Goal: Task Accomplishment & Management: Complete application form

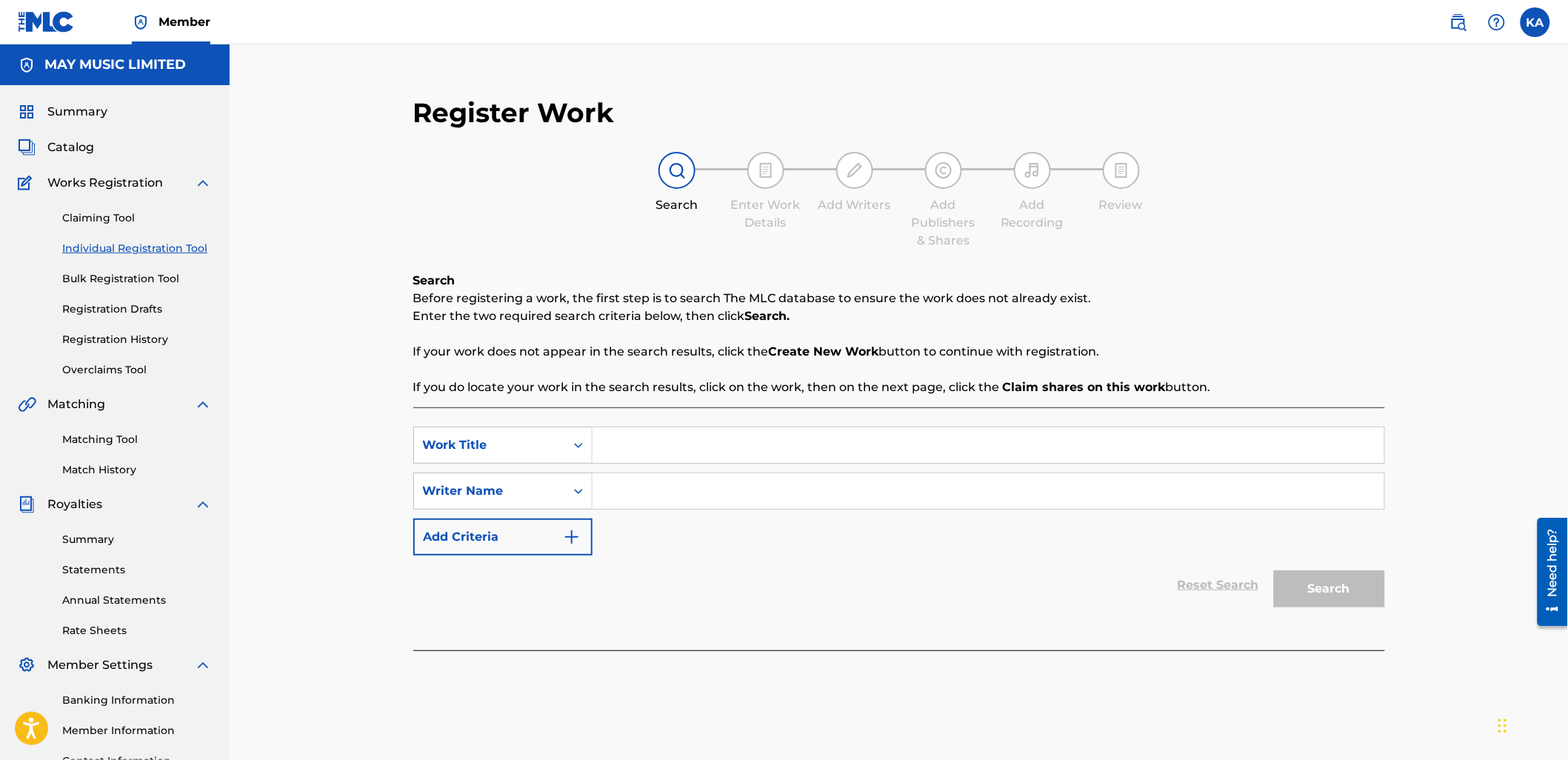
click at [611, 453] on input "Search Form" at bounding box center [987, 445] width 791 height 36
click at [672, 447] on input "Search Form" at bounding box center [987, 445] width 791 height 36
type input "Exist"
click at [636, 528] on div "SearchWithCriteria1e84cbfc-26ec-4a08-a43d-416726a5195c Work Title Exist exist S…" at bounding box center [899, 491] width 972 height 129
click at [651, 484] on input "Search Form" at bounding box center [987, 490] width 791 height 36
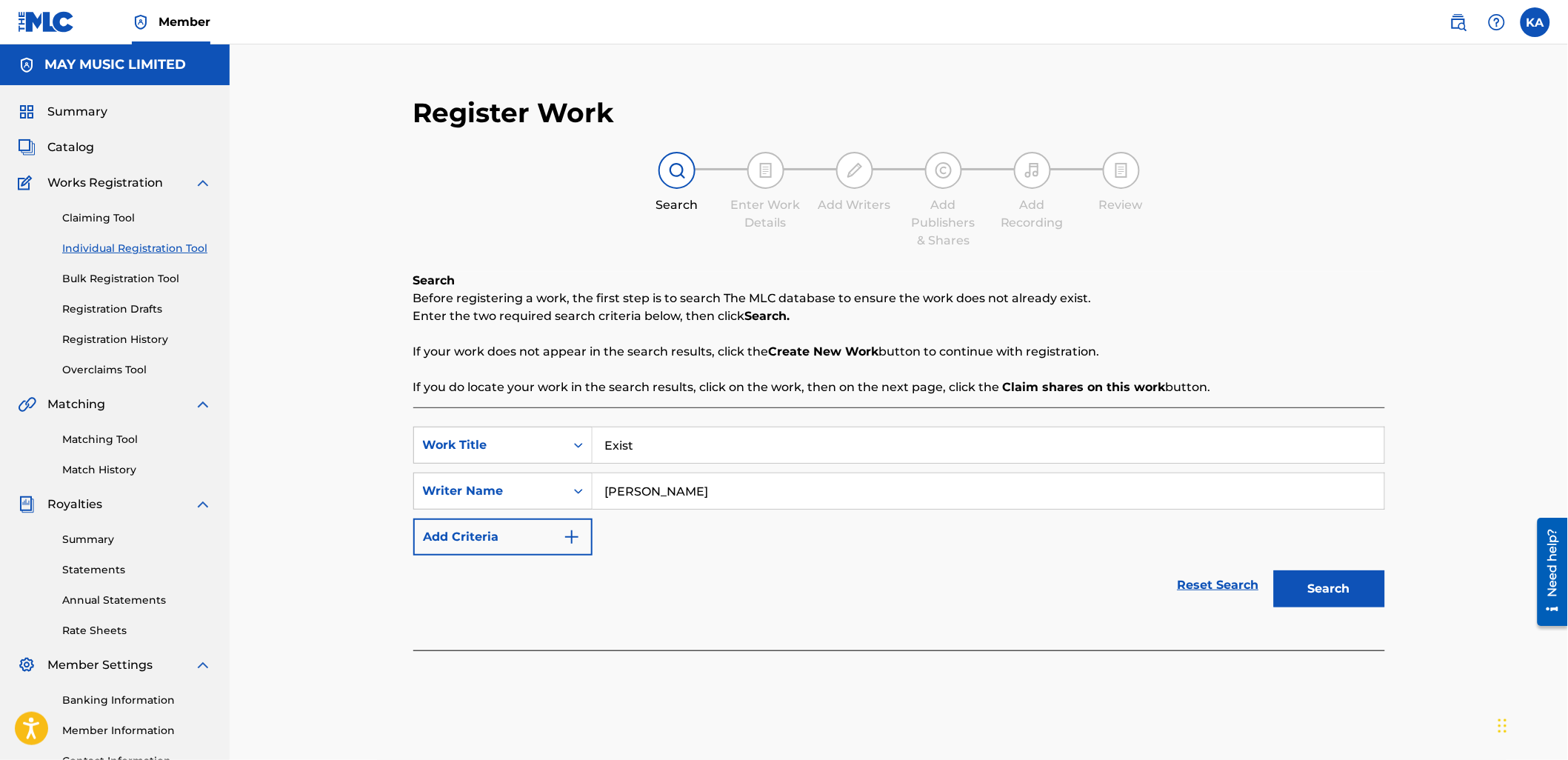
type input "Adam William Daniel Rigozzi"
click at [1340, 606] on button "Search" at bounding box center [1329, 588] width 111 height 37
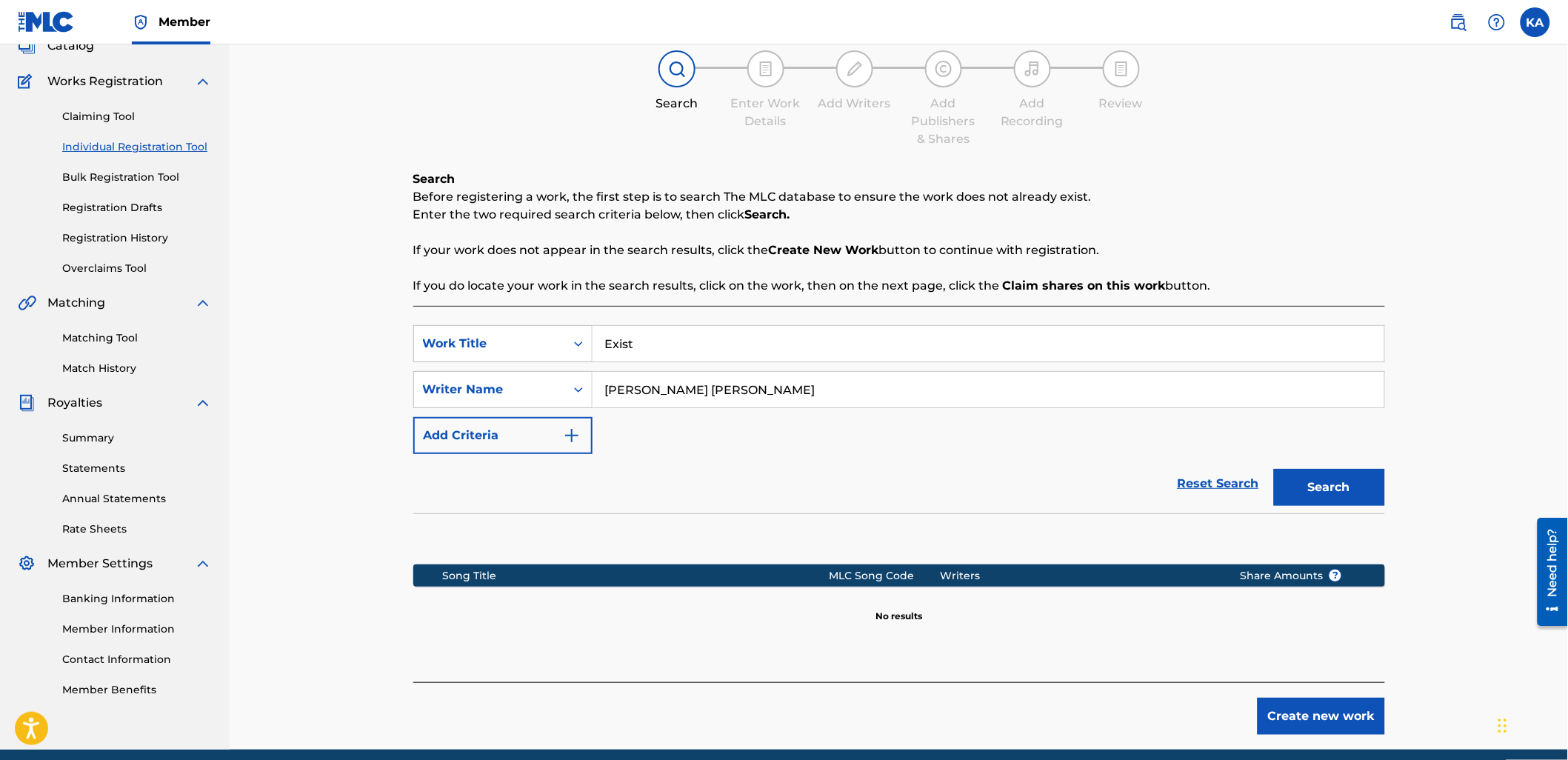
scroll to position [161, 0]
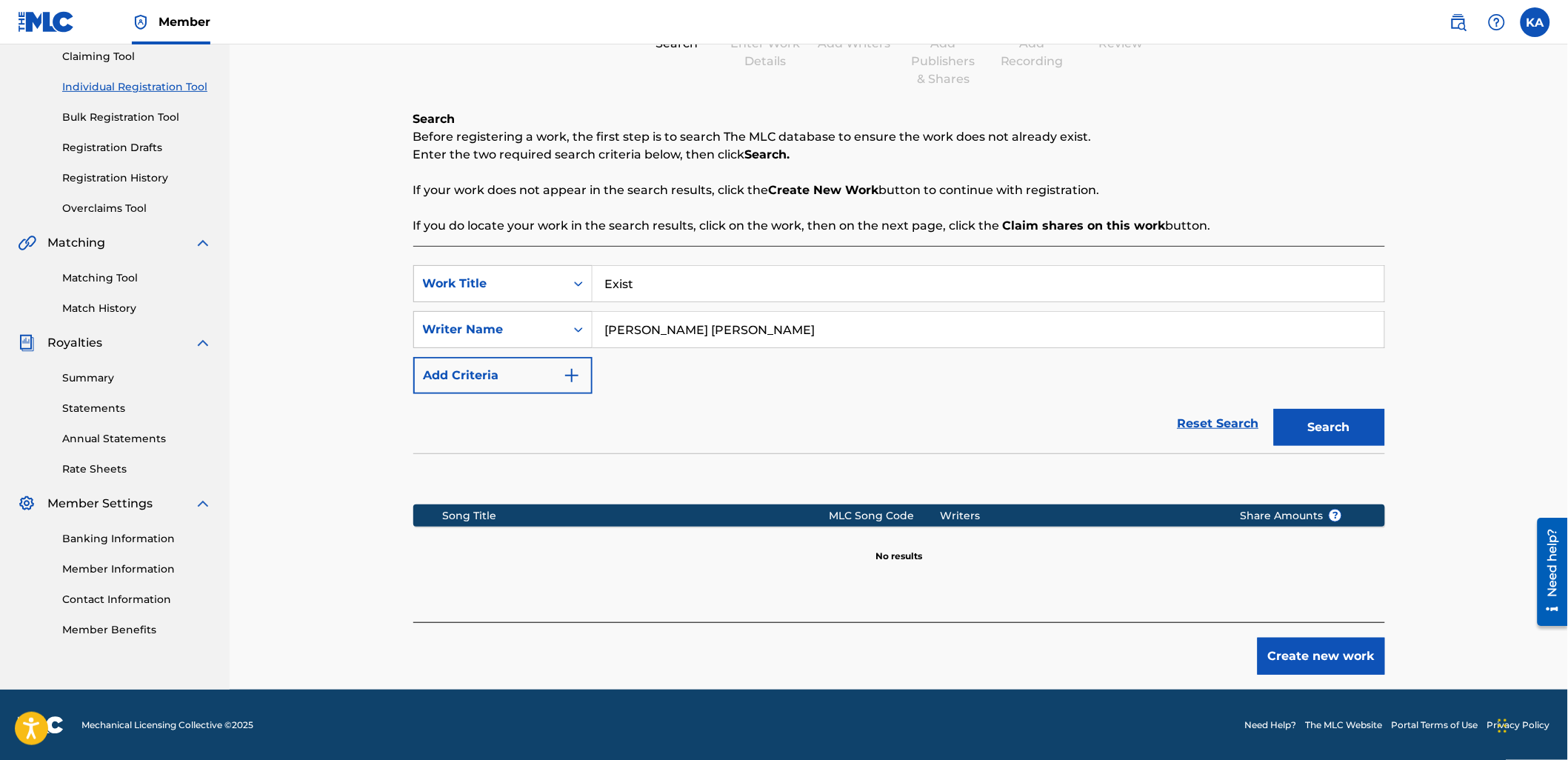
click at [1316, 660] on button "Create new work" at bounding box center [1321, 656] width 127 height 37
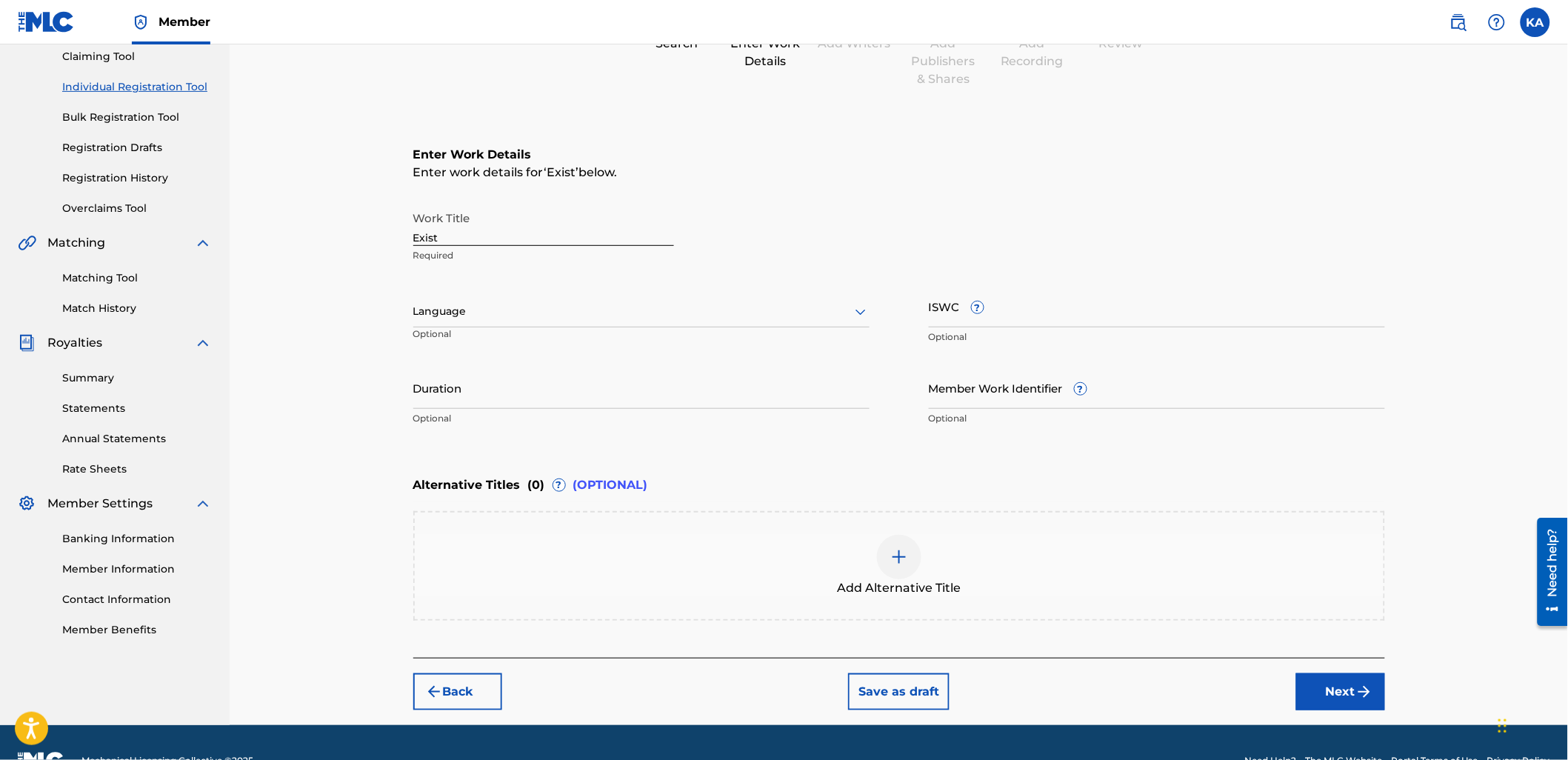
click at [494, 279] on div "Work Title Exist Required Language Optional ISWC ? Optional Duration Optional M…" at bounding box center [899, 319] width 972 height 230
click at [501, 302] on div at bounding box center [642, 311] width 456 height 18
click at [544, 340] on div "English" at bounding box center [641, 344] width 454 height 33
click at [597, 388] on input "Duration" at bounding box center [642, 387] width 456 height 42
type input "03:16"
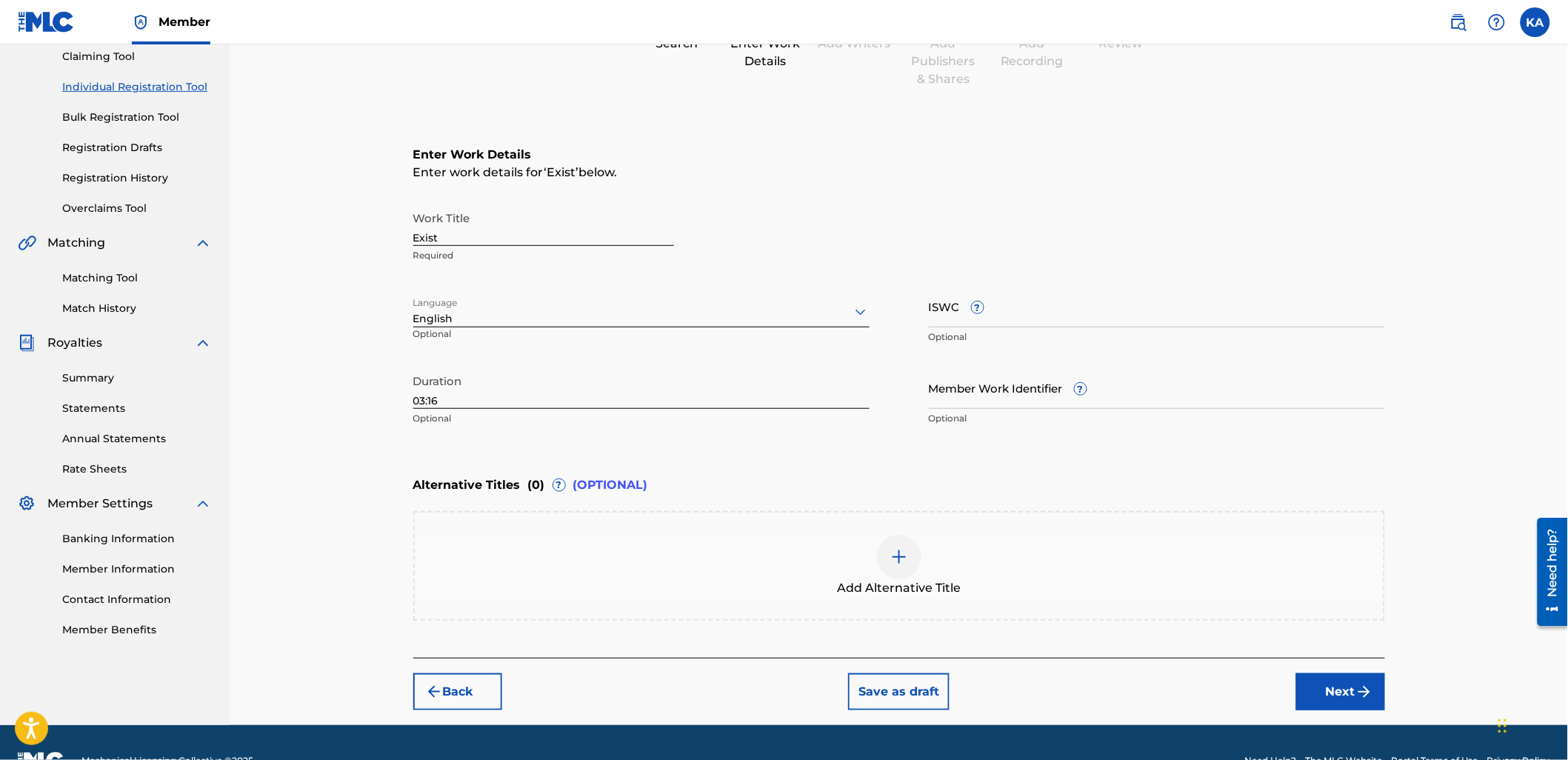
click at [1330, 683] on button "Next" at bounding box center [1340, 691] width 89 height 37
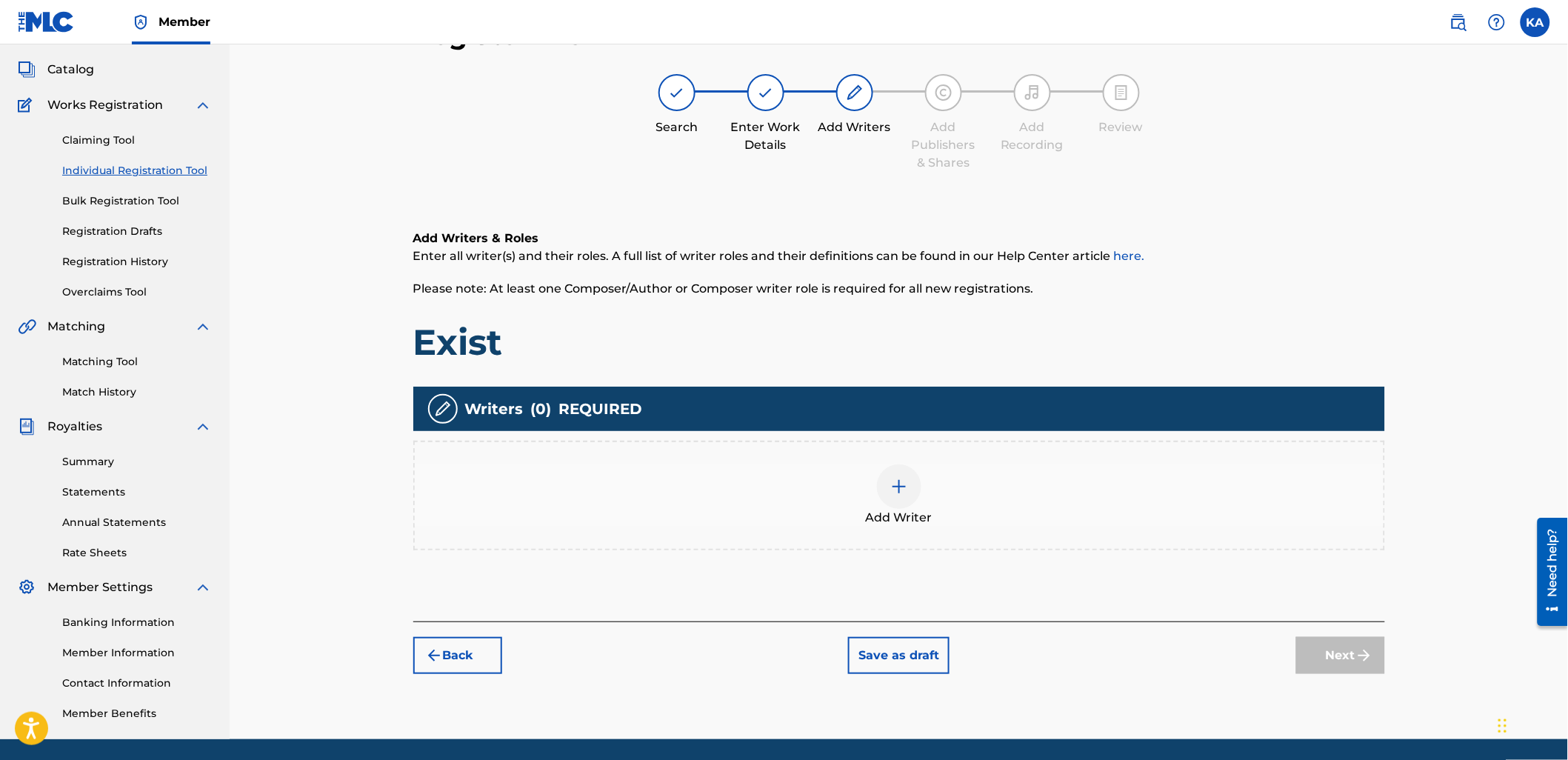
scroll to position [67, 0]
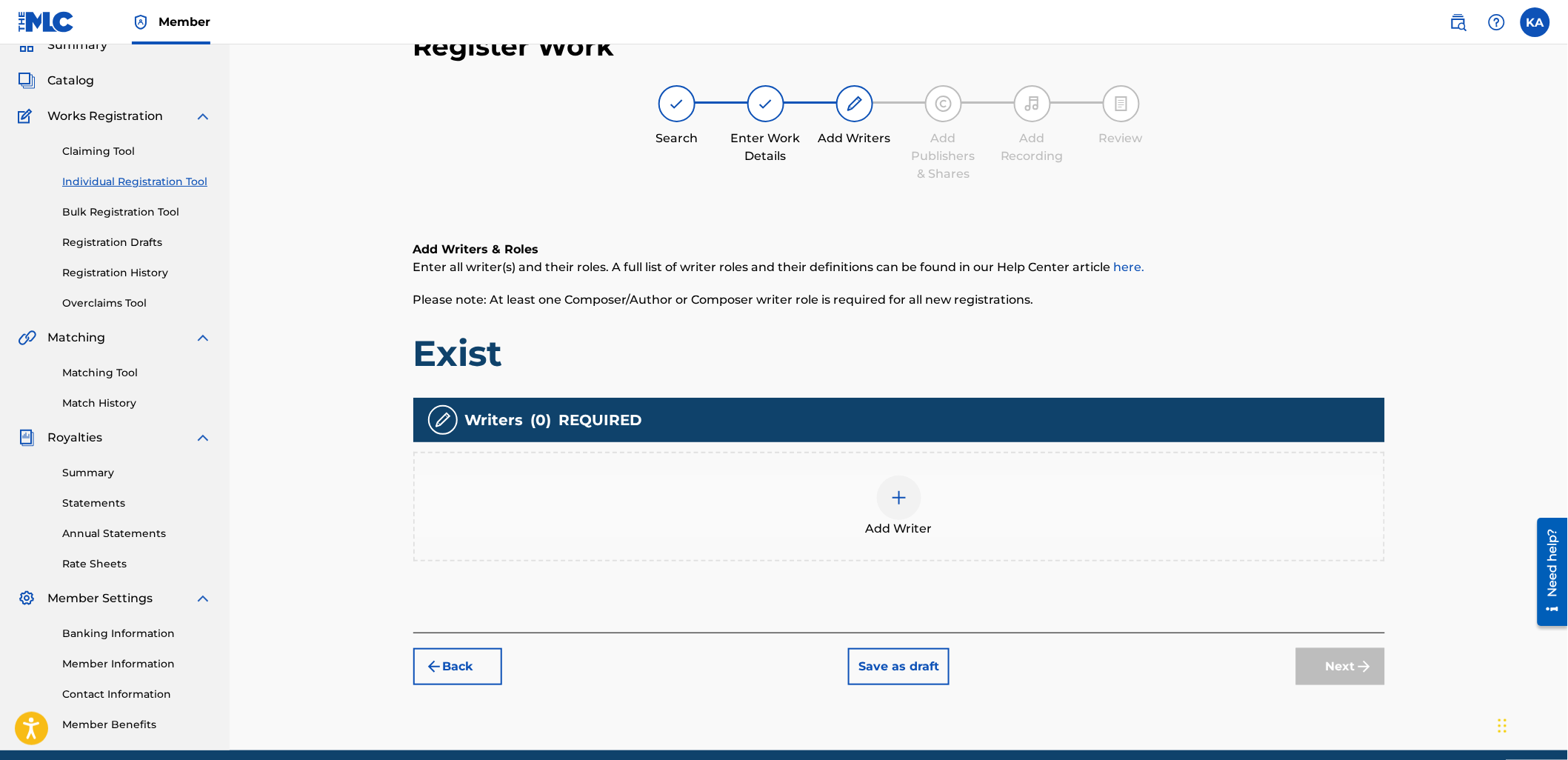
click at [1028, 546] on div "Add Writer" at bounding box center [899, 507] width 972 height 110
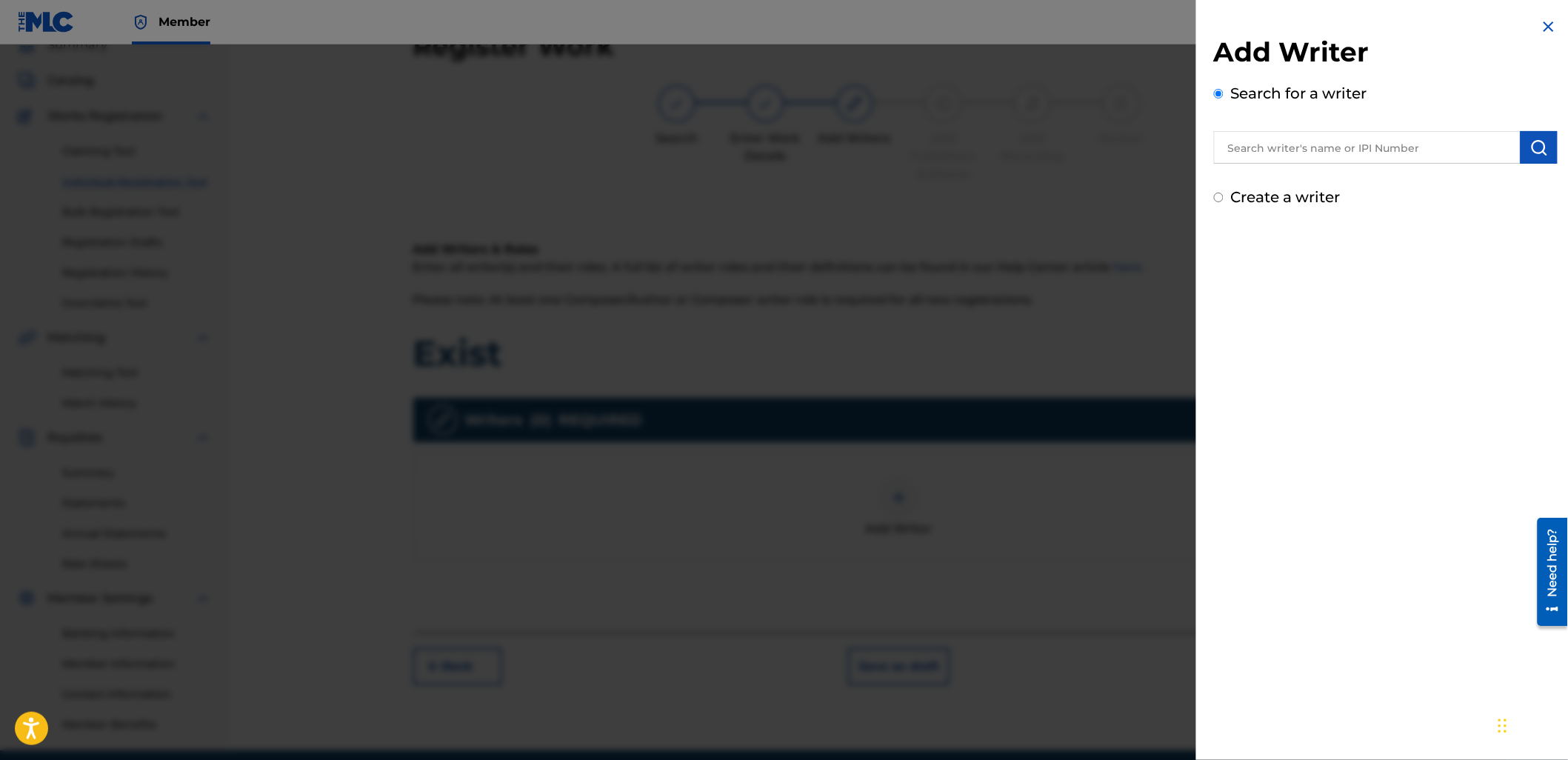
click at [1233, 131] on input "text" at bounding box center [1367, 147] width 306 height 32
paste input "1216775840"
type input "01216775840"
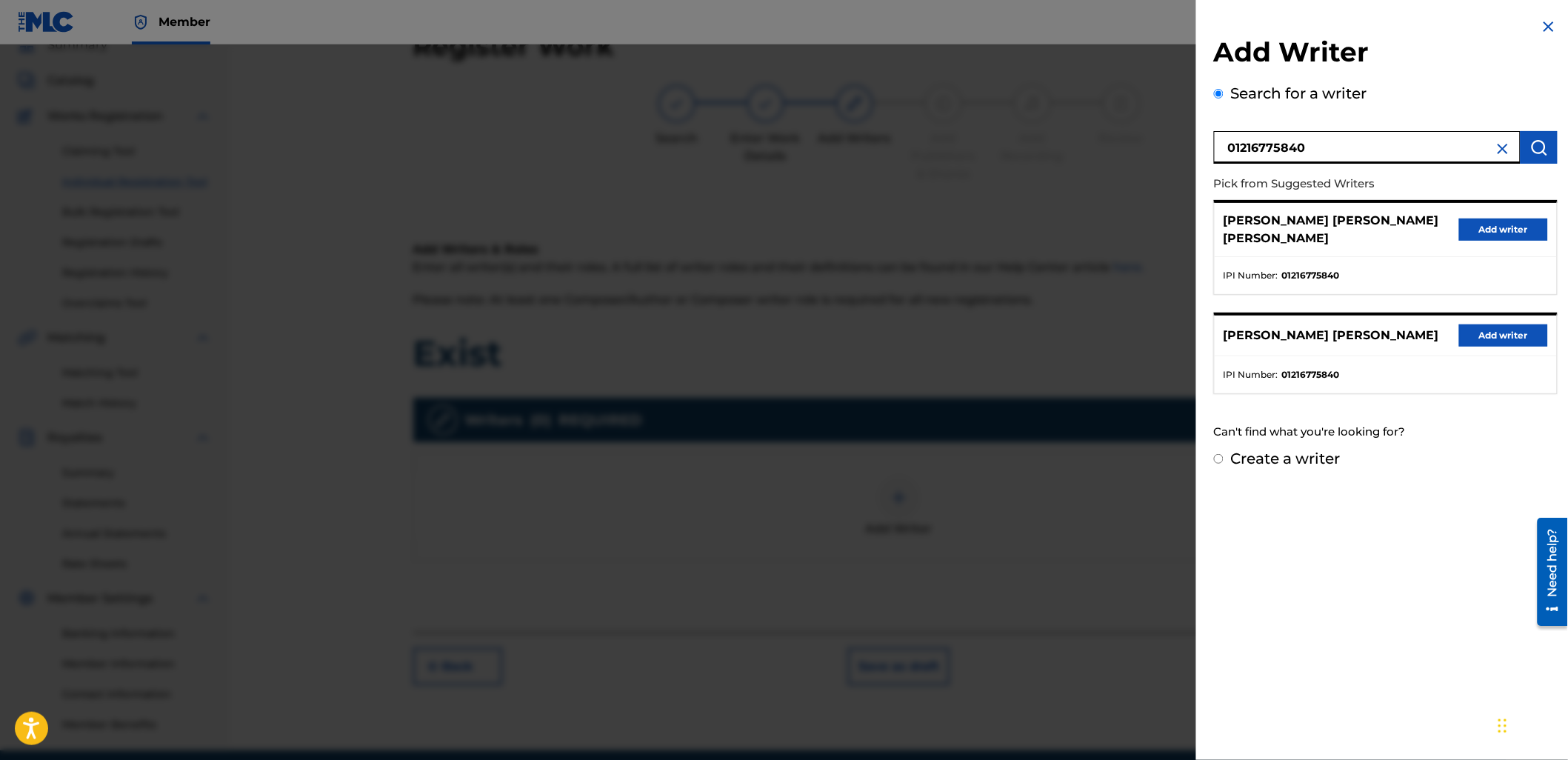
click at [1491, 226] on button "Add writer" at bounding box center [1504, 230] width 89 height 23
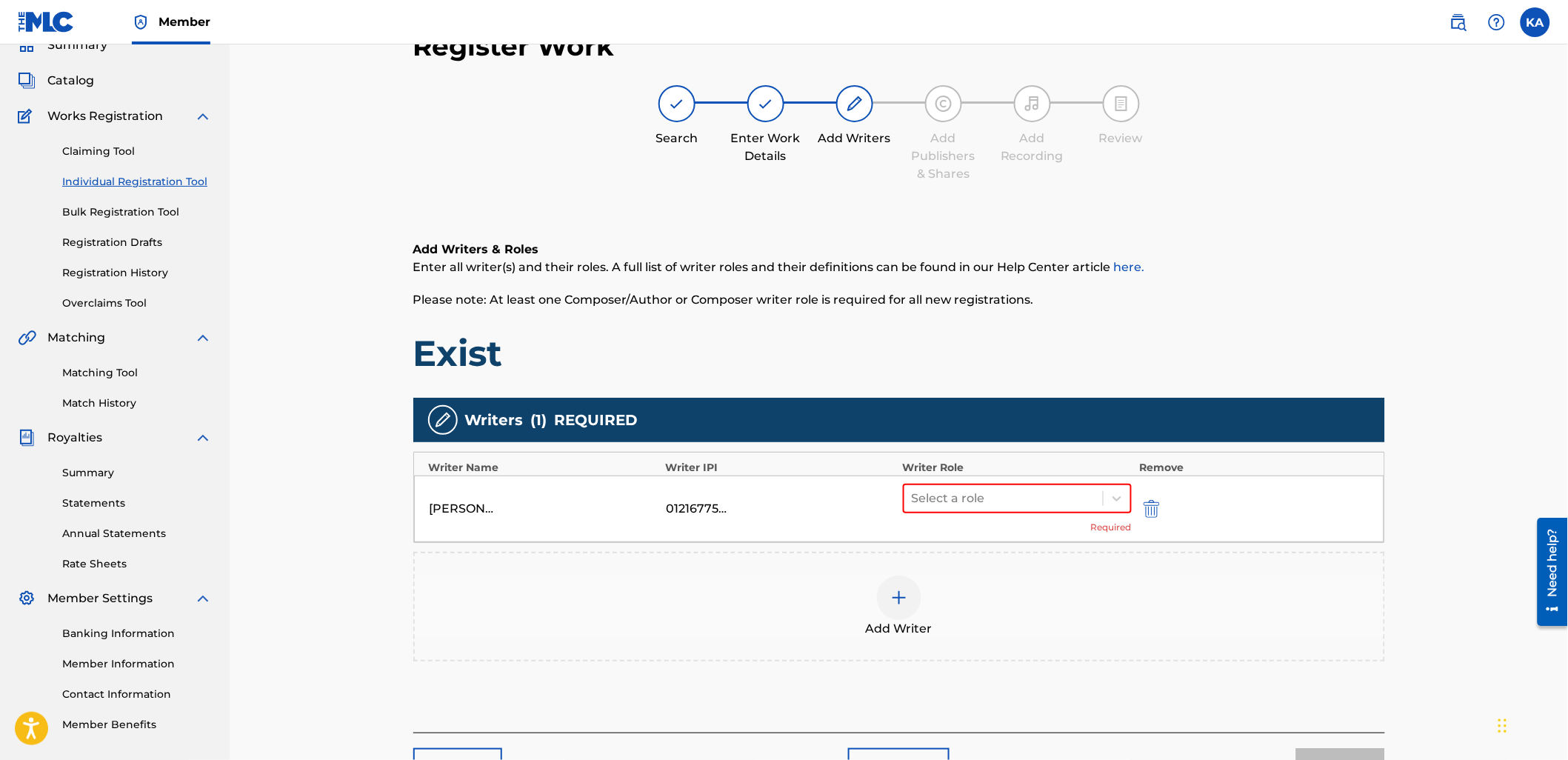
click at [1079, 582] on div "Add Writer" at bounding box center [898, 606] width 968 height 62
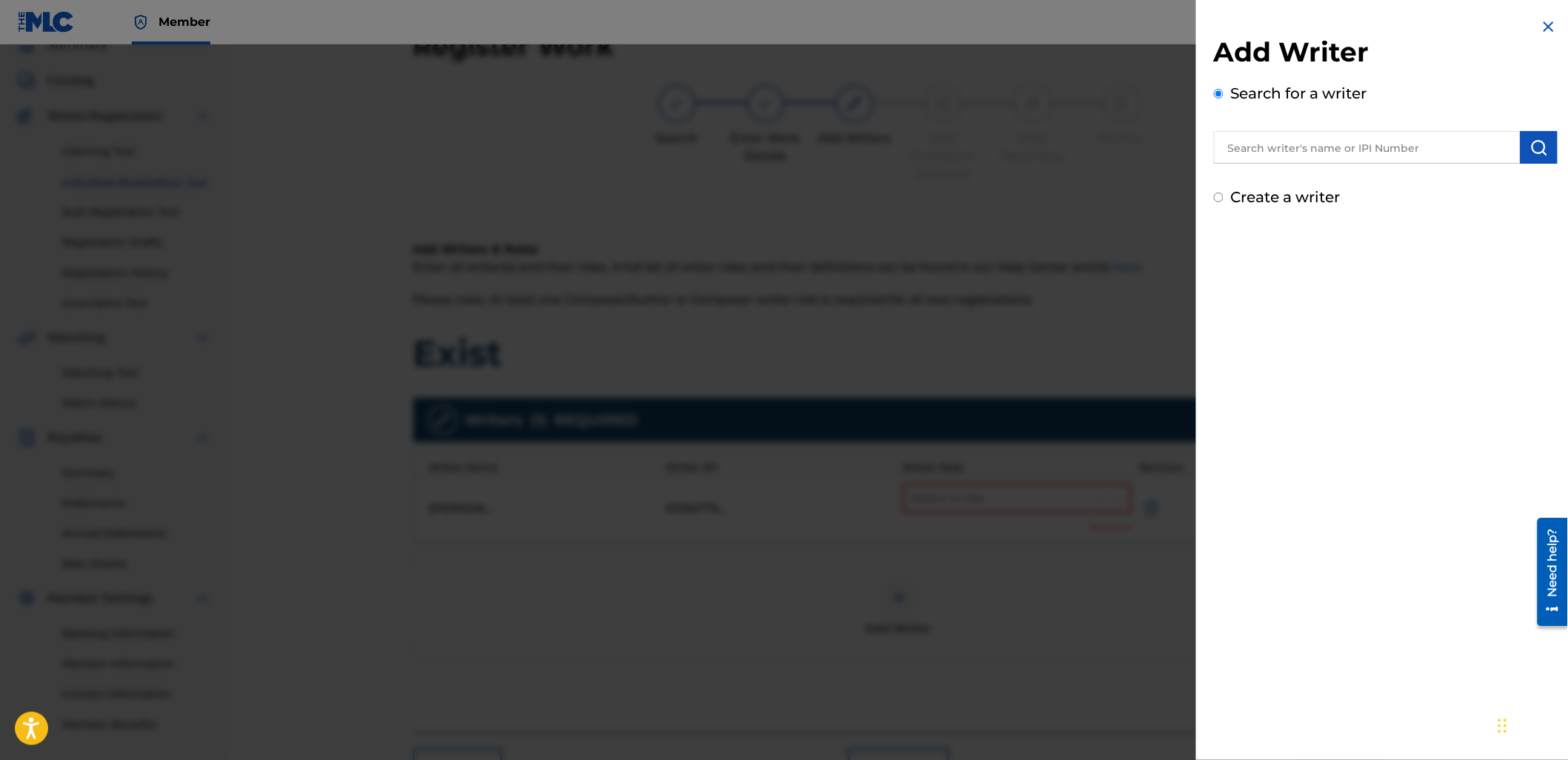
click at [1230, 151] on input "text" at bounding box center [1367, 147] width 306 height 32
paste input "1217954541"
type input "01217954541"
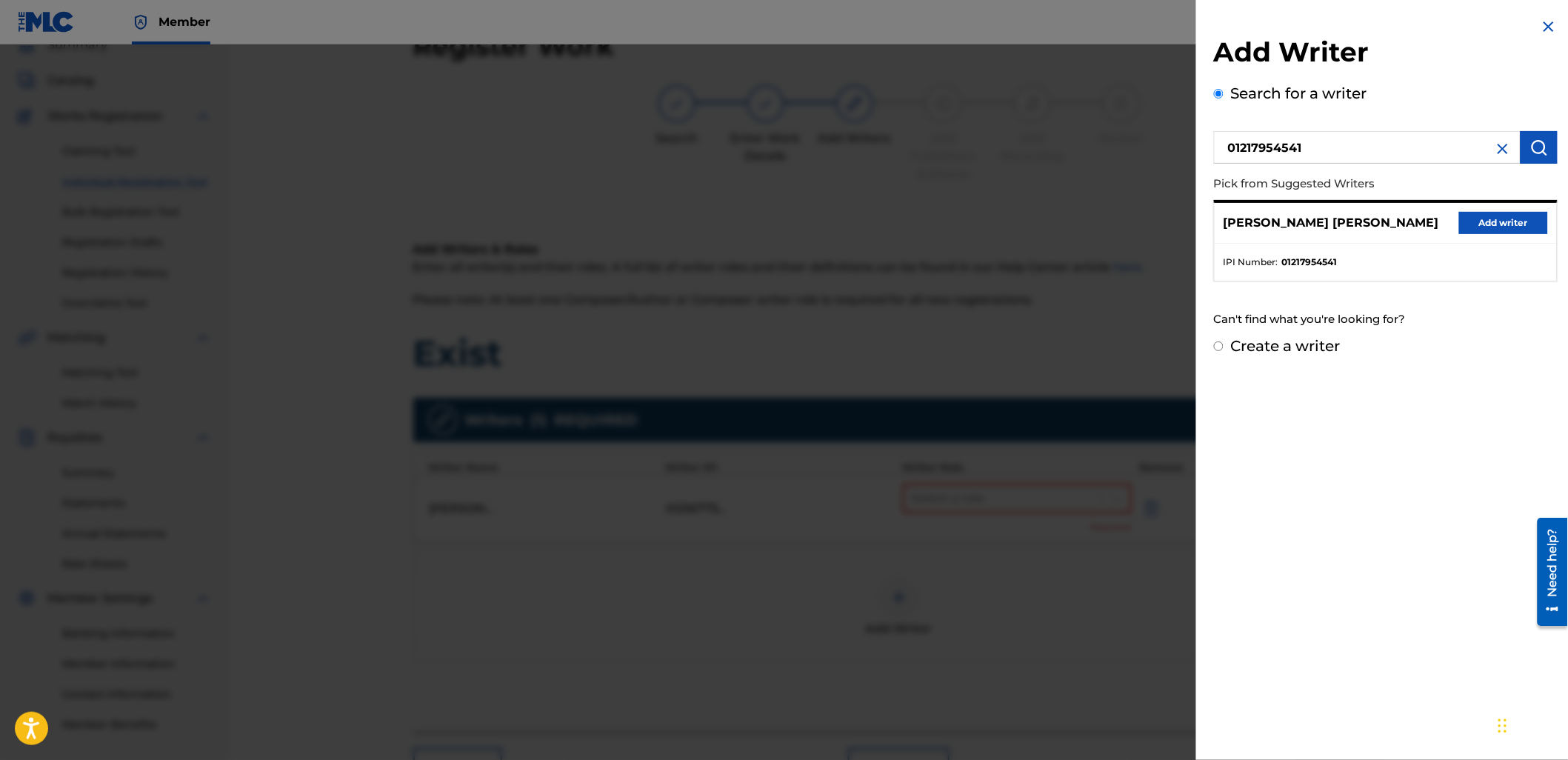
click at [1470, 212] on button "Add writer" at bounding box center [1504, 223] width 89 height 23
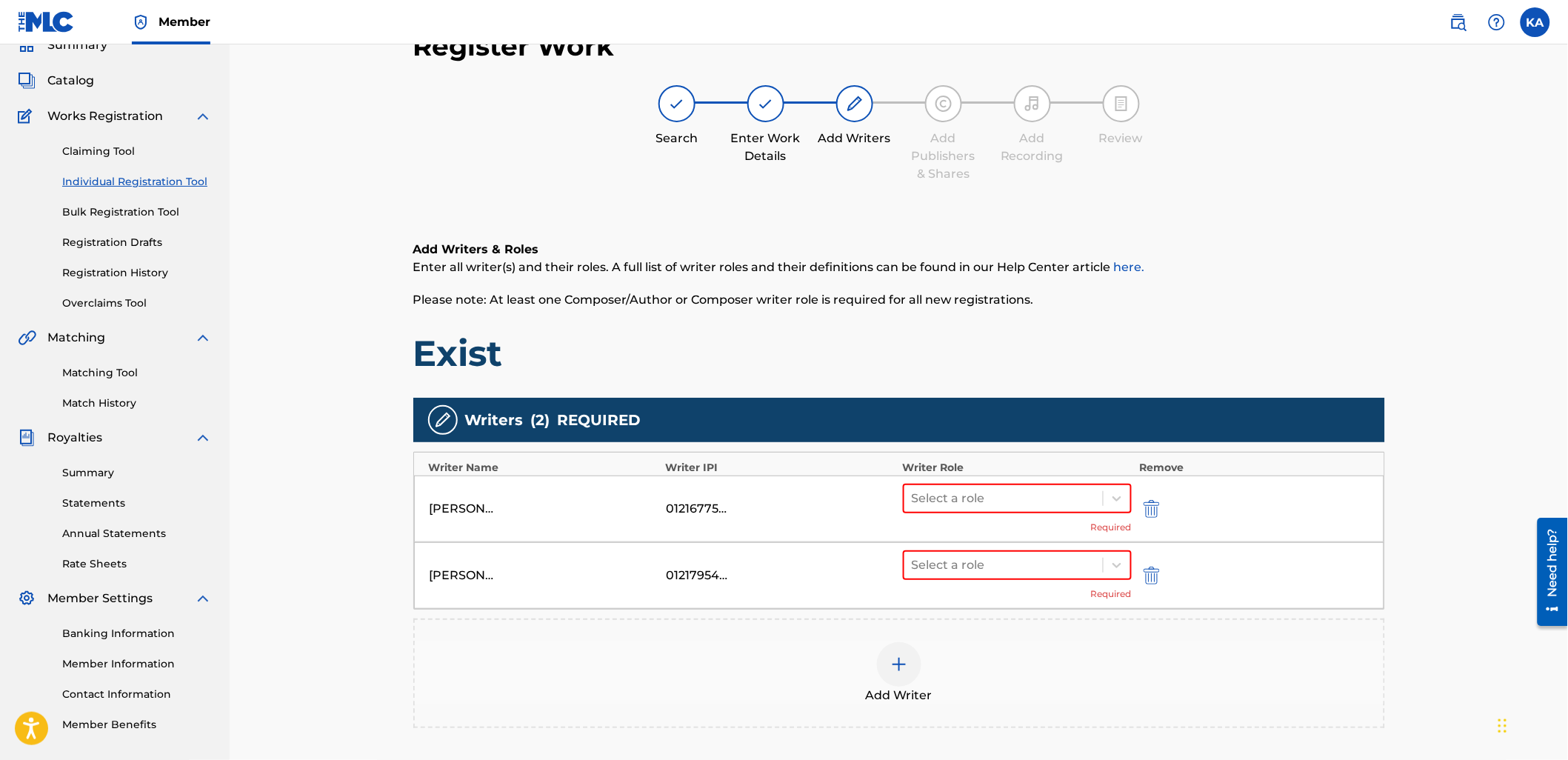
click at [1027, 662] on div "Add Writer" at bounding box center [898, 672] width 968 height 62
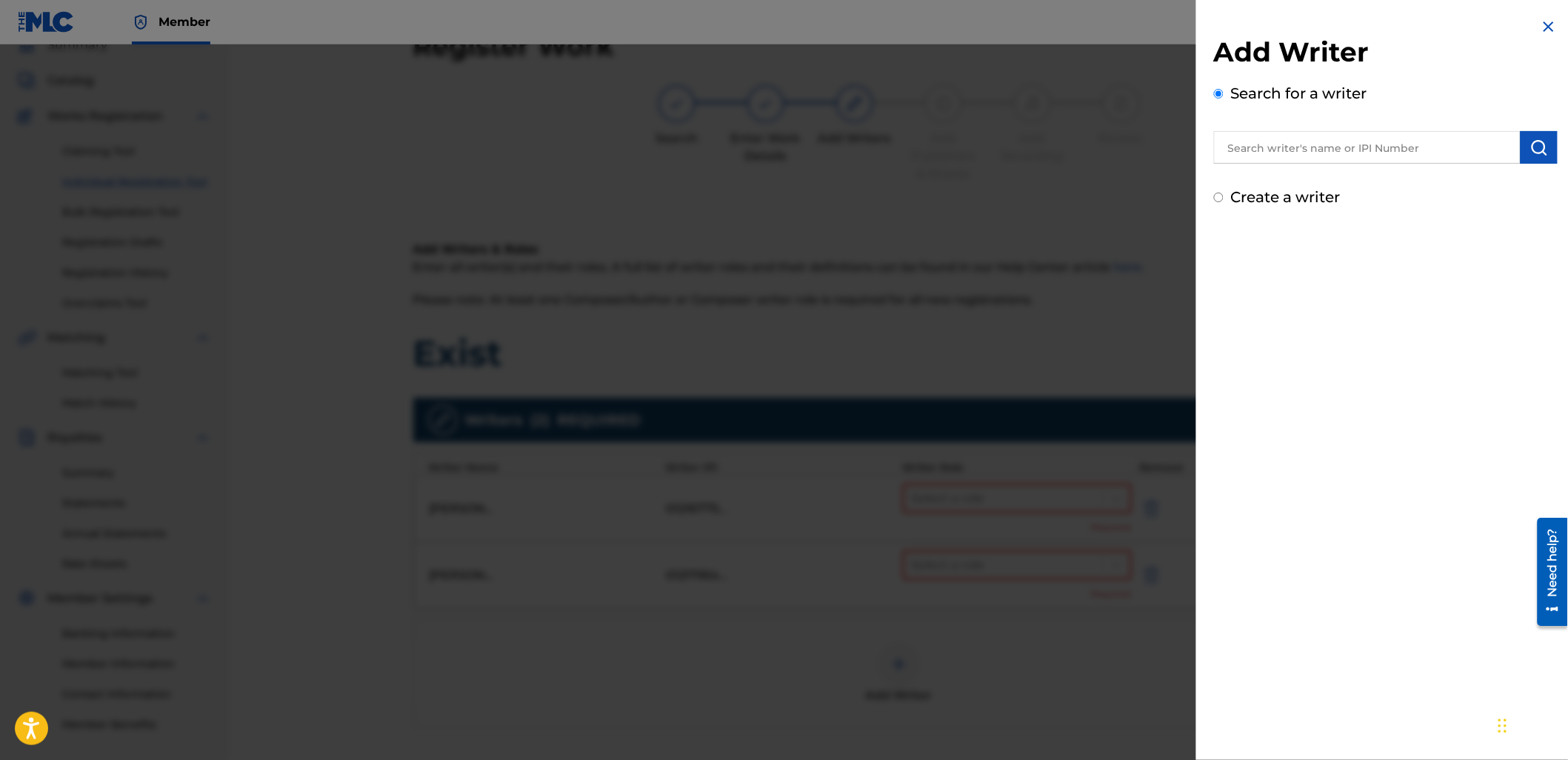
click at [1371, 141] on input "text" at bounding box center [1367, 147] width 306 height 32
paste input "1245855730"
type input "01245855730"
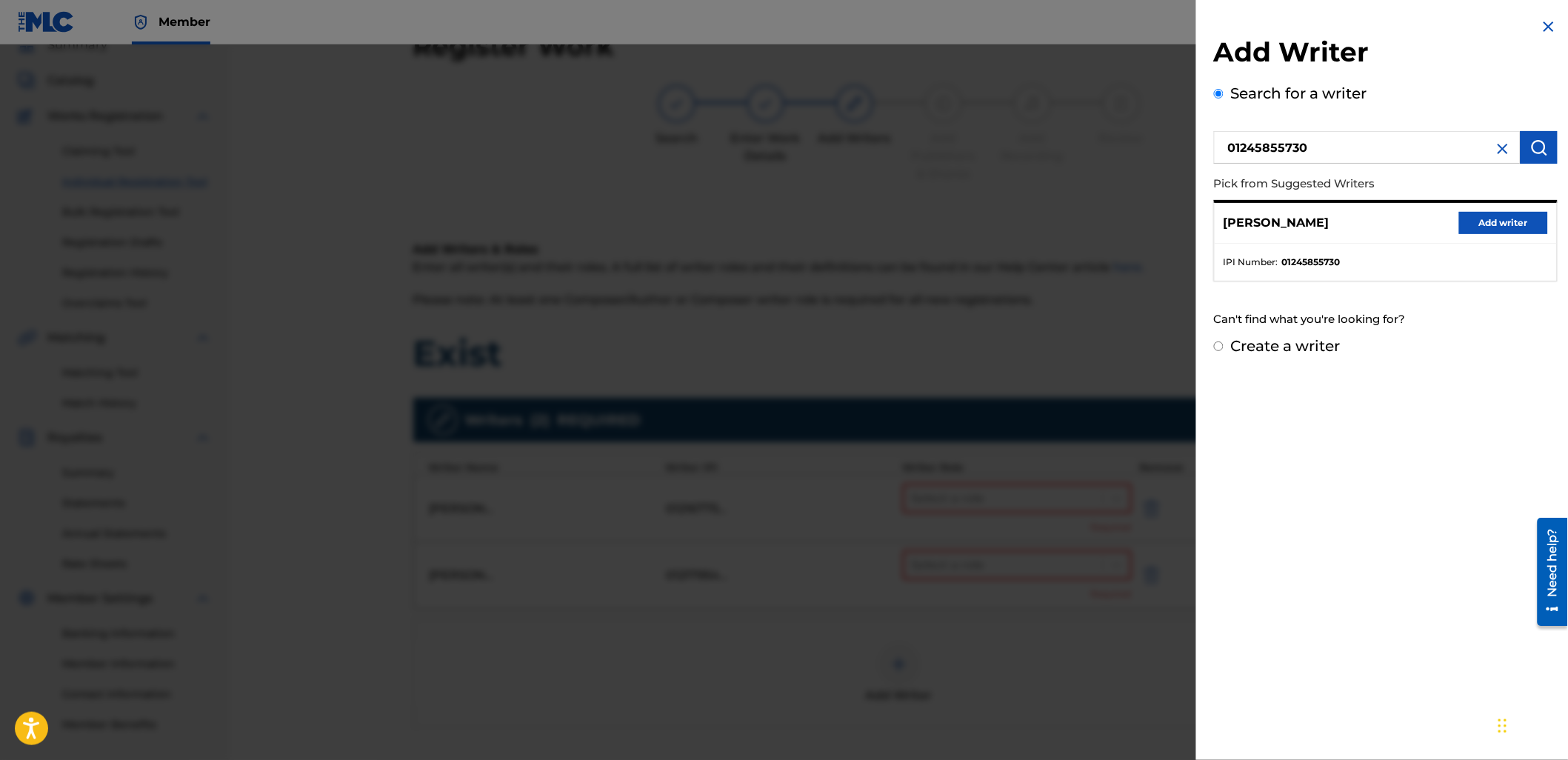
click at [1459, 215] on button "Add writer" at bounding box center [1504, 223] width 89 height 23
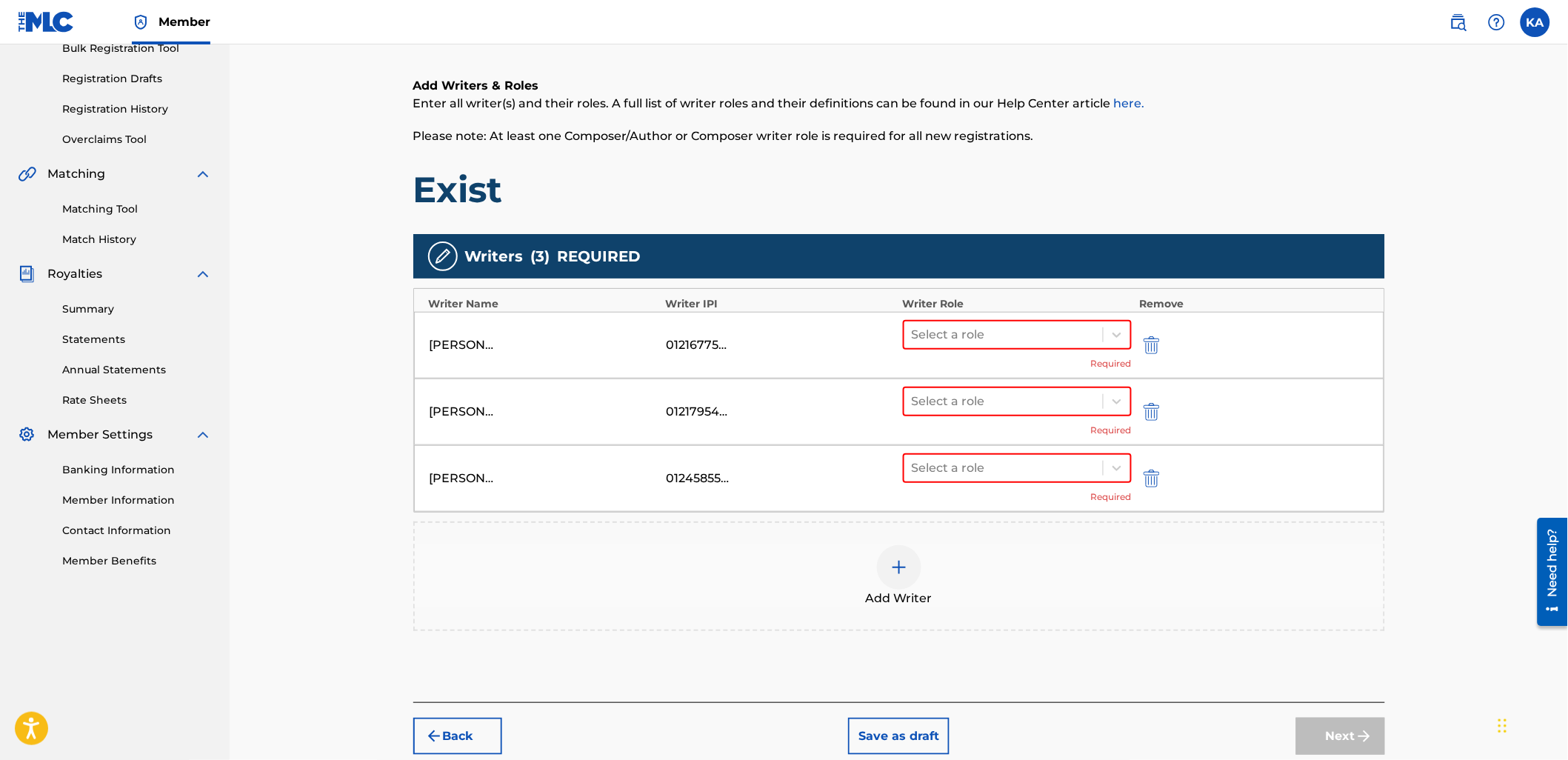
scroll to position [231, 0]
click at [1103, 610] on div "Add Writer" at bounding box center [899, 575] width 972 height 110
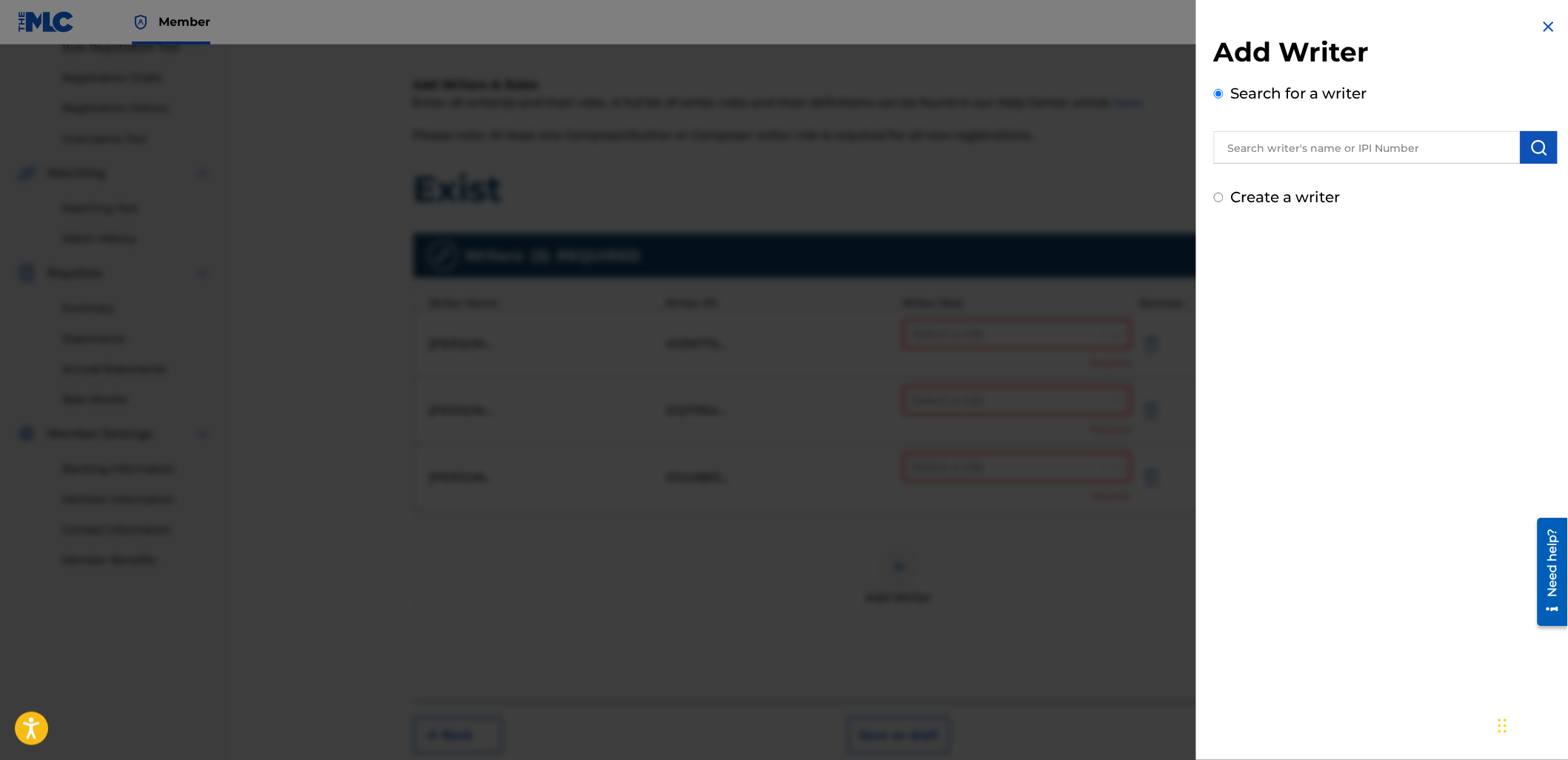
click at [1345, 142] on input "text" at bounding box center [1367, 147] width 306 height 32
paste input "1098706813"
type input "01098706813"
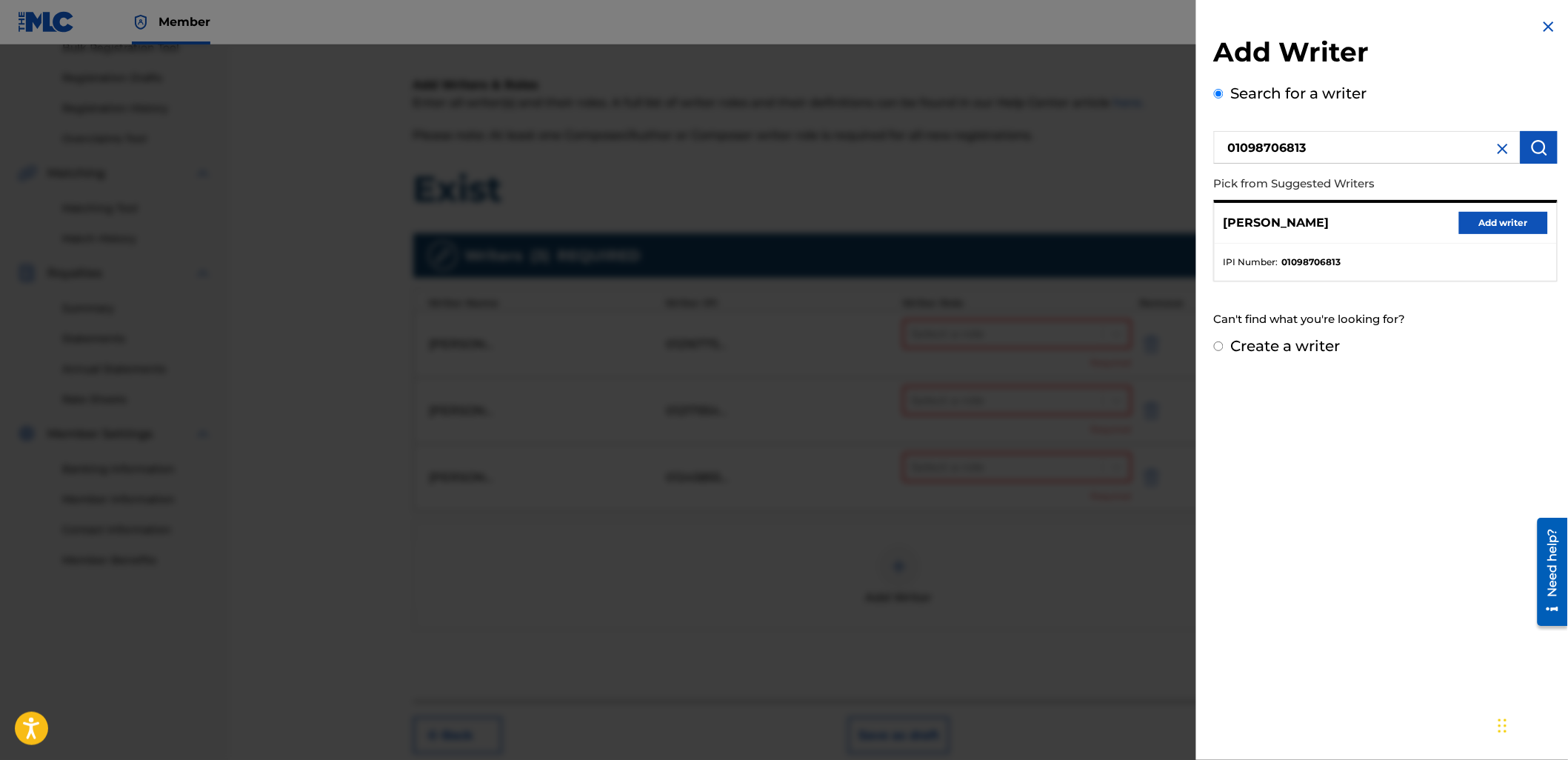
click at [1489, 225] on button "Add writer" at bounding box center [1504, 223] width 89 height 23
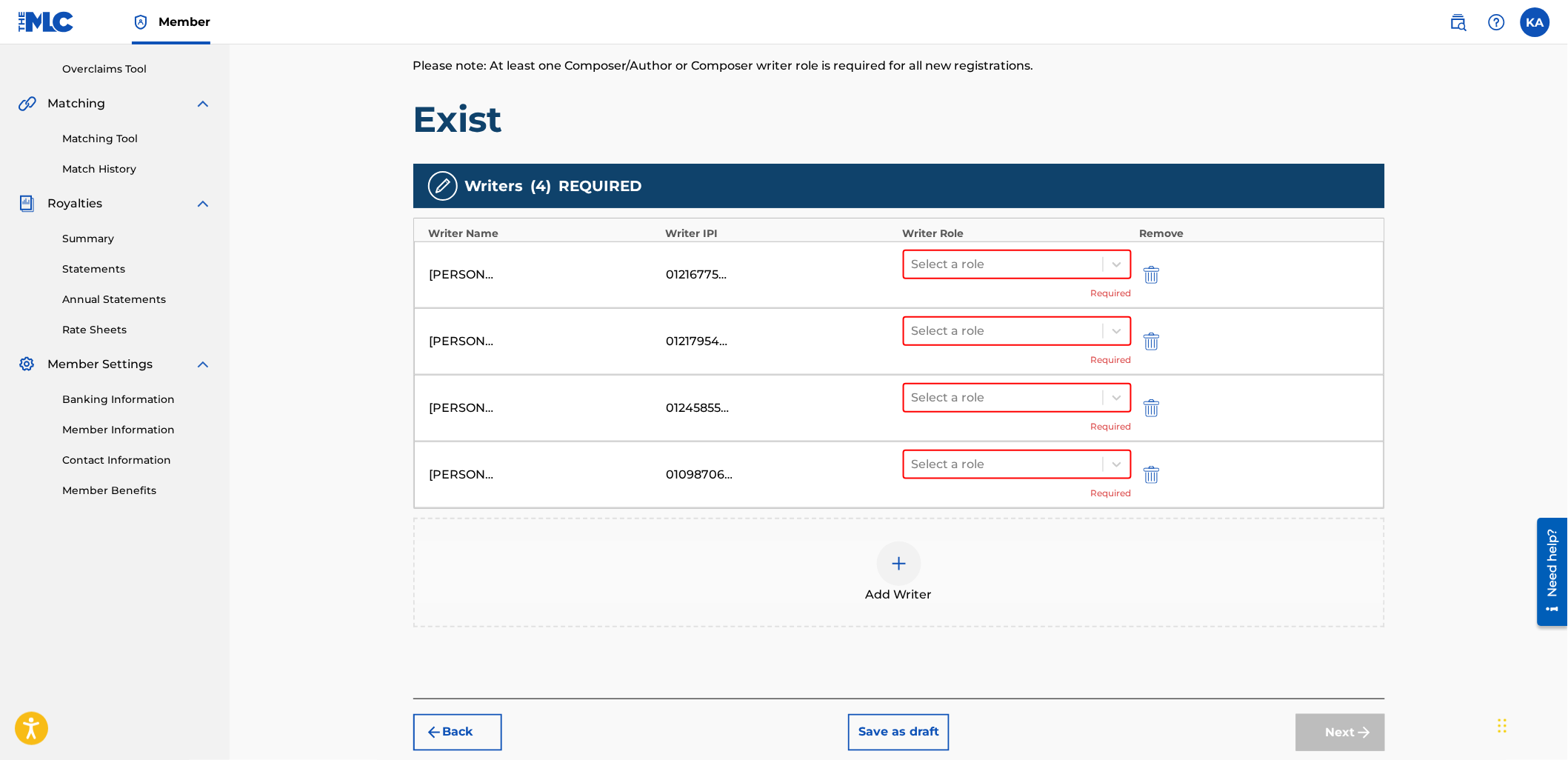
scroll to position [371, 0]
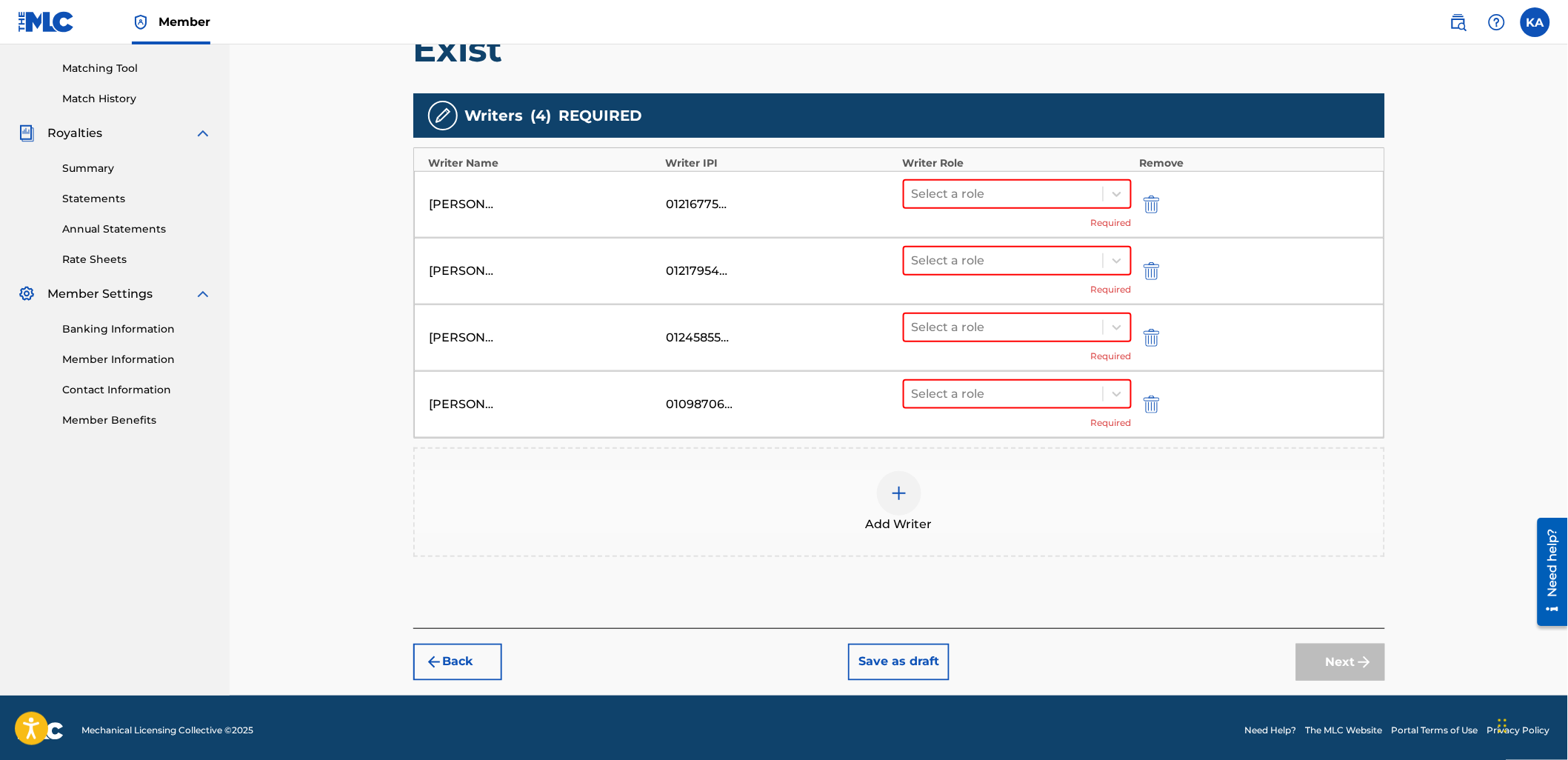
click at [1052, 513] on div "Add Writer" at bounding box center [898, 501] width 968 height 62
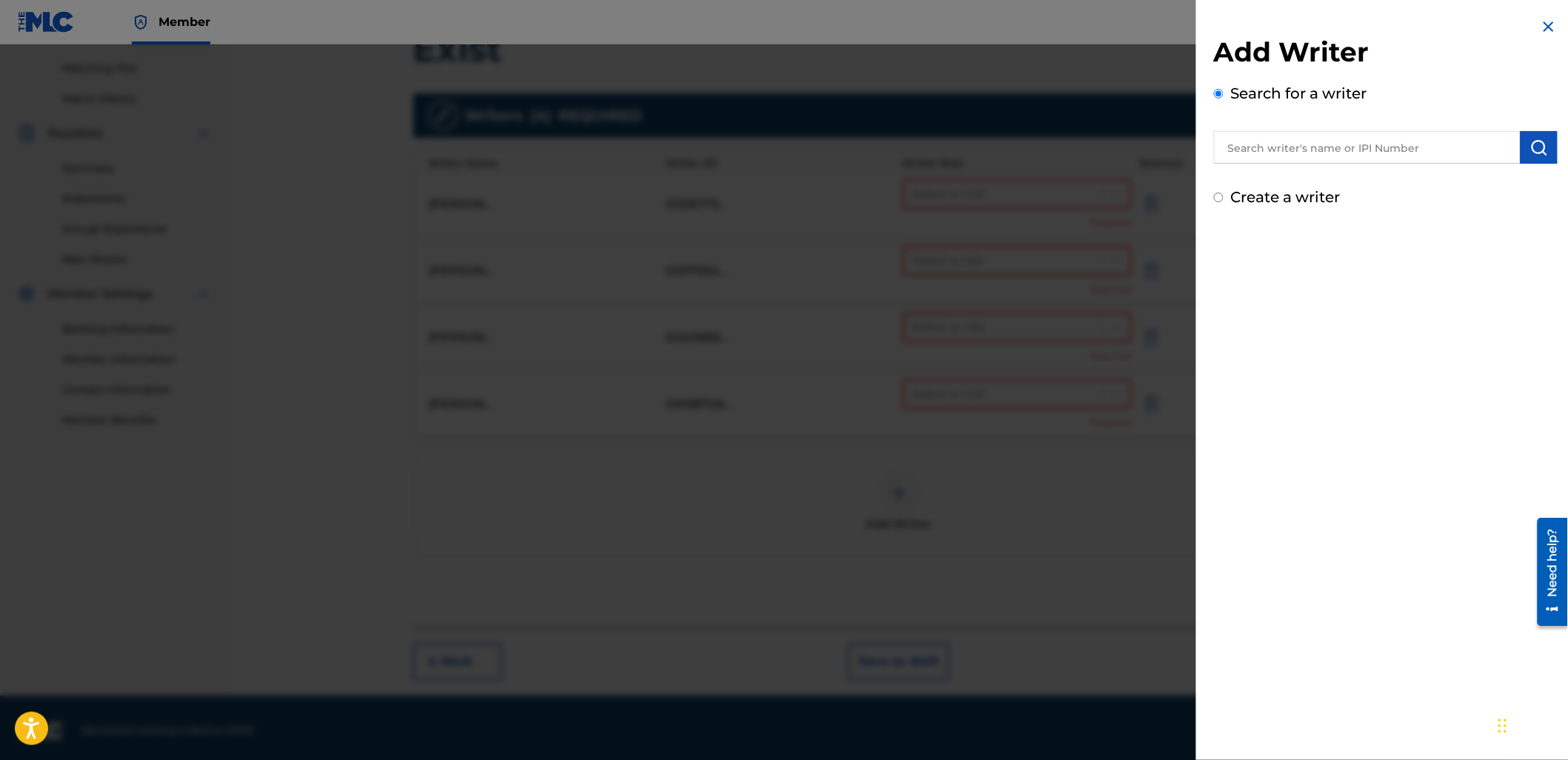
click at [1357, 148] on input "text" at bounding box center [1367, 147] width 306 height 32
paste input "1191914153"
type input "01191914153"
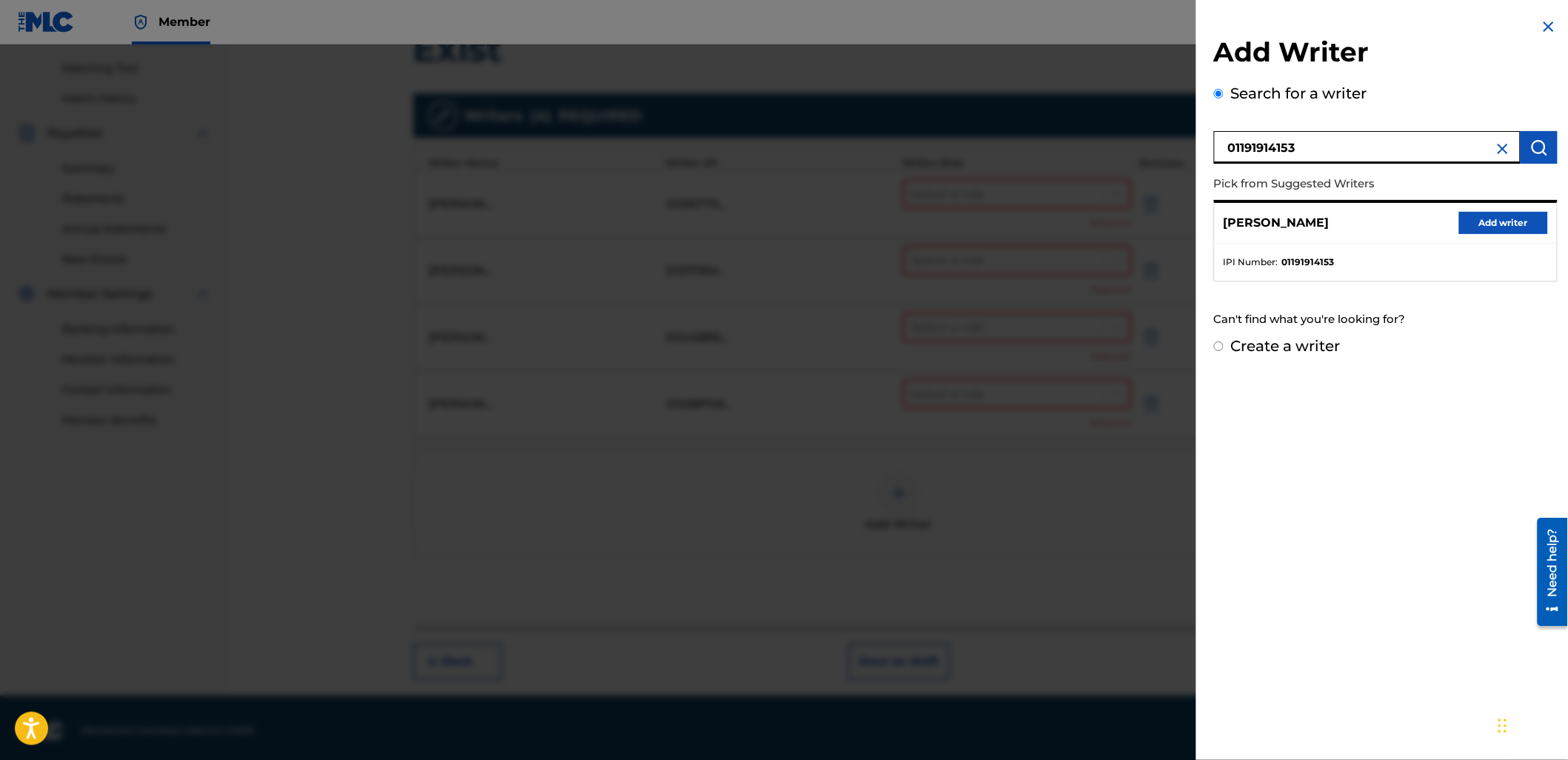
click at [1485, 223] on button "Add writer" at bounding box center [1504, 223] width 89 height 23
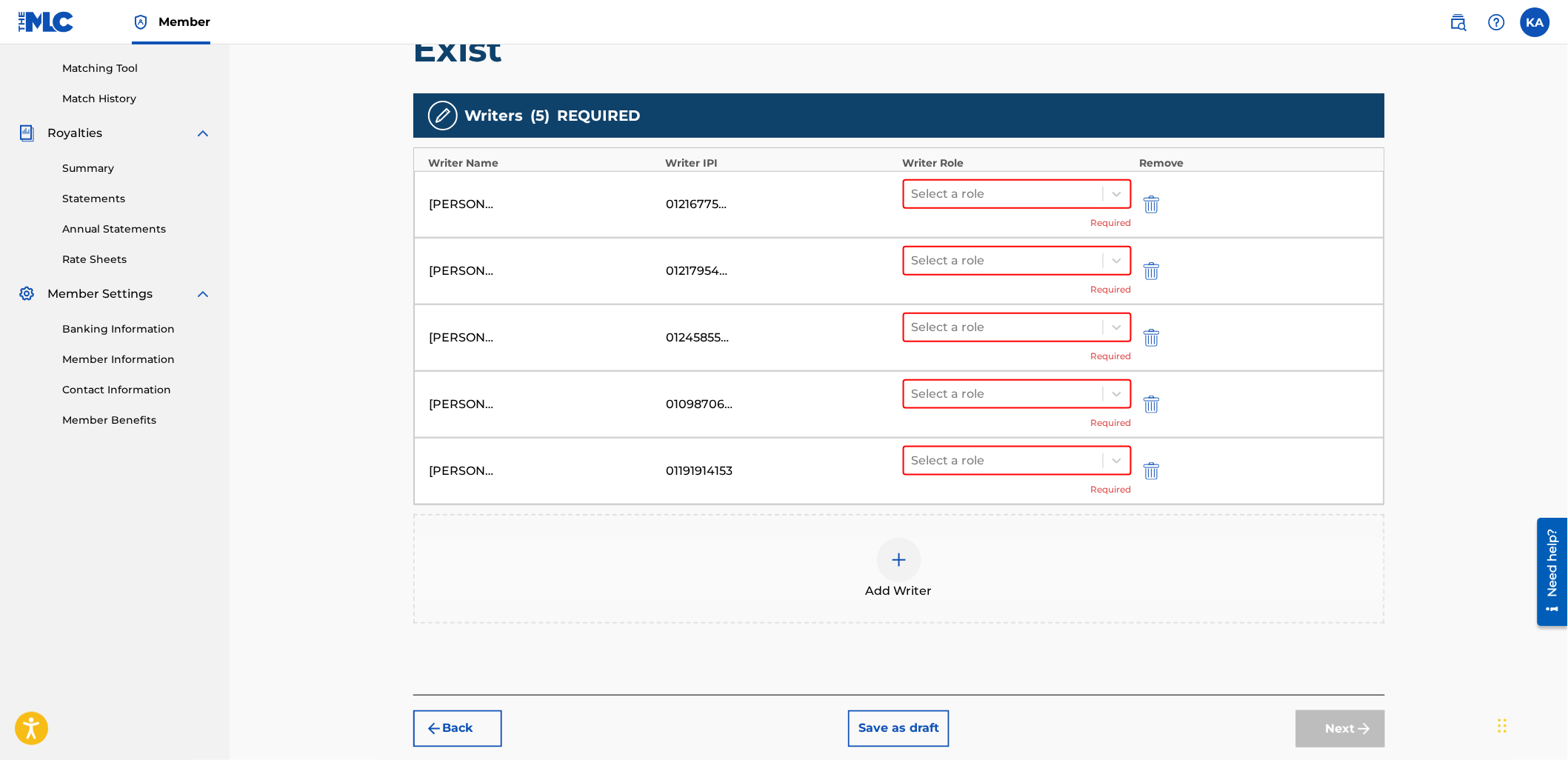
click at [972, 218] on div "Select a role Required" at bounding box center [1018, 205] width 230 height 50
click at [972, 205] on div "Select a role" at bounding box center [1003, 194] width 199 height 27
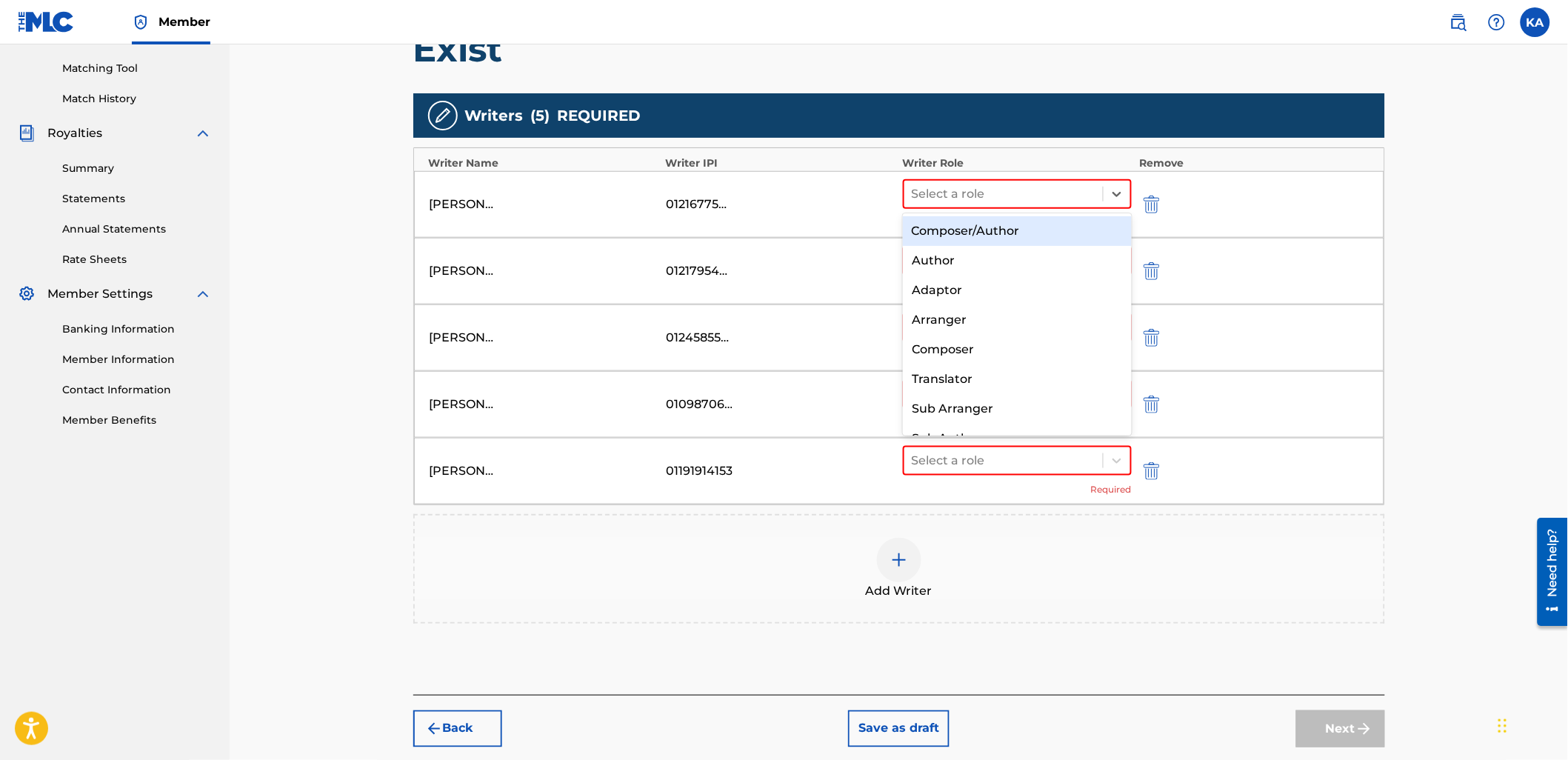
click at [980, 233] on div "Composer/Author" at bounding box center [1017, 231] width 229 height 30
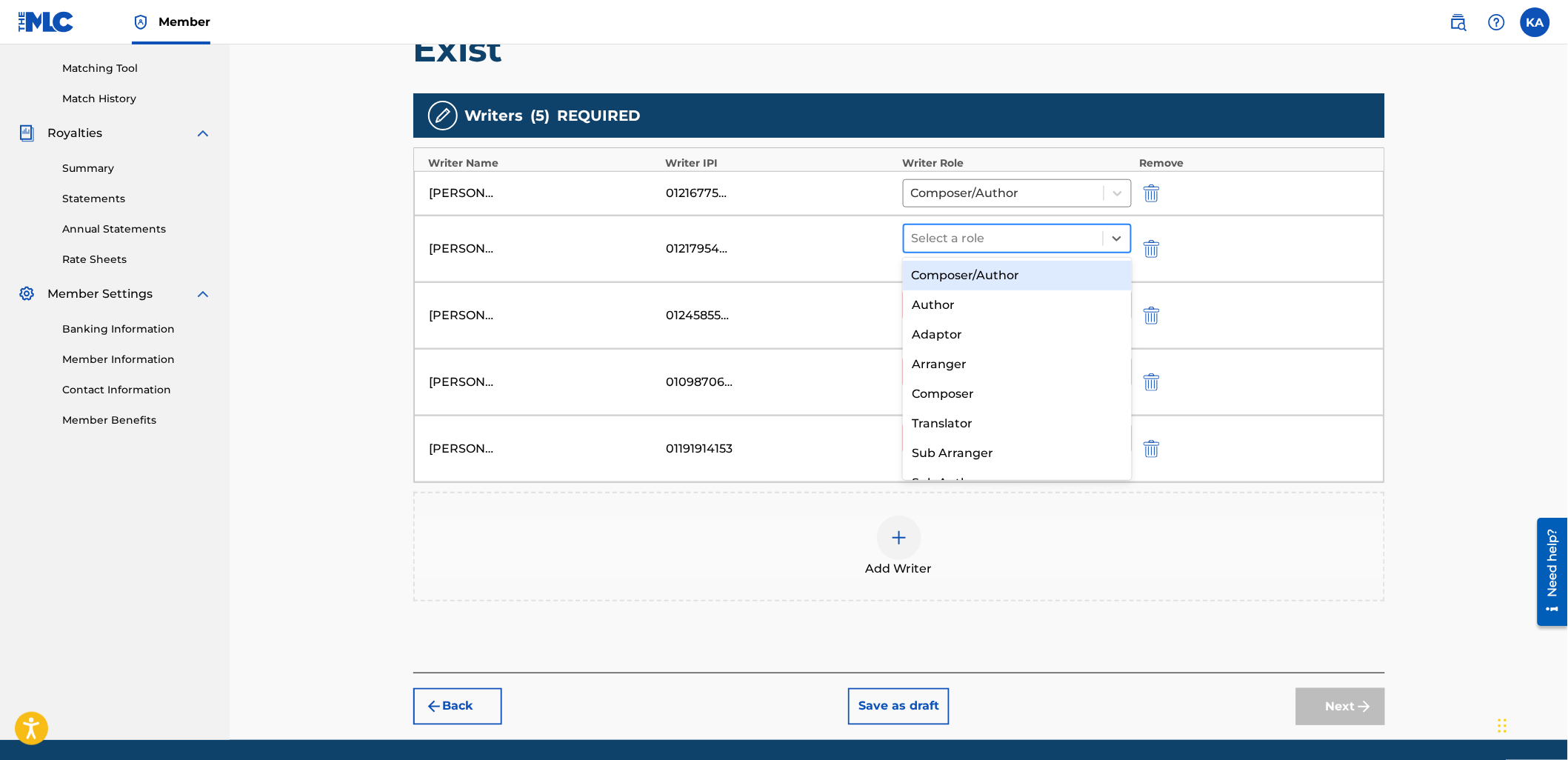
click at [980, 240] on div at bounding box center [1004, 239] width 185 height 21
click at [973, 279] on div "Composer/Author" at bounding box center [1017, 275] width 229 height 30
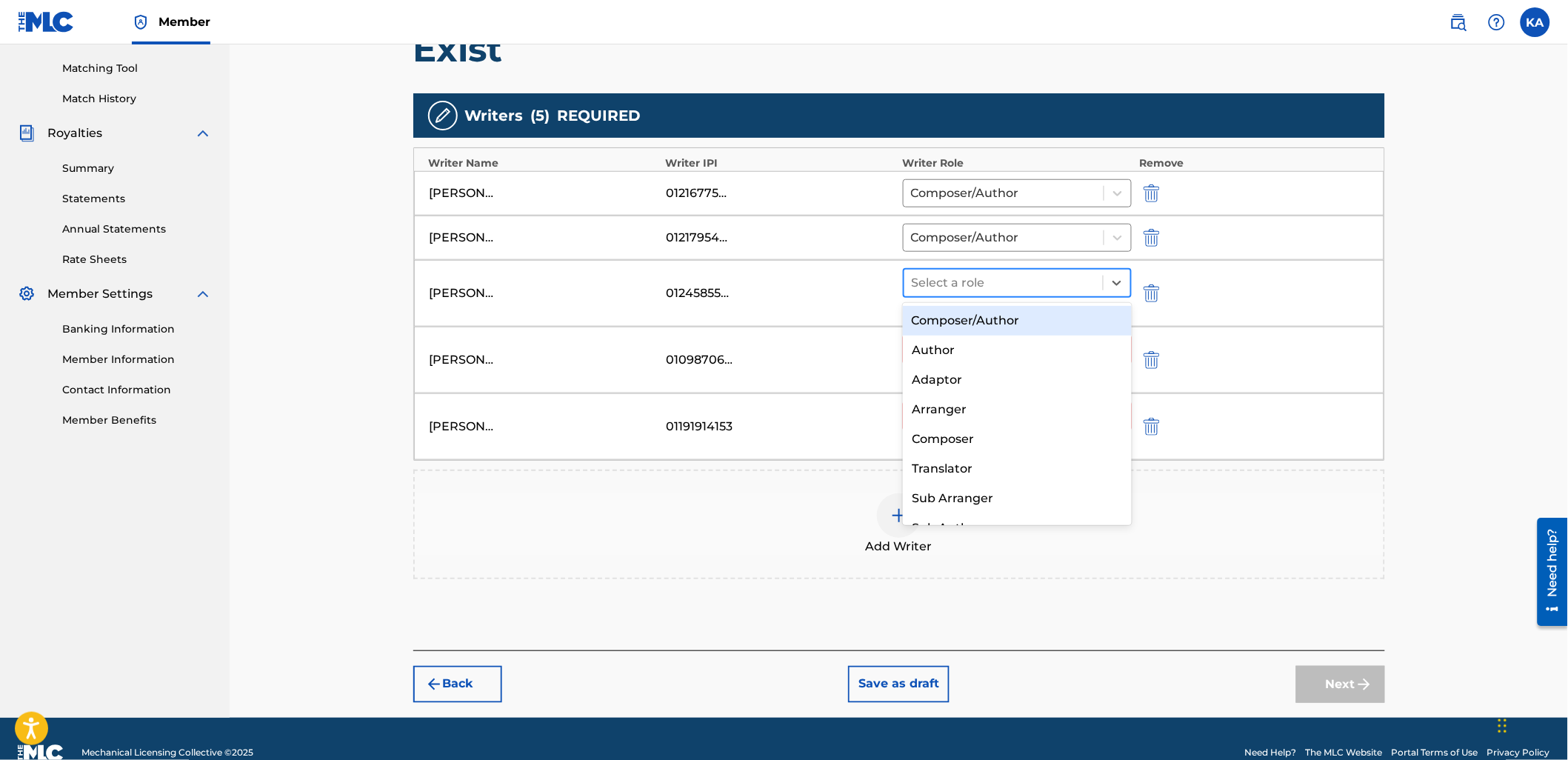
drag, startPoint x: 973, startPoint y: 282, endPoint x: 973, endPoint y: 307, distance: 25.0
click at [973, 283] on div at bounding box center [1004, 283] width 185 height 21
click at [973, 307] on div "Composer/Author" at bounding box center [1017, 320] width 229 height 30
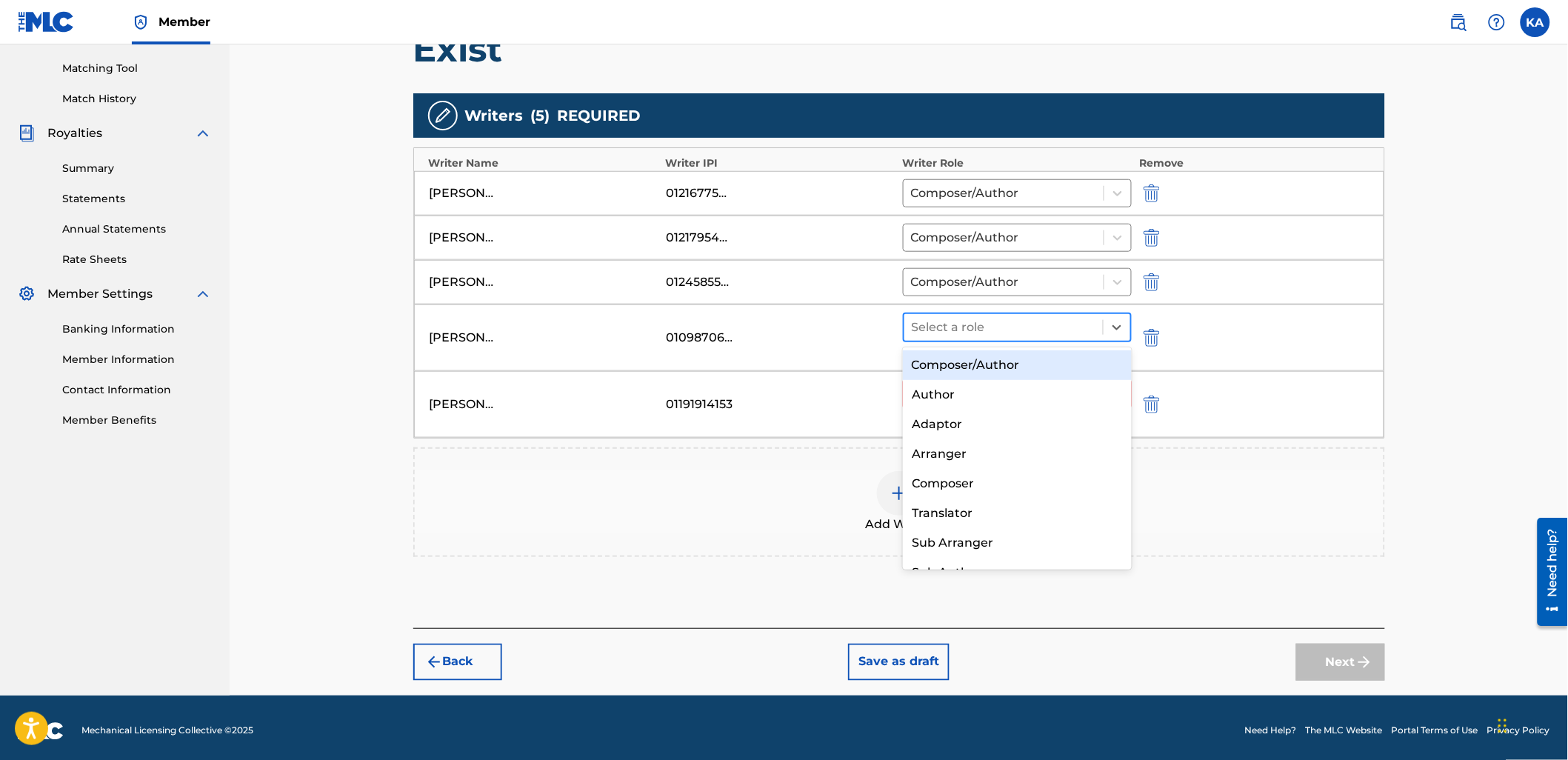
click at [978, 329] on div at bounding box center [1004, 327] width 185 height 21
click at [972, 363] on div "Composer/Author" at bounding box center [1017, 365] width 229 height 30
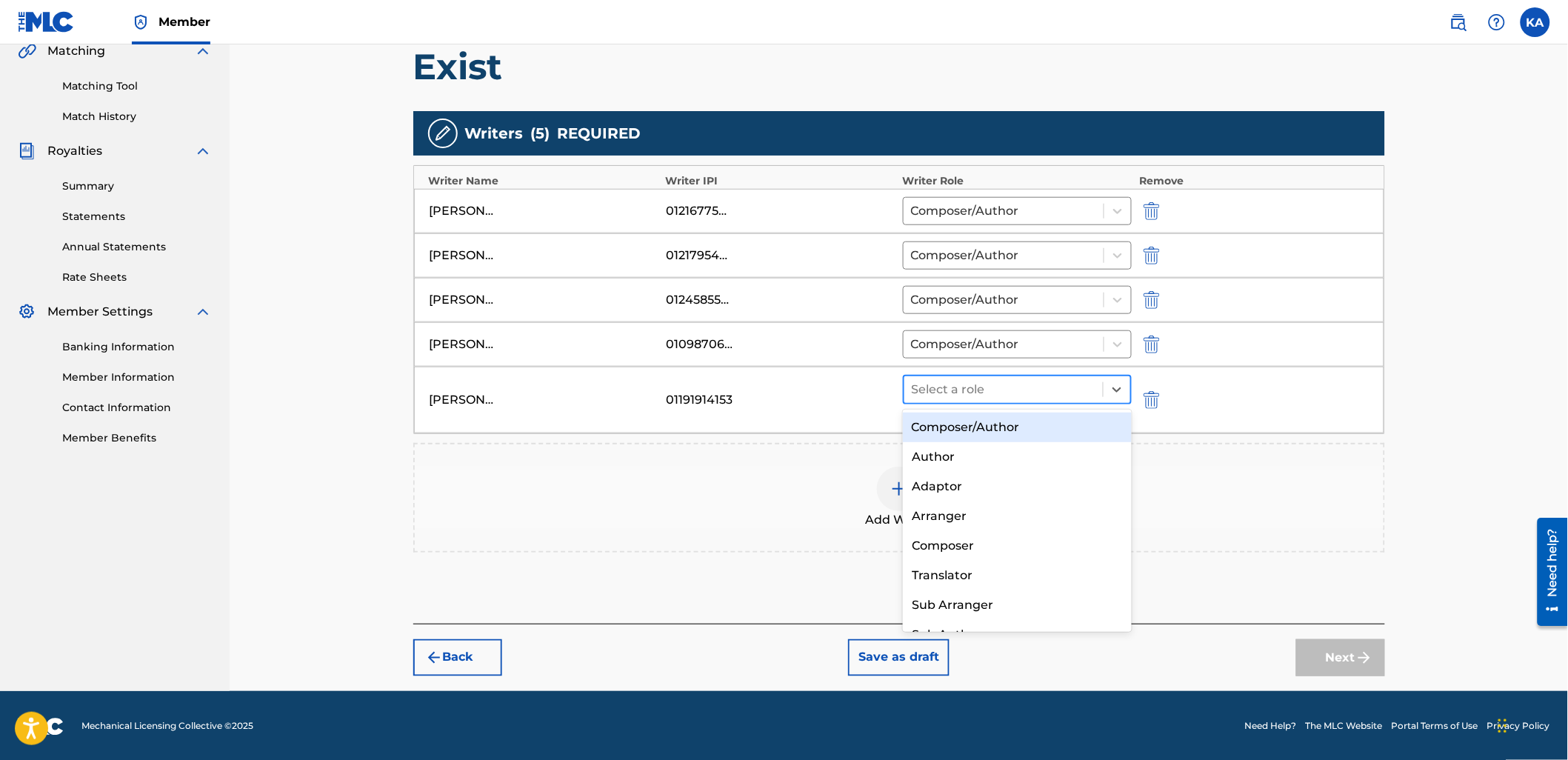
click at [983, 387] on div at bounding box center [1004, 389] width 185 height 21
click at [970, 424] on div "Composer/Author" at bounding box center [1017, 427] width 229 height 30
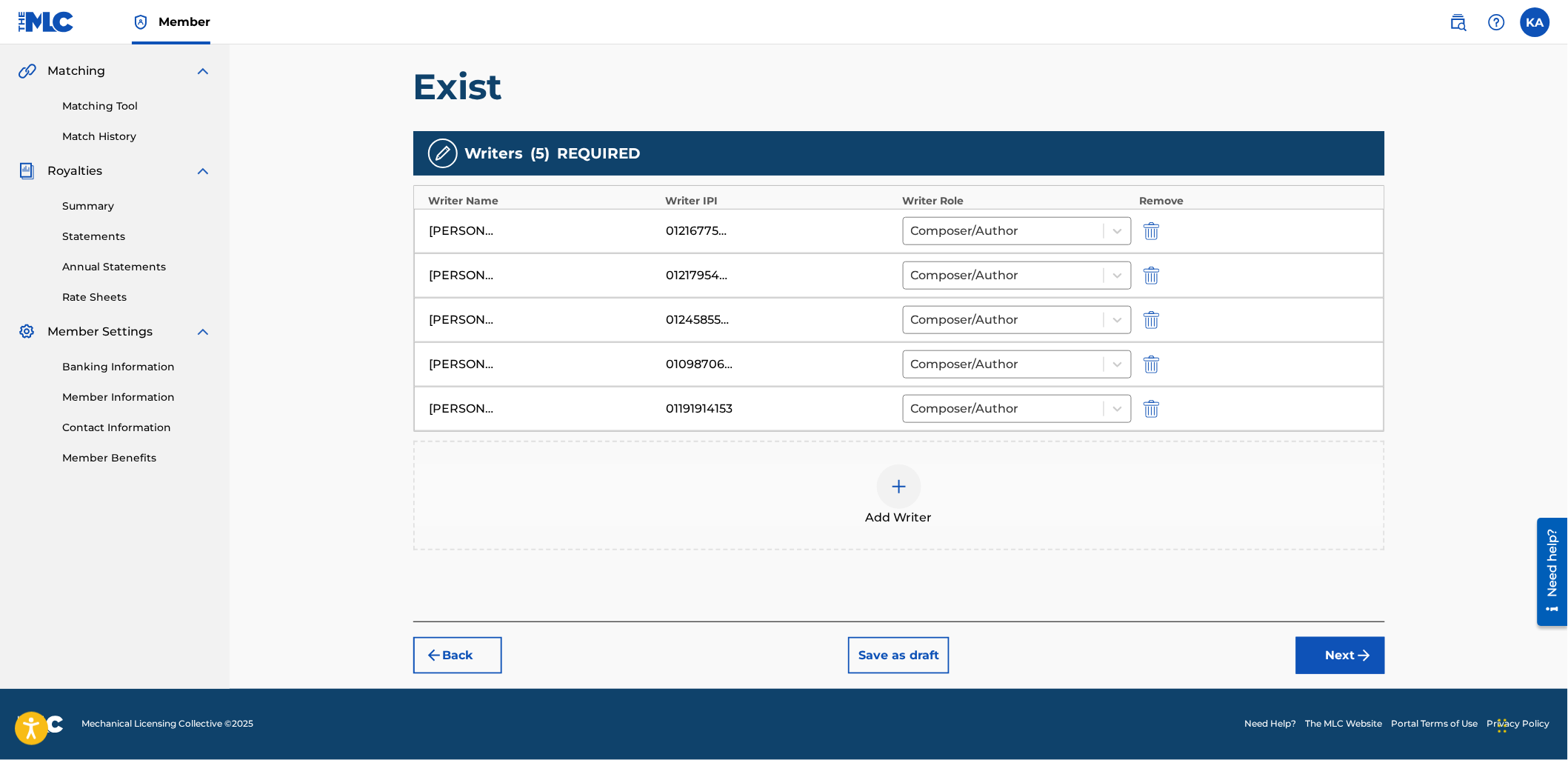
click at [1328, 662] on button "Next" at bounding box center [1340, 655] width 89 height 37
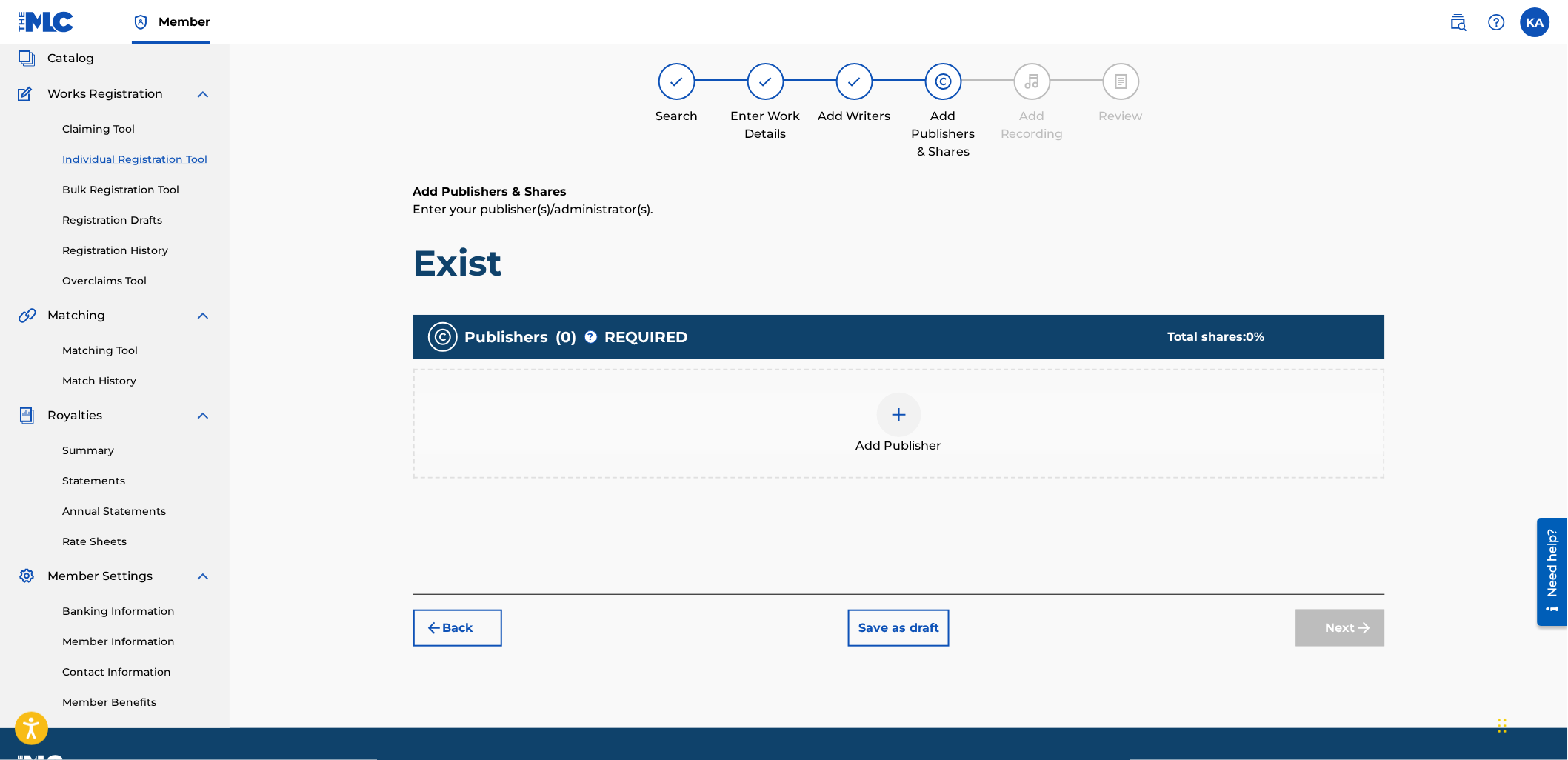
scroll to position [67, 0]
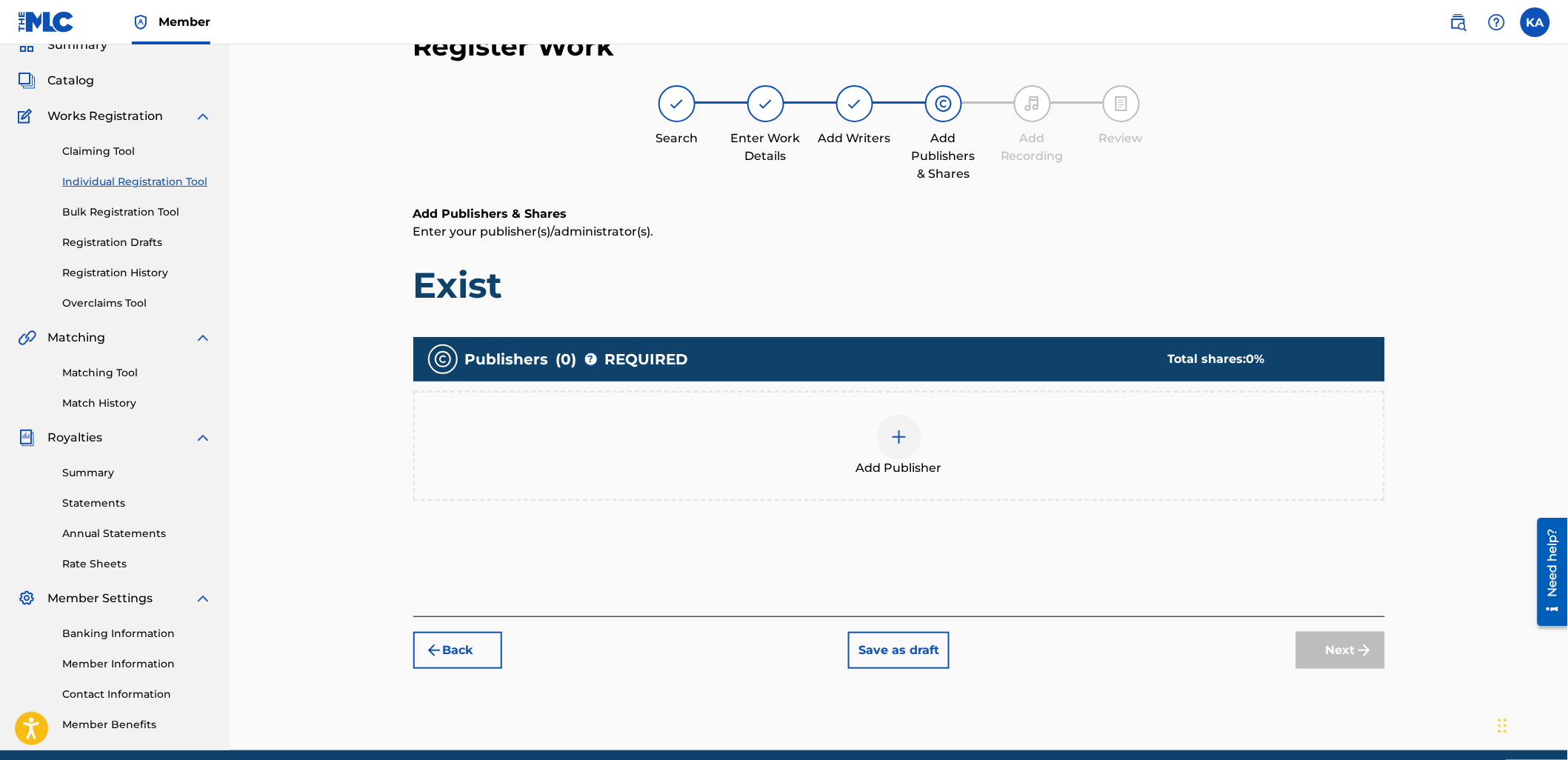
click at [972, 443] on div "Add Publisher" at bounding box center [898, 445] width 968 height 62
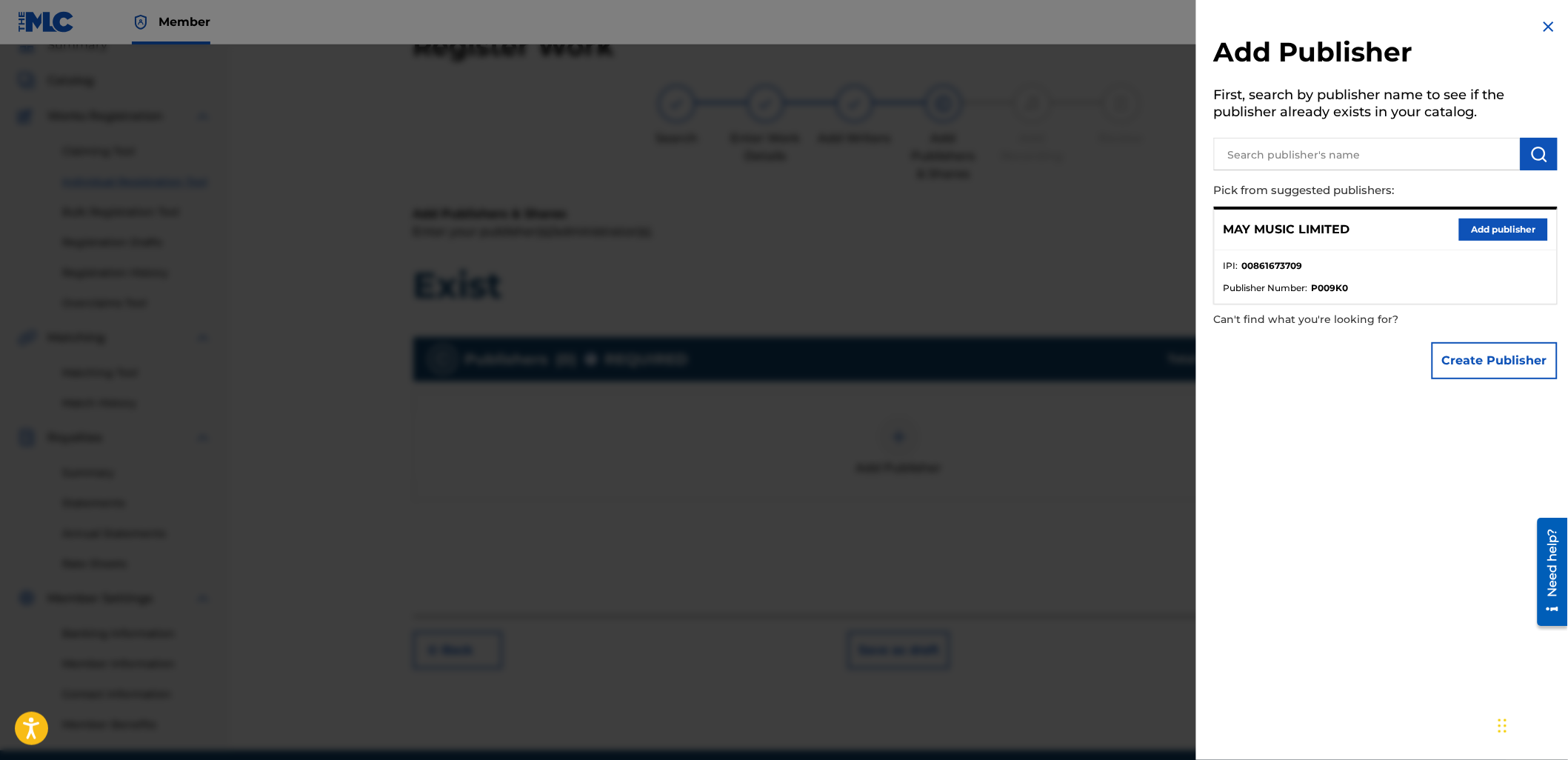
click at [1478, 225] on button "Add publisher" at bounding box center [1504, 230] width 89 height 23
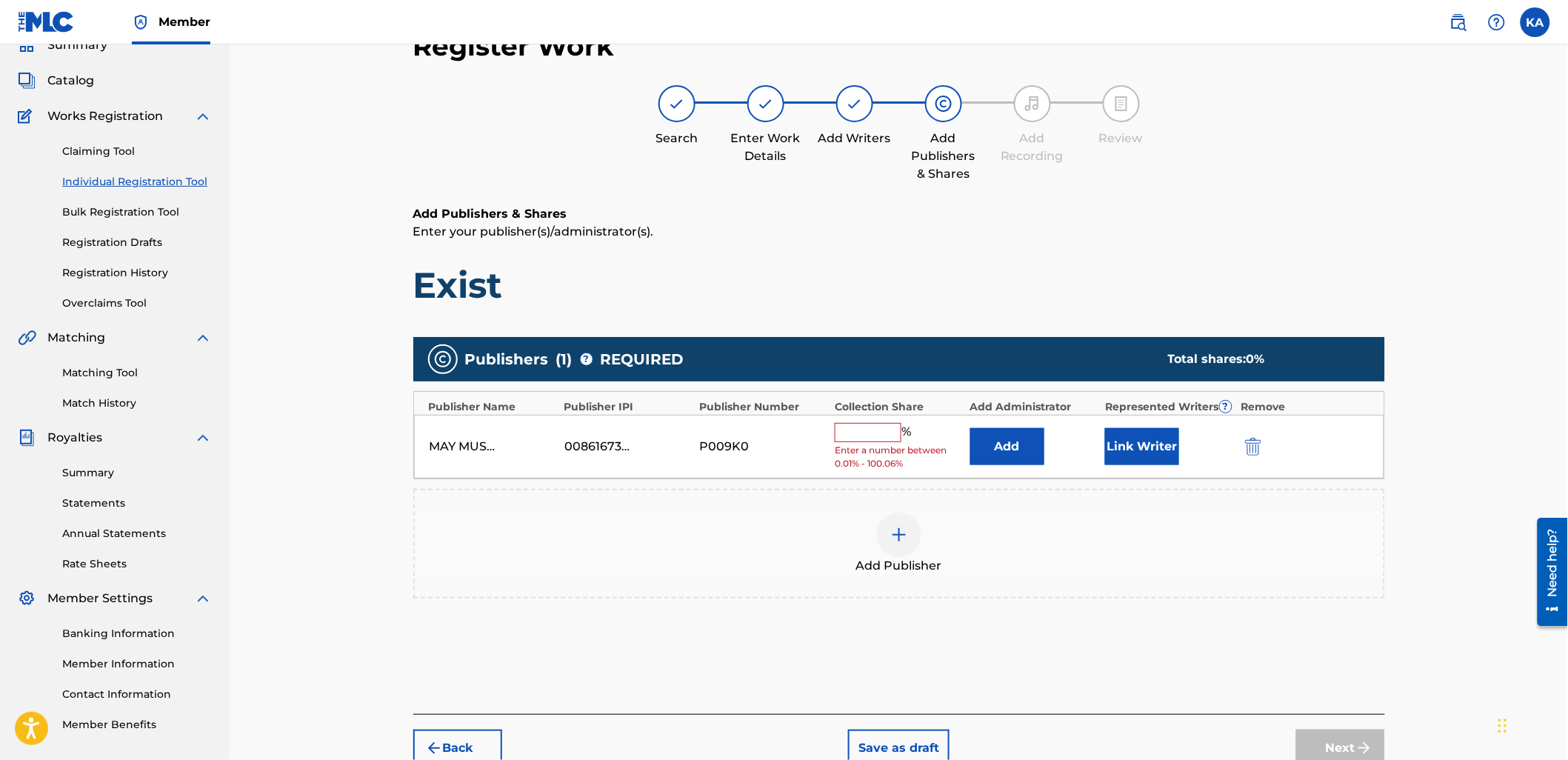
drag, startPoint x: 885, startPoint y: 443, endPoint x: 883, endPoint y: 433, distance: 10.2
click at [884, 433] on div "% Enter a number between 0.01% - 100.06%" at bounding box center [898, 447] width 128 height 48
click at [883, 433] on input "text" at bounding box center [868, 433] width 67 height 19
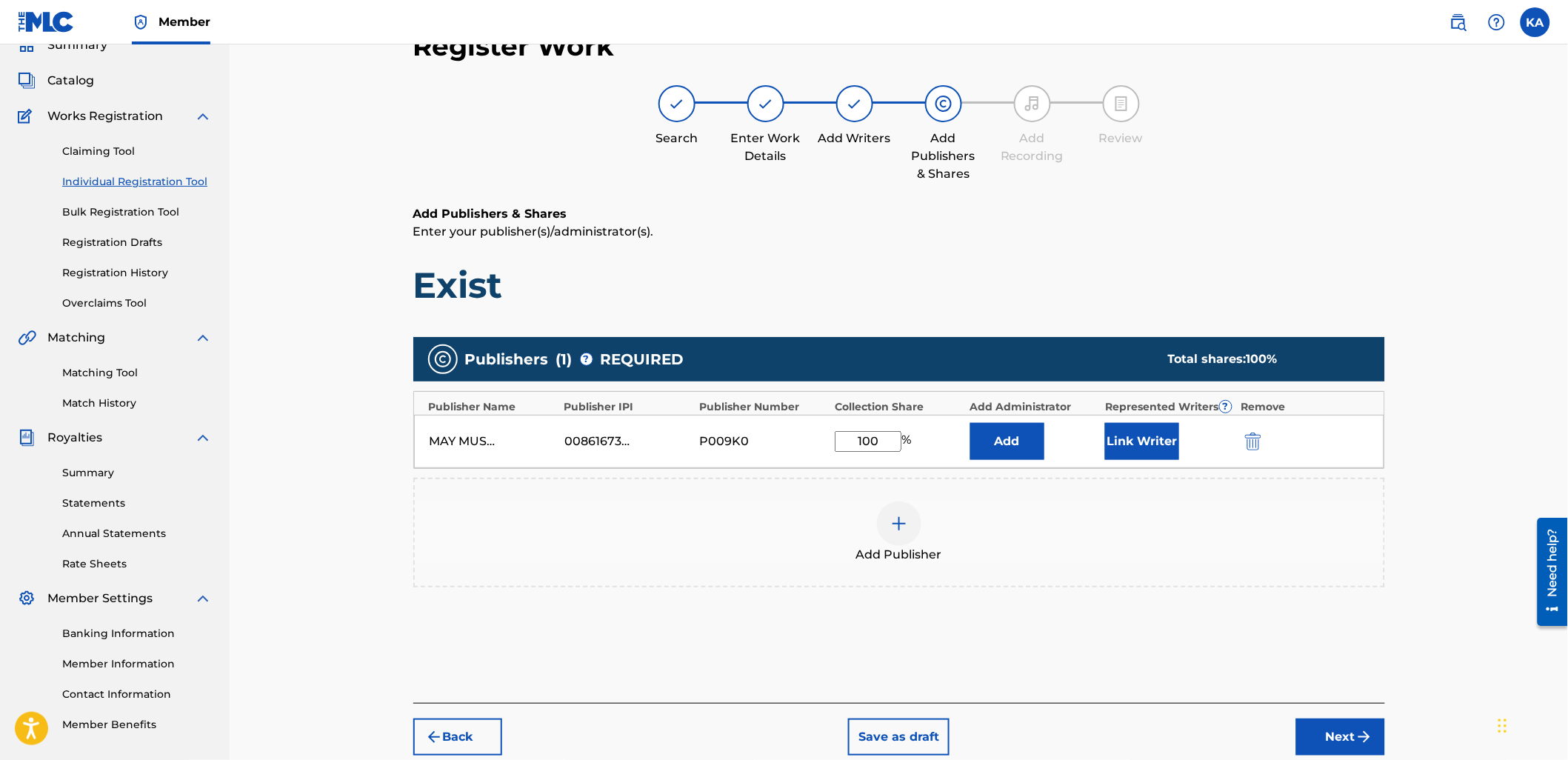
type input "100"
click at [1118, 431] on button "Link Writer" at bounding box center [1141, 441] width 74 height 37
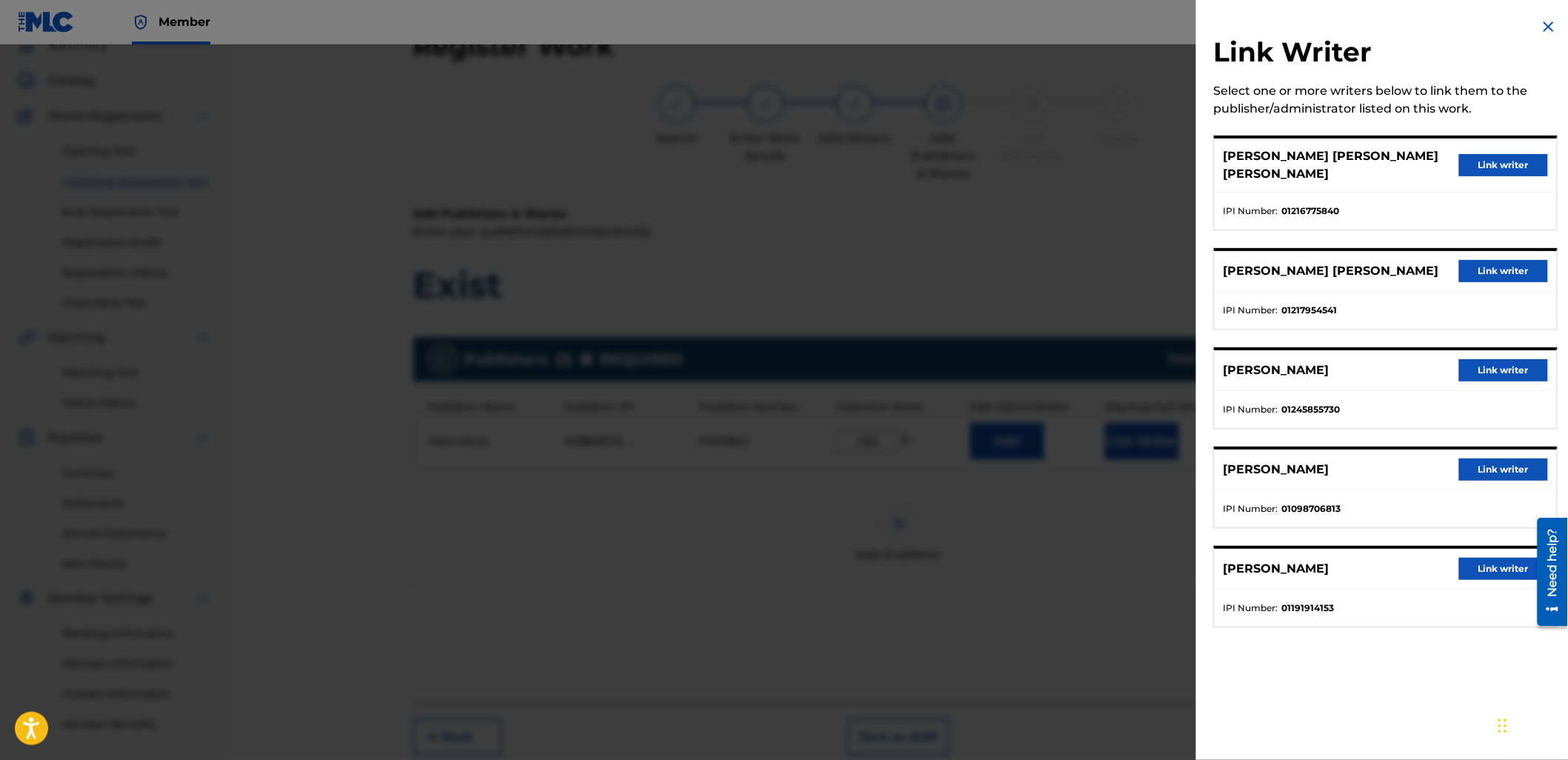
click at [1490, 148] on div "ADAM WILLIAM DANIEL ADAM WILLIAM DANIEL Link writer" at bounding box center [1385, 165] width 342 height 54
click at [1477, 161] on button "Link writer" at bounding box center [1504, 165] width 89 height 23
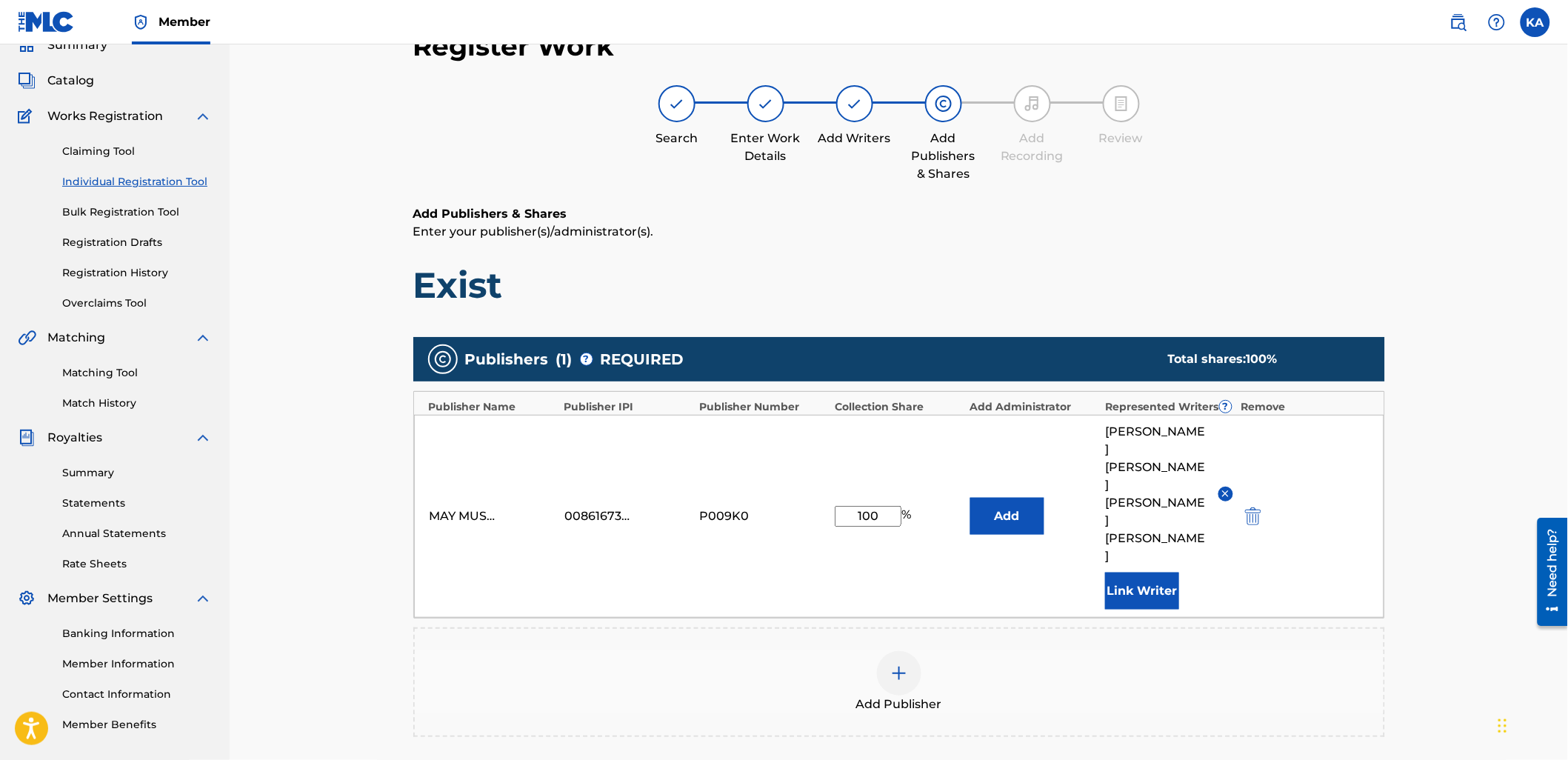
click at [1166, 572] on button "Link Writer" at bounding box center [1141, 590] width 74 height 37
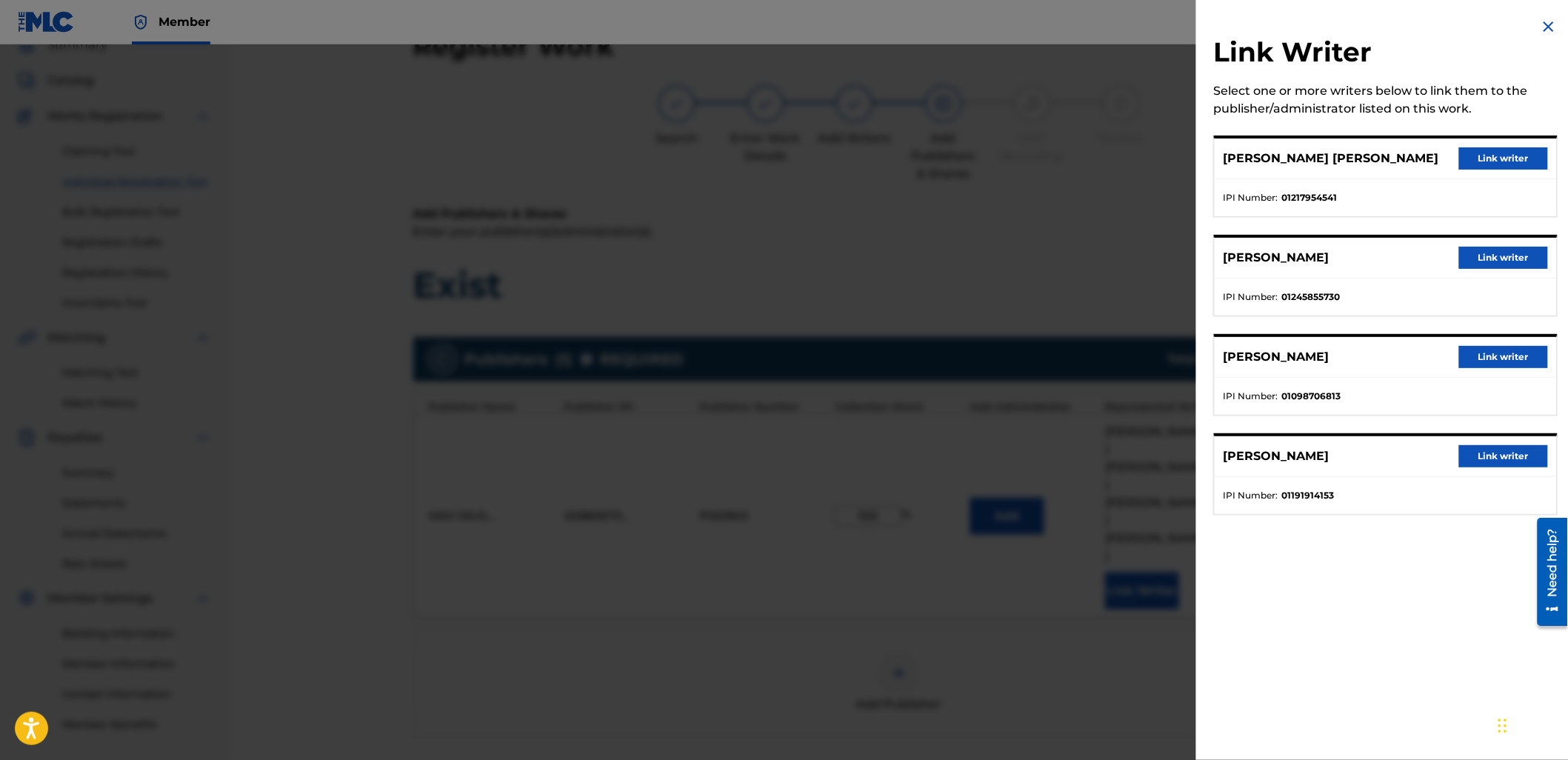
click at [1467, 151] on button "Link writer" at bounding box center [1504, 158] width 89 height 23
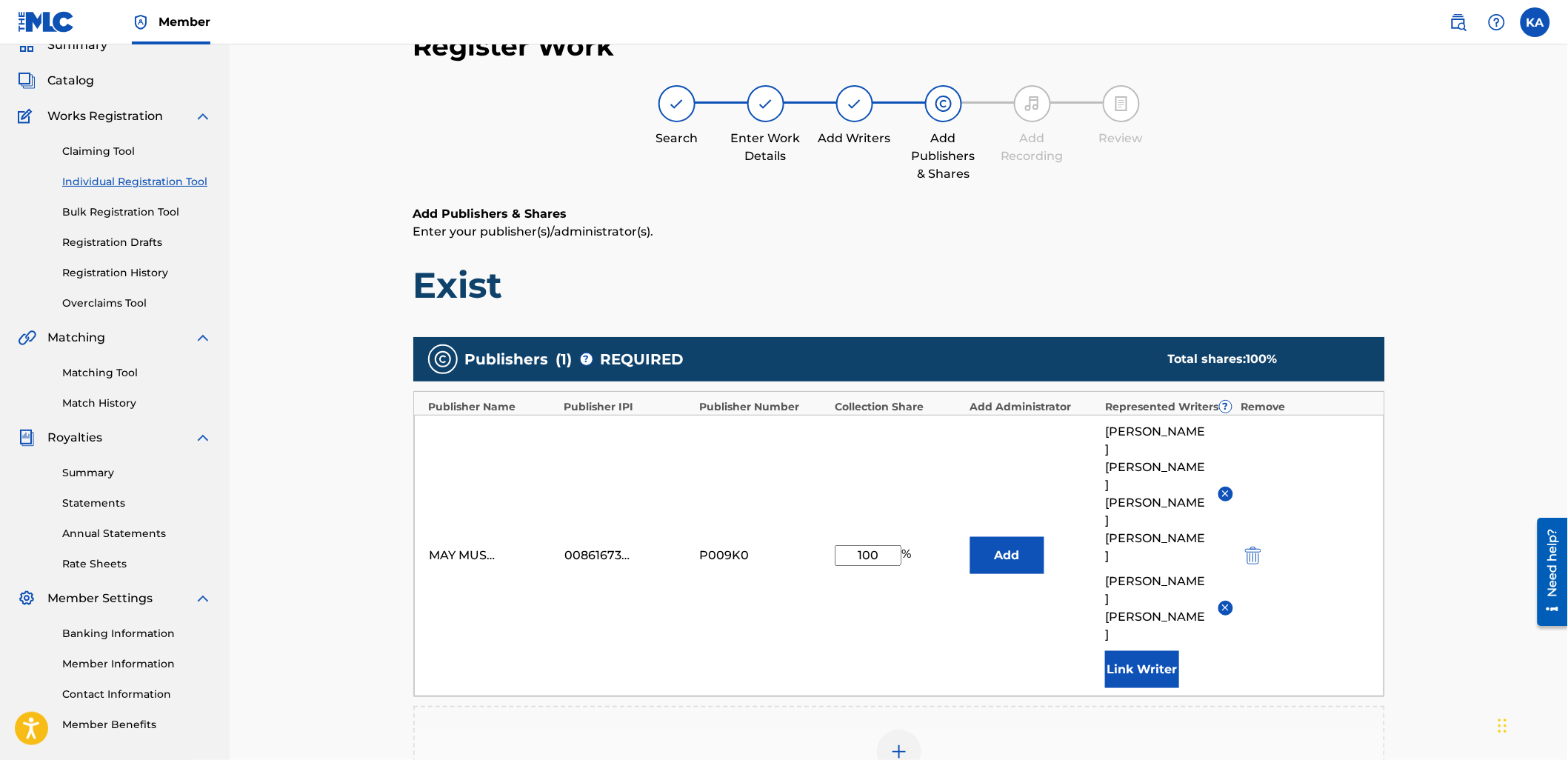
click at [1148, 651] on button "Link Writer" at bounding box center [1141, 669] width 74 height 37
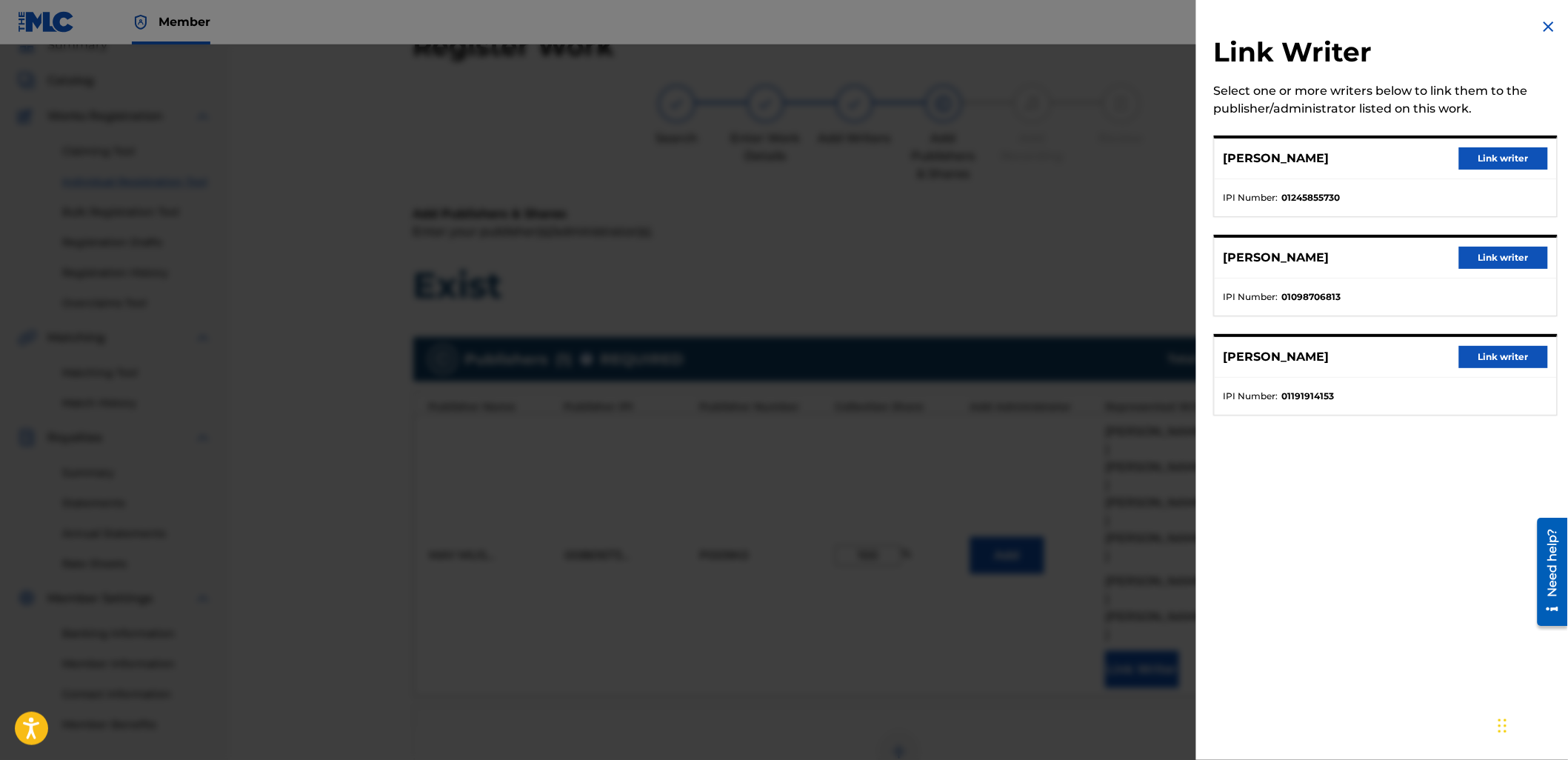
click at [1491, 165] on button "Link writer" at bounding box center [1504, 158] width 89 height 23
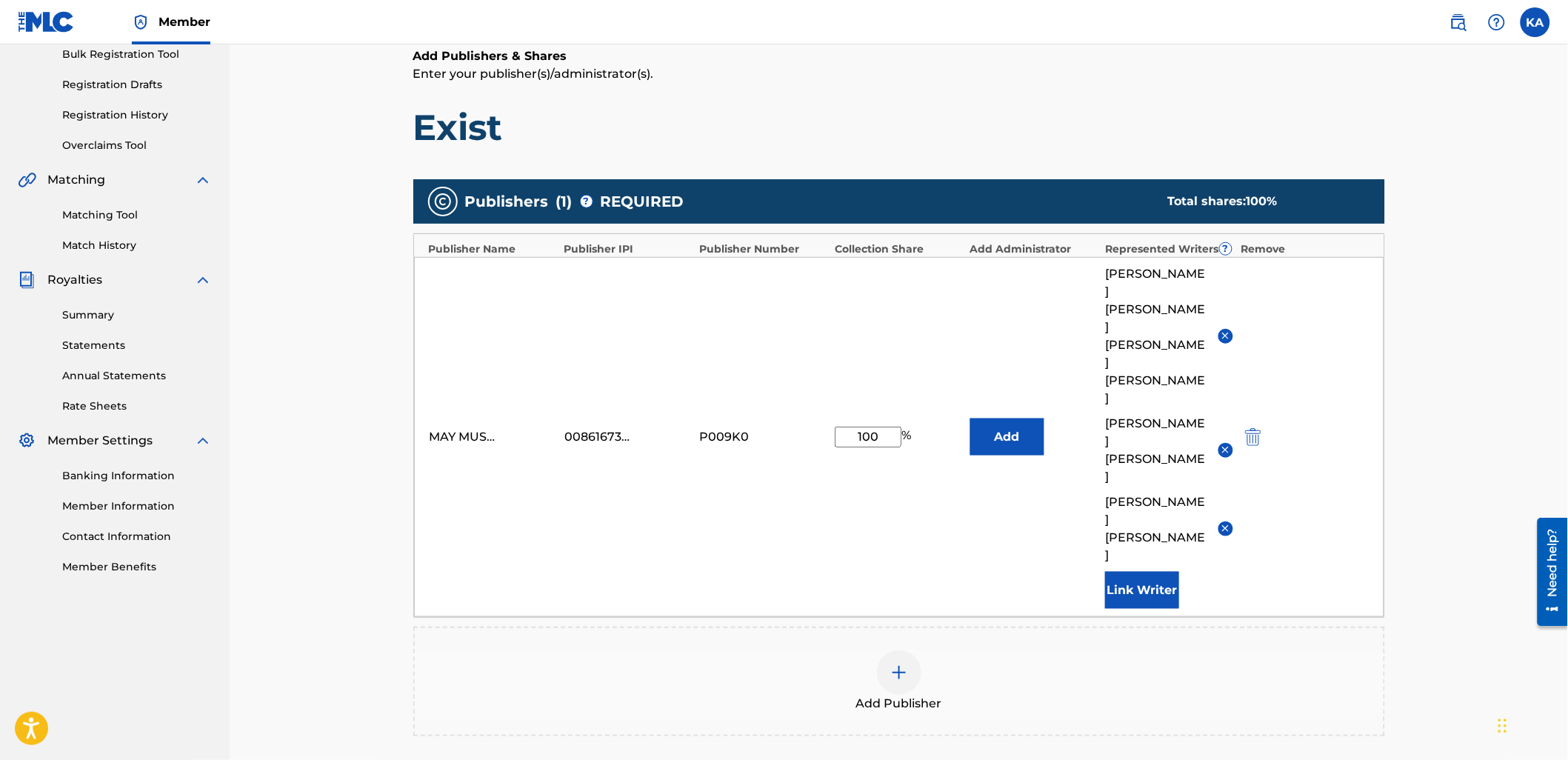
scroll to position [231, 0]
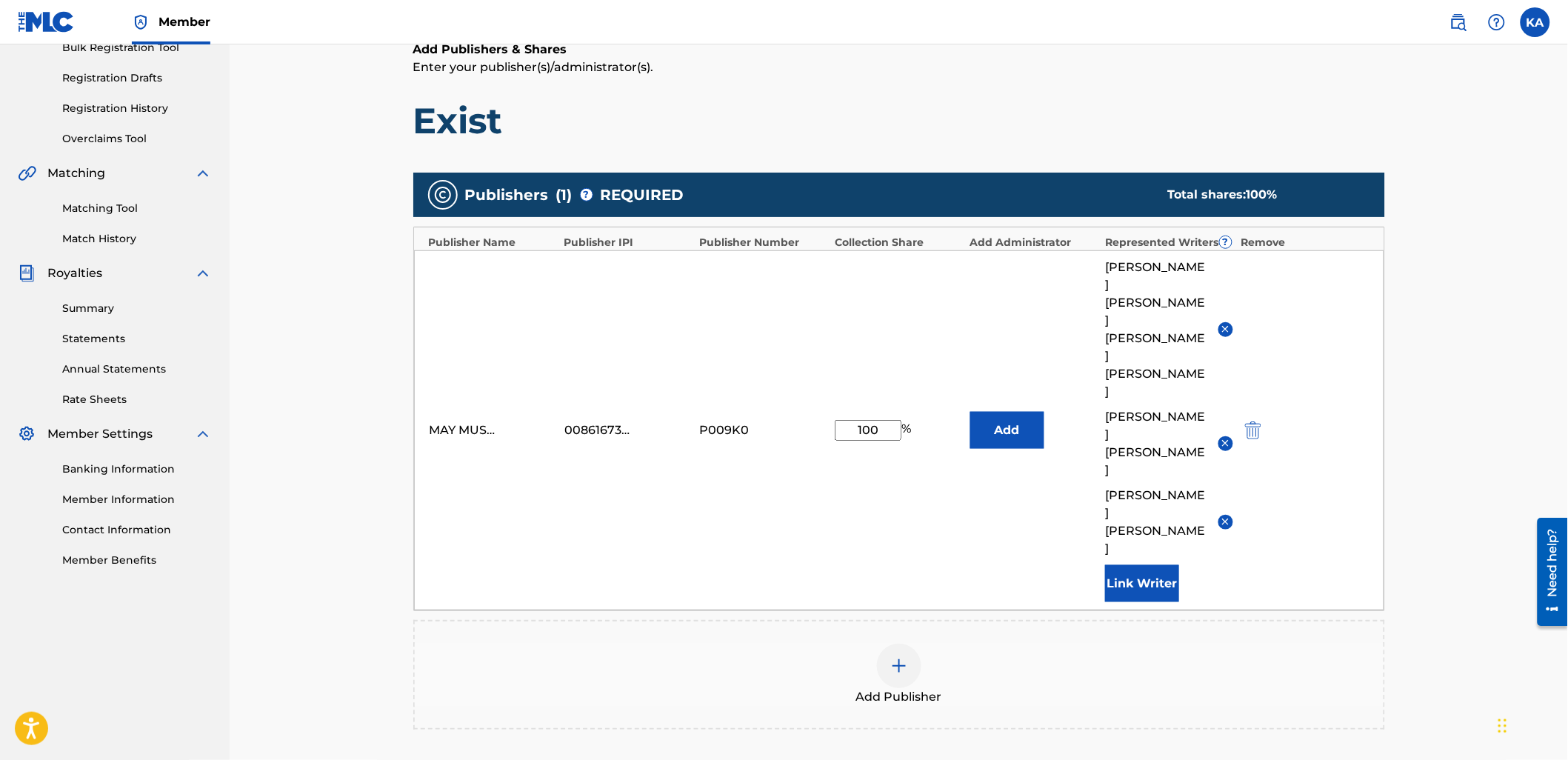
click at [1132, 565] on button "Link Writer" at bounding box center [1141, 583] width 74 height 37
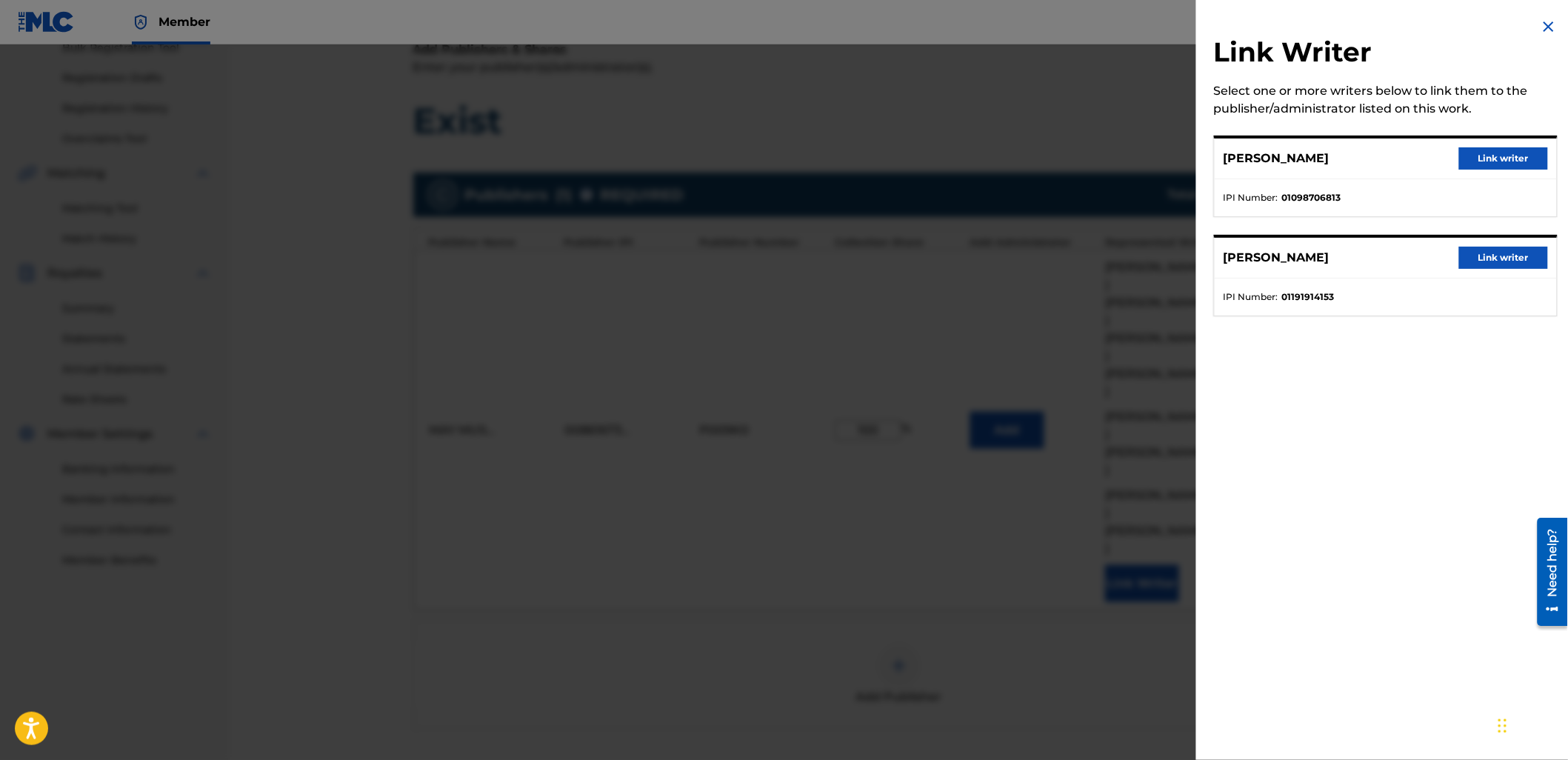
click at [1493, 165] on button "Link writer" at bounding box center [1504, 158] width 89 height 23
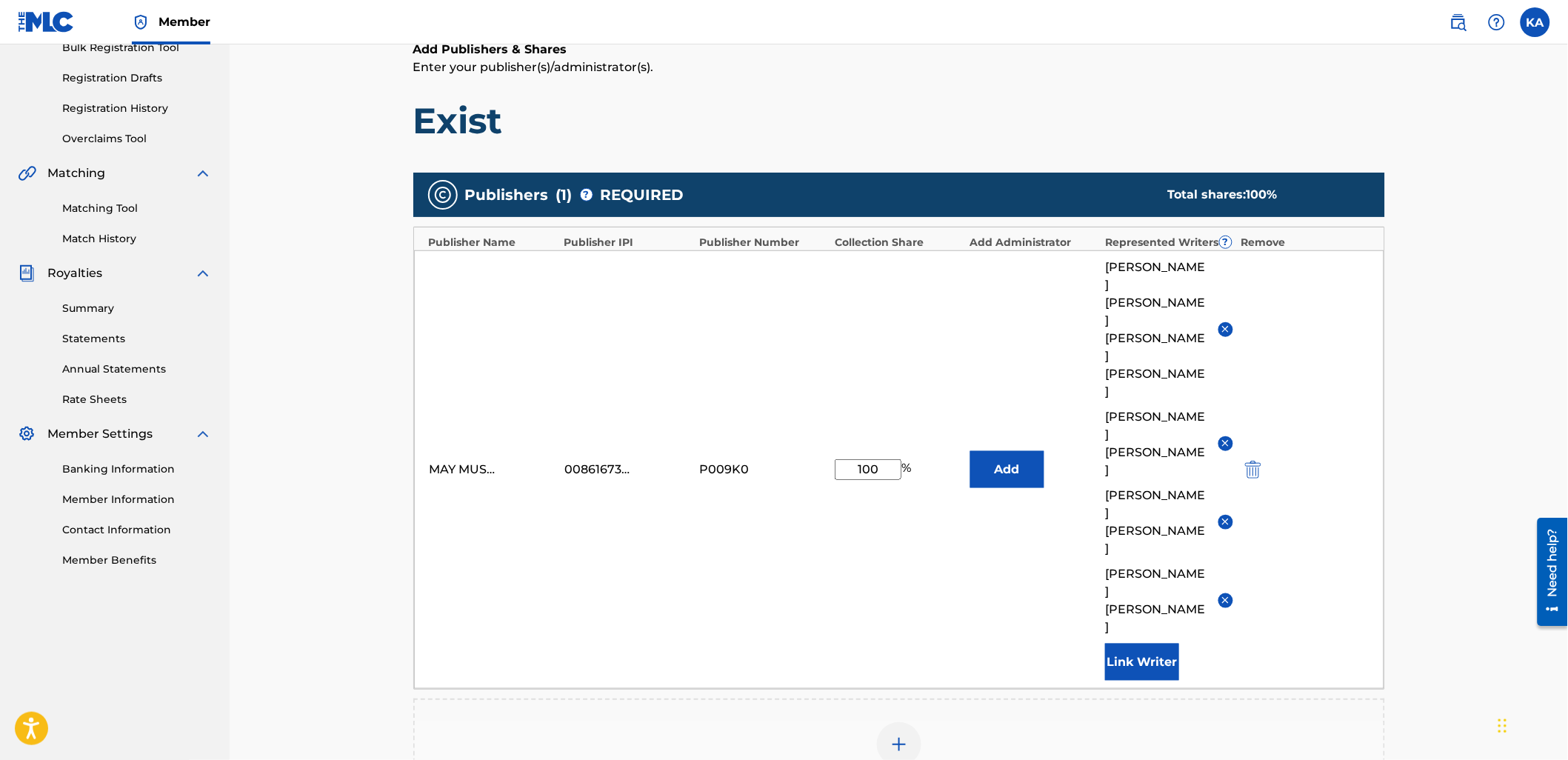
click at [1123, 643] on button "Link Writer" at bounding box center [1141, 662] width 74 height 37
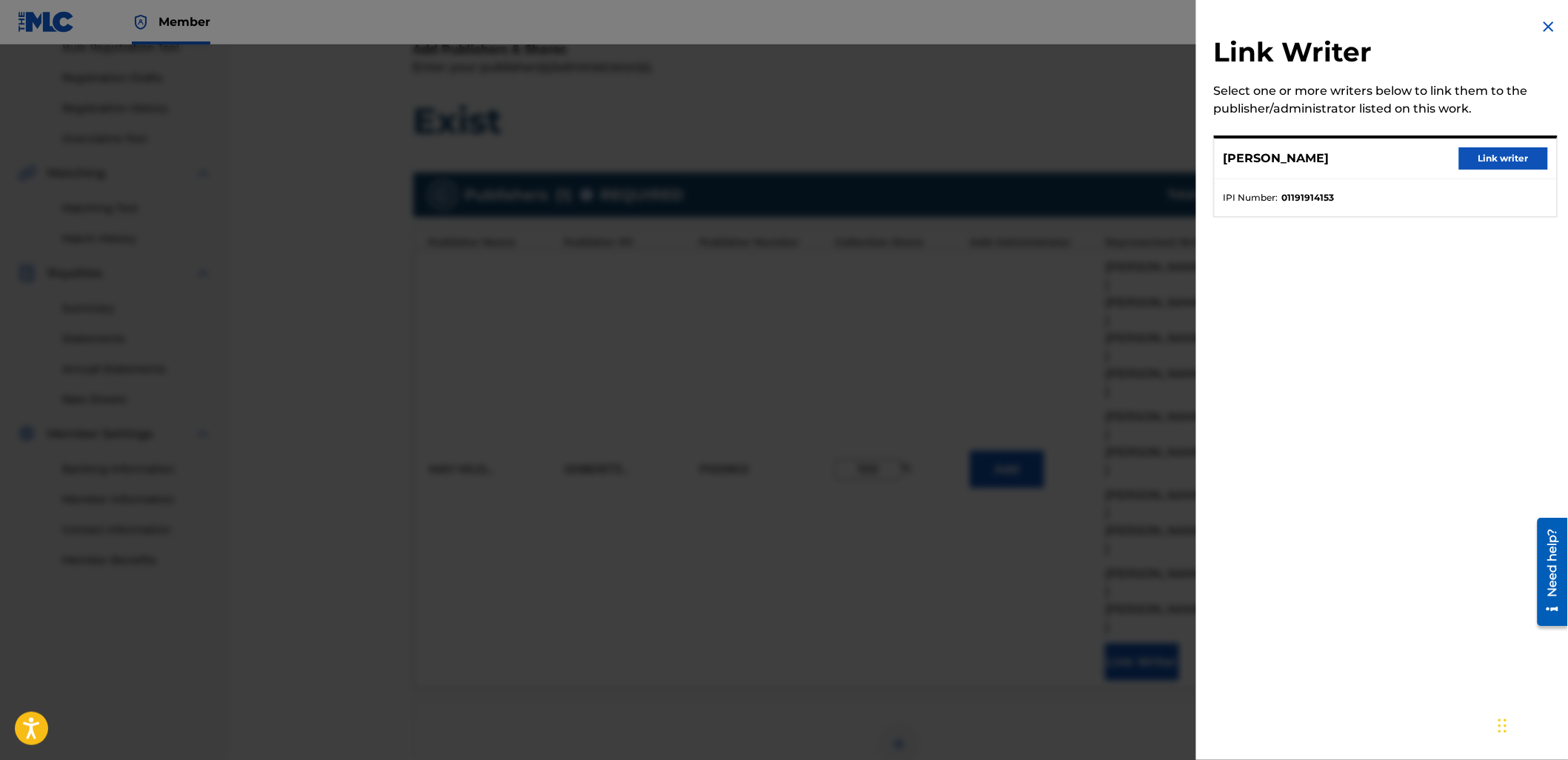
click at [1469, 158] on button "Link writer" at bounding box center [1504, 158] width 89 height 23
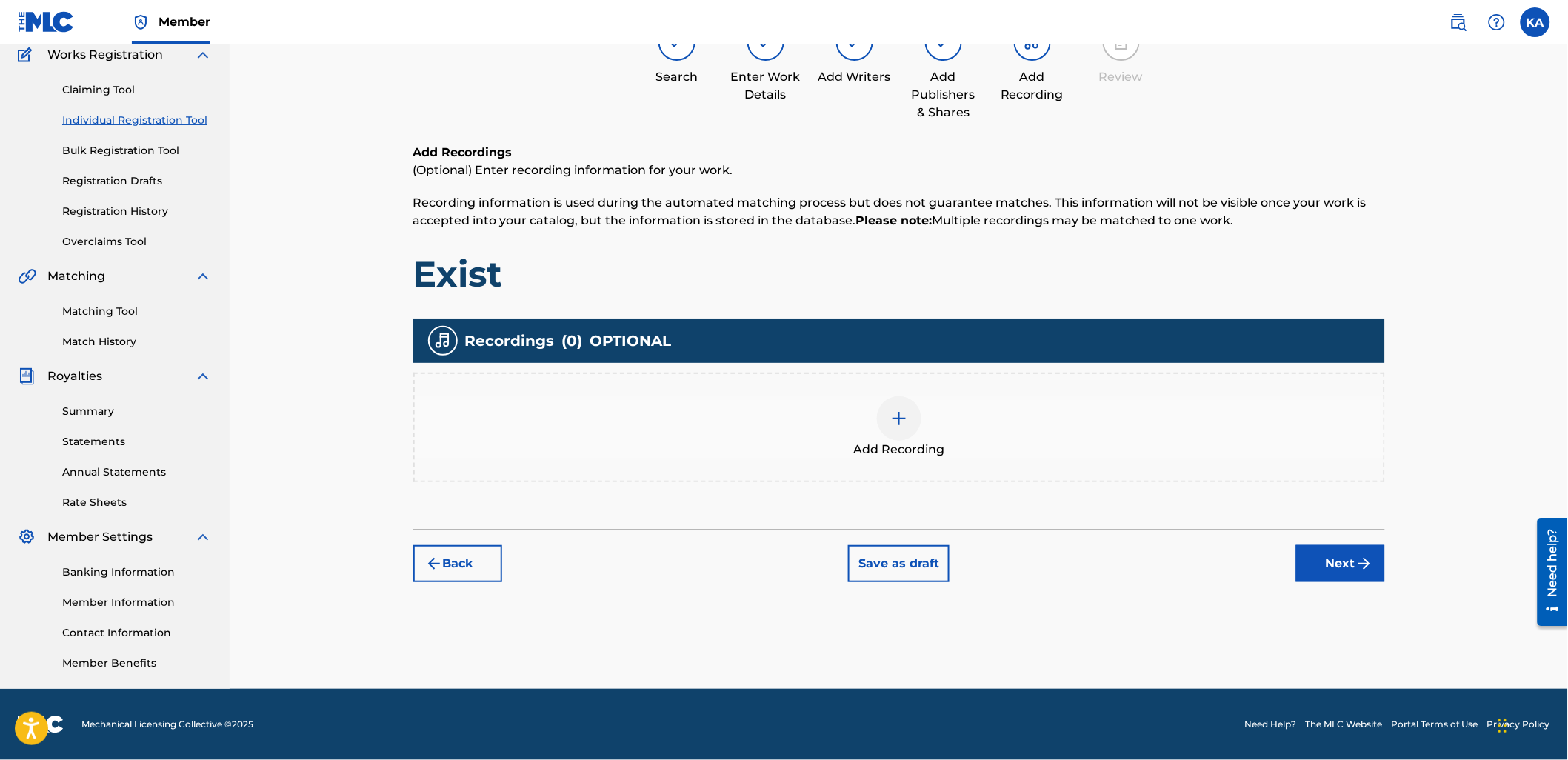
scroll to position [67, 0]
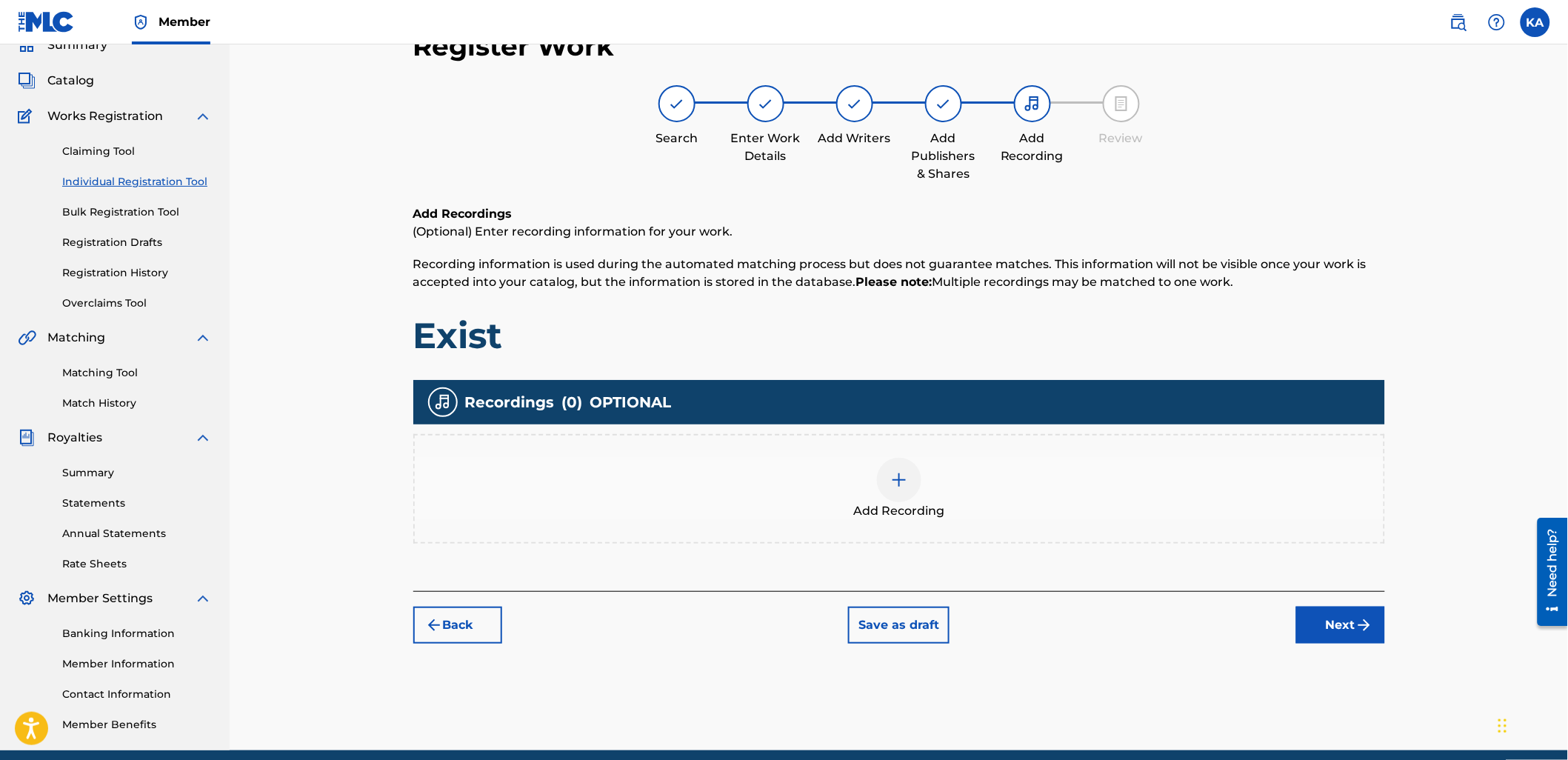
click at [902, 450] on div "Add Recording" at bounding box center [899, 488] width 972 height 110
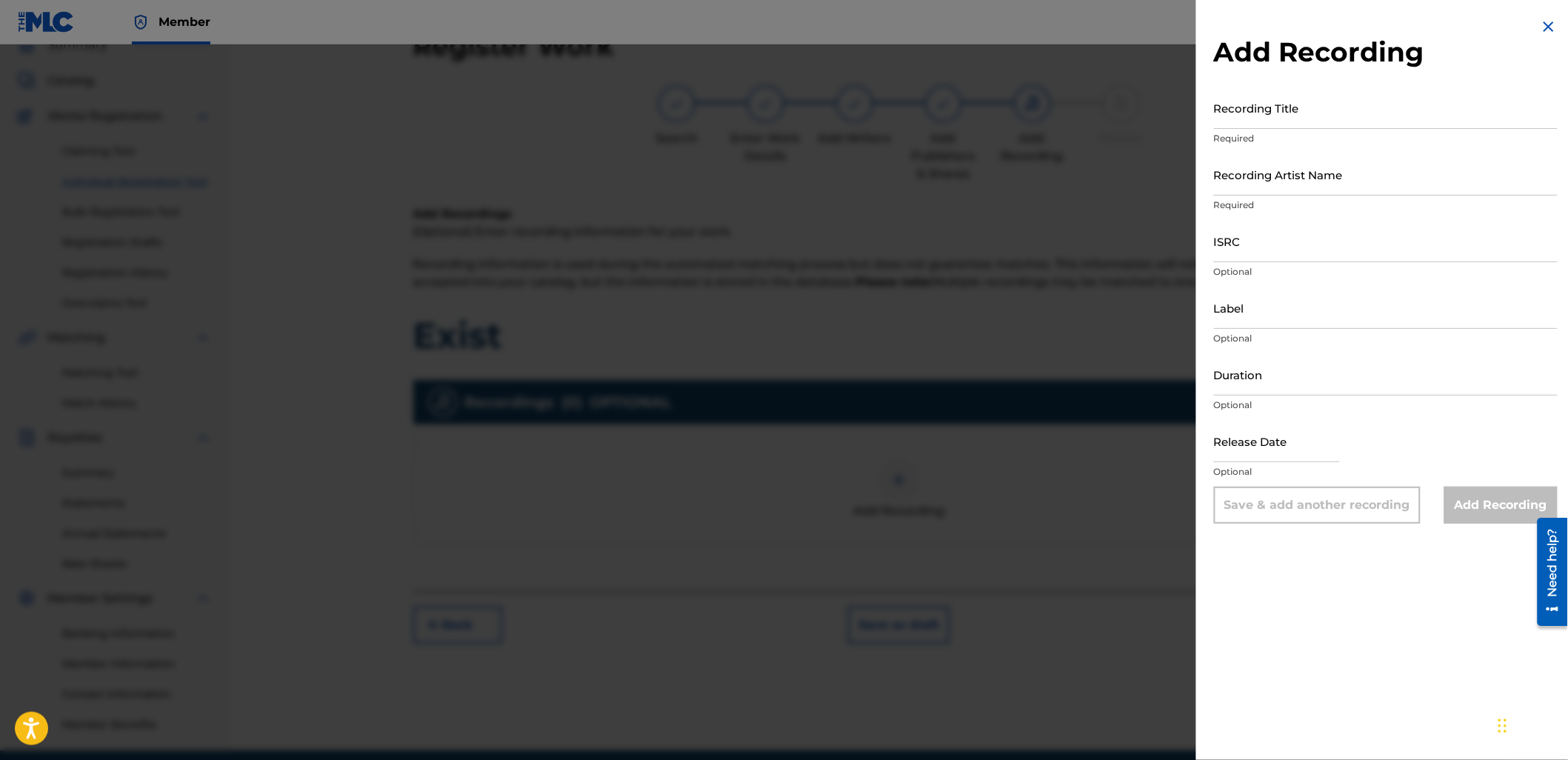
click at [1277, 106] on input "Recording Title" at bounding box center [1385, 108] width 344 height 42
type input "Exist"
click at [1316, 185] on input "Recording Artist Name" at bounding box center [1385, 174] width 344 height 42
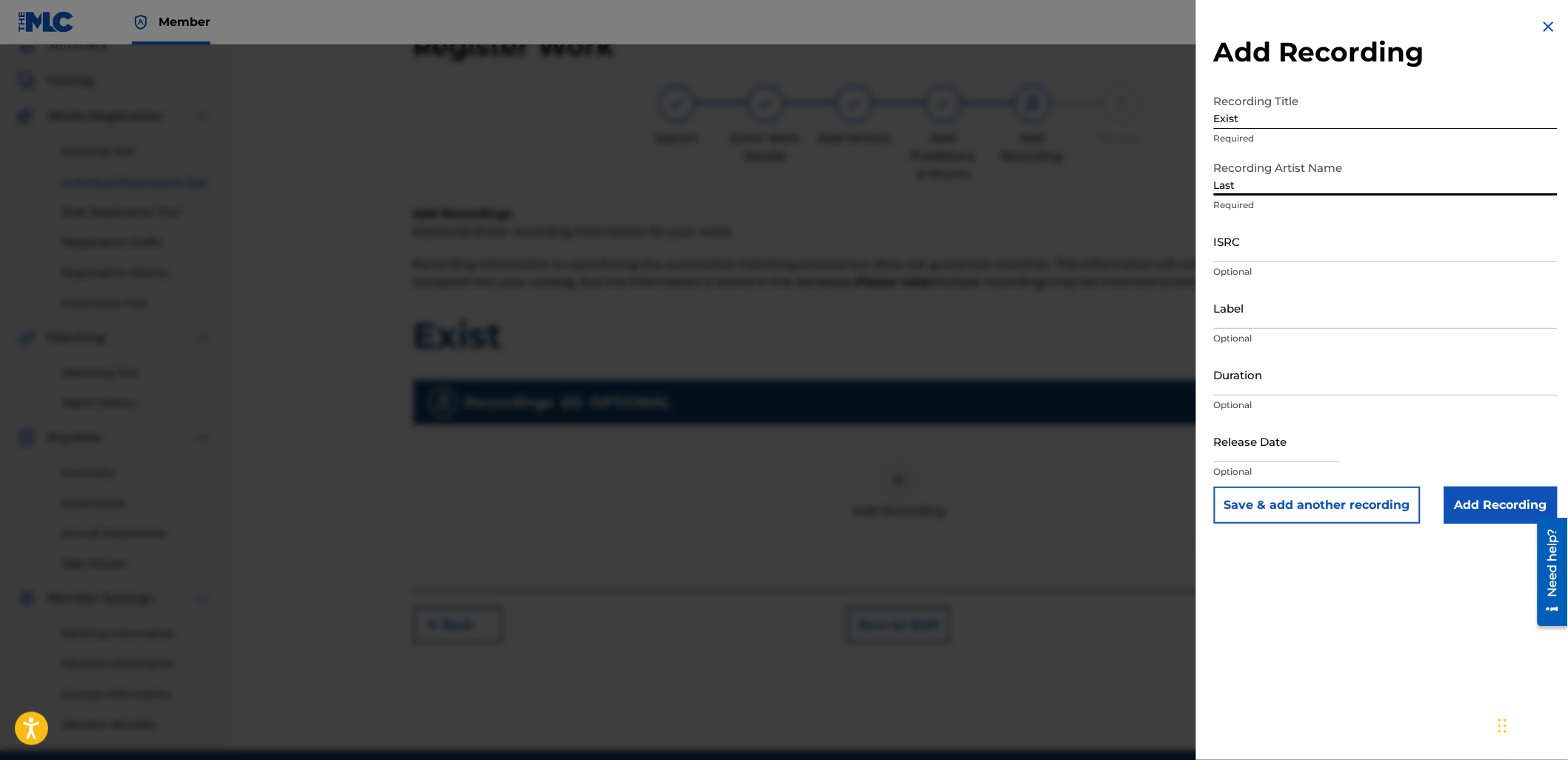
type input "Lastelle"
click at [1338, 259] on input "ISRC" at bounding box center [1385, 241] width 344 height 42
paste input "UKW3Z2501210"
type input "UKW3Z2501210"
click at [1356, 356] on input "Duration" at bounding box center [1385, 374] width 344 height 42
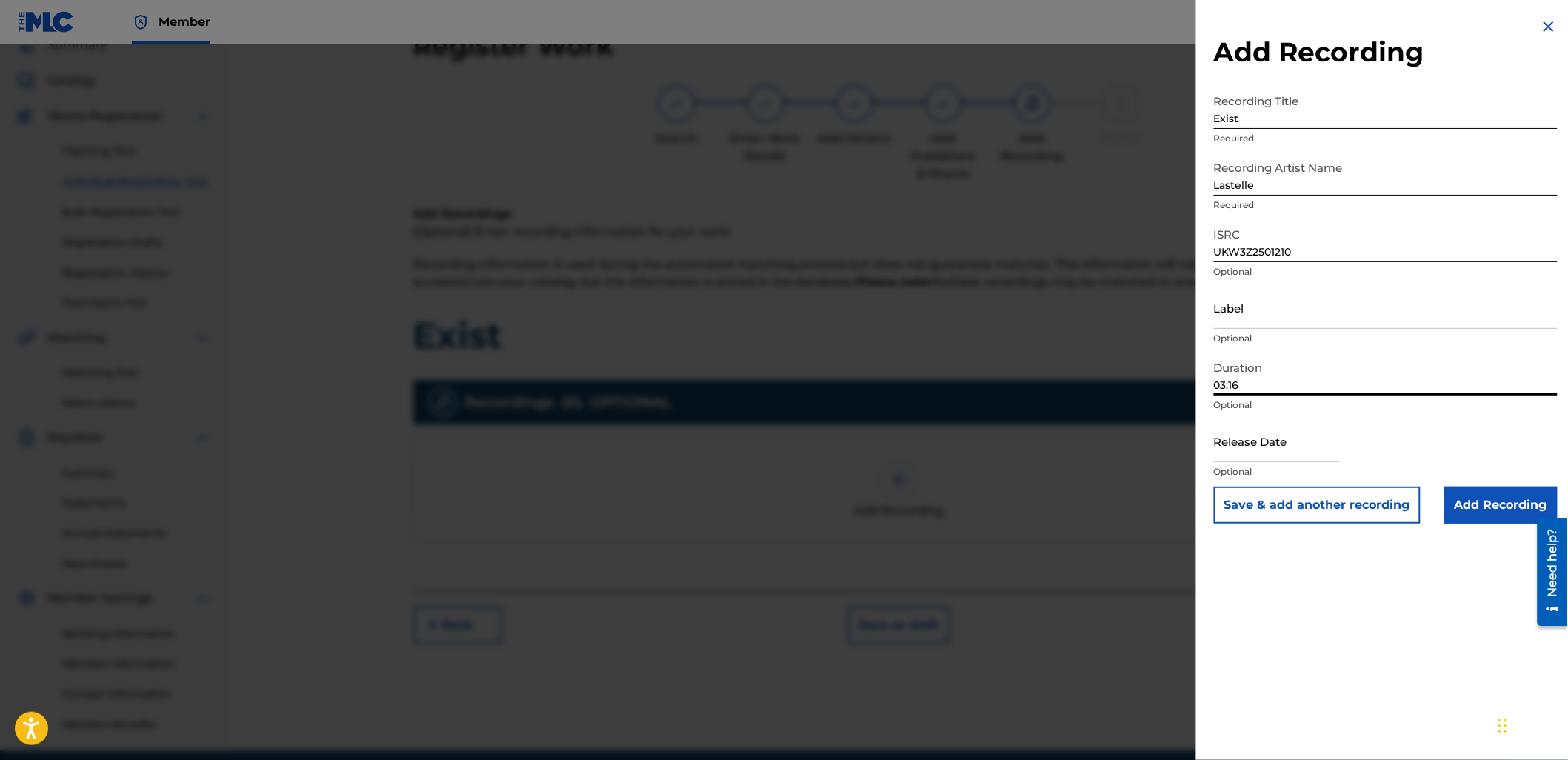
type input "03:16"
click at [1504, 500] on input "Add Recording" at bounding box center [1500, 505] width 113 height 37
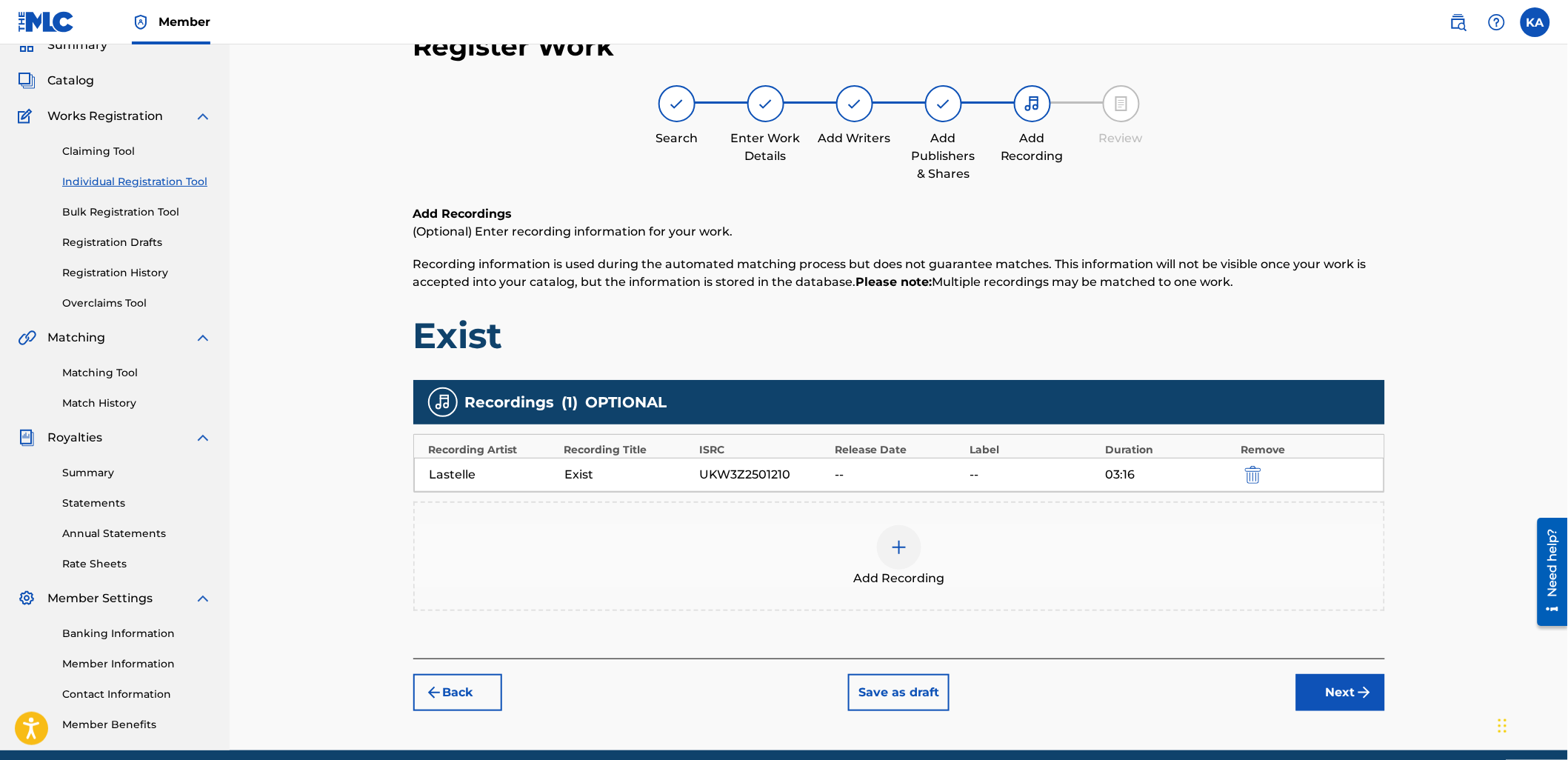
click at [1316, 683] on button "Next" at bounding box center [1340, 692] width 89 height 37
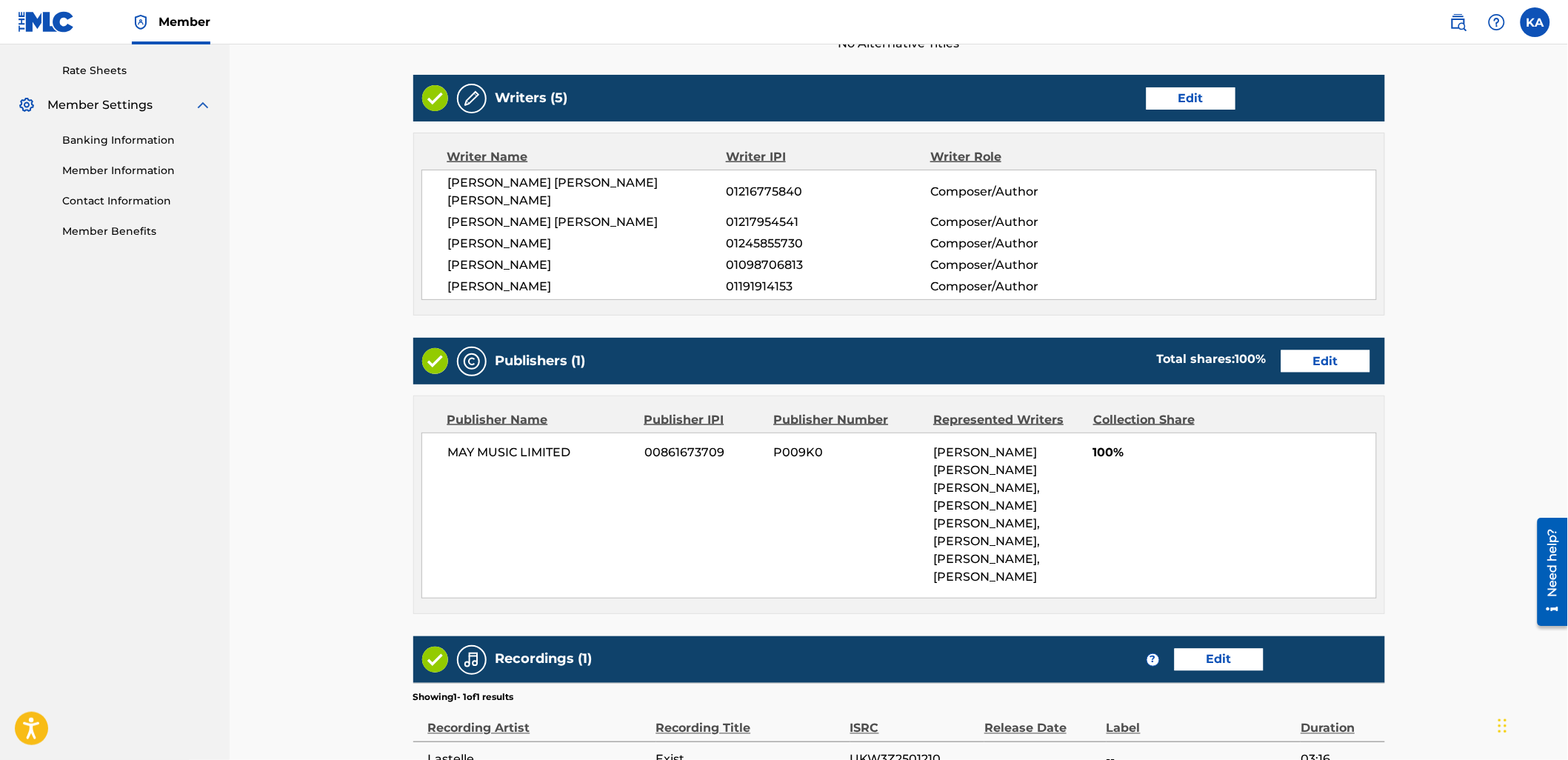
scroll to position [757, 0]
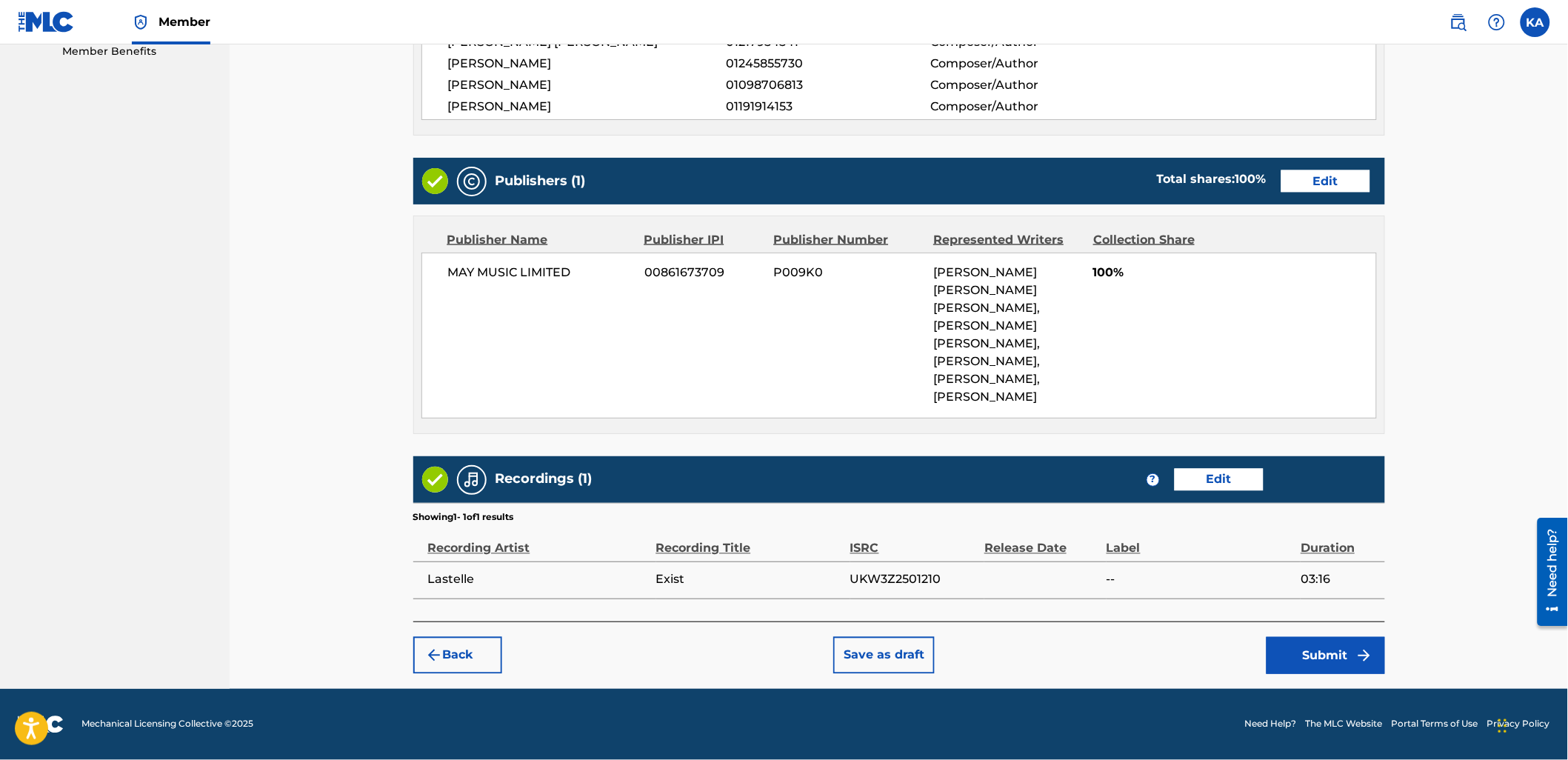
click at [1293, 648] on button "Submit" at bounding box center [1325, 655] width 118 height 37
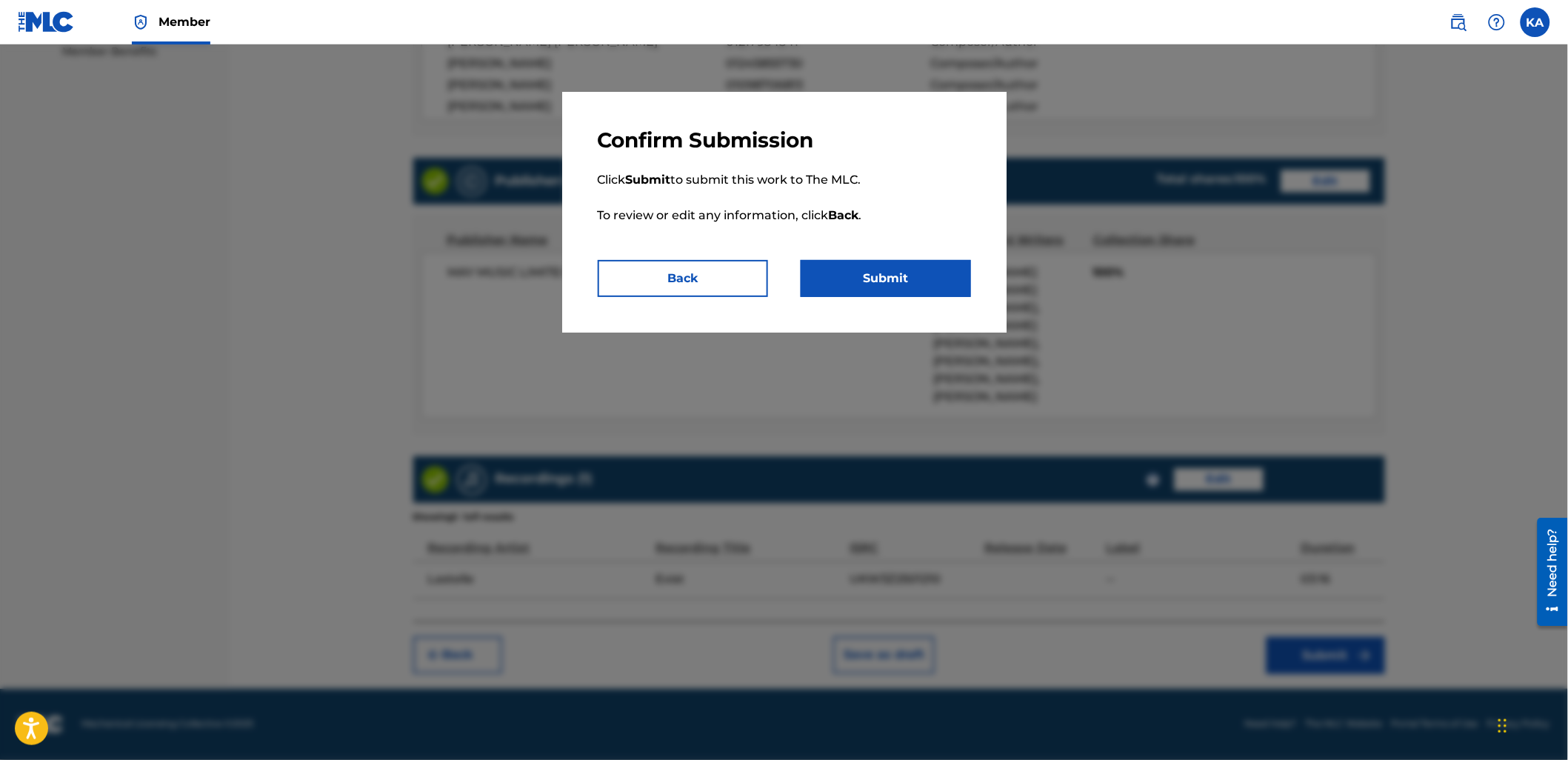
click at [964, 285] on button "Submit" at bounding box center [885, 279] width 171 height 37
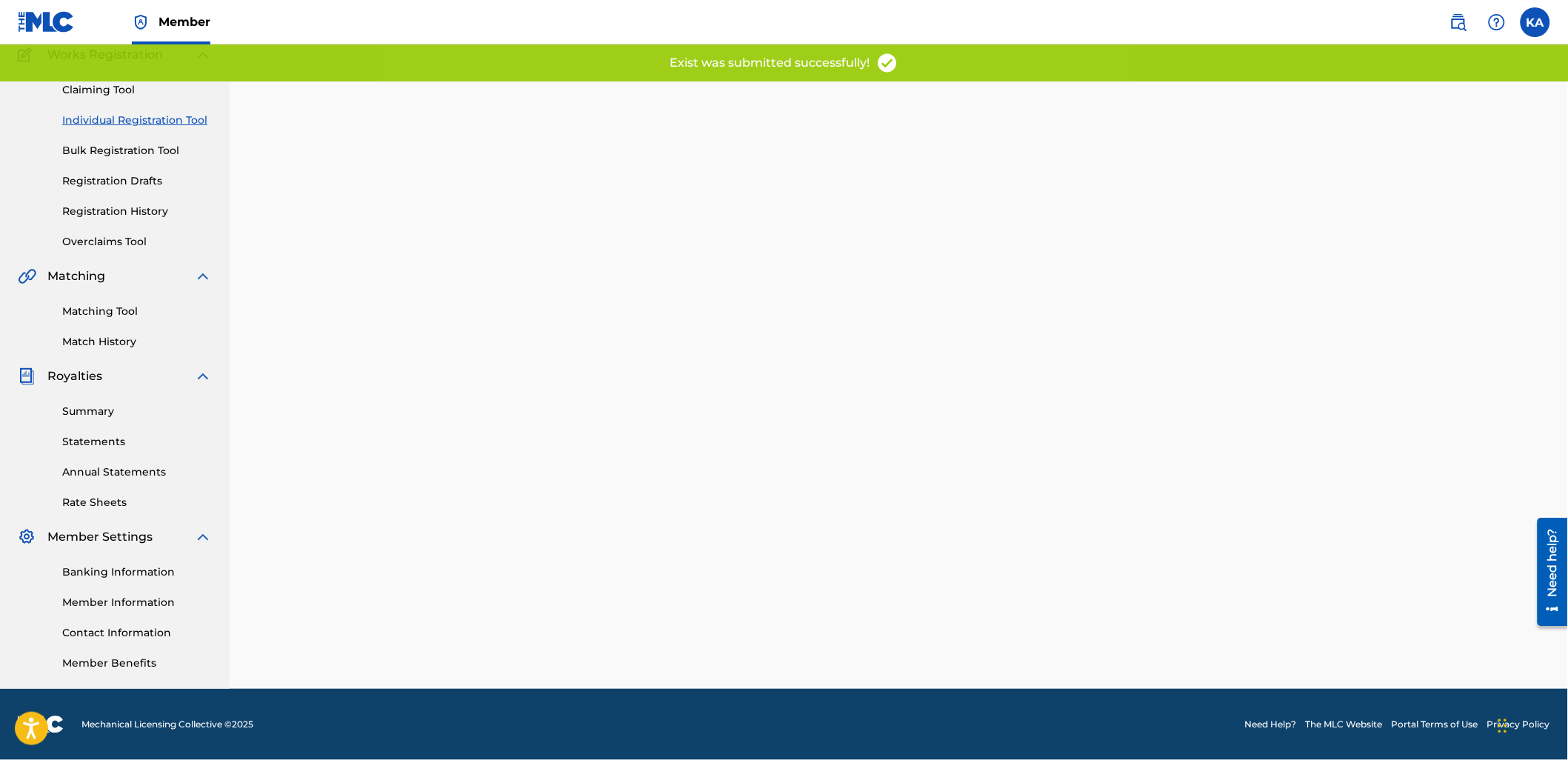
scroll to position [0, 0]
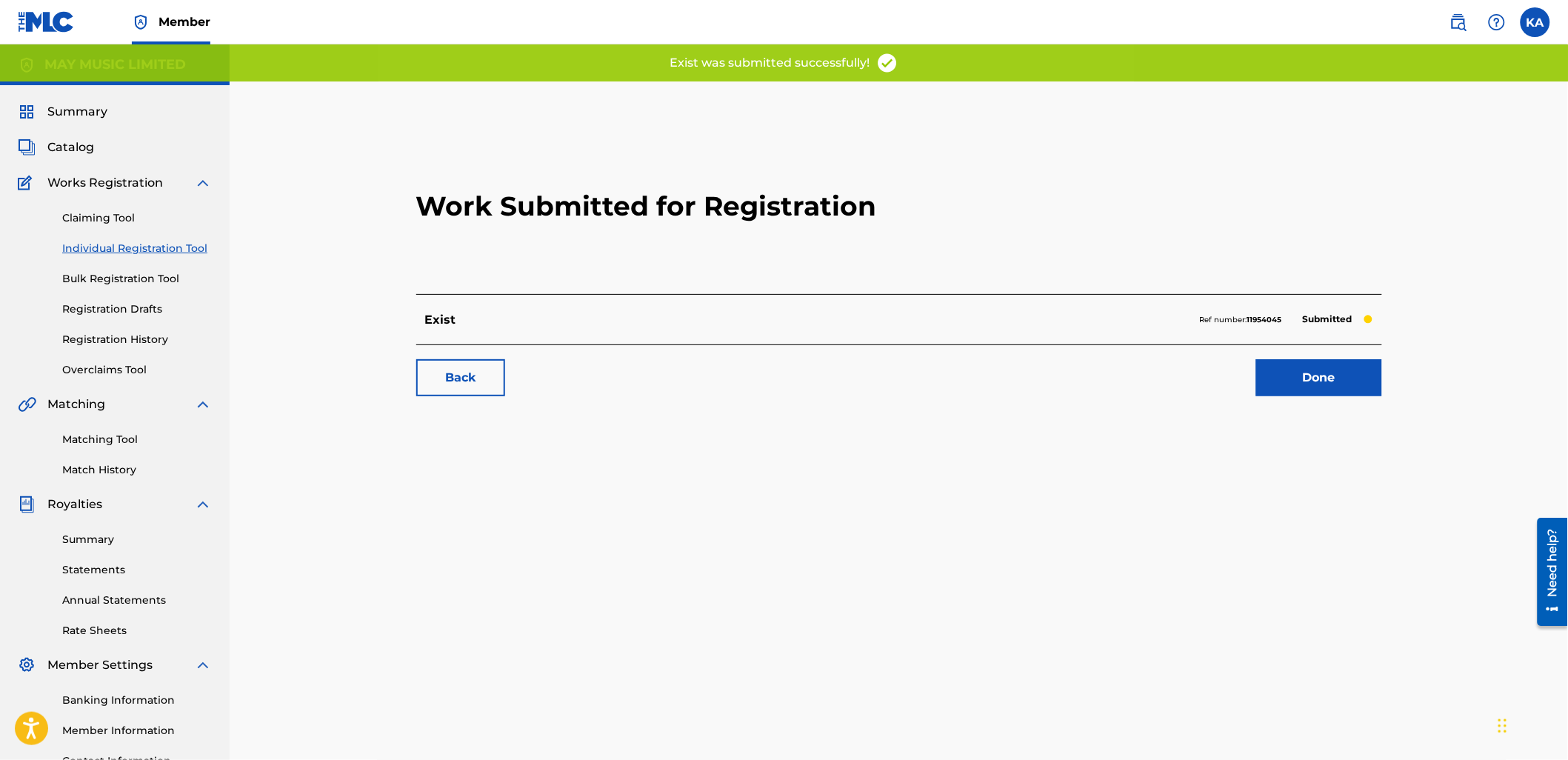
click at [141, 246] on link "Individual Registration Tool" at bounding box center [137, 248] width 150 height 16
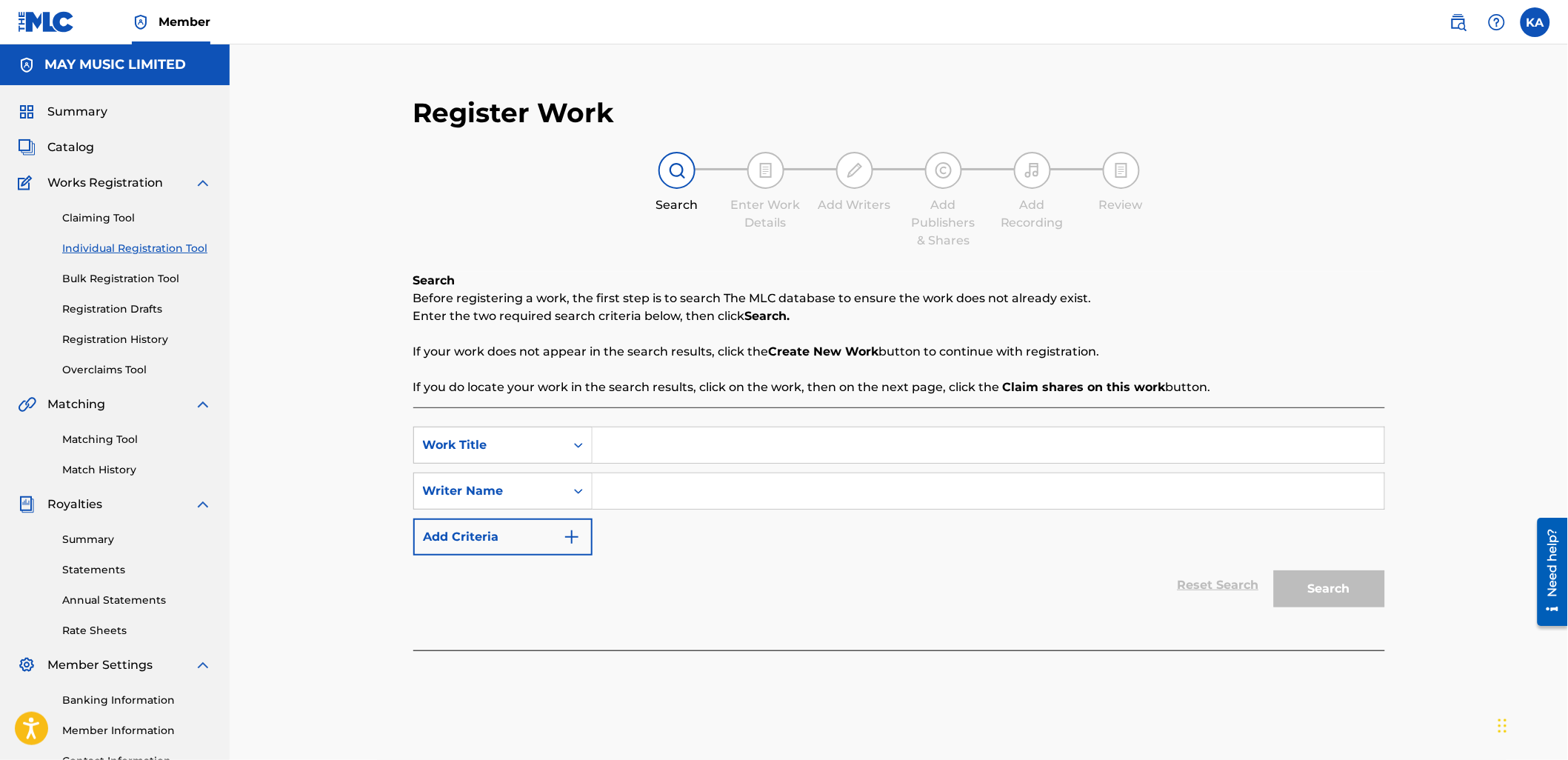
click at [704, 434] on input "Search Form" at bounding box center [987, 445] width 791 height 36
type input "Bitter Roots"
click at [684, 489] on input "Search Form" at bounding box center [987, 490] width 791 height 36
type input "Adam William Daniel Rigozzi"
click at [1354, 587] on button "Search" at bounding box center [1329, 588] width 111 height 37
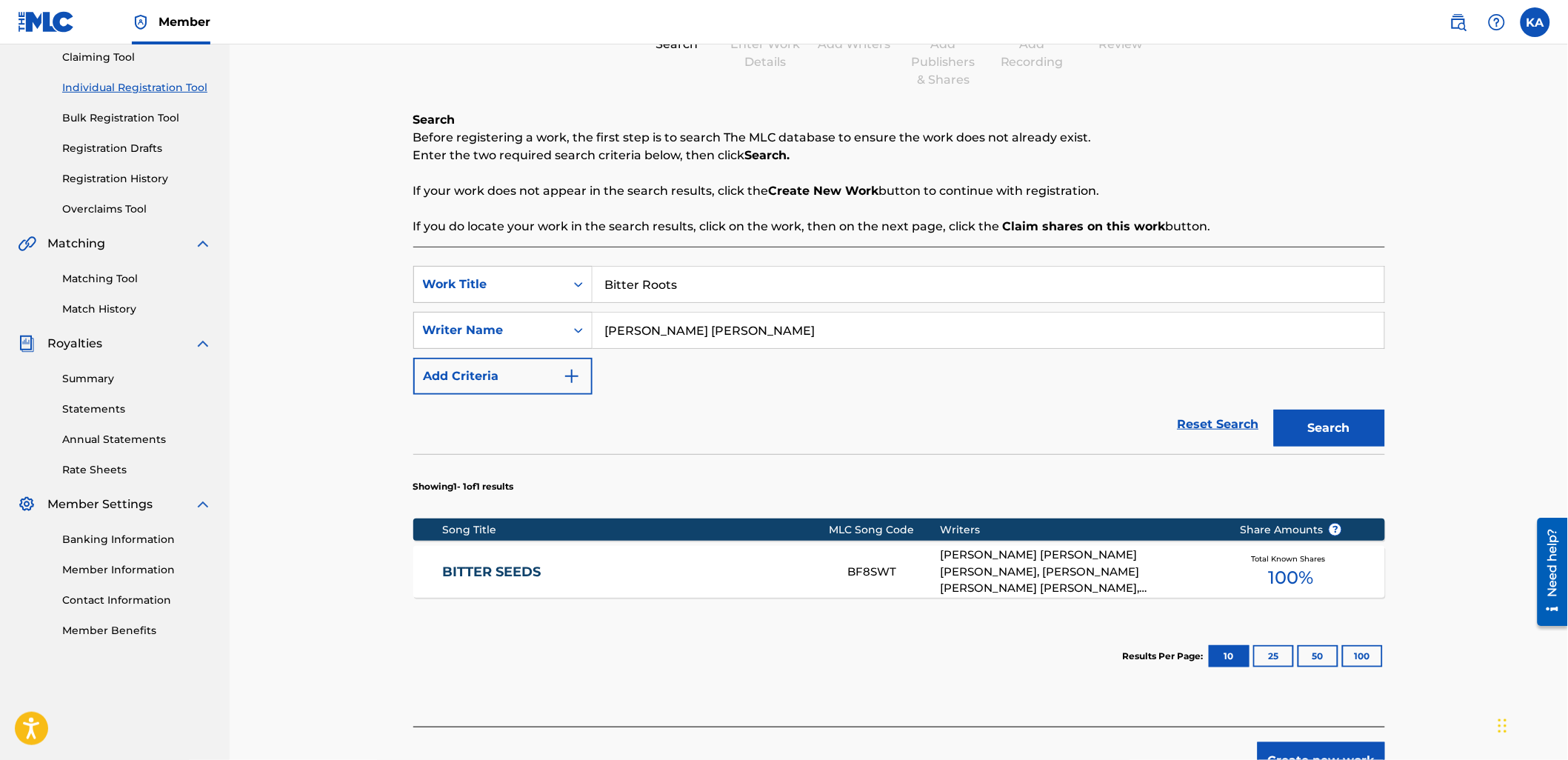
scroll to position [265, 0]
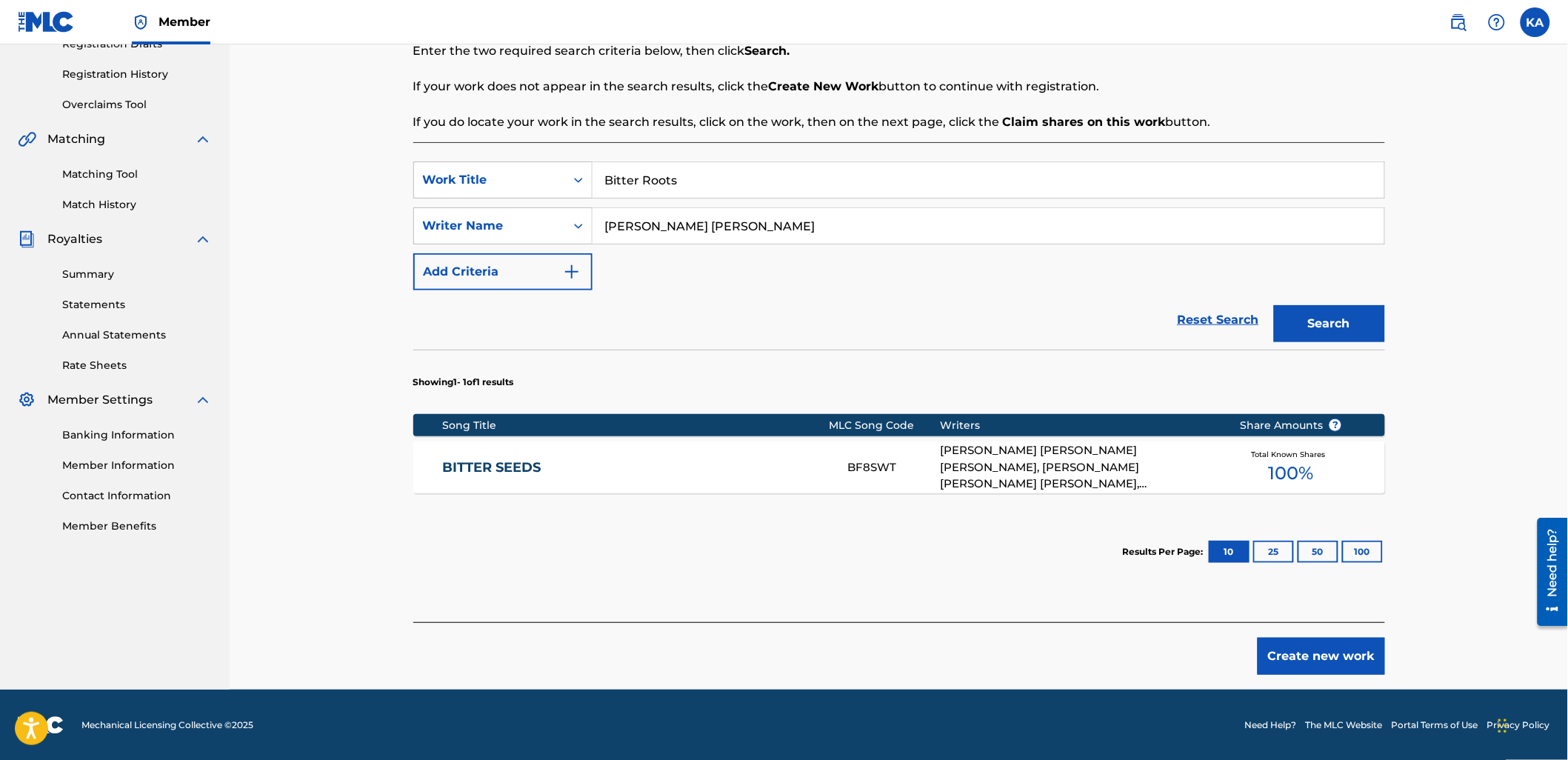
click at [1277, 656] on button "Create new work" at bounding box center [1321, 656] width 127 height 37
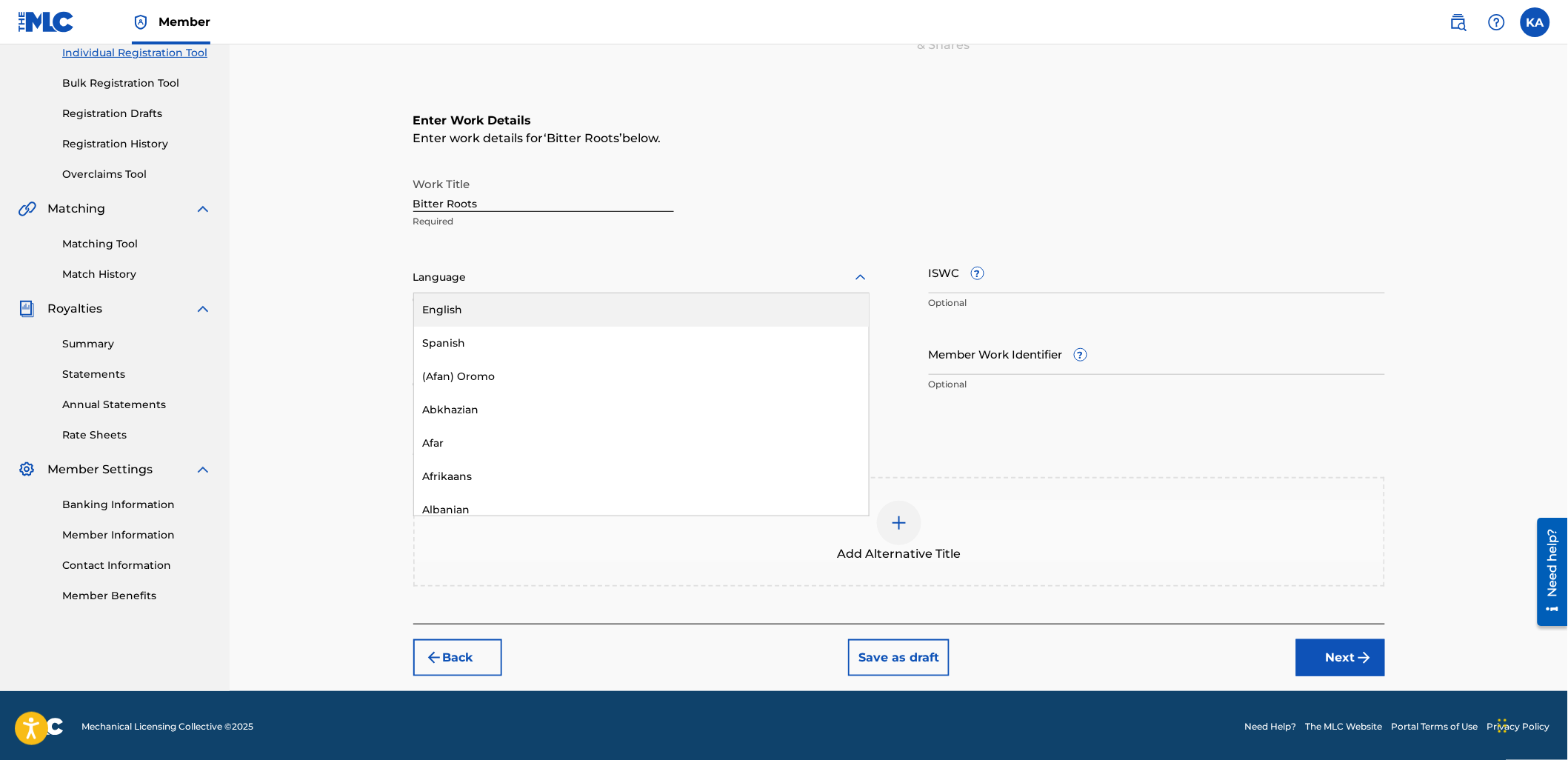
click at [706, 278] on div at bounding box center [642, 277] width 456 height 18
click at [695, 296] on div "English" at bounding box center [641, 310] width 454 height 33
click at [715, 353] on input "Duration" at bounding box center [642, 353] width 456 height 42
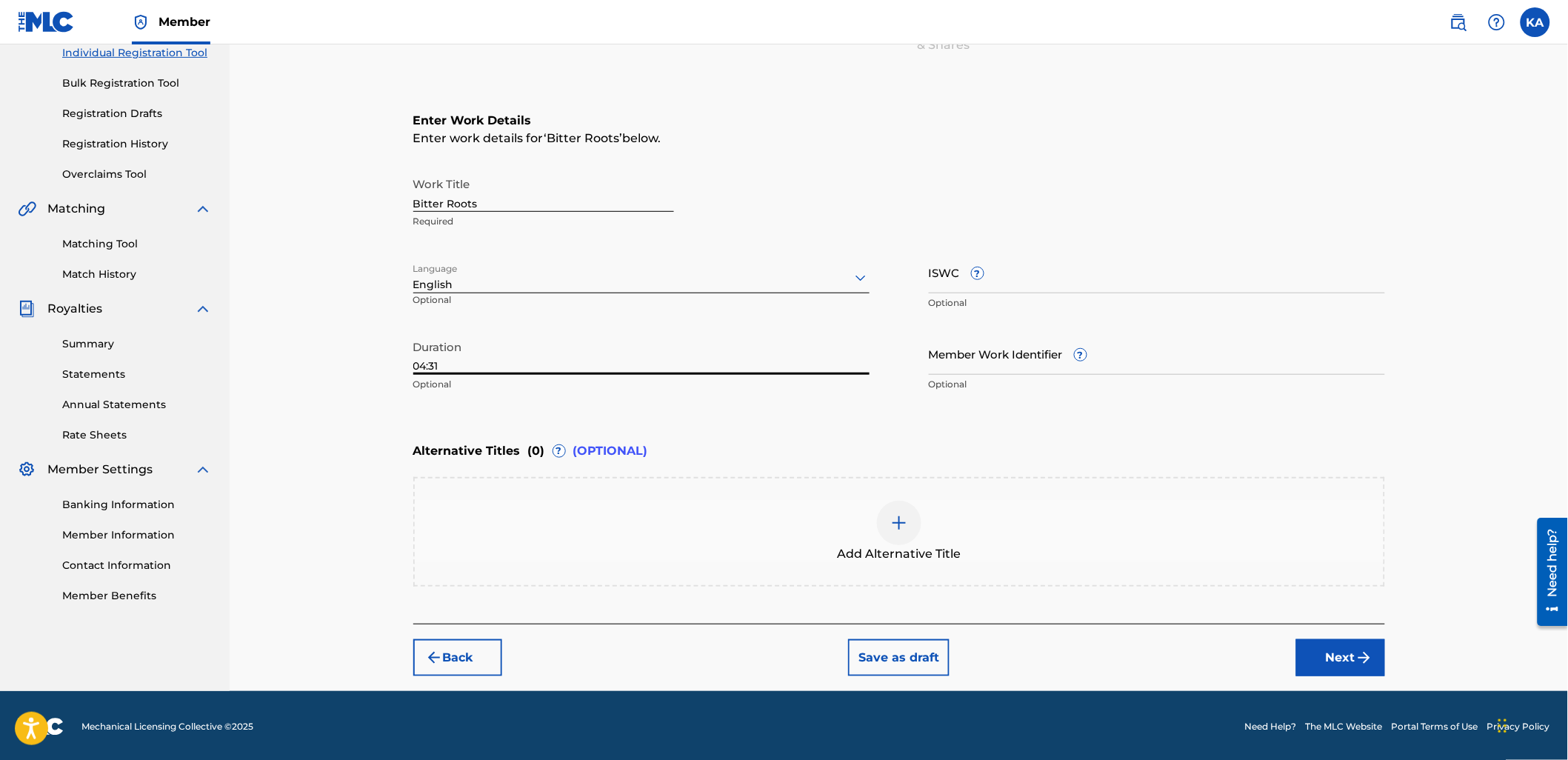
type input "04:31"
click at [1326, 656] on button "Next" at bounding box center [1340, 657] width 89 height 37
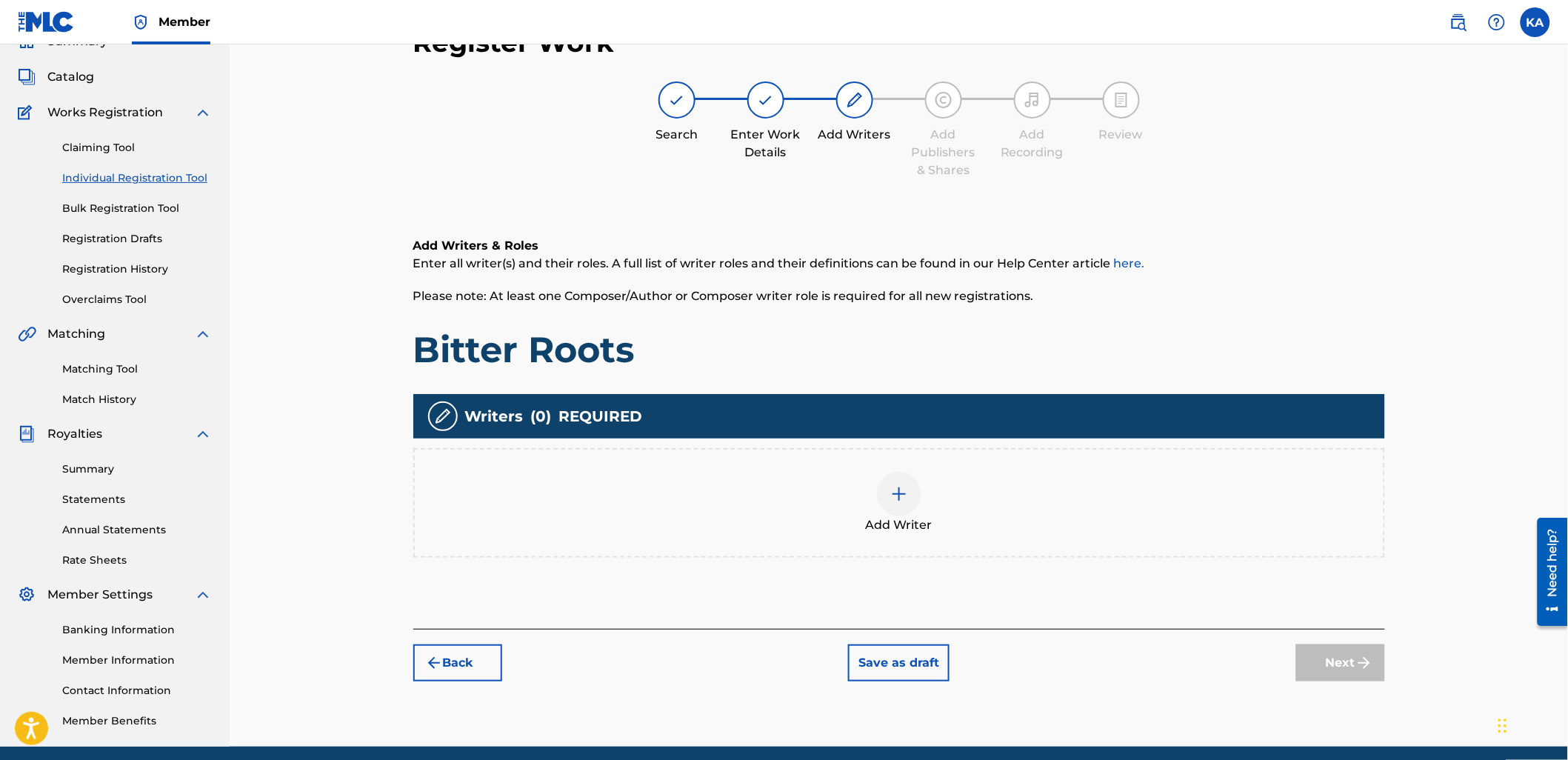
scroll to position [67, 0]
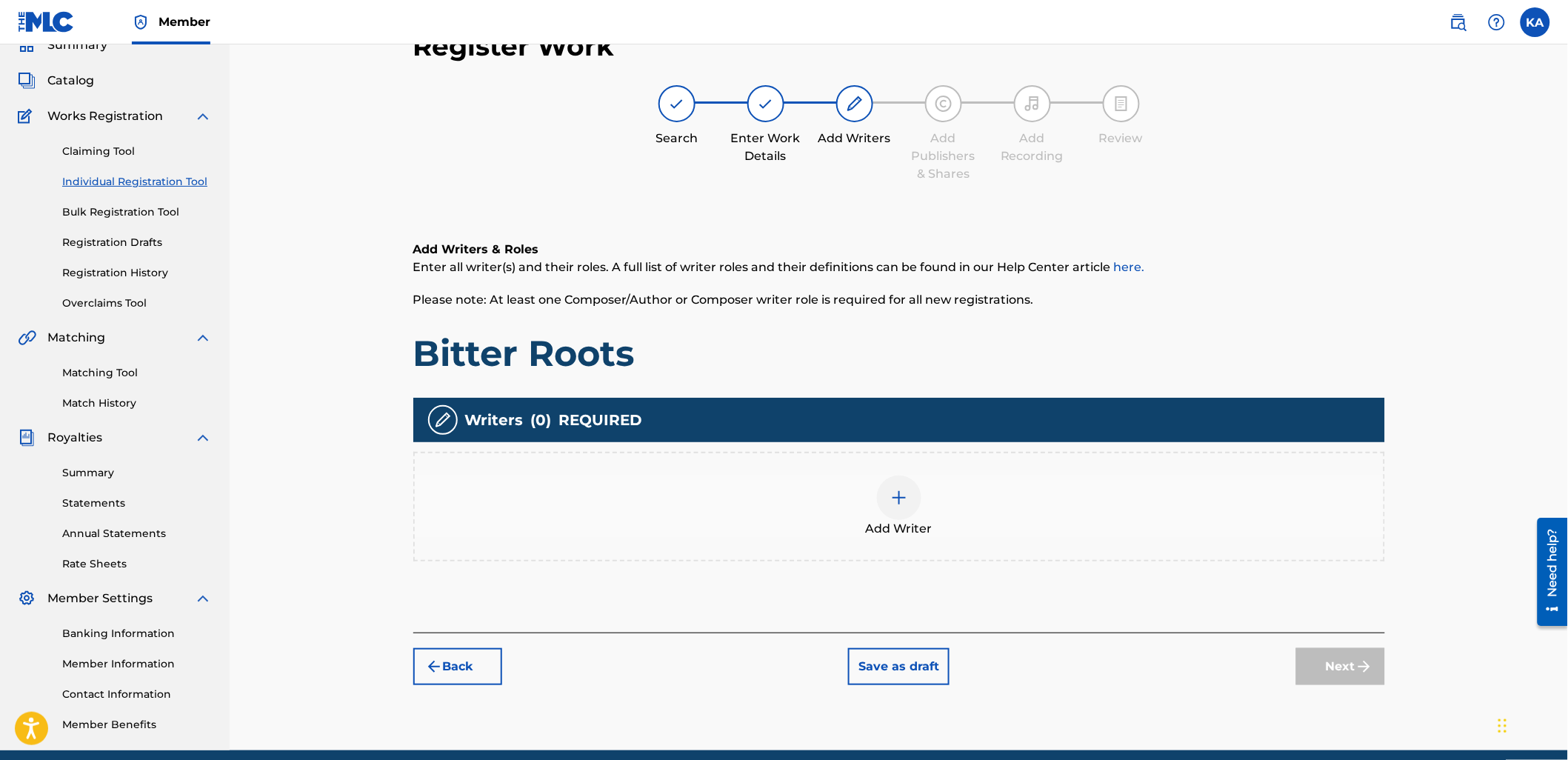
click at [769, 499] on div "Add Writer" at bounding box center [898, 506] width 968 height 62
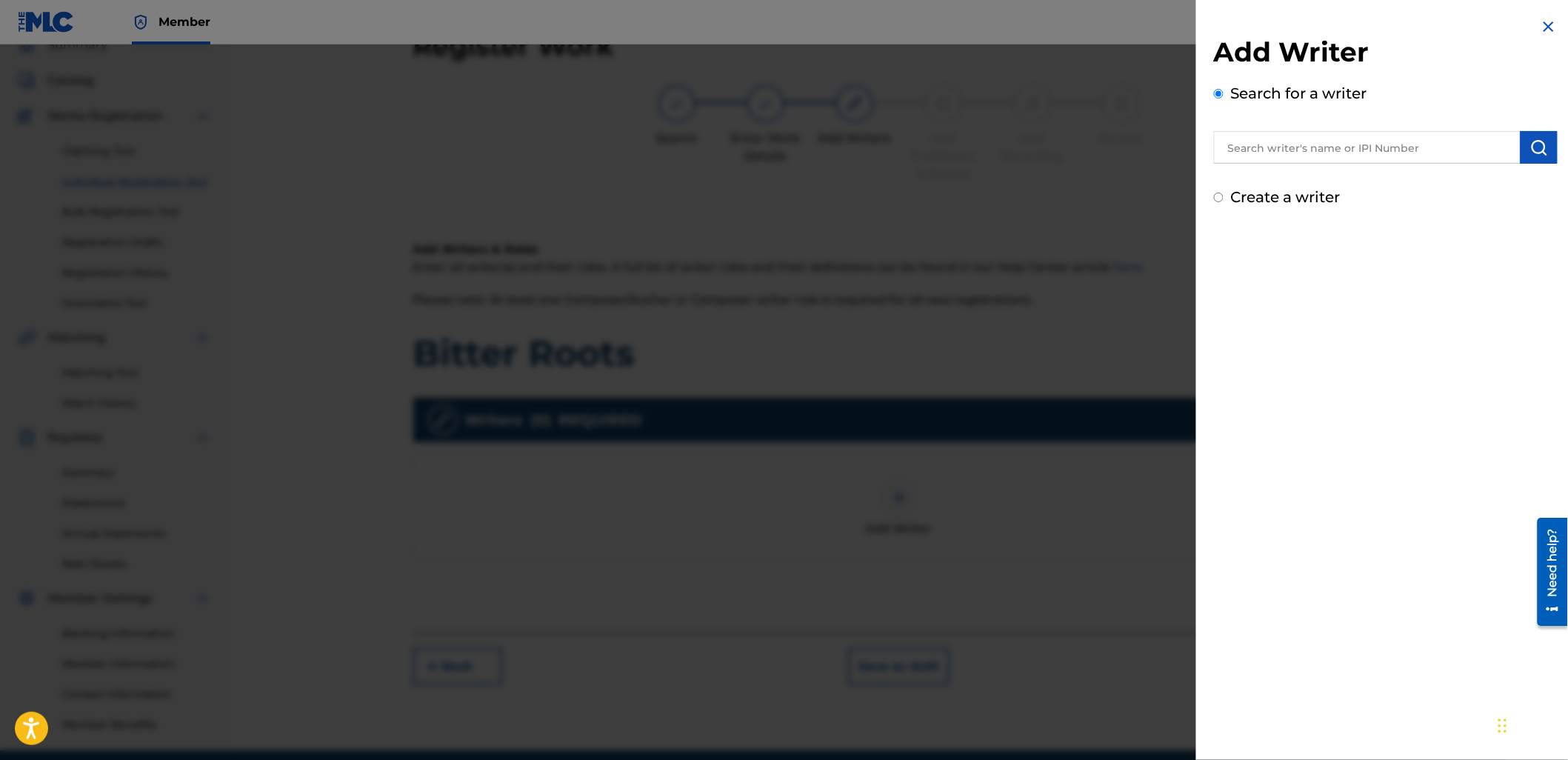
click at [1369, 166] on div "Add Writer Search for a writer Create a writer" at bounding box center [1385, 122] width 344 height 172
click at [1360, 156] on input "text" at bounding box center [1367, 147] width 306 height 32
paste input "1216775840"
type input "01216775840"
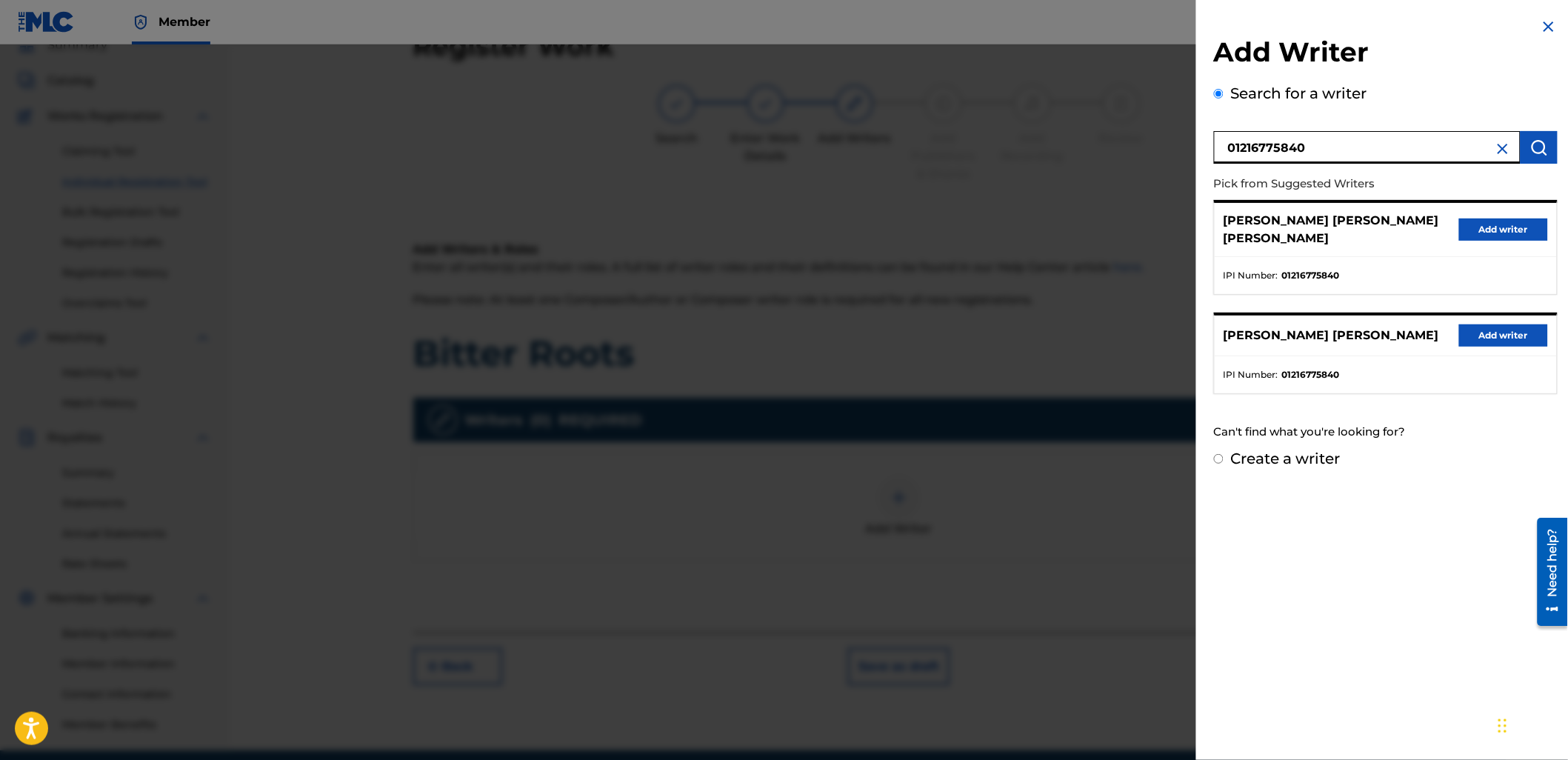
click at [1494, 339] on button "Add writer" at bounding box center [1504, 336] width 89 height 23
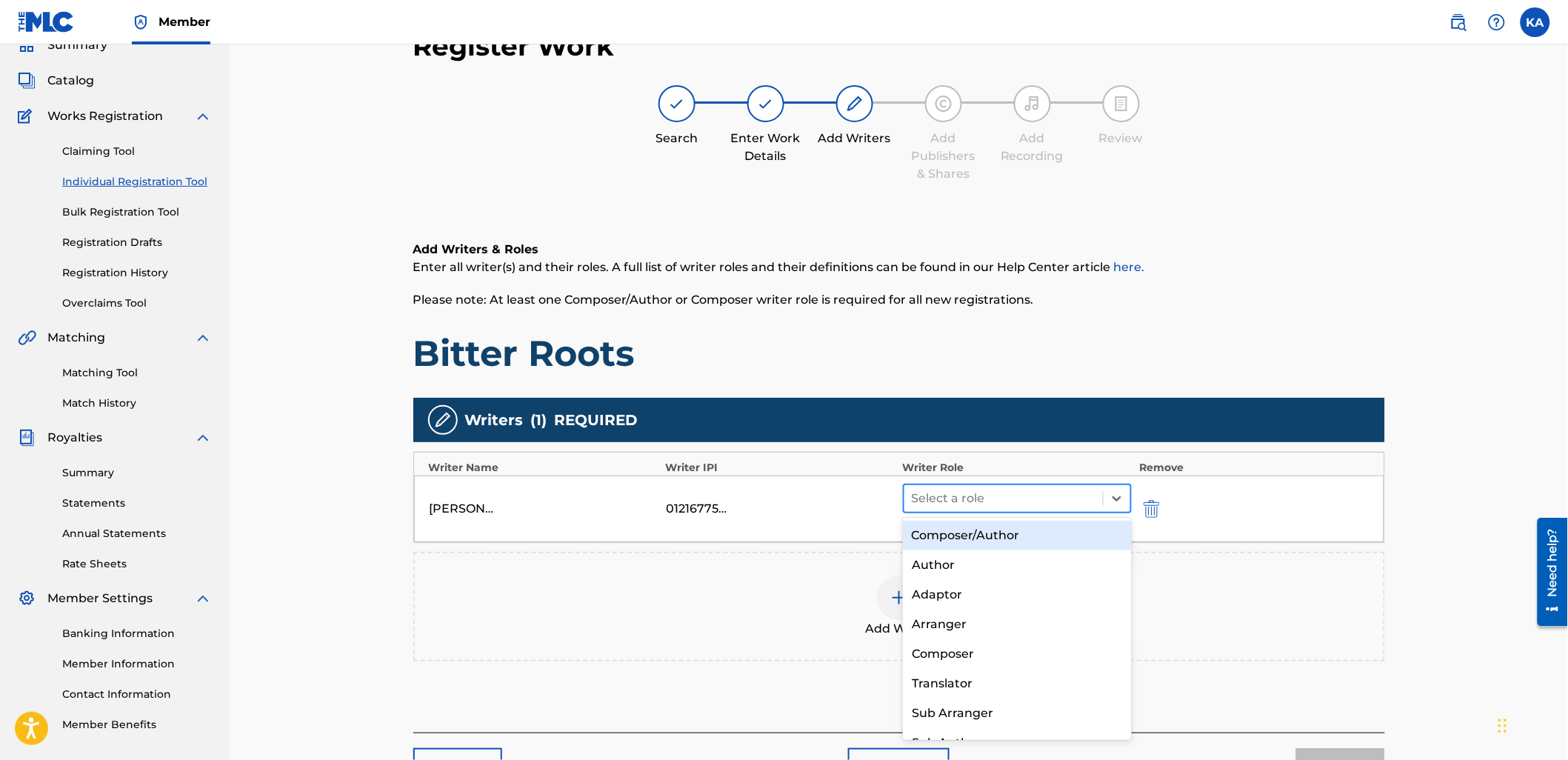
click at [970, 501] on div at bounding box center [1004, 498] width 185 height 21
click at [979, 535] on div "Composer/Author" at bounding box center [1017, 535] width 229 height 30
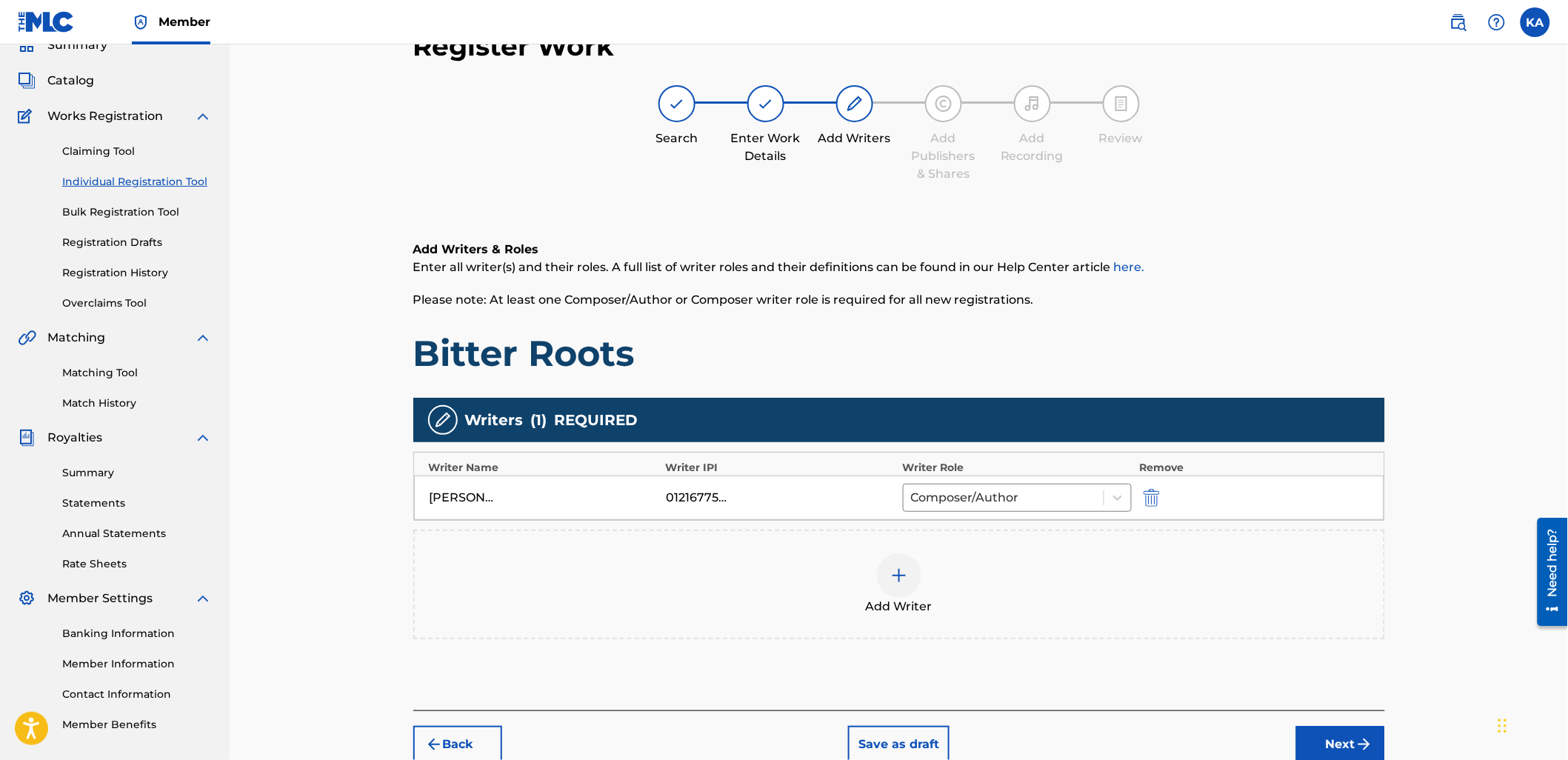
click at [1008, 580] on div "Add Writer" at bounding box center [898, 583] width 968 height 62
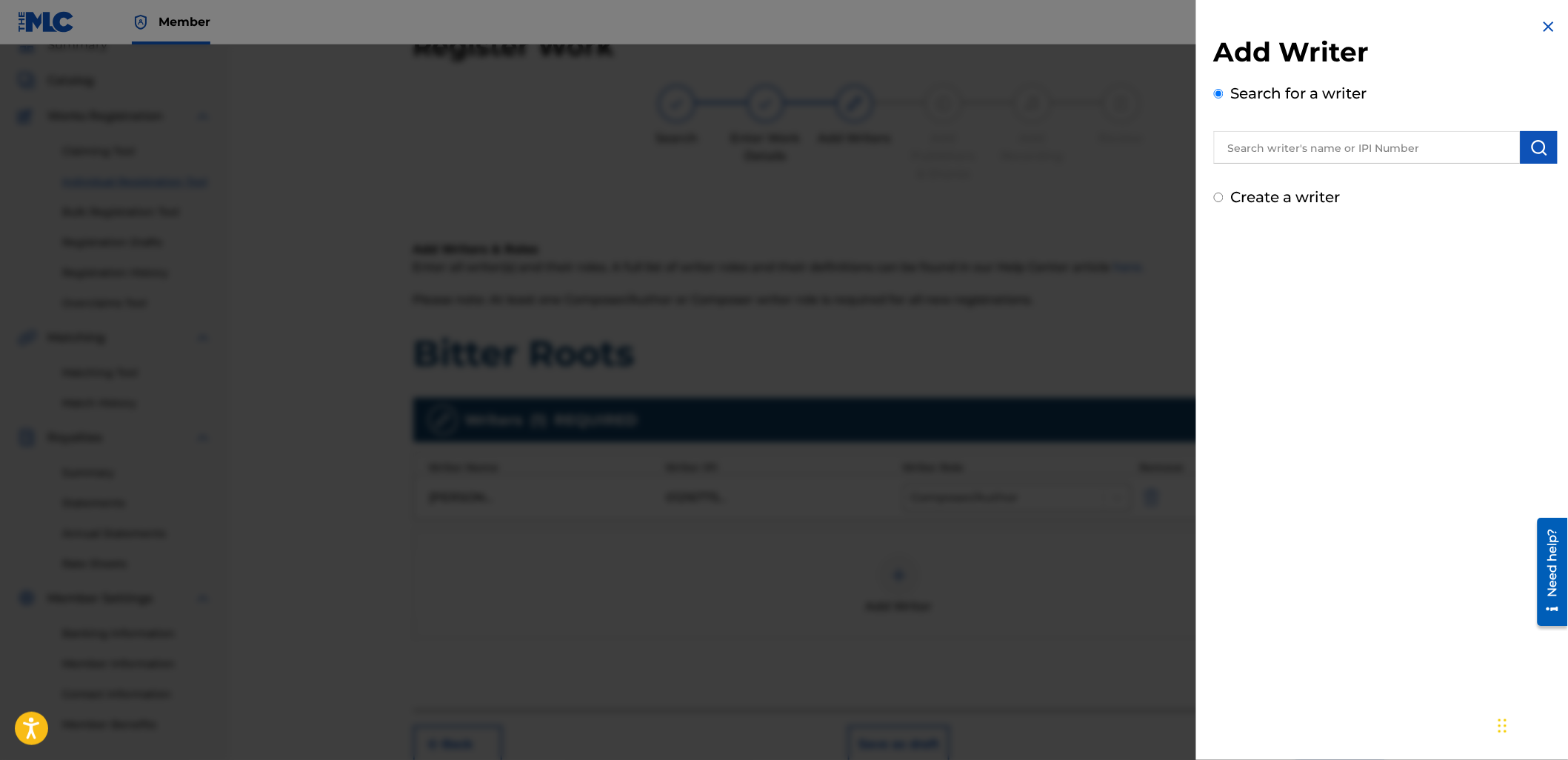
click at [1262, 139] on input "text" at bounding box center [1367, 147] width 306 height 32
paste input "1217954541"
type input "01217954541"
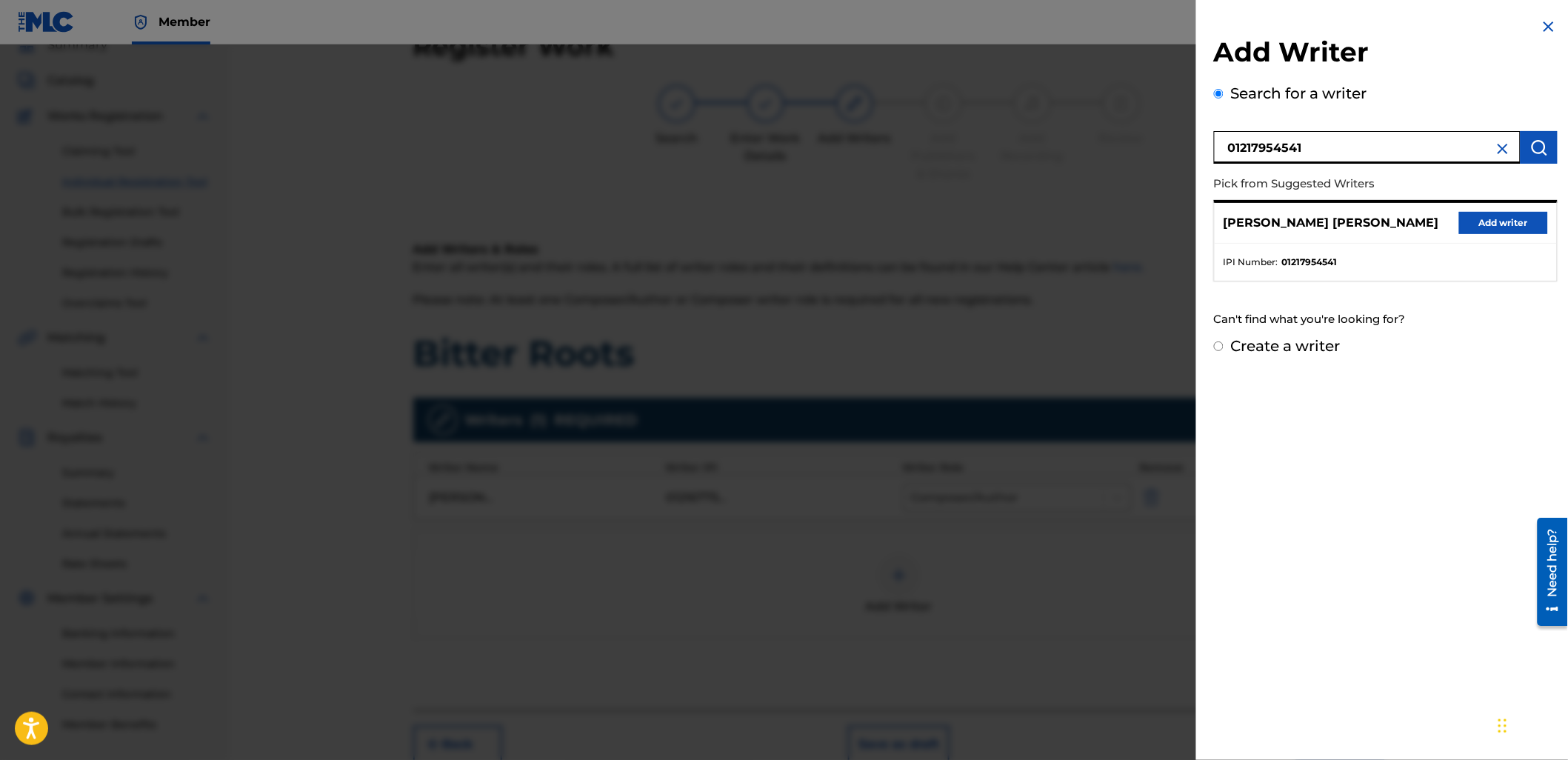
click at [1500, 212] on button "Add writer" at bounding box center [1504, 223] width 89 height 23
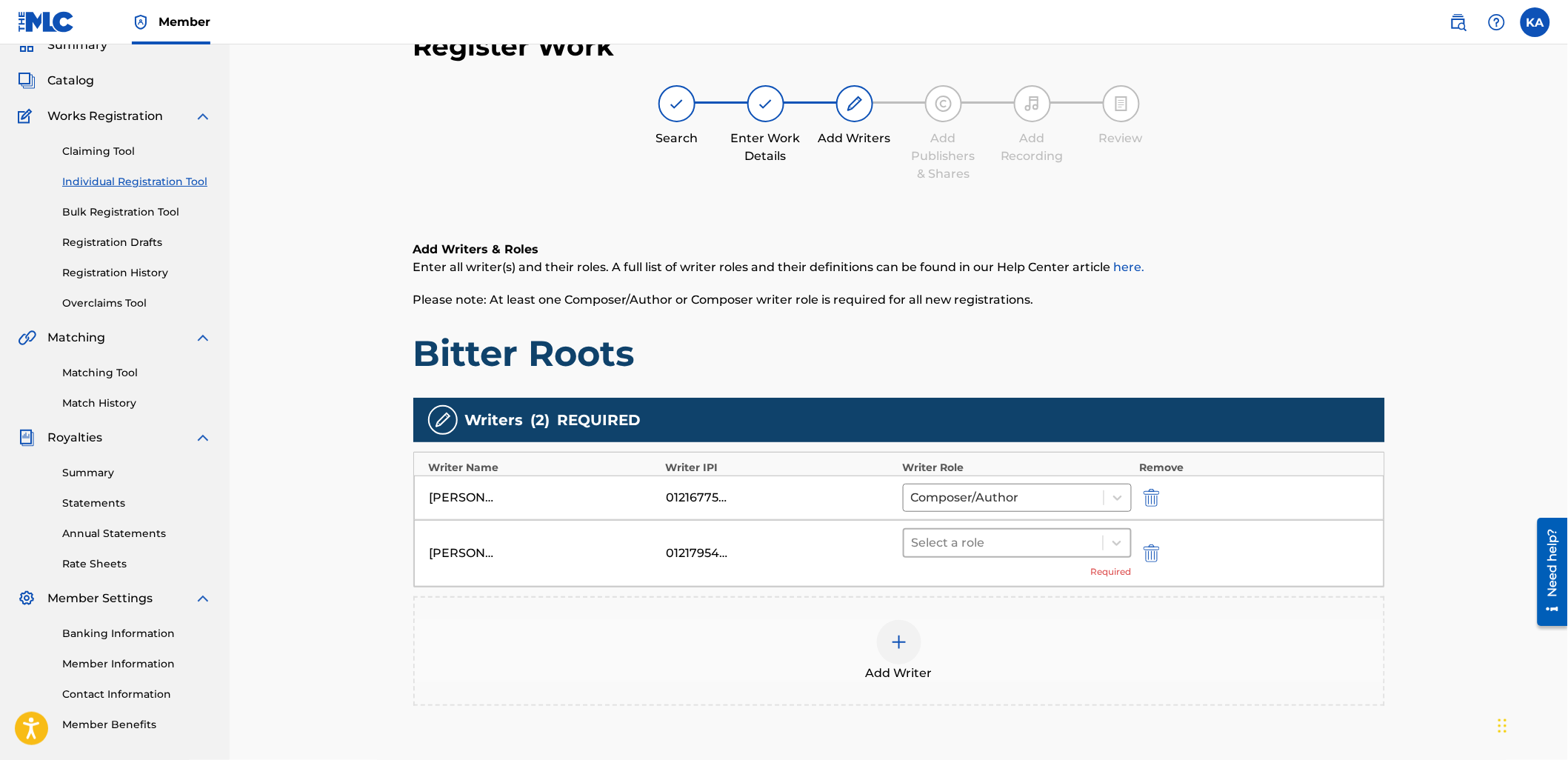
drag, startPoint x: 1061, startPoint y: 523, endPoint x: 1059, endPoint y: 533, distance: 10.2
click at [1060, 526] on div "JONATHAN JOSEPH WILLIAMS 01217954541 Select a role Required" at bounding box center [898, 553] width 970 height 67
click at [1059, 552] on div at bounding box center [1004, 543] width 185 height 21
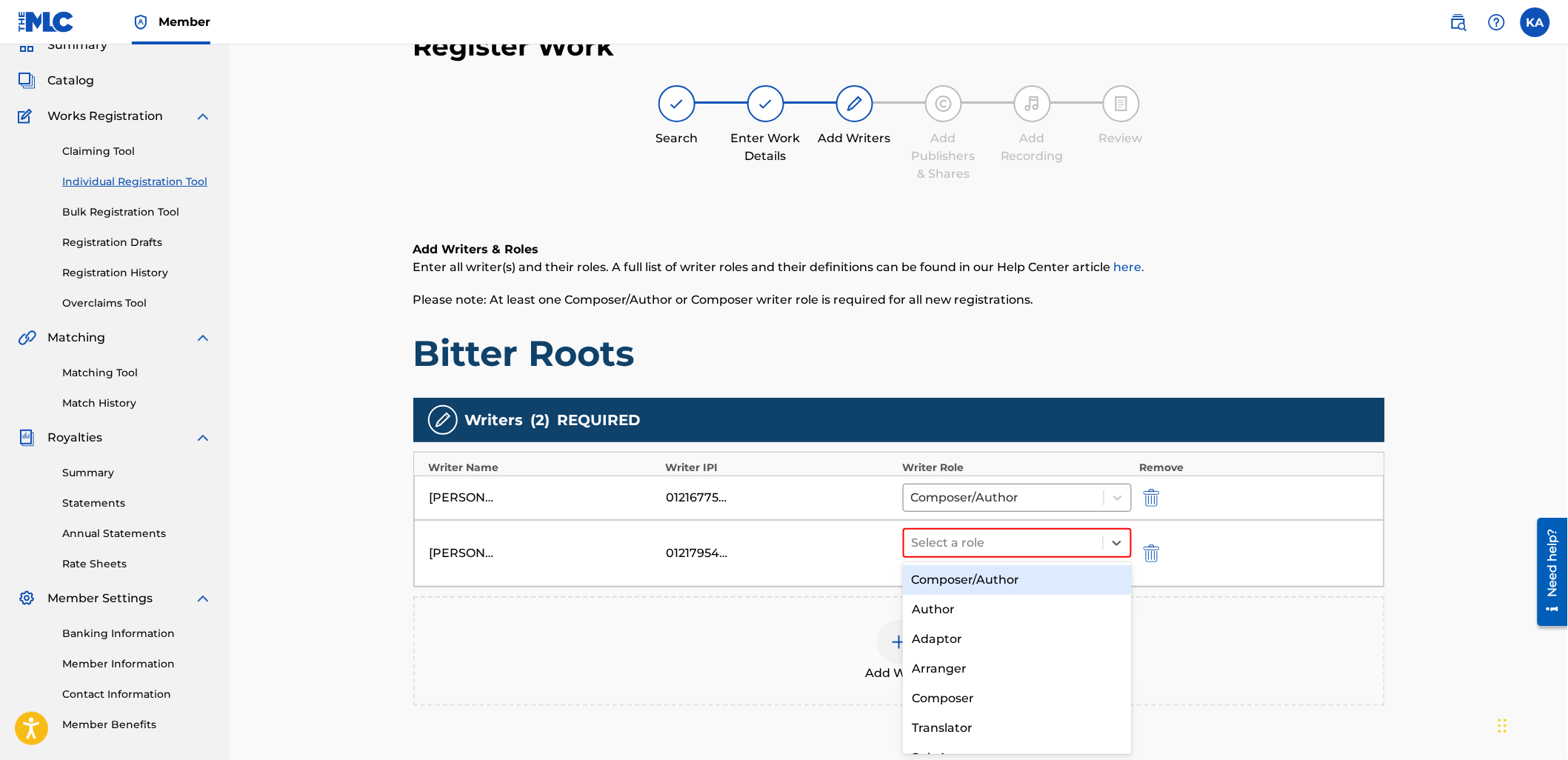
click at [1062, 570] on div "Composer/Author" at bounding box center [1017, 580] width 229 height 30
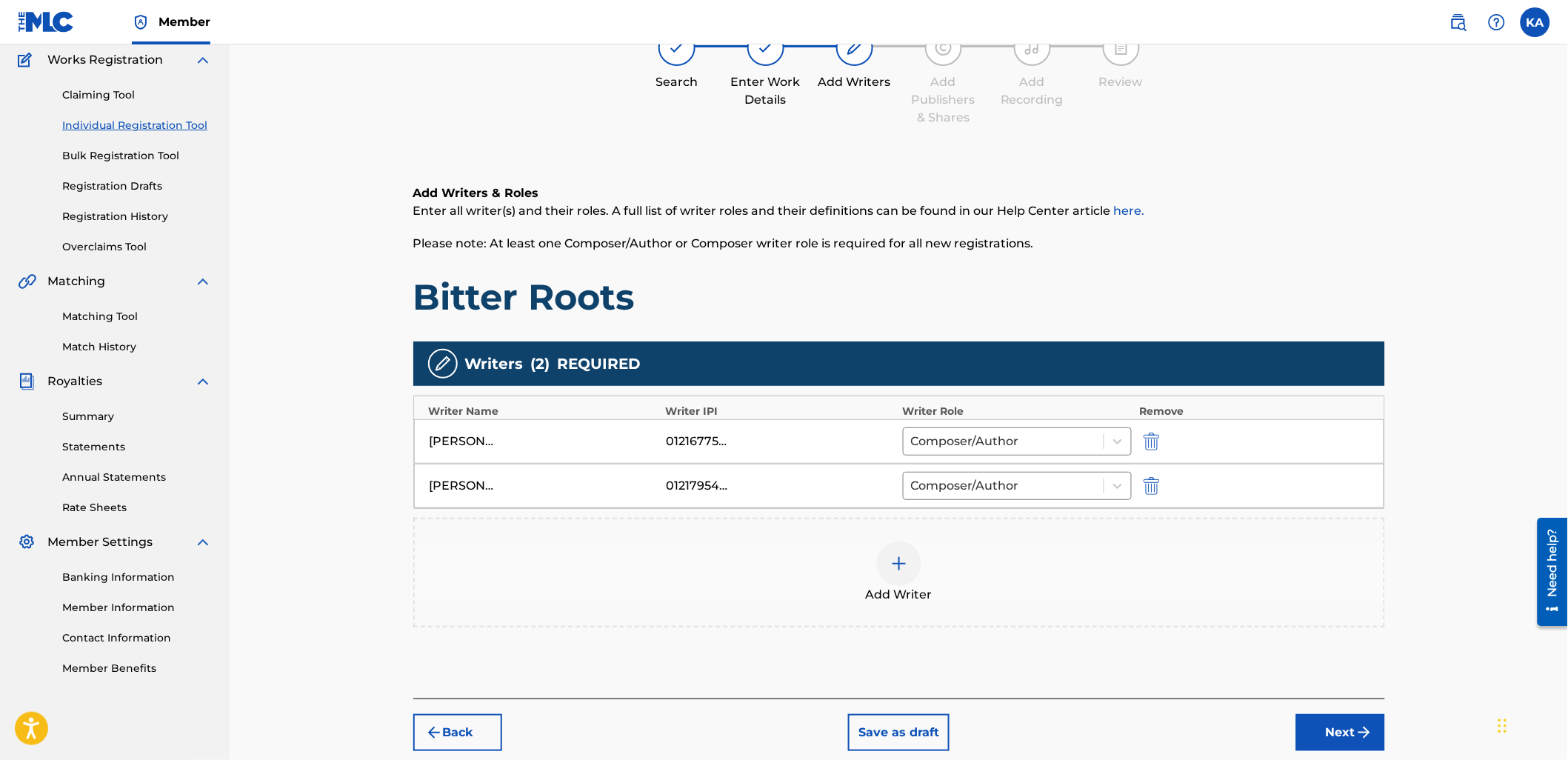
scroll to position [198, 0]
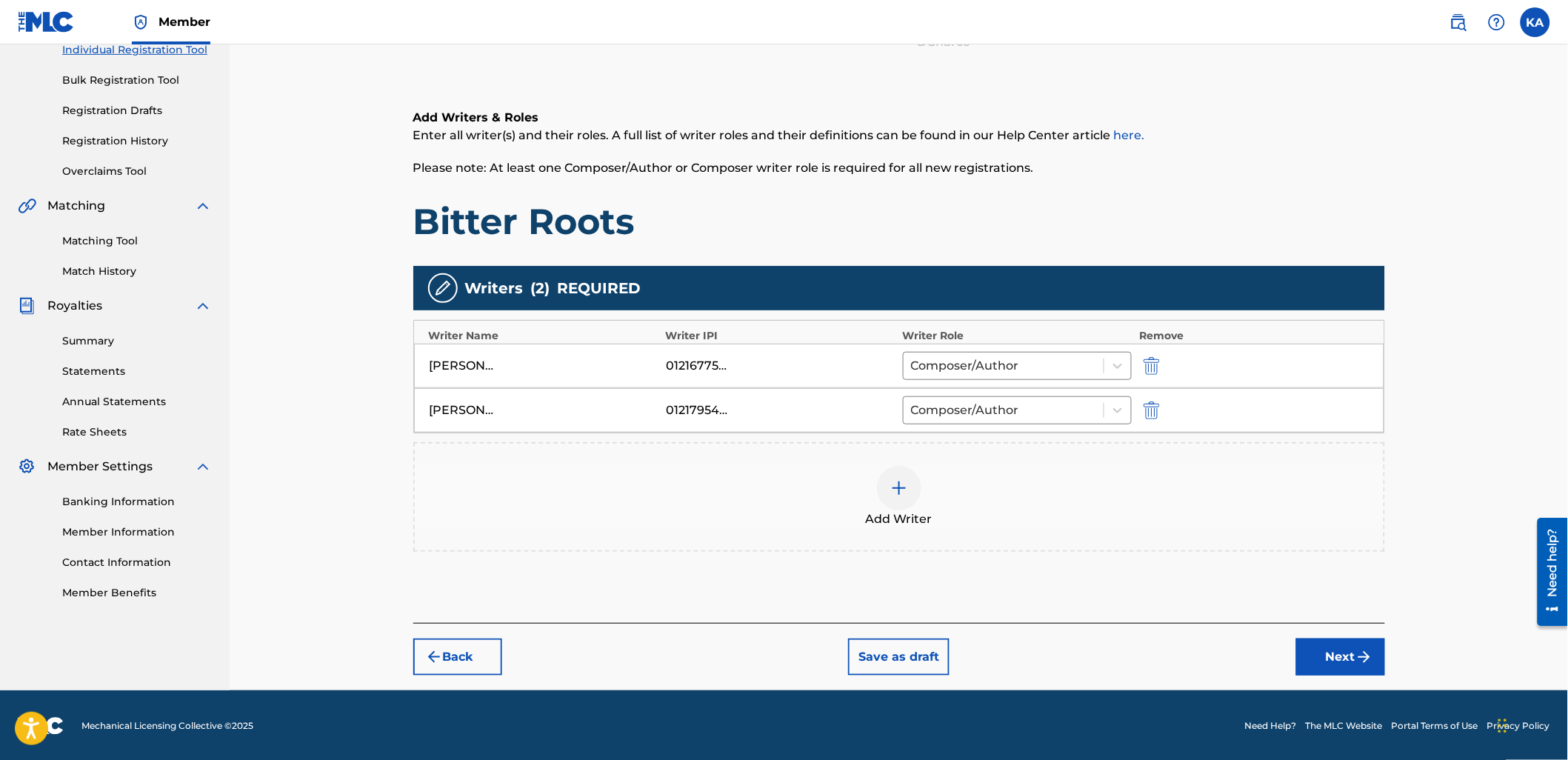
click at [1057, 531] on div "Add Writer" at bounding box center [899, 497] width 972 height 110
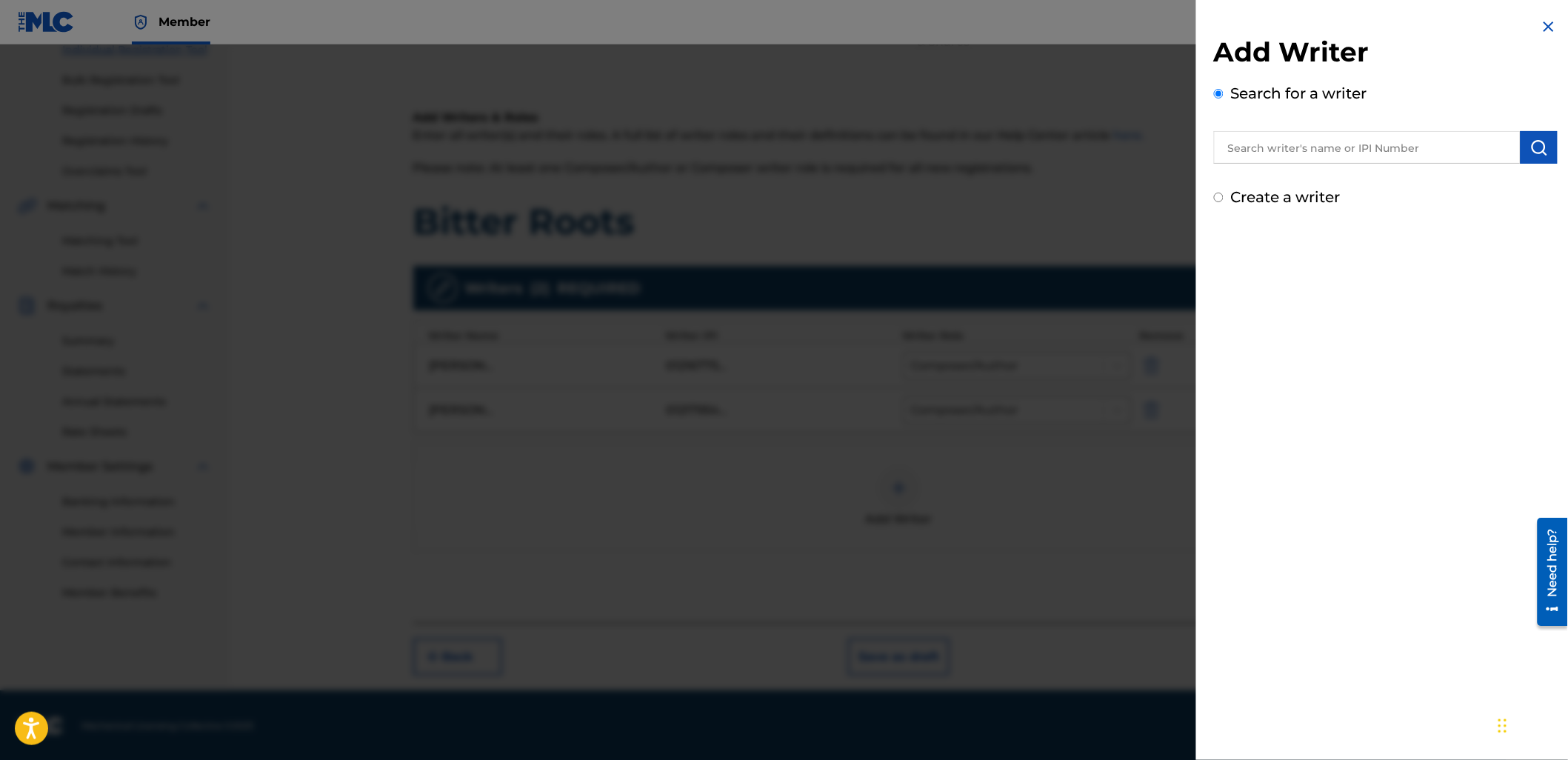
click at [1324, 159] on input "text" at bounding box center [1367, 147] width 306 height 32
paste input "1245855730"
type input "01245855730"
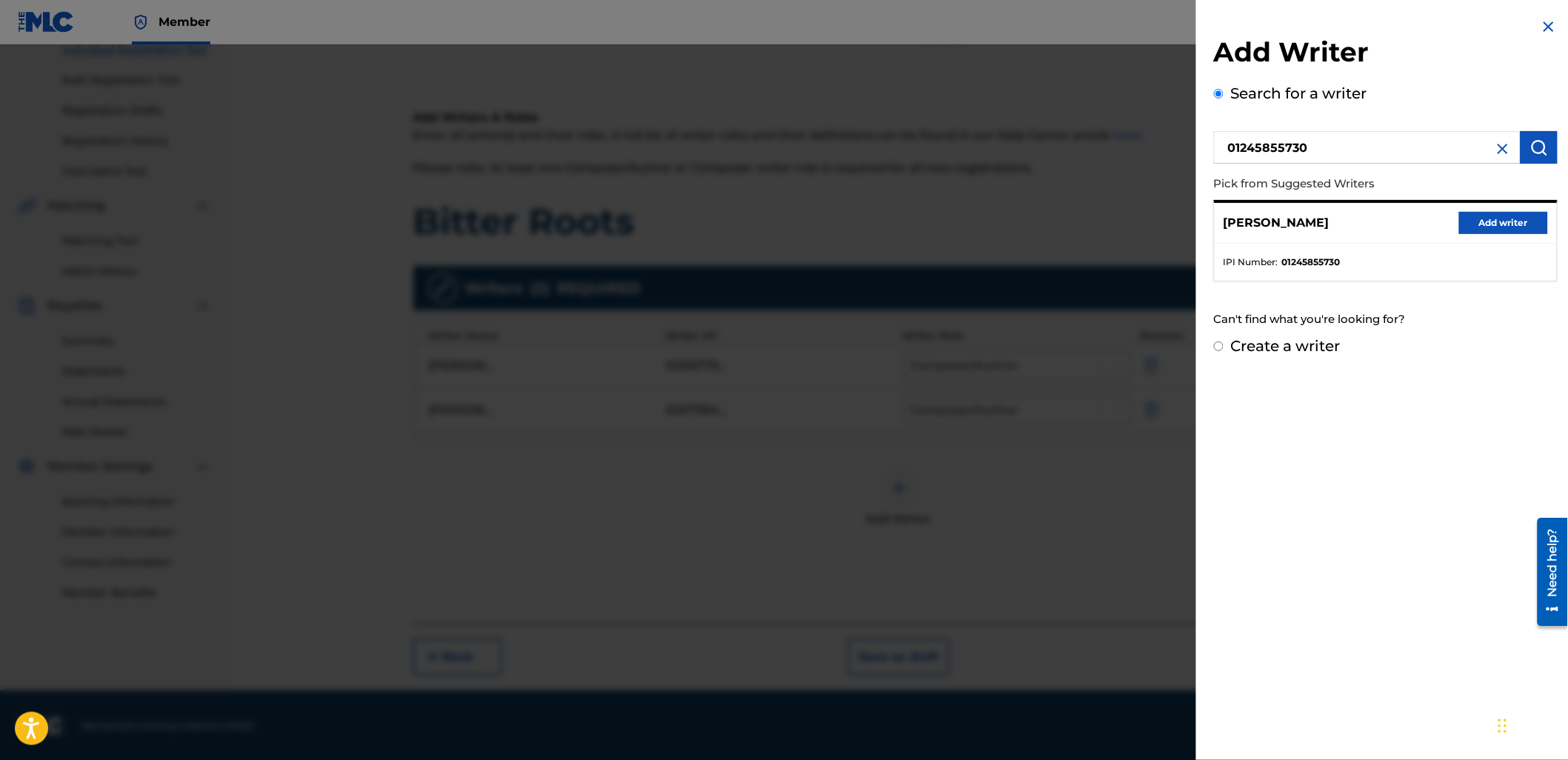
click at [1489, 217] on button "Add writer" at bounding box center [1504, 223] width 89 height 23
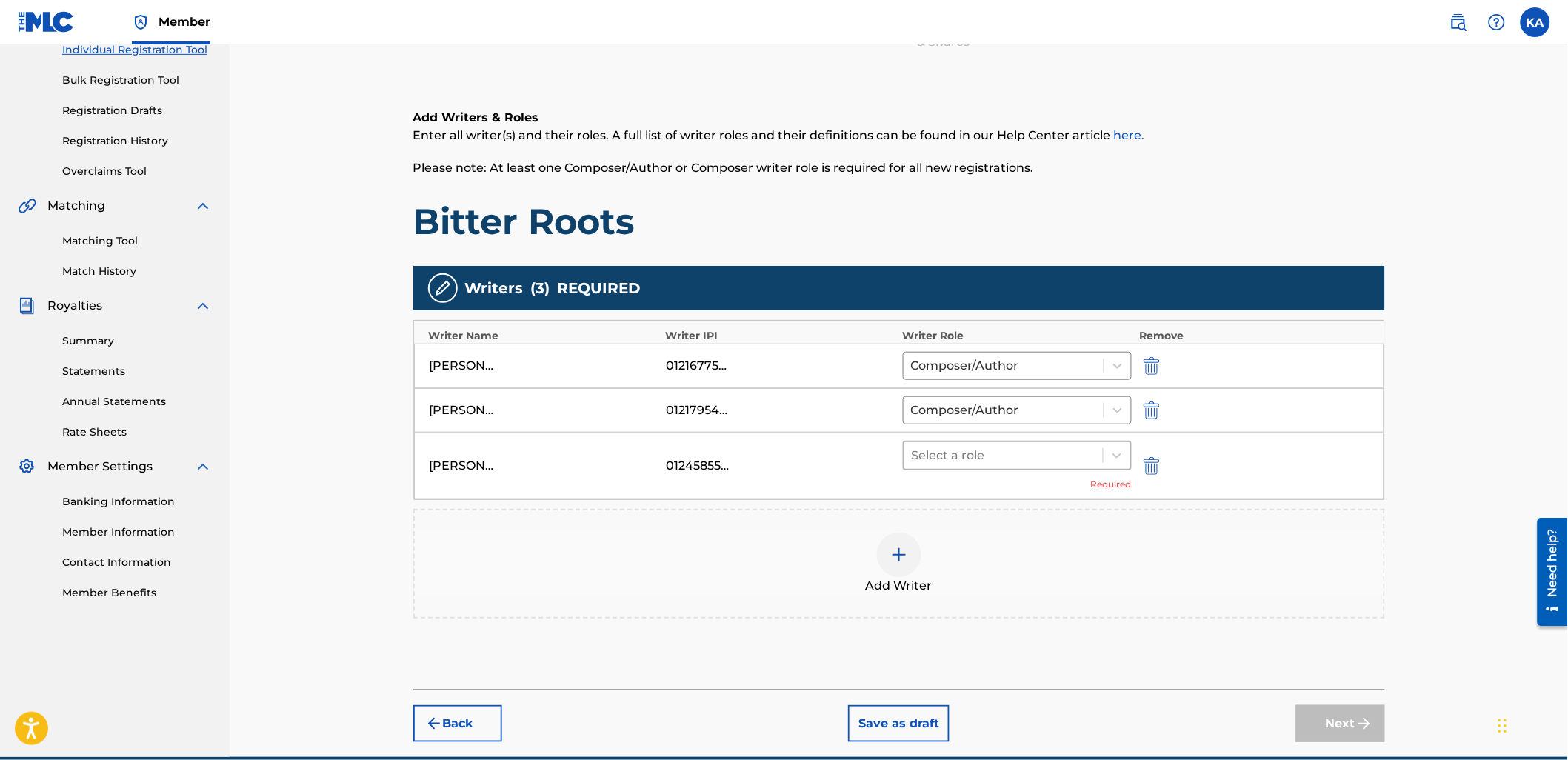
click at [1072, 467] on div "Select a role" at bounding box center [1003, 455] width 199 height 27
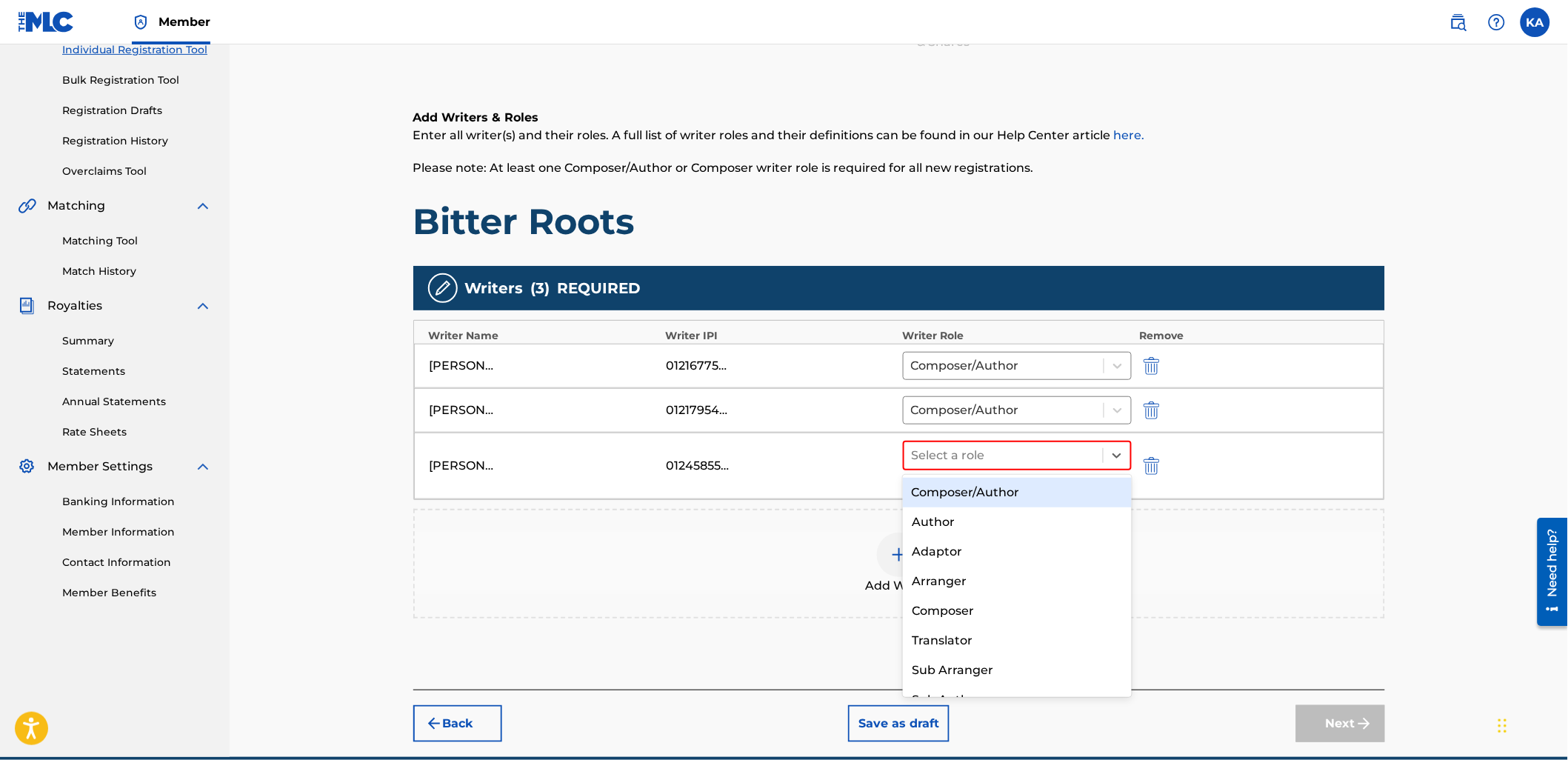
click at [1053, 485] on div "Composer/Author" at bounding box center [1017, 493] width 229 height 30
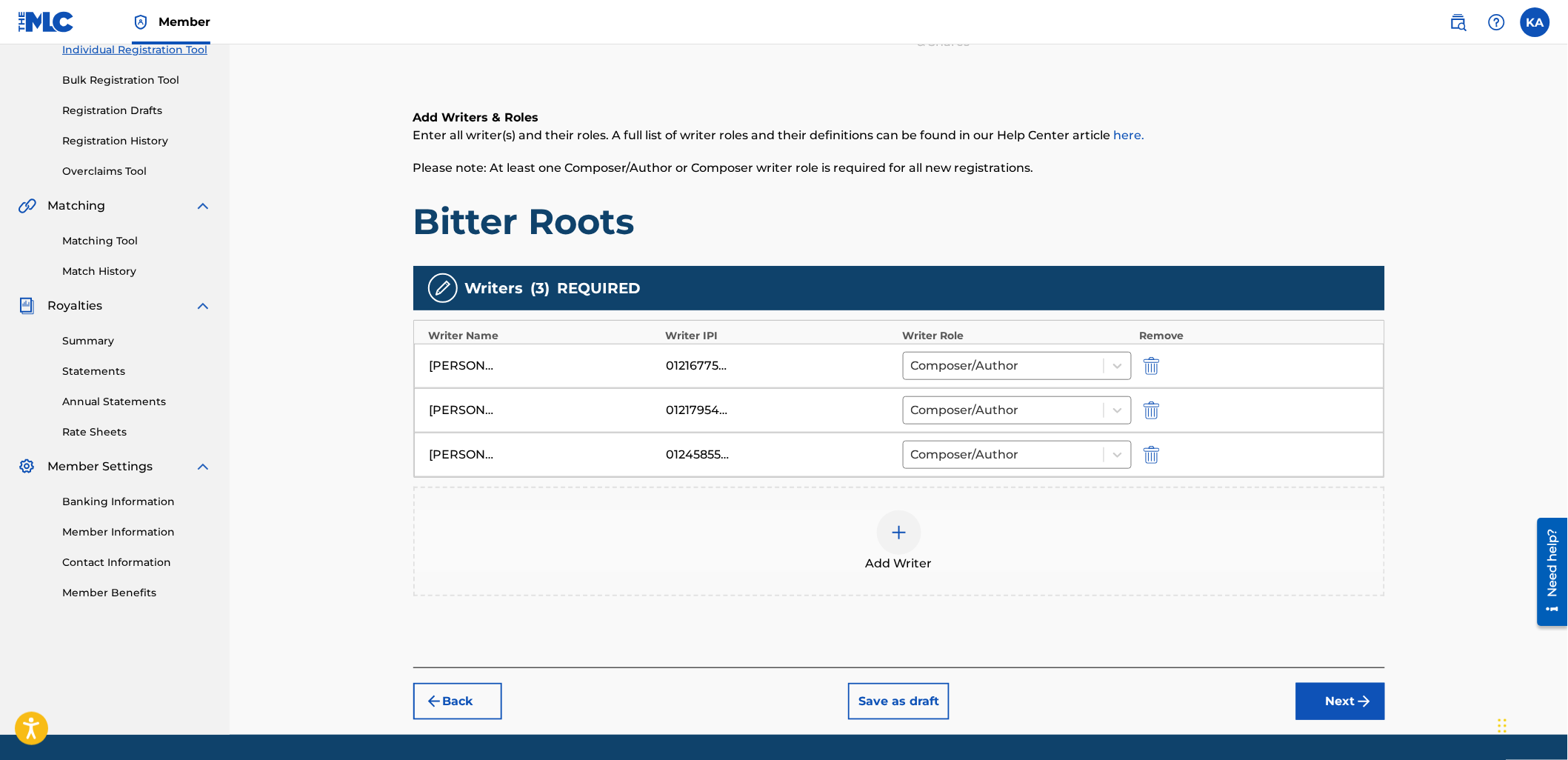
click at [1072, 556] on div "Add Writer" at bounding box center [898, 541] width 968 height 62
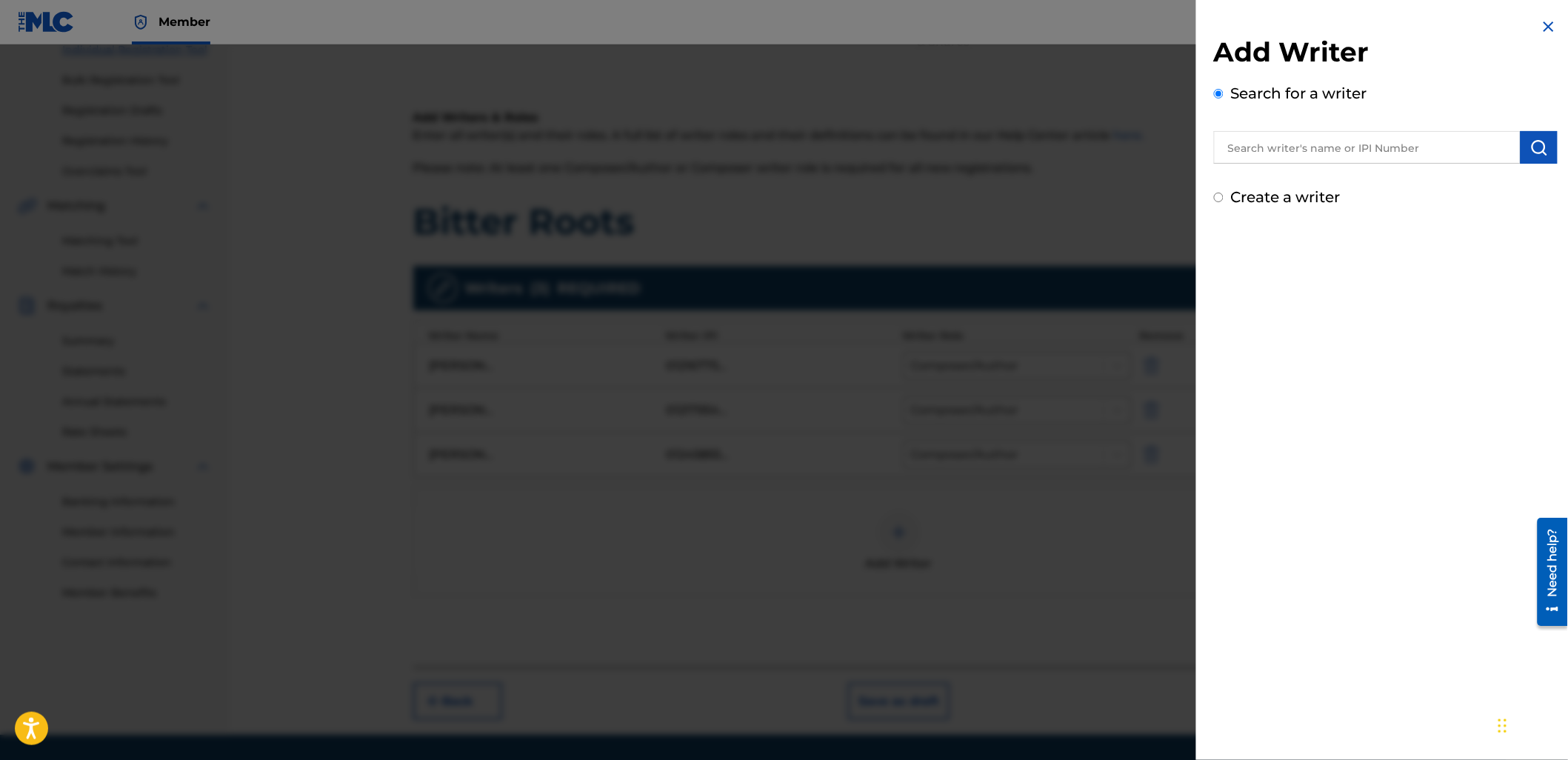
click at [1320, 134] on input "text" at bounding box center [1367, 147] width 306 height 32
paste input "1098706813"
type input "01098706813"
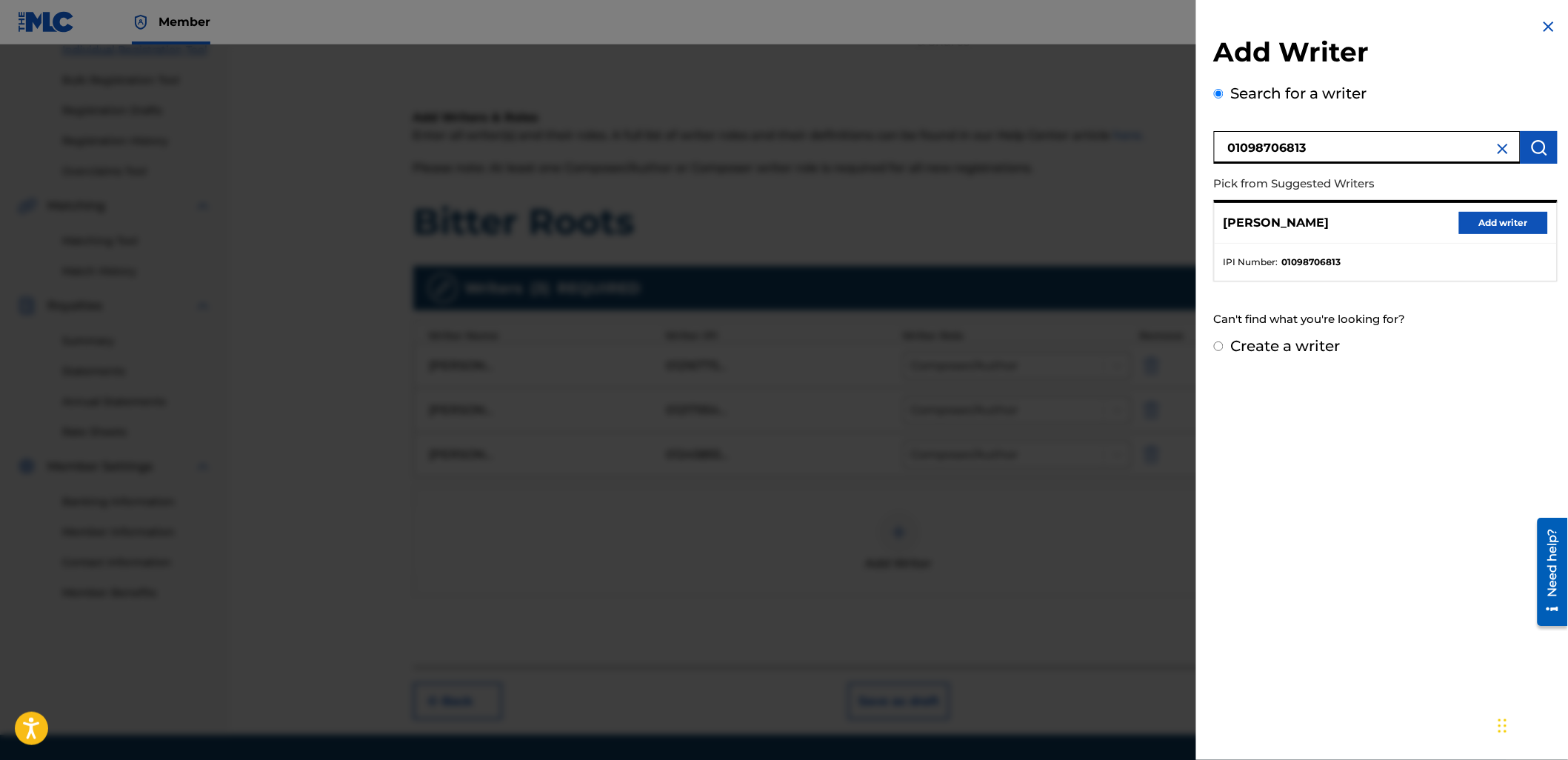
click at [1485, 223] on button "Add writer" at bounding box center [1504, 223] width 89 height 23
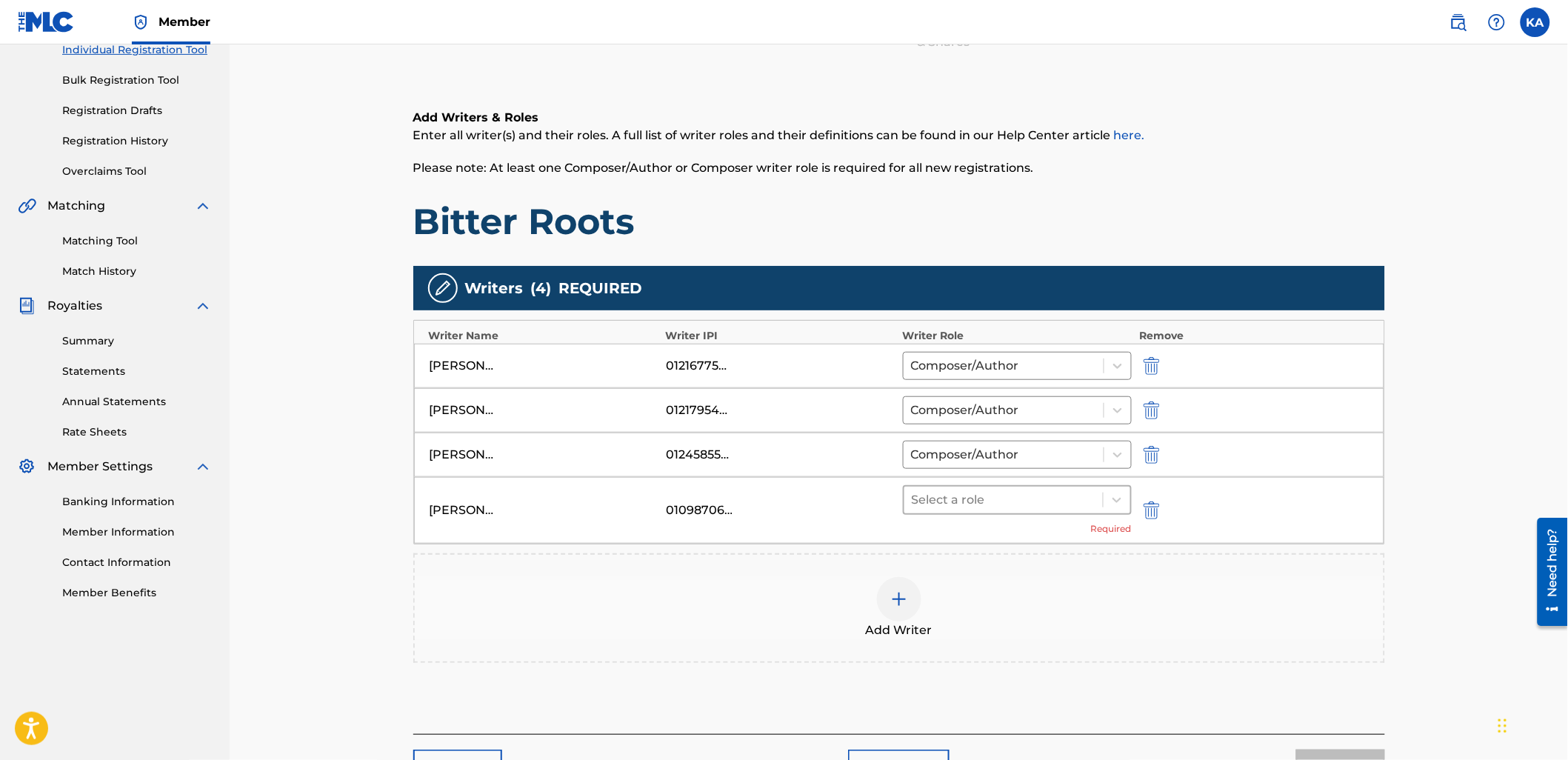
click at [1026, 508] on div at bounding box center [1004, 500] width 185 height 21
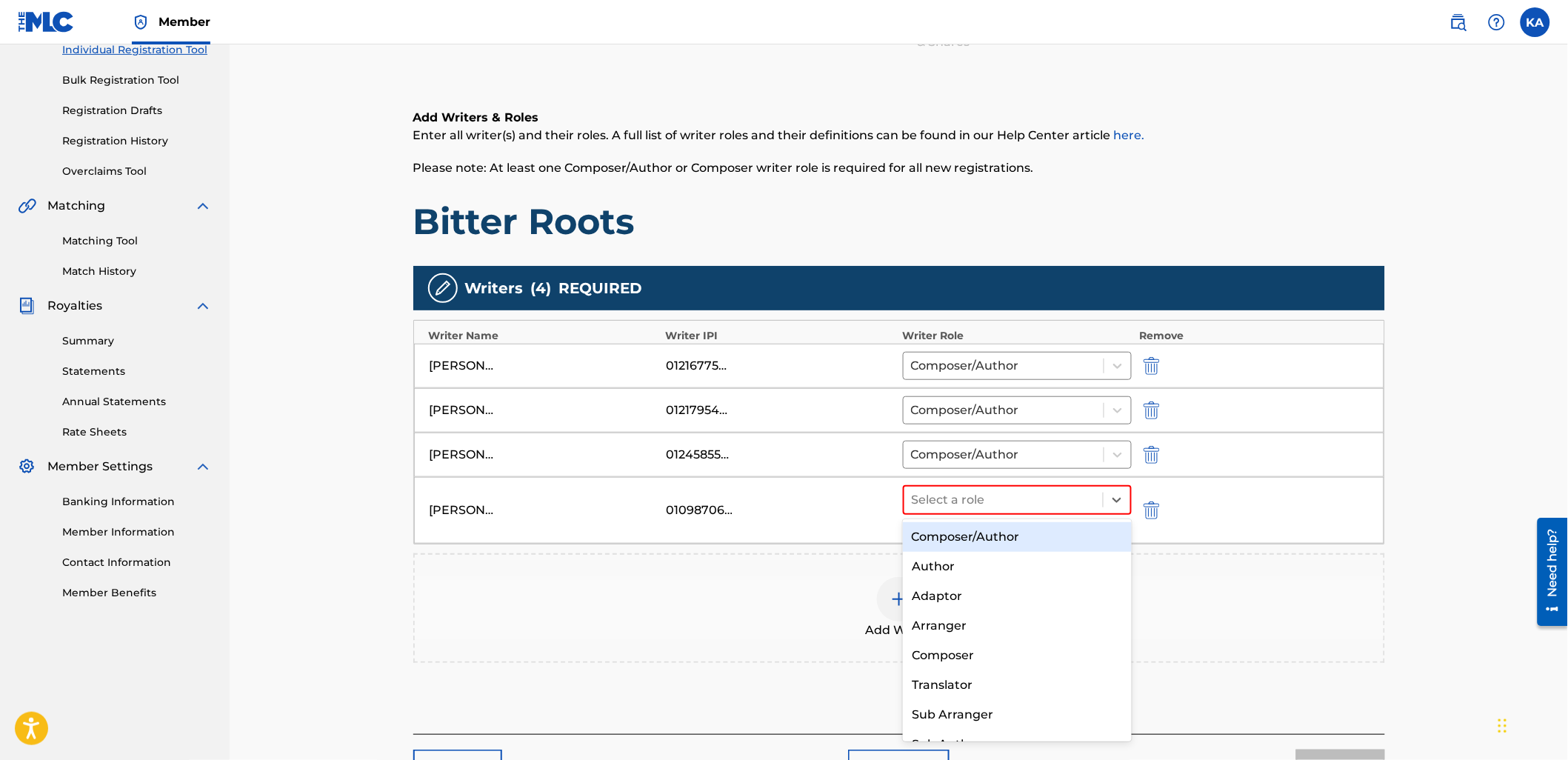
click at [1029, 529] on div "Composer/Author" at bounding box center [1017, 537] width 229 height 30
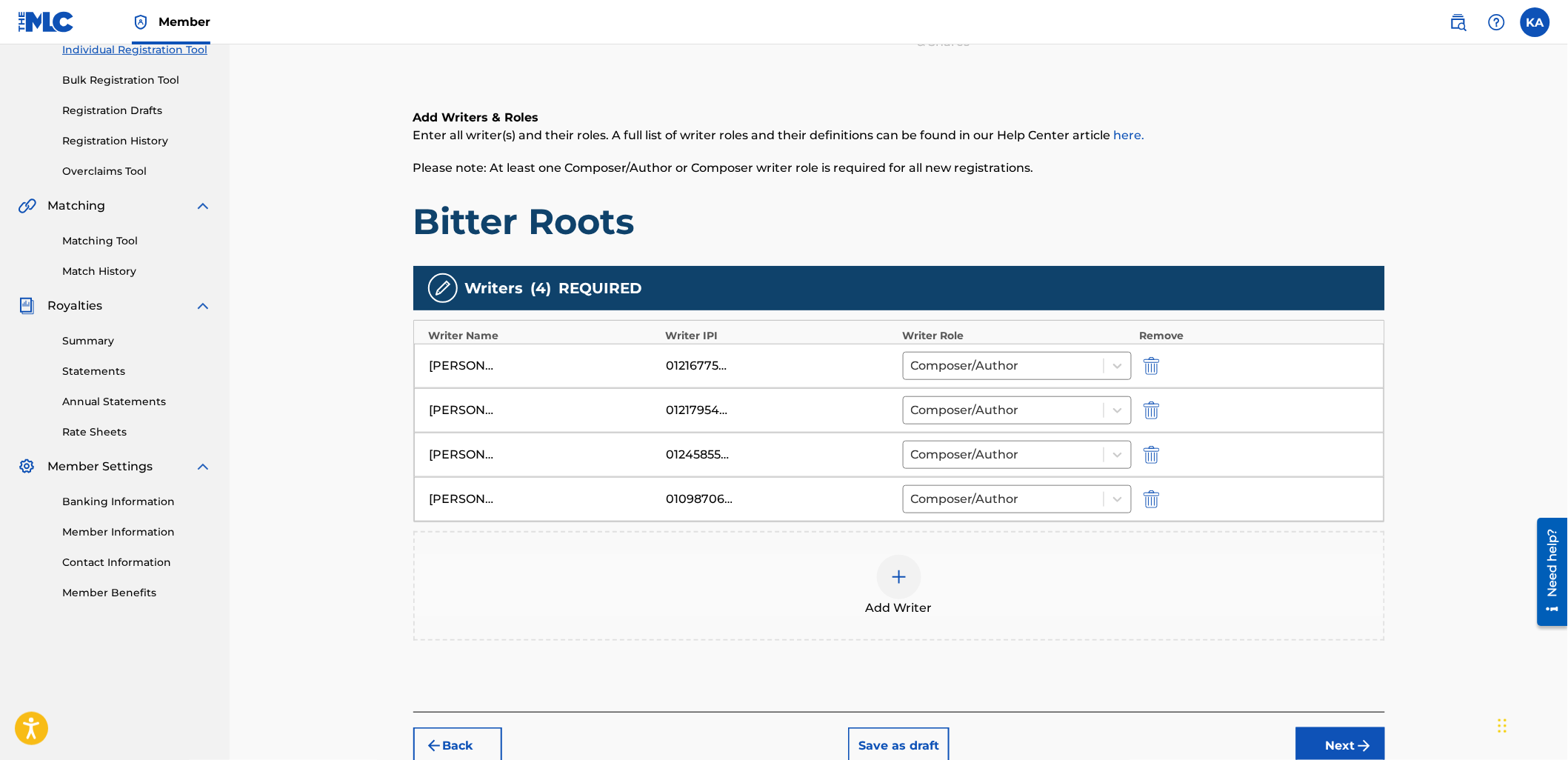
click at [1082, 568] on div "Add Writer" at bounding box center [898, 585] width 968 height 62
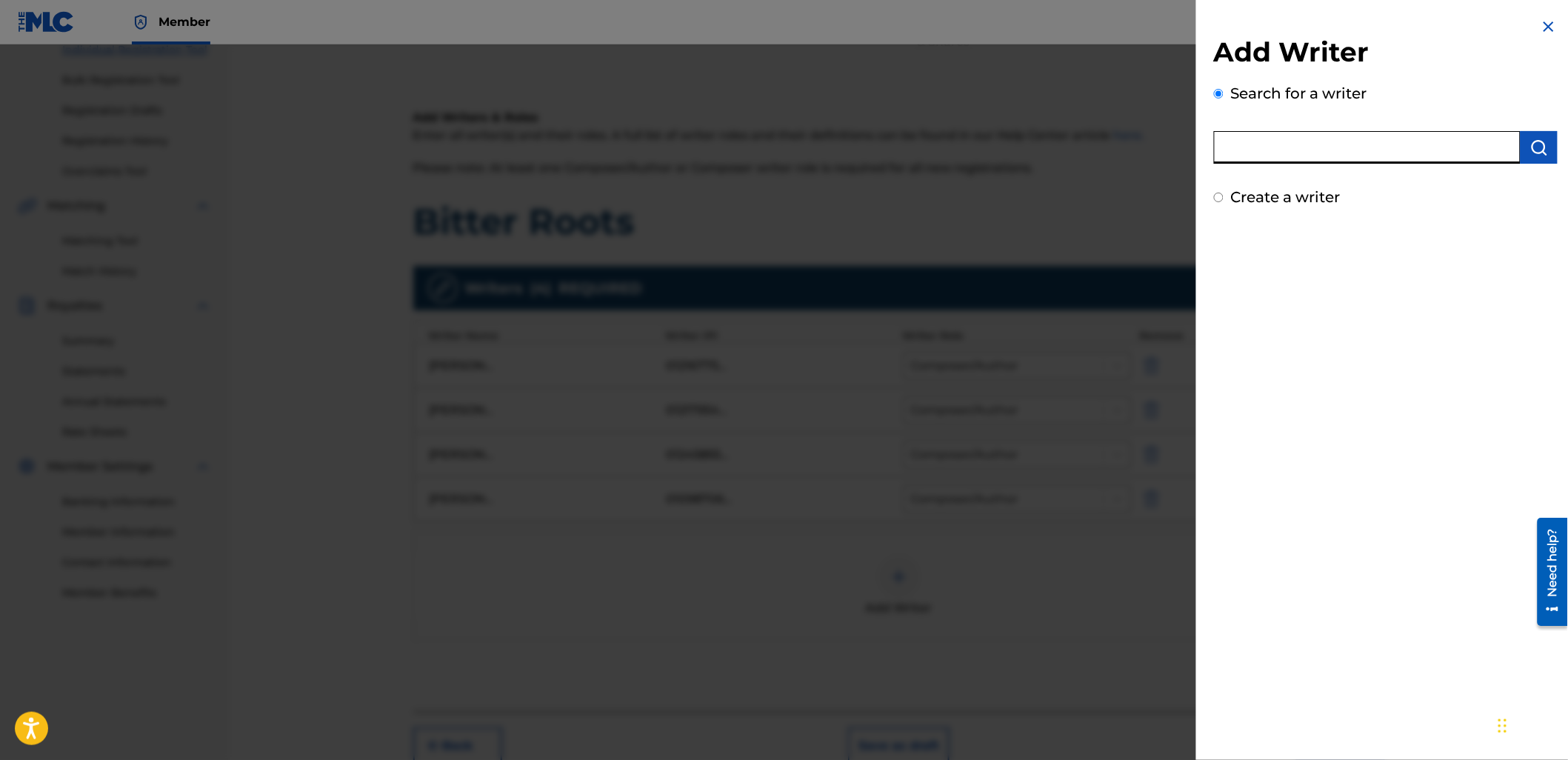
click at [1322, 151] on input "text" at bounding box center [1367, 147] width 306 height 32
paste input "1191914153"
type input "01191914153"
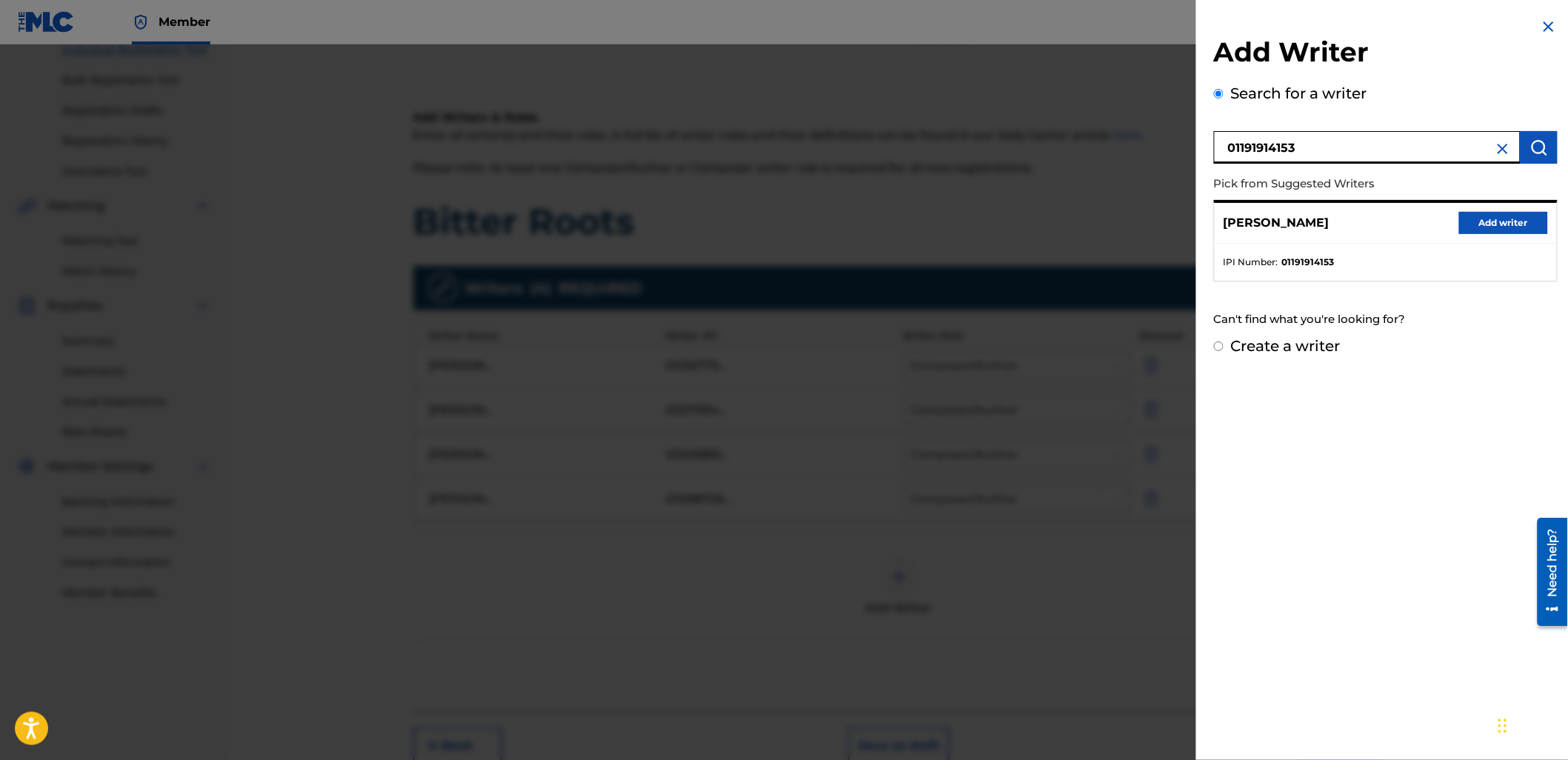
click at [1477, 225] on button "Add writer" at bounding box center [1504, 223] width 89 height 23
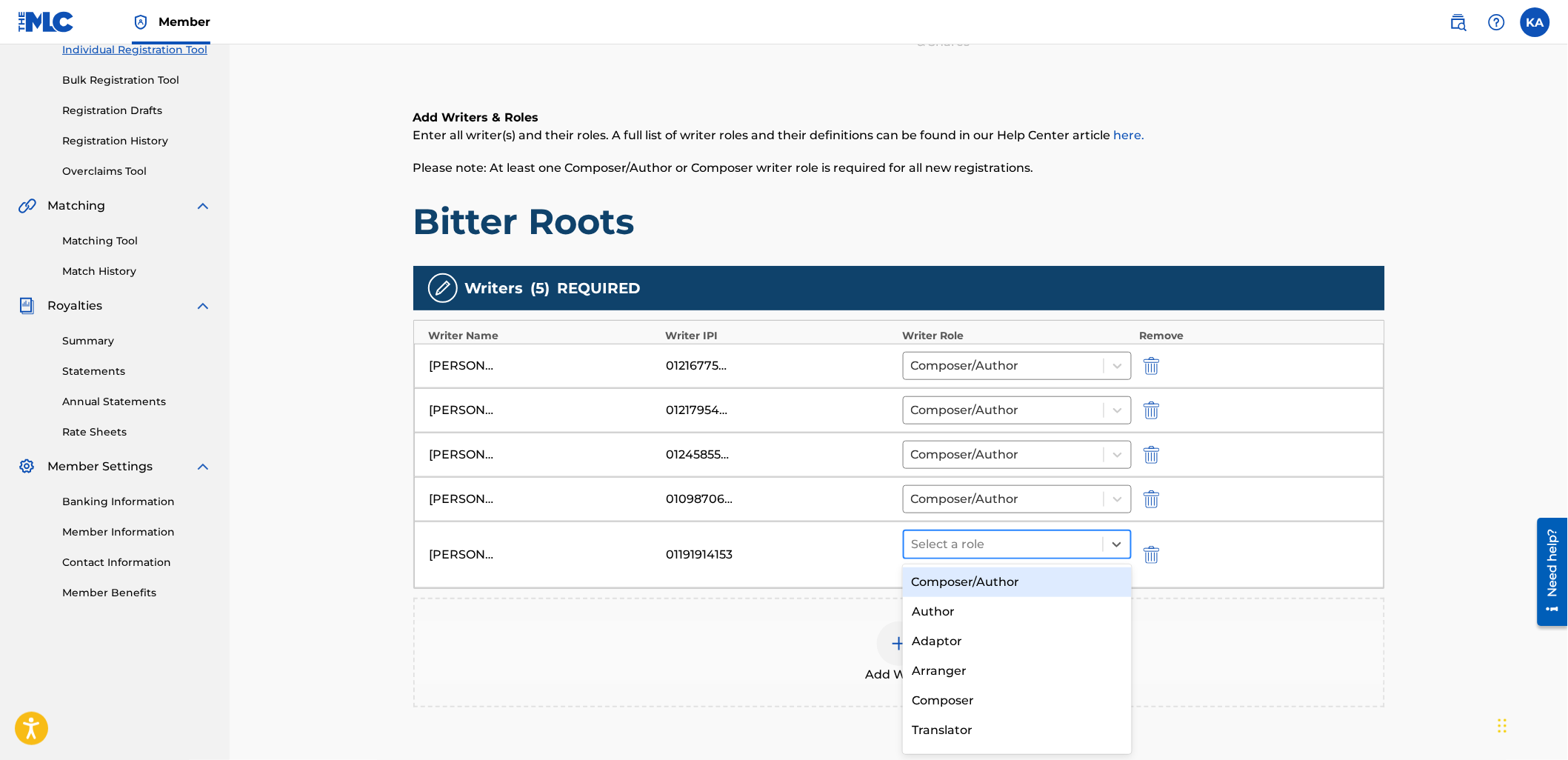
click at [998, 539] on div at bounding box center [1004, 544] width 185 height 21
drag, startPoint x: 998, startPoint y: 591, endPoint x: 1004, endPoint y: 575, distance: 17.1
click at [1000, 589] on div "Composer/Author" at bounding box center [1017, 582] width 229 height 30
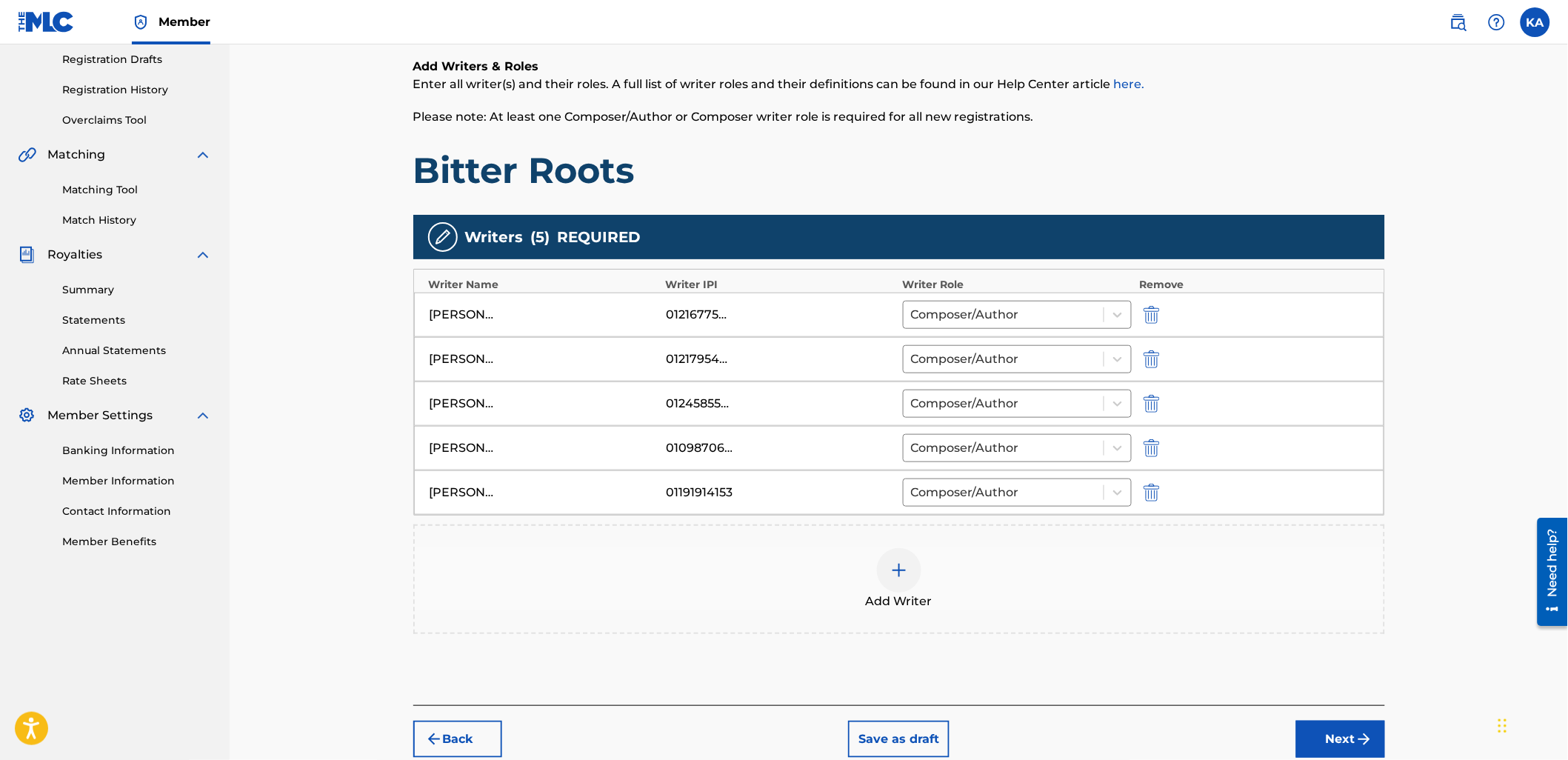
scroll to position [333, 0]
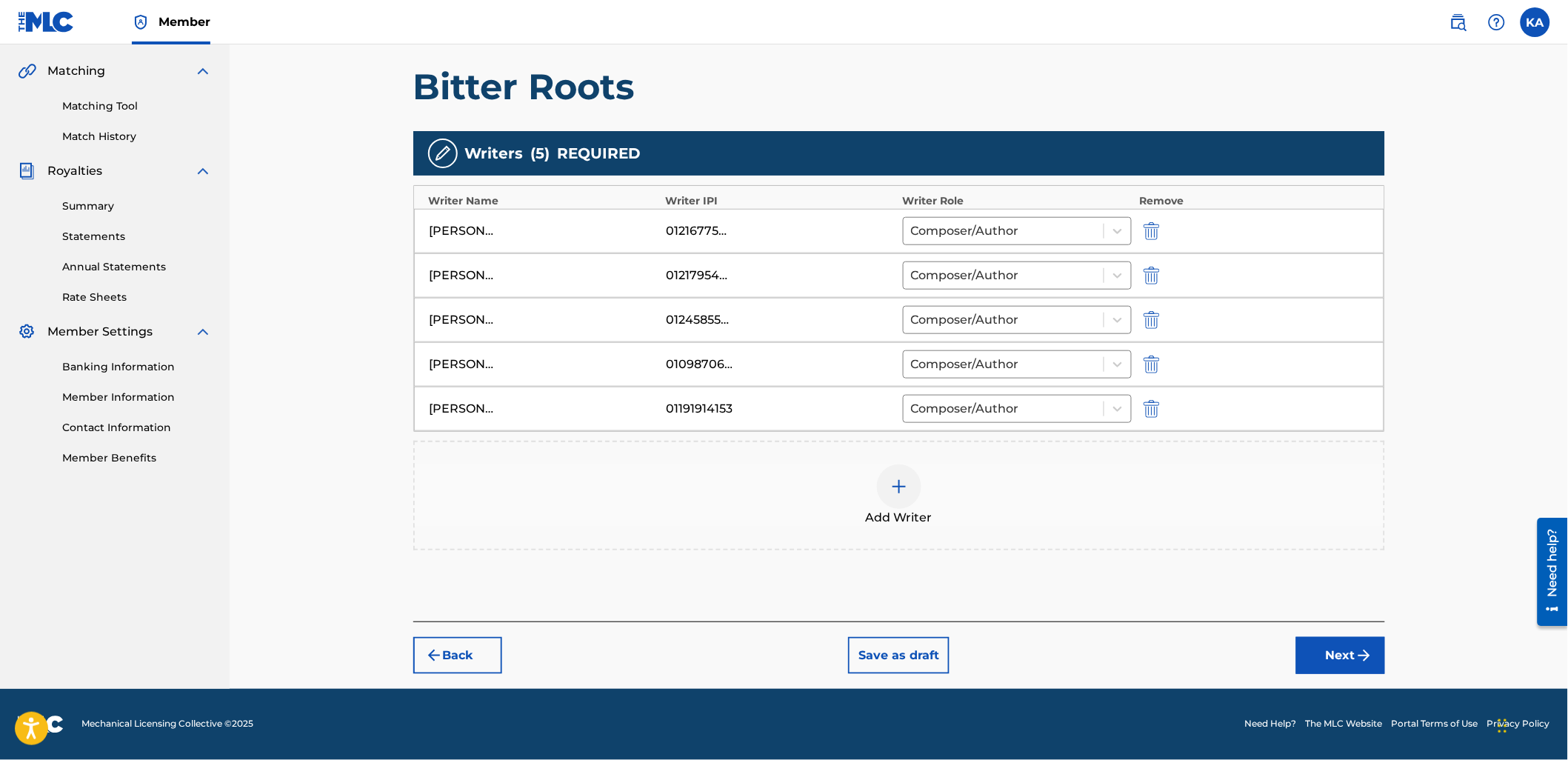
drag, startPoint x: 1318, startPoint y: 642, endPoint x: 1487, endPoint y: 594, distance: 175.7
click at [1319, 642] on button "Next" at bounding box center [1340, 655] width 89 height 37
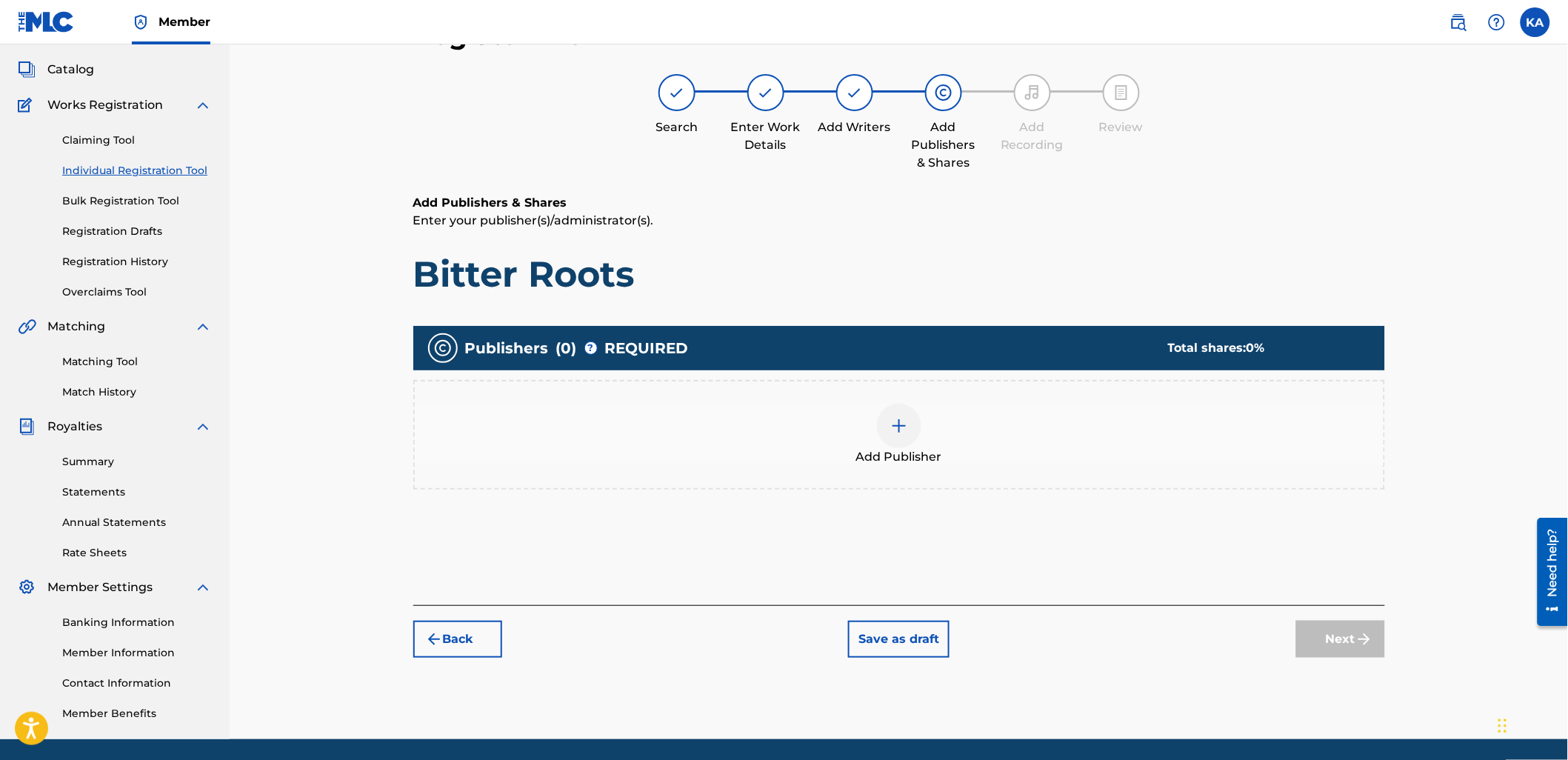
scroll to position [67, 0]
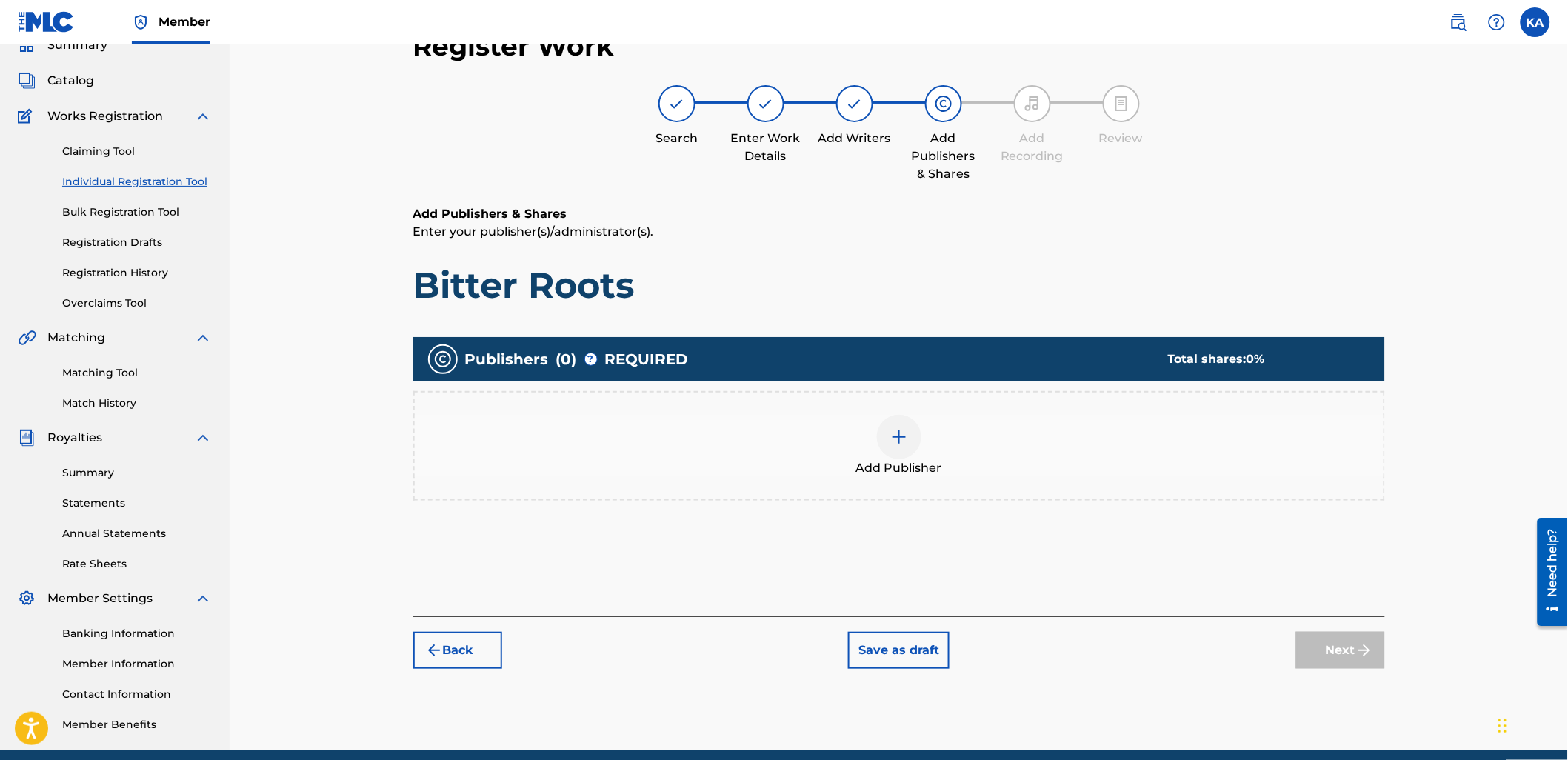
click at [607, 440] on div "Add Publisher" at bounding box center [898, 445] width 968 height 62
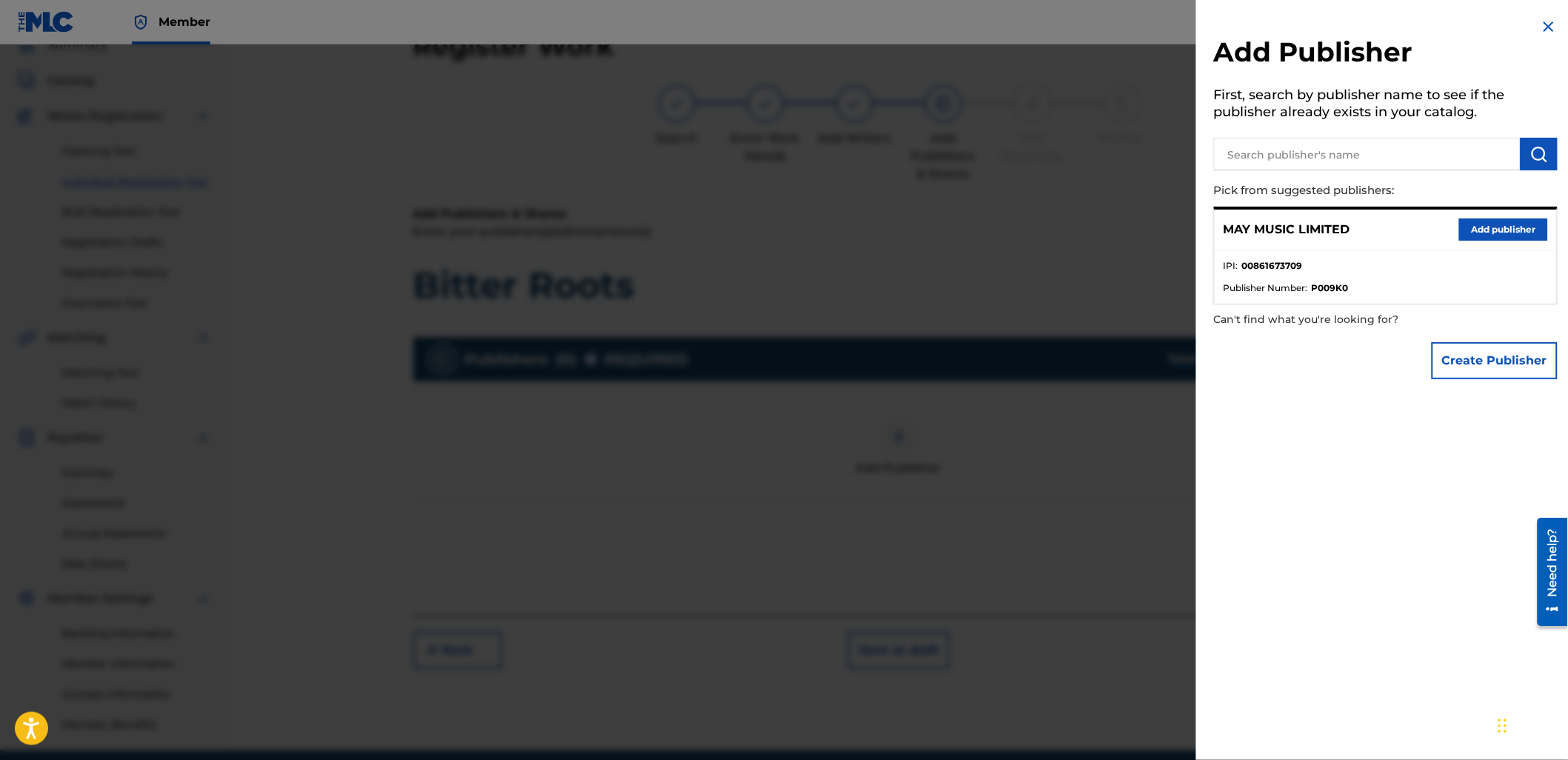
drag, startPoint x: 1511, startPoint y: 219, endPoint x: 1327, endPoint y: 279, distance: 193.5
click at [1509, 220] on button "Add publisher" at bounding box center [1504, 230] width 89 height 23
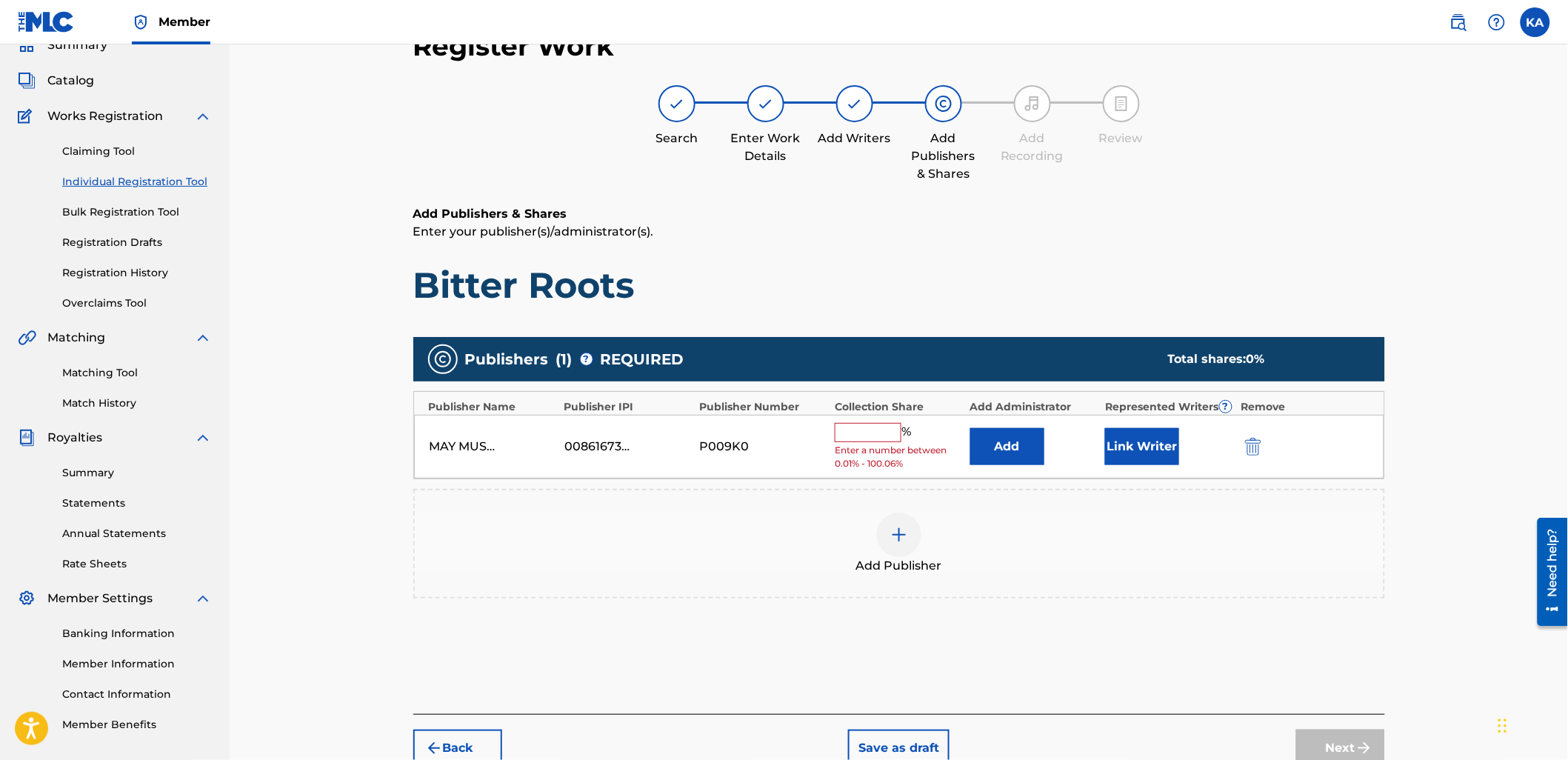
click at [864, 433] on input "text" at bounding box center [868, 433] width 67 height 19
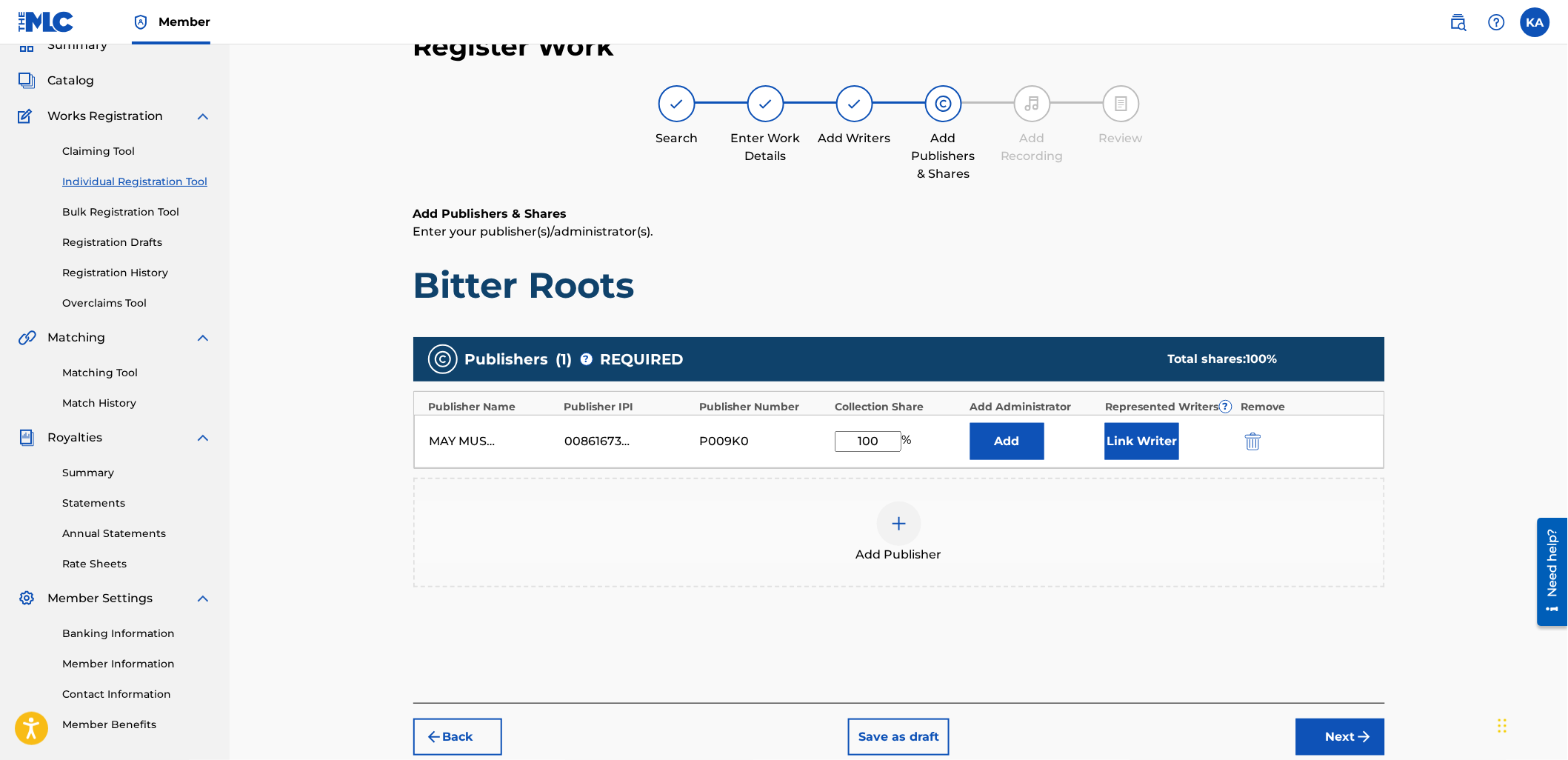
type input "100"
click at [1112, 442] on button "Link Writer" at bounding box center [1141, 441] width 74 height 37
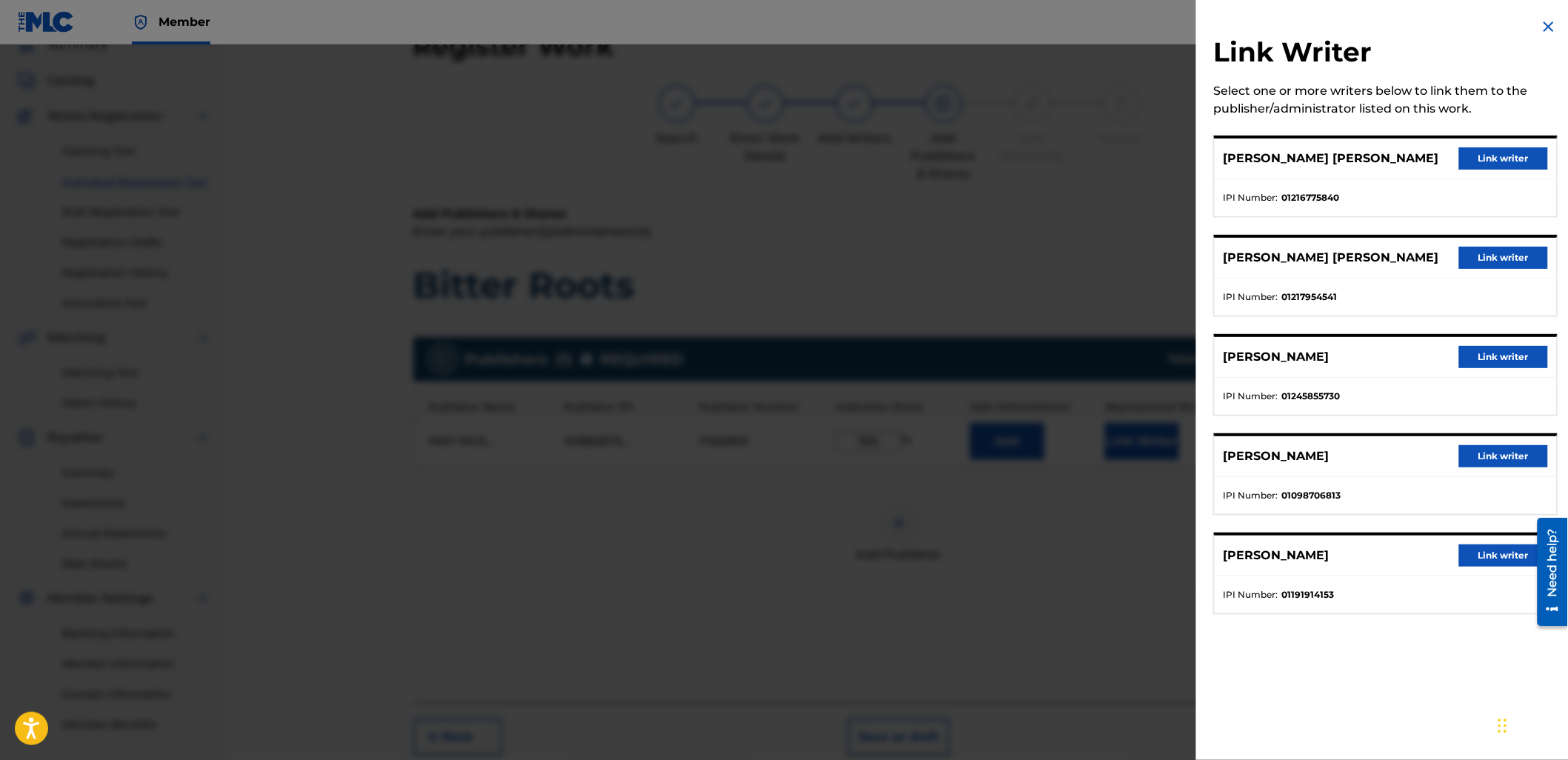
click at [1490, 167] on button "Link writer" at bounding box center [1504, 158] width 89 height 23
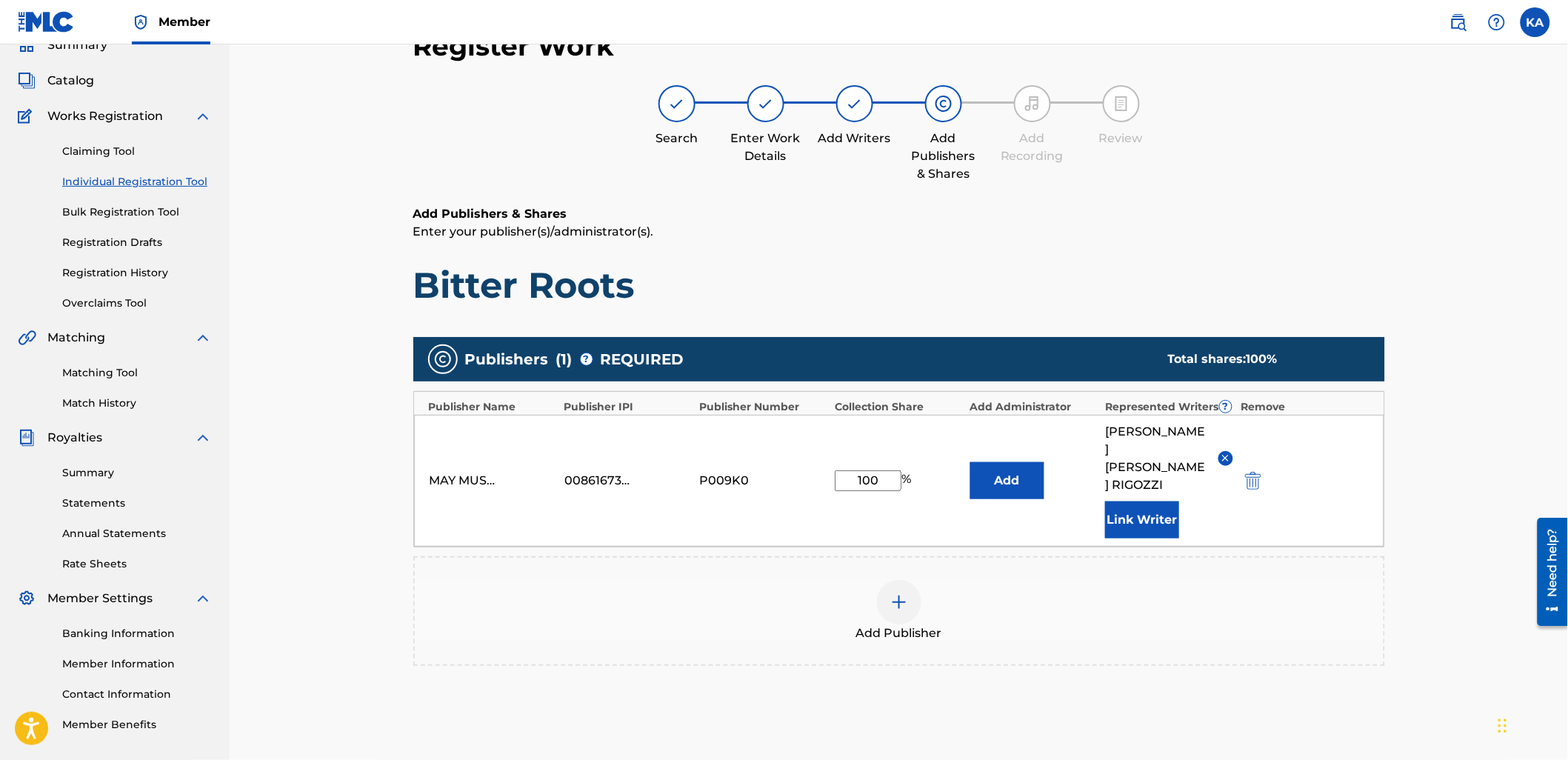
click at [1127, 501] on button "Link Writer" at bounding box center [1141, 520] width 74 height 37
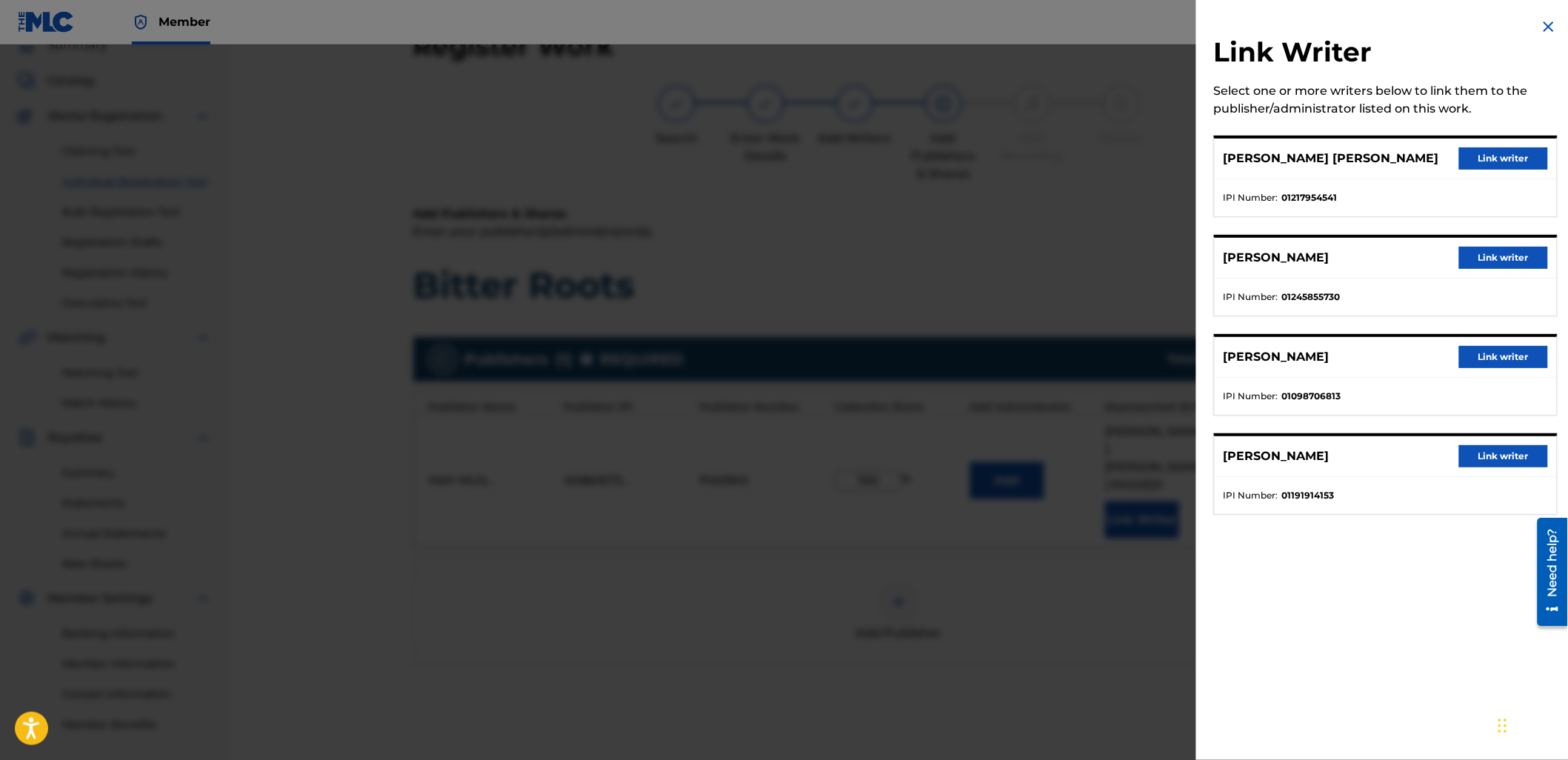
click at [1518, 161] on button "Link writer" at bounding box center [1504, 158] width 89 height 23
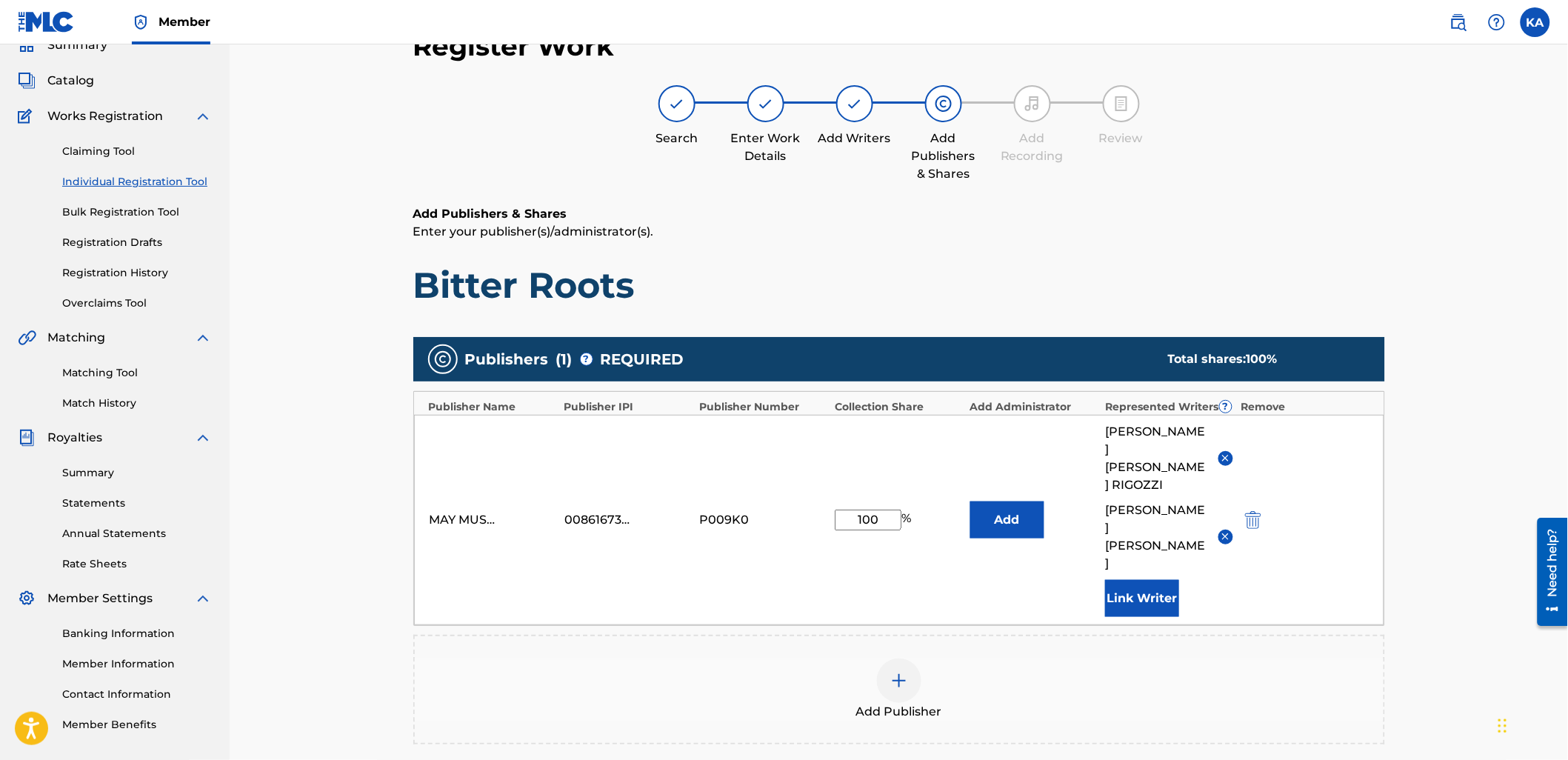
click at [1141, 580] on button "Link Writer" at bounding box center [1141, 598] width 74 height 37
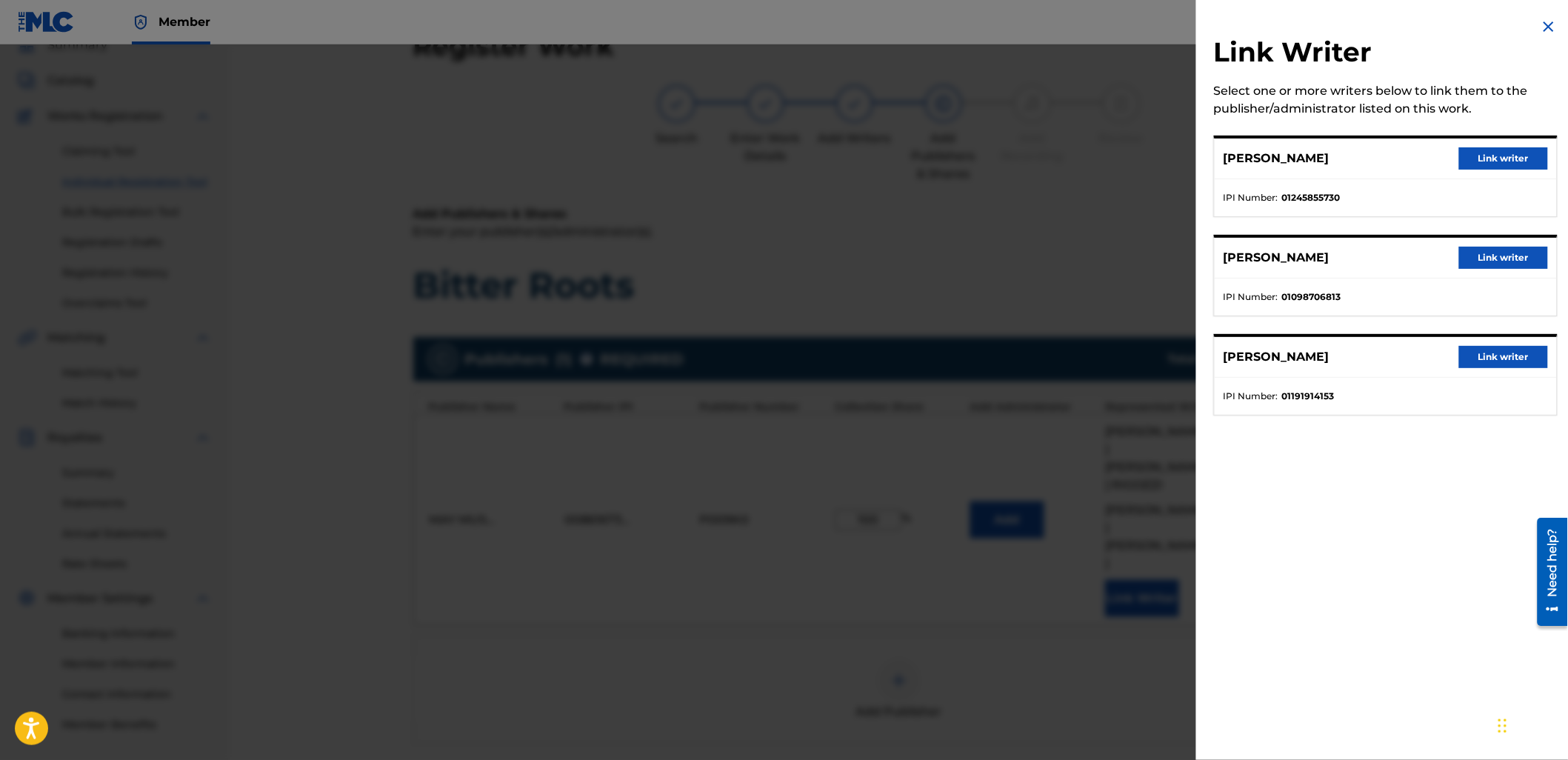
drag, startPoint x: 1504, startPoint y: 156, endPoint x: 1408, endPoint y: 291, distance: 165.7
click at [1502, 156] on button "Link writer" at bounding box center [1504, 158] width 89 height 23
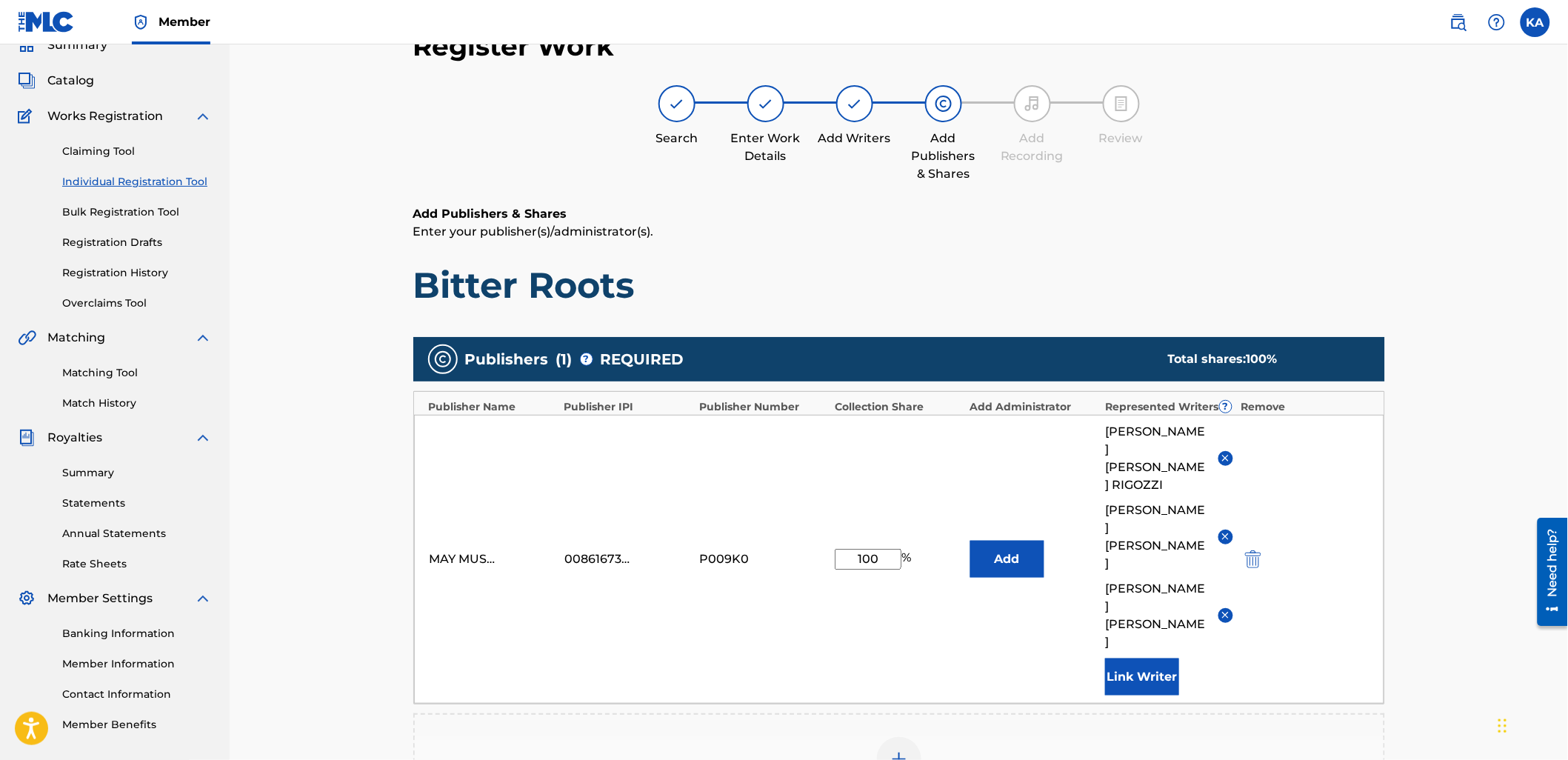
click at [1139, 658] on button "Link Writer" at bounding box center [1141, 676] width 74 height 37
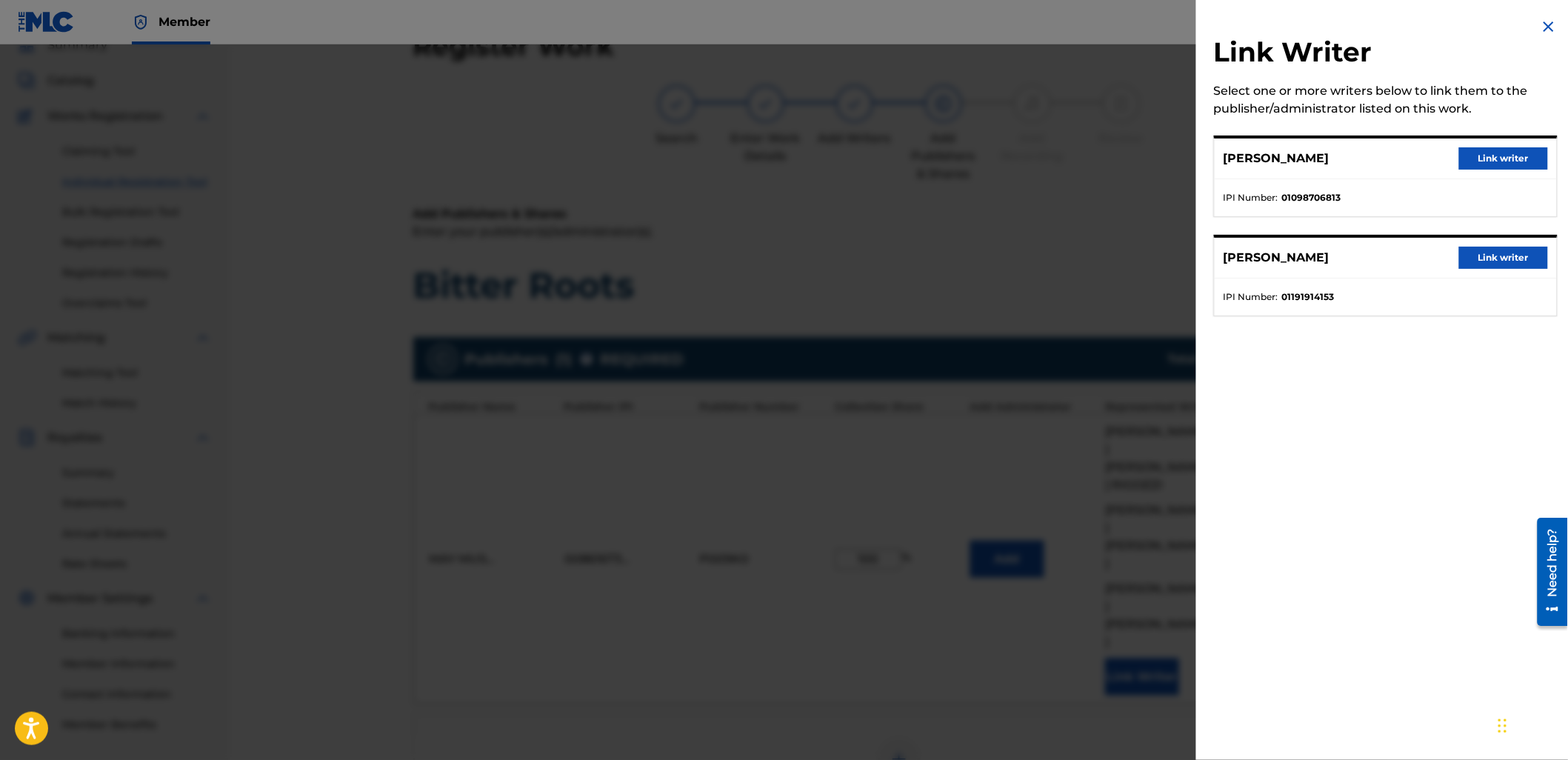
drag, startPoint x: 1477, startPoint y: 150, endPoint x: 1311, endPoint y: 263, distance: 200.8
click at [1477, 151] on button "Link writer" at bounding box center [1504, 158] width 89 height 23
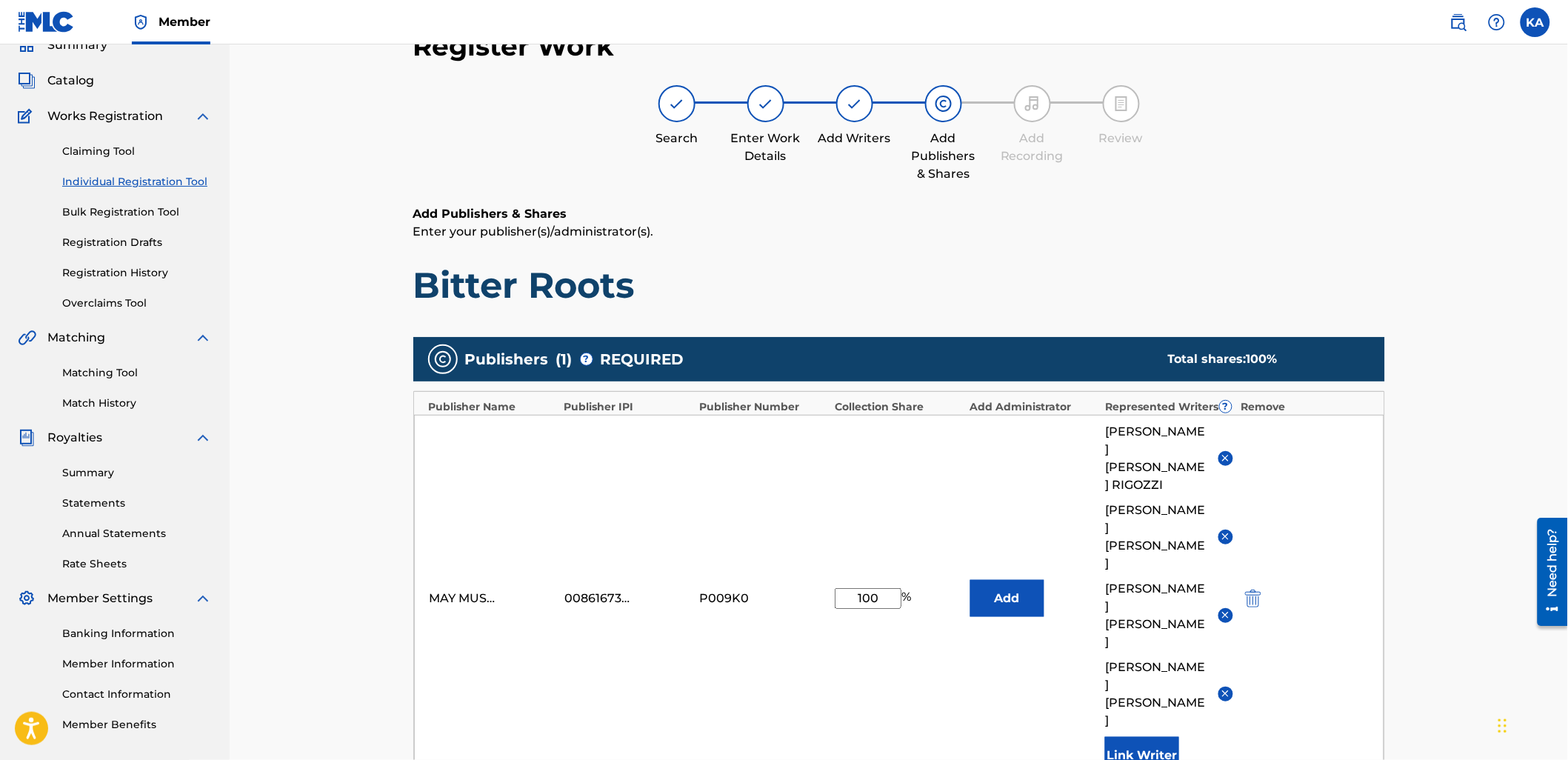
click at [1123, 736] on button "Link Writer" at bounding box center [1141, 755] width 74 height 37
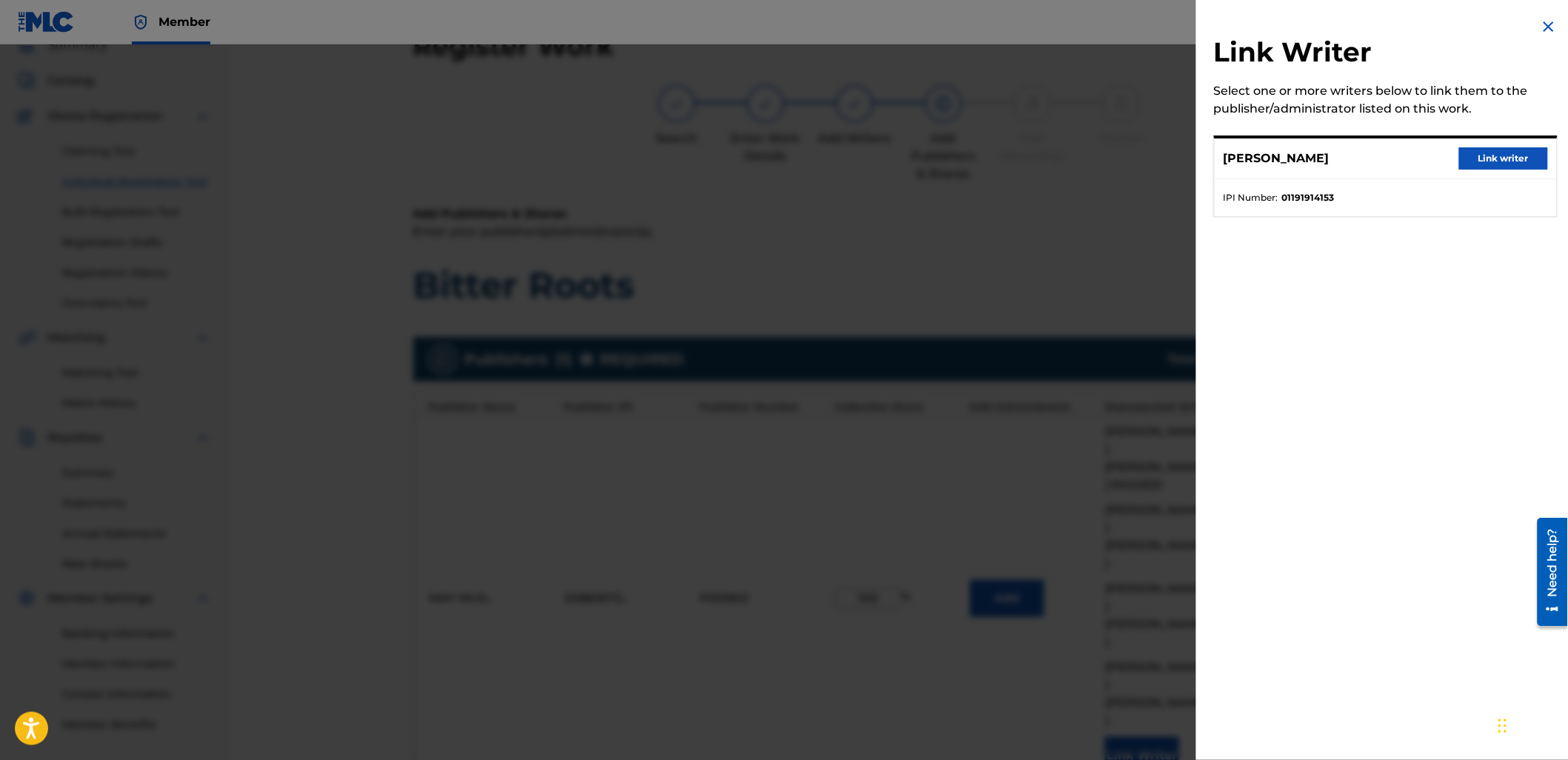
click at [1477, 158] on button "Link writer" at bounding box center [1504, 158] width 89 height 23
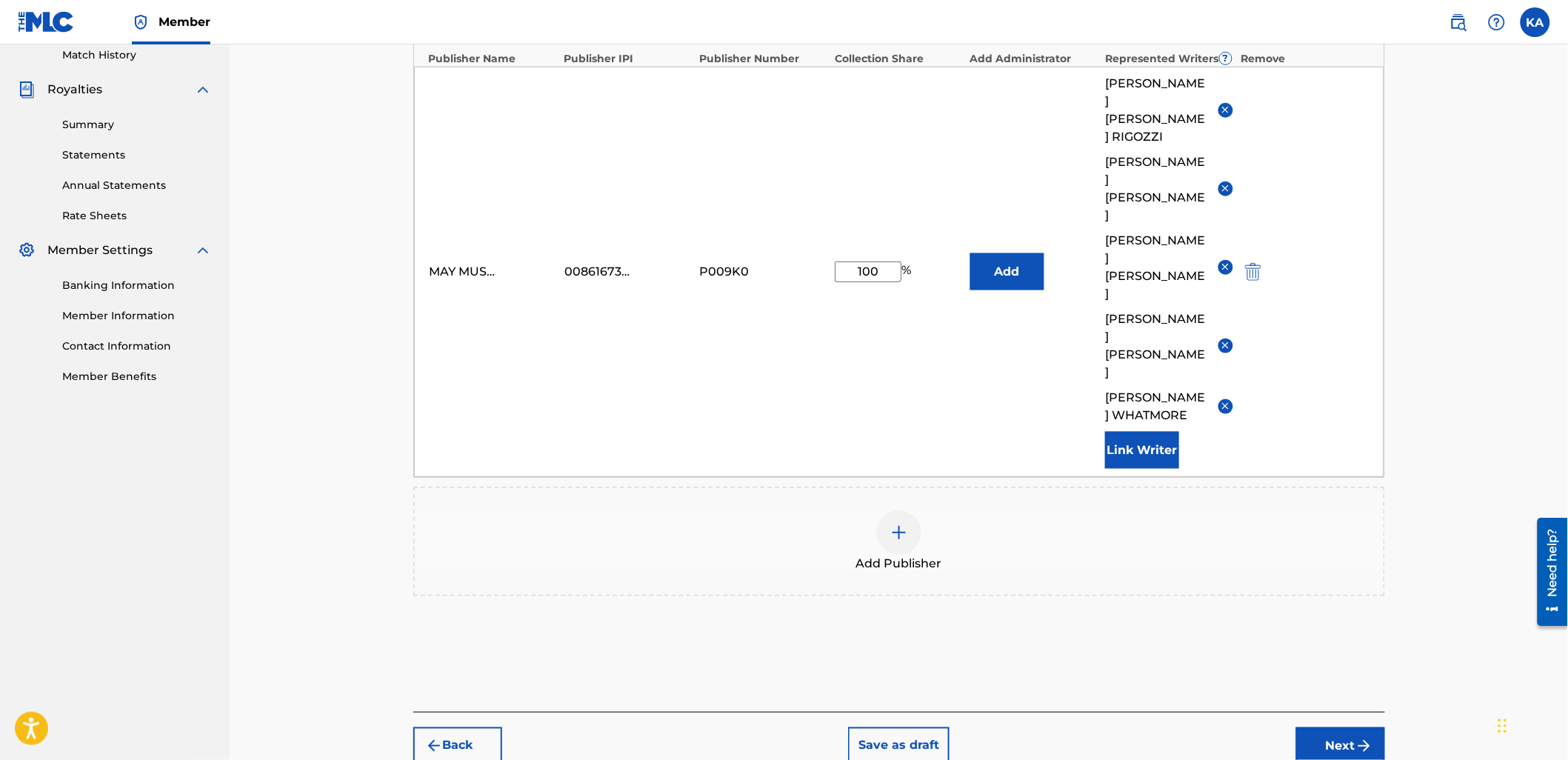
click at [1346, 727] on button "Next" at bounding box center [1340, 745] width 89 height 37
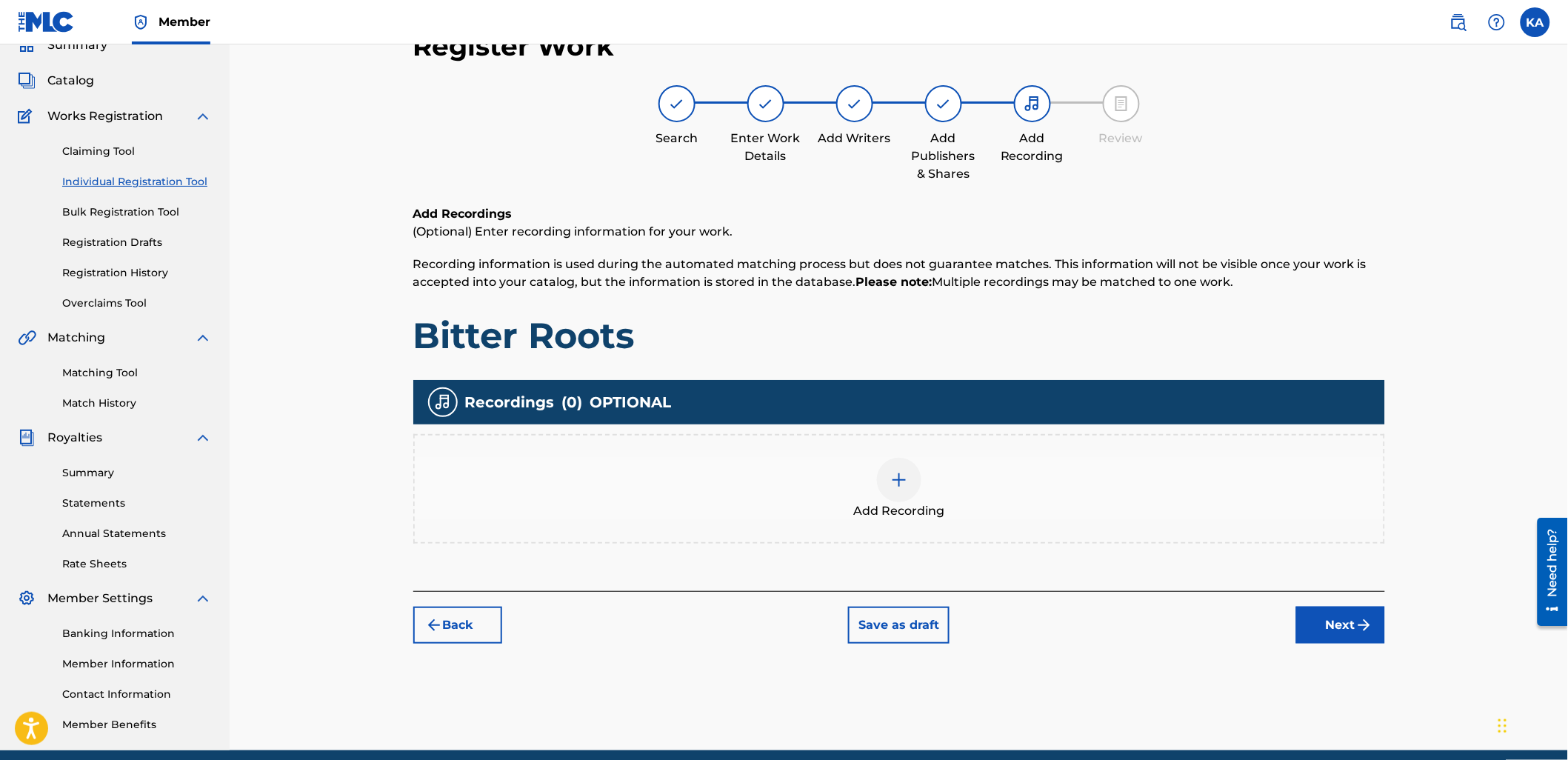
click at [953, 479] on div "Add Recording" at bounding box center [898, 488] width 968 height 62
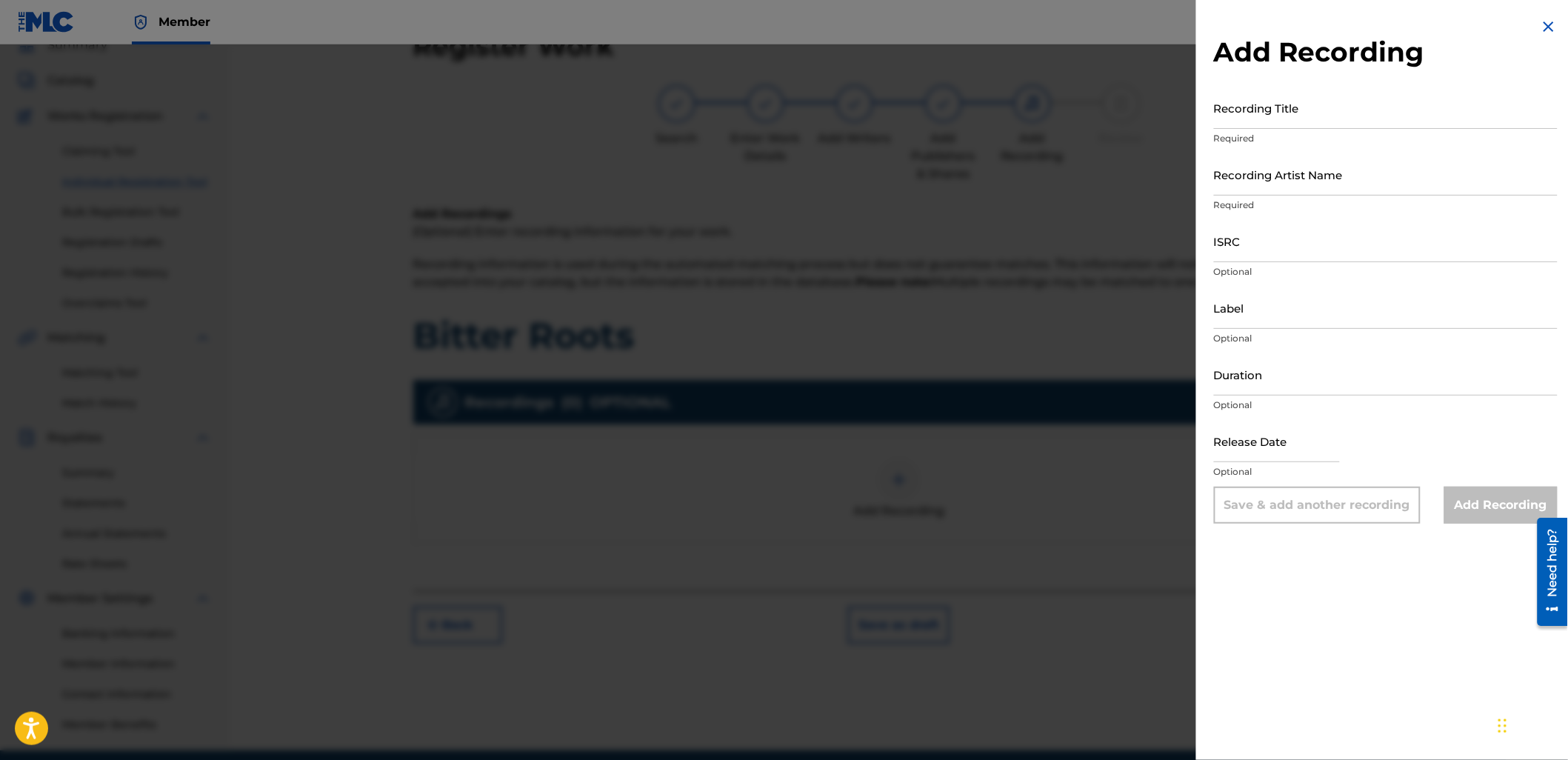
click at [1245, 126] on input "Recording Title" at bounding box center [1385, 108] width 344 height 42
paste input "Bitter Roots"
type input "Bitter Roots"
click at [1255, 181] on input "Recording Artist Name" at bounding box center [1385, 174] width 344 height 42
type input "Lastelle"
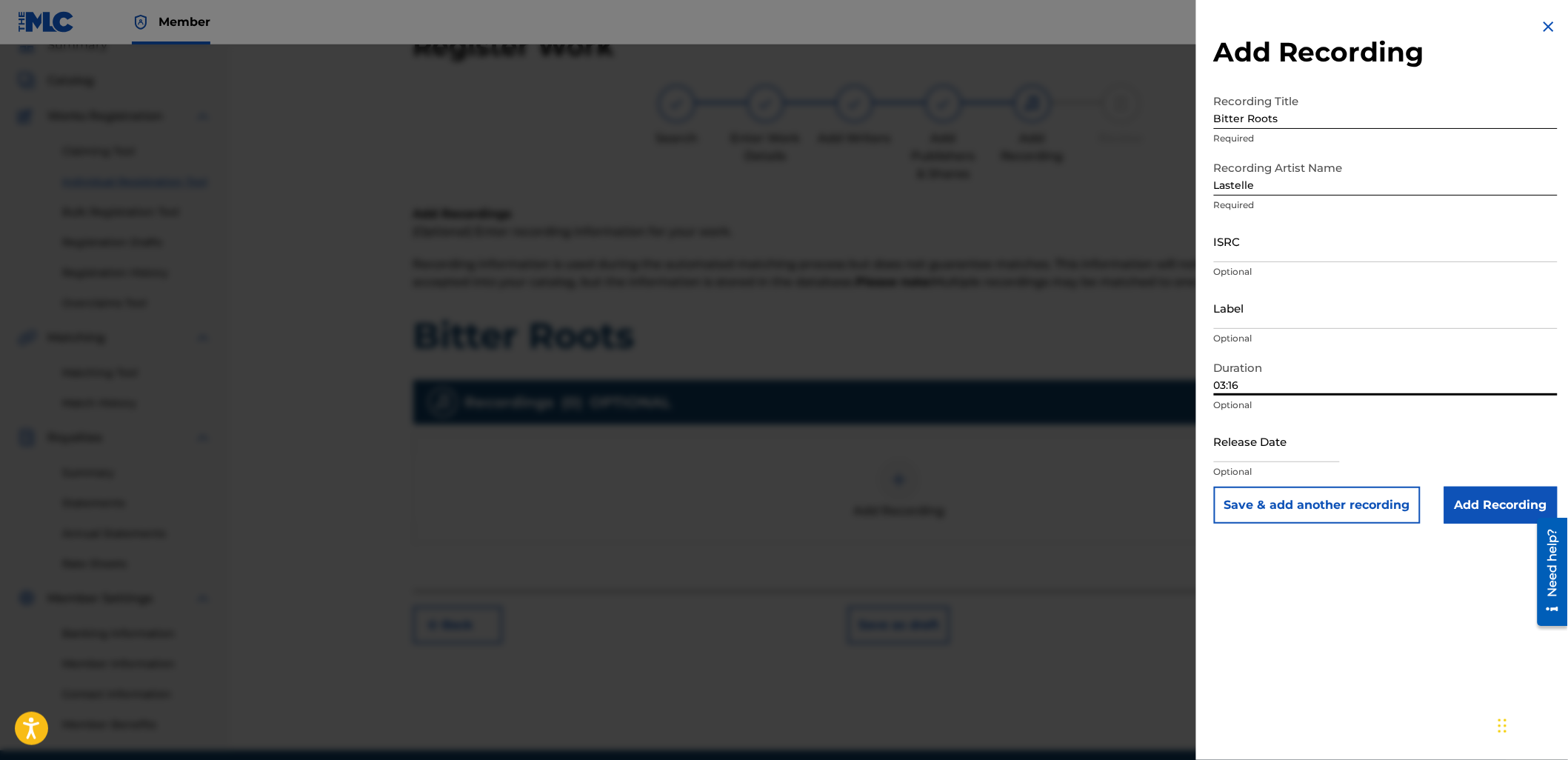
click at [1229, 383] on input "03:16" at bounding box center [1385, 374] width 344 height 42
type input "02:16"
click at [1250, 239] on input "ISRC" at bounding box center [1385, 241] width 344 height 42
paste input "UKW3Z2501212"
type input "UKW3Z2501212"
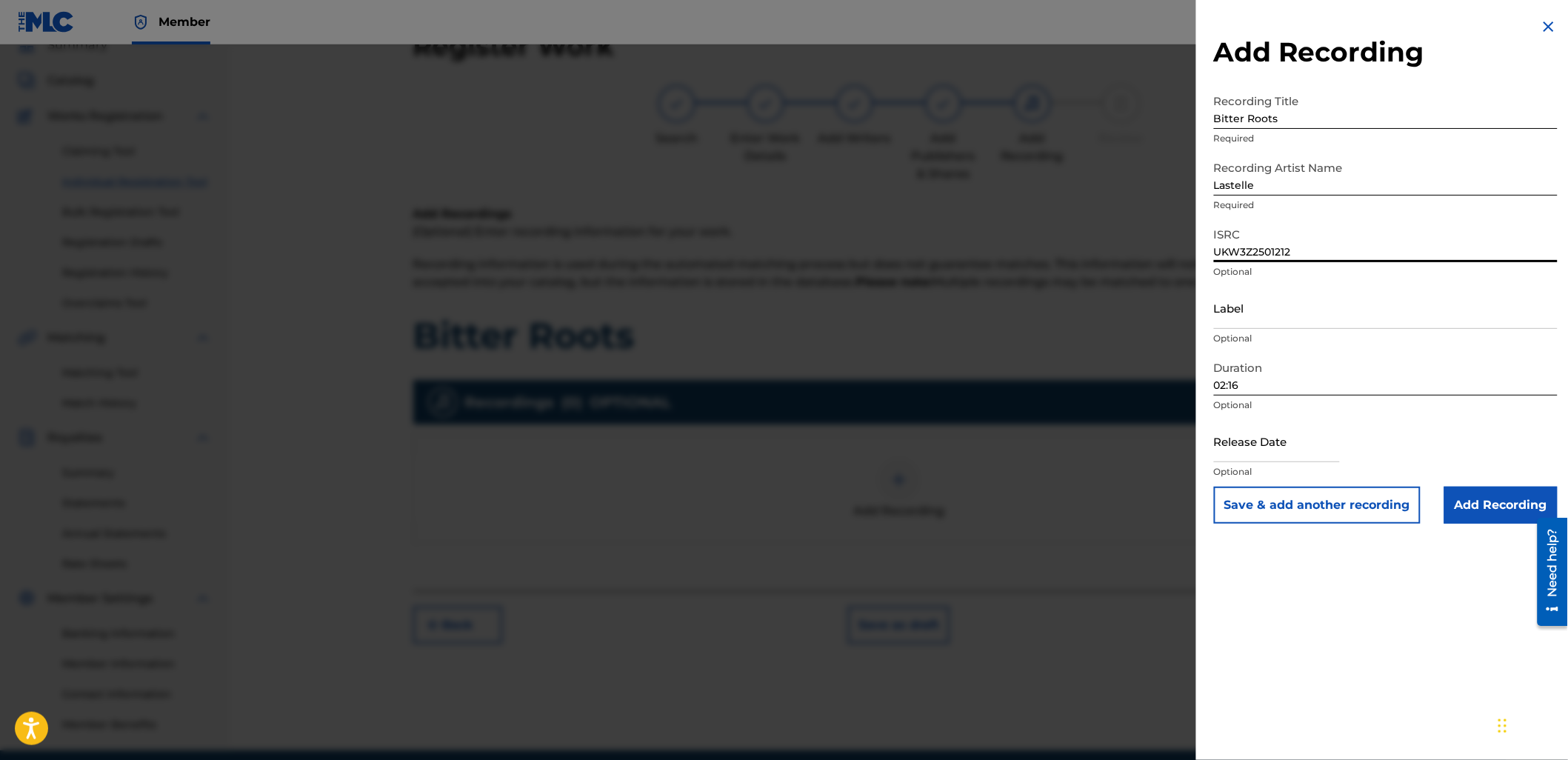
click at [1479, 516] on input "Add Recording" at bounding box center [1500, 505] width 113 height 37
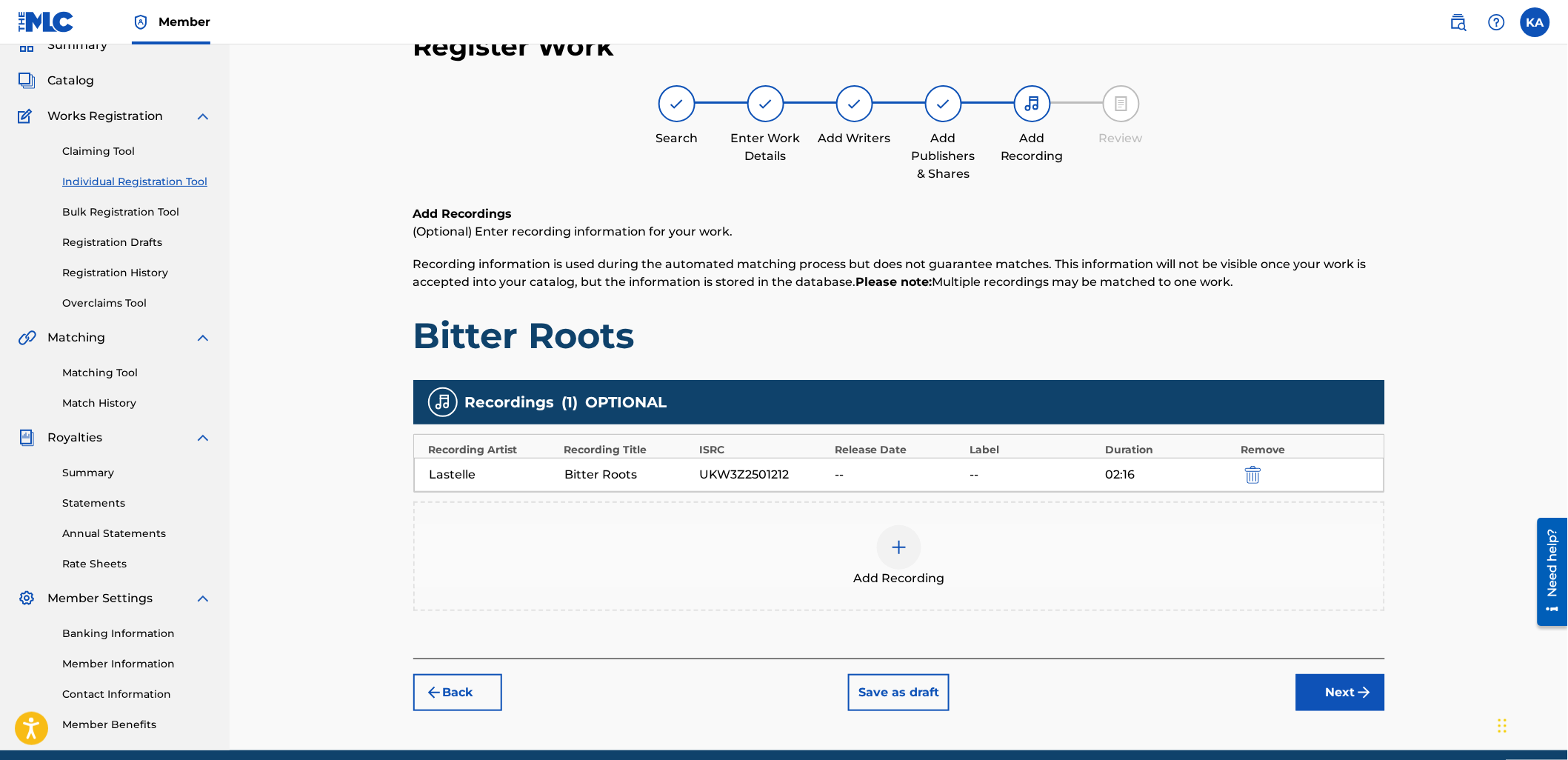
click at [1326, 690] on button "Next" at bounding box center [1340, 692] width 89 height 37
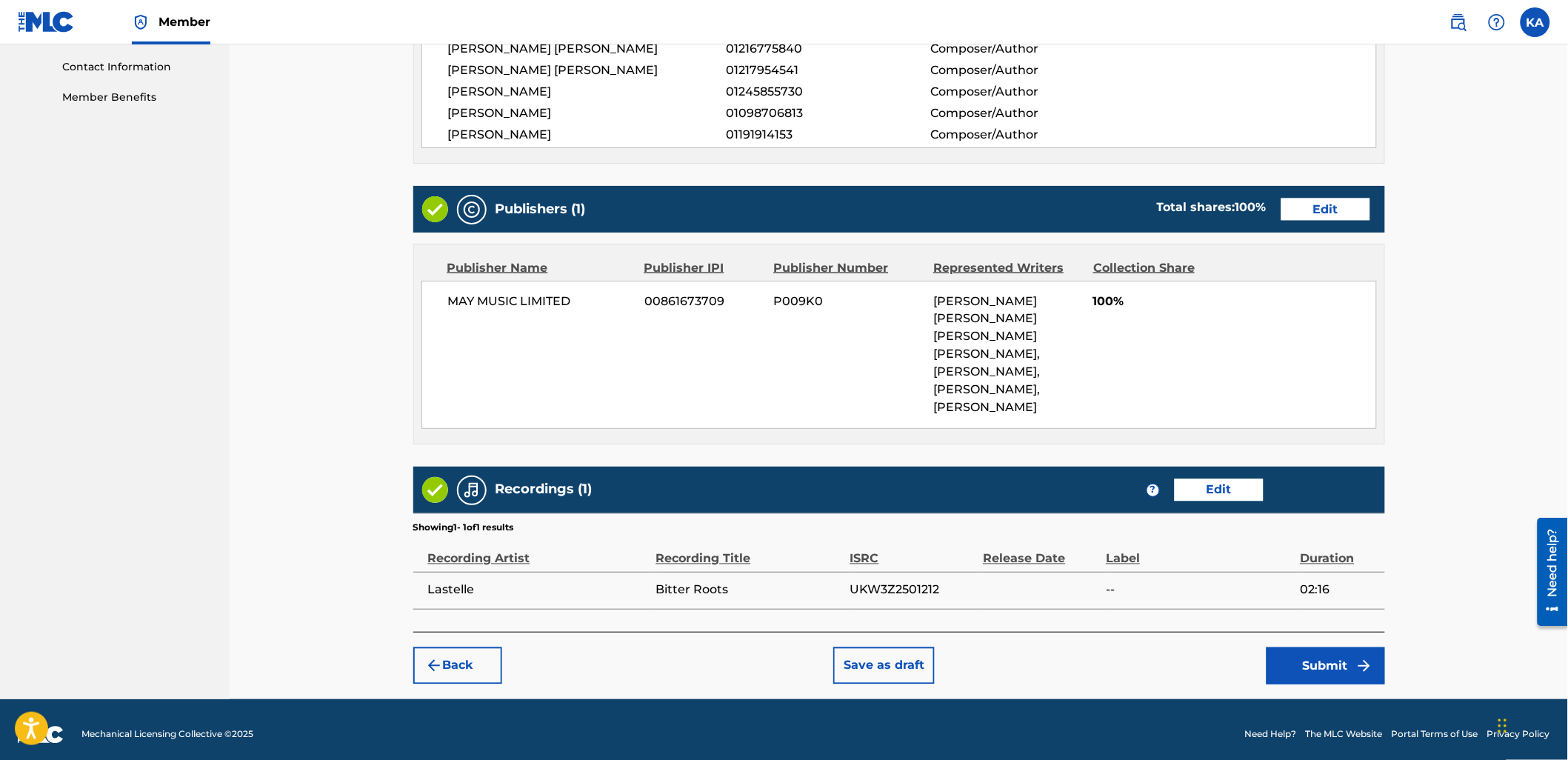
scroll to position [722, 0]
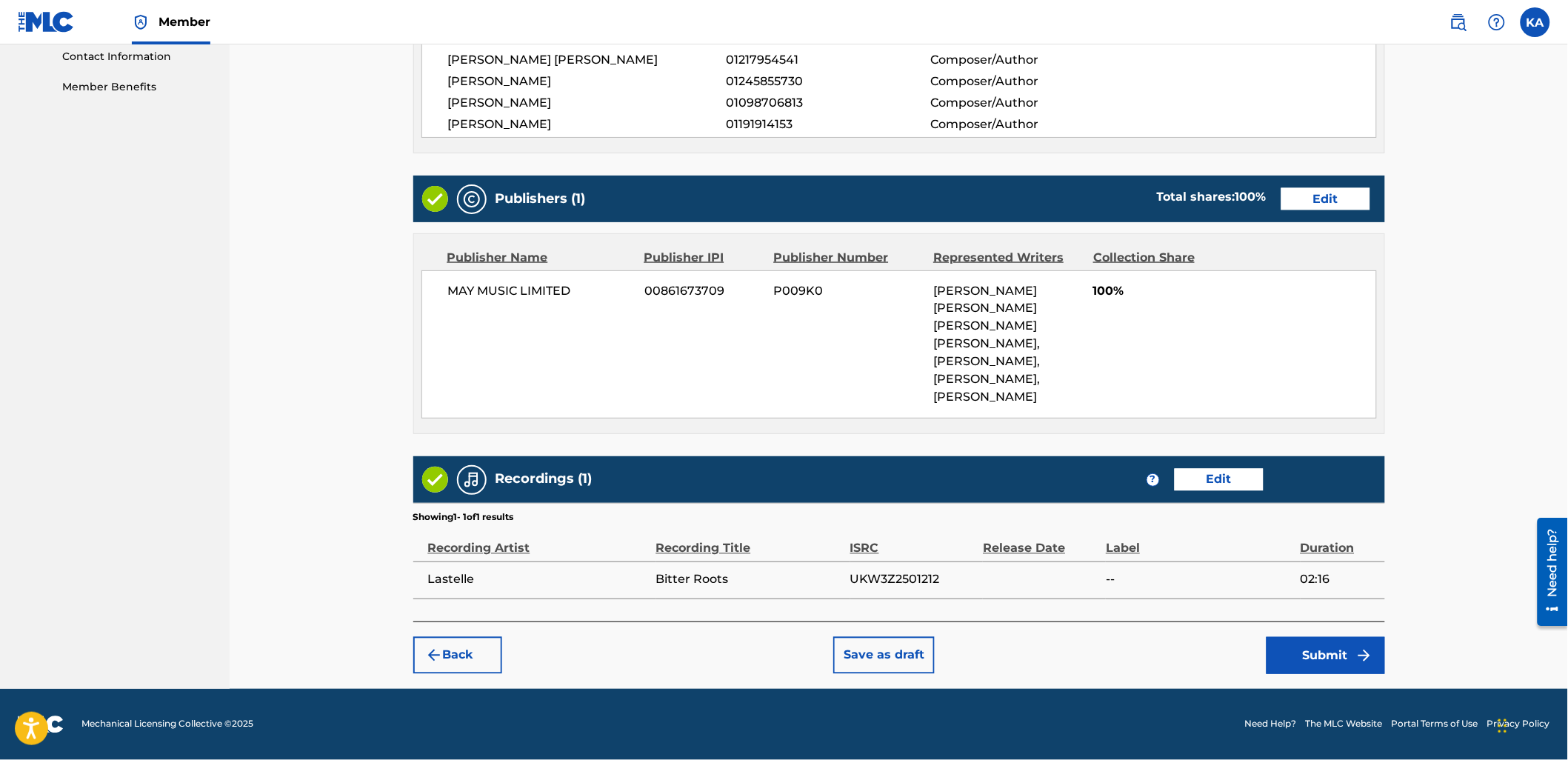
click at [1275, 651] on button "Submit" at bounding box center [1325, 655] width 118 height 37
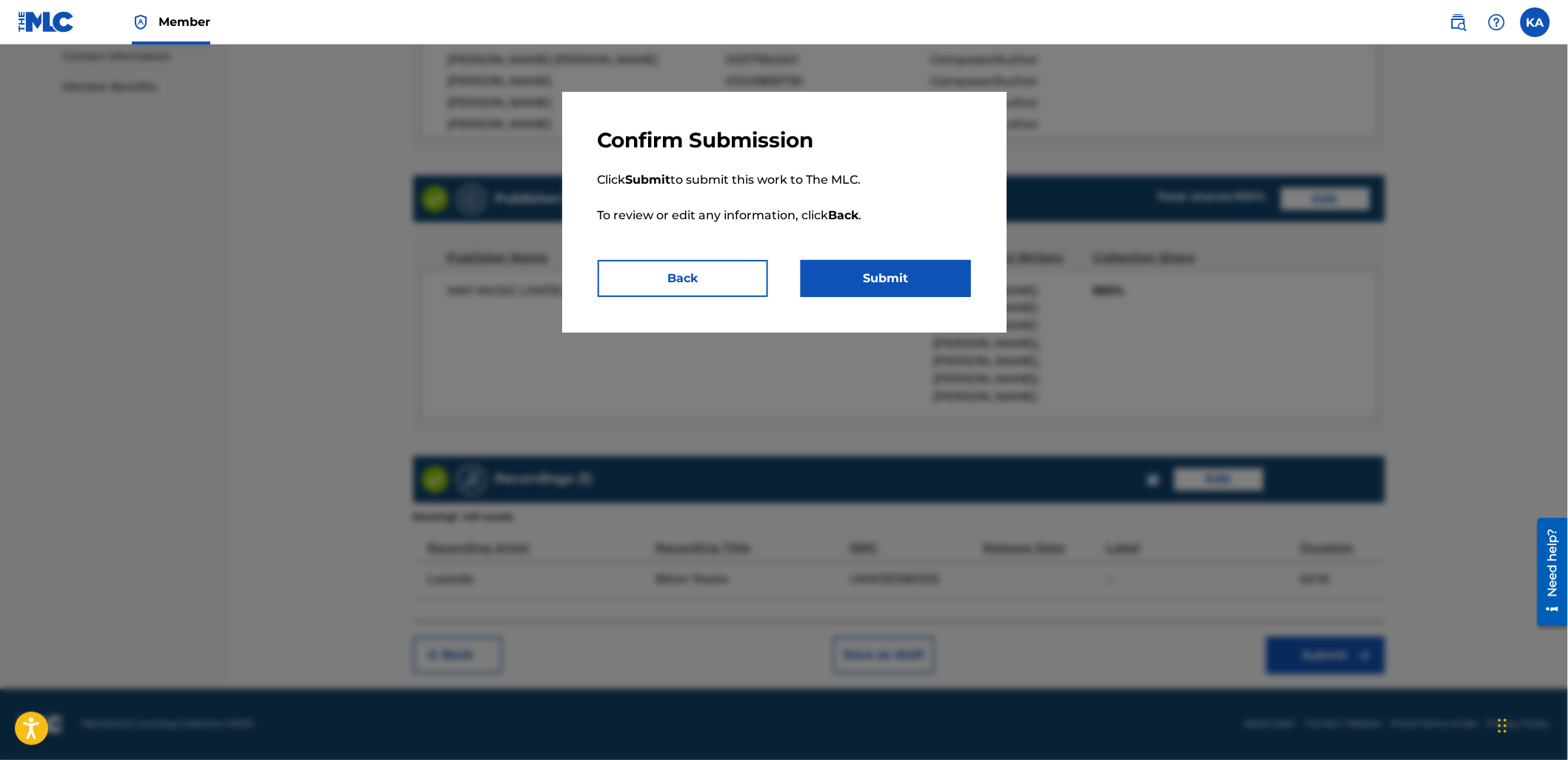
drag, startPoint x: 902, startPoint y: 271, endPoint x: 1497, endPoint y: 297, distance: 595.6
click at [902, 270] on button "Submit" at bounding box center [885, 279] width 171 height 37
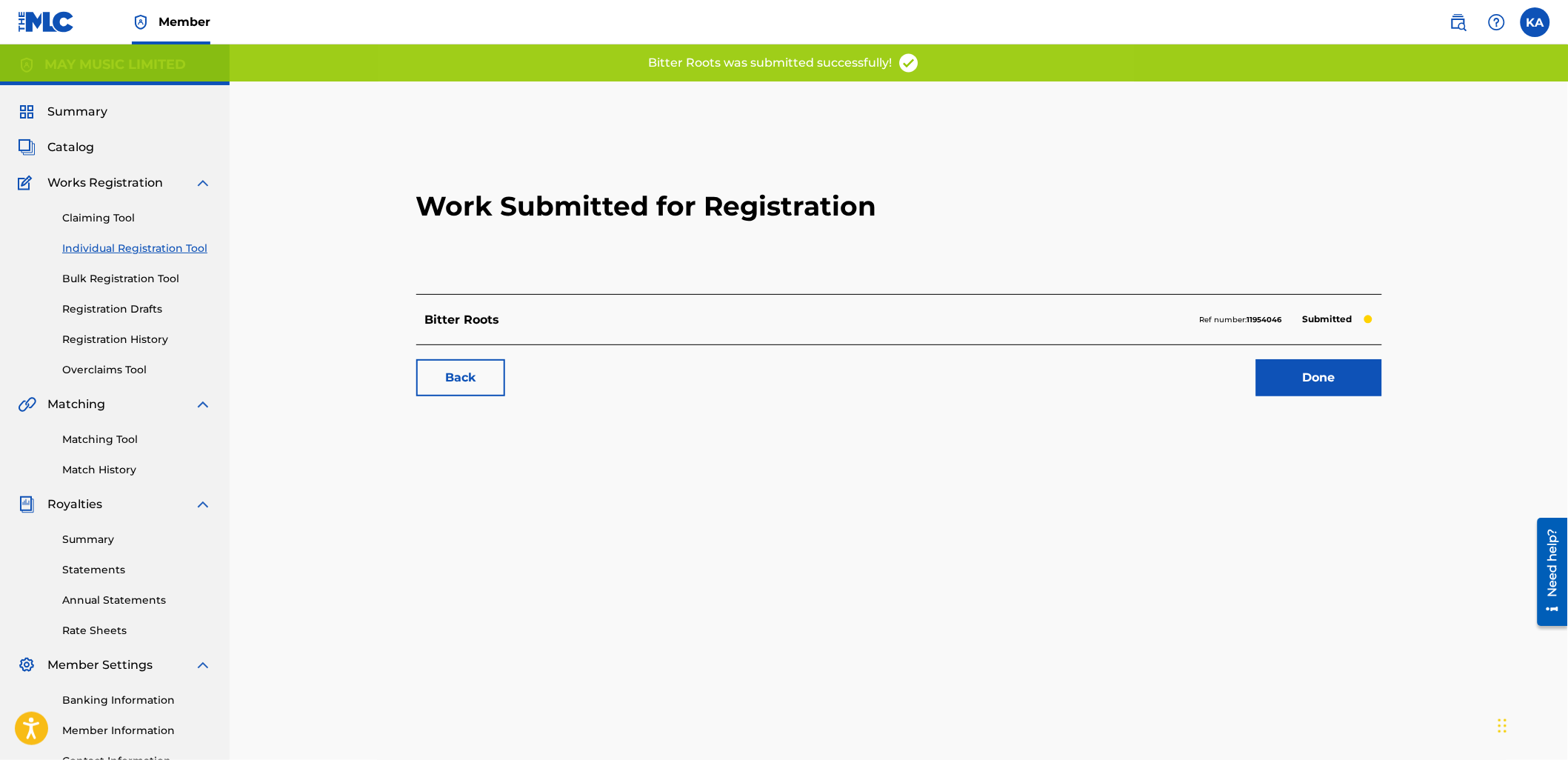
click at [1301, 383] on link "Done" at bounding box center [1318, 377] width 126 height 37
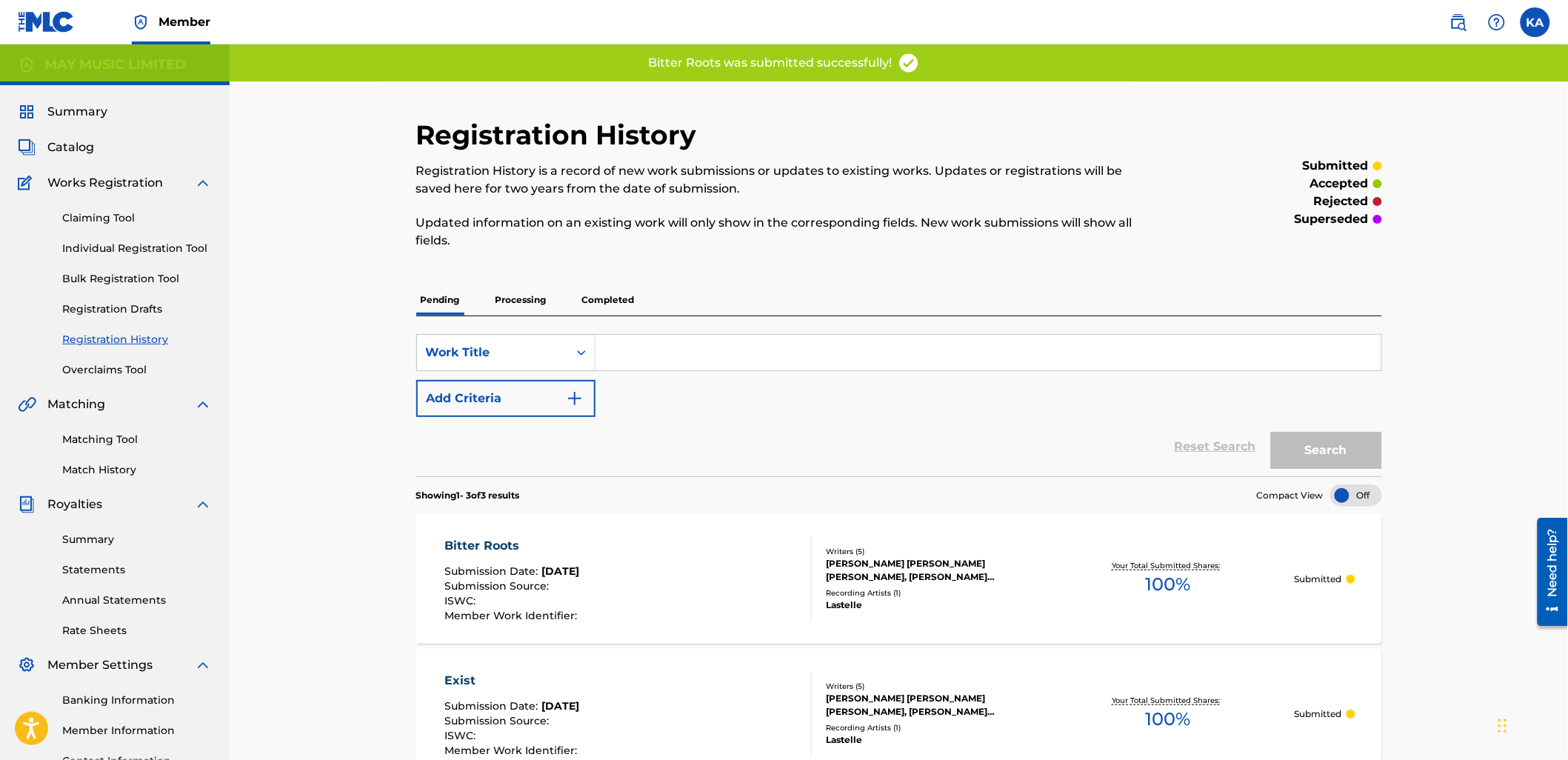
click at [76, 254] on link "Individual Registration Tool" at bounding box center [137, 248] width 150 height 16
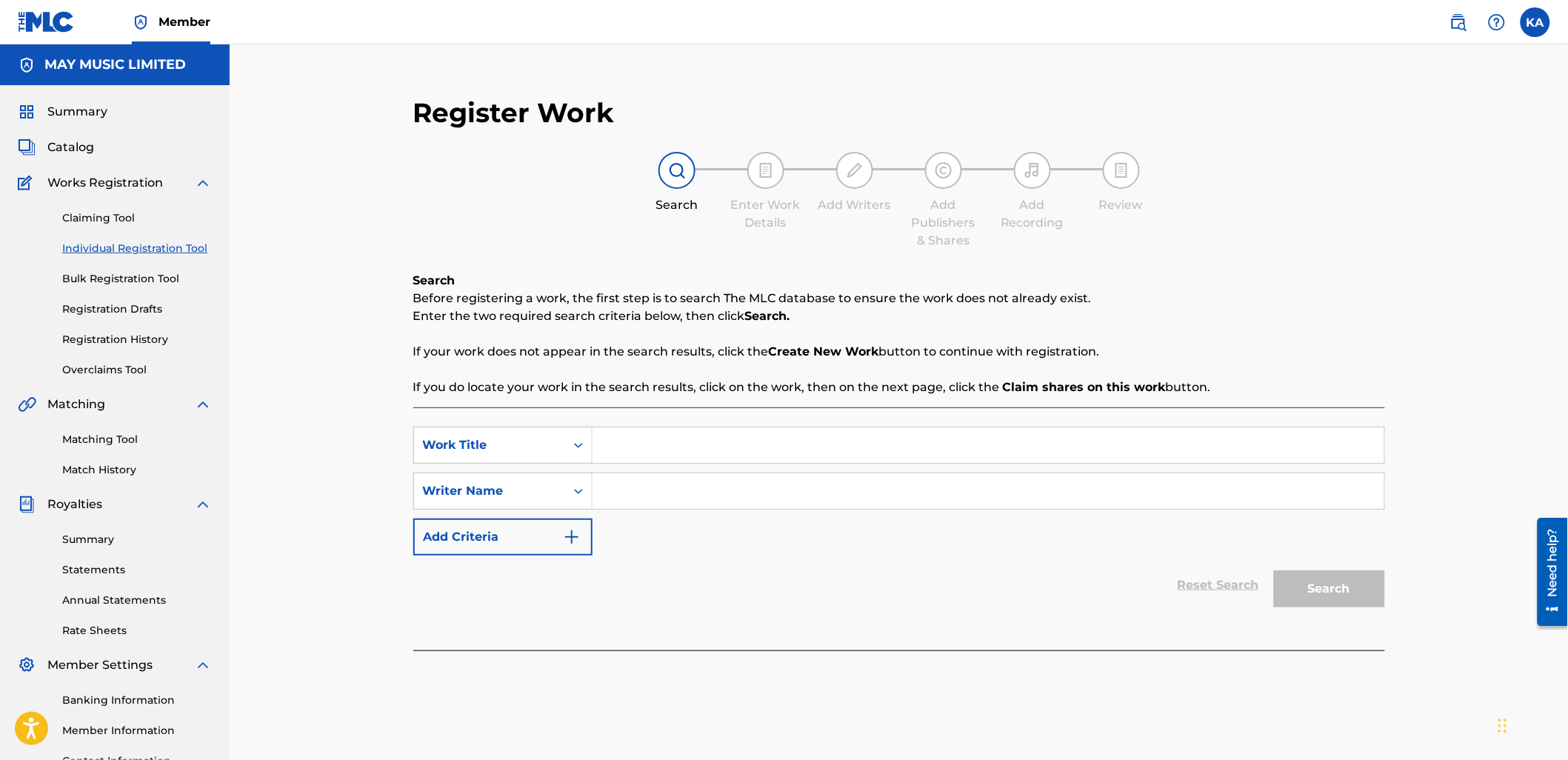
click at [701, 433] on input "Search Form" at bounding box center [987, 445] width 791 height 36
paste input "The Silence Hurts The Most II"
type input "The Silence Hurts The Most II"
click at [718, 489] on input "Search Form" at bounding box center [987, 490] width 791 height 36
type input "Adam William Daniel Rigozzi"
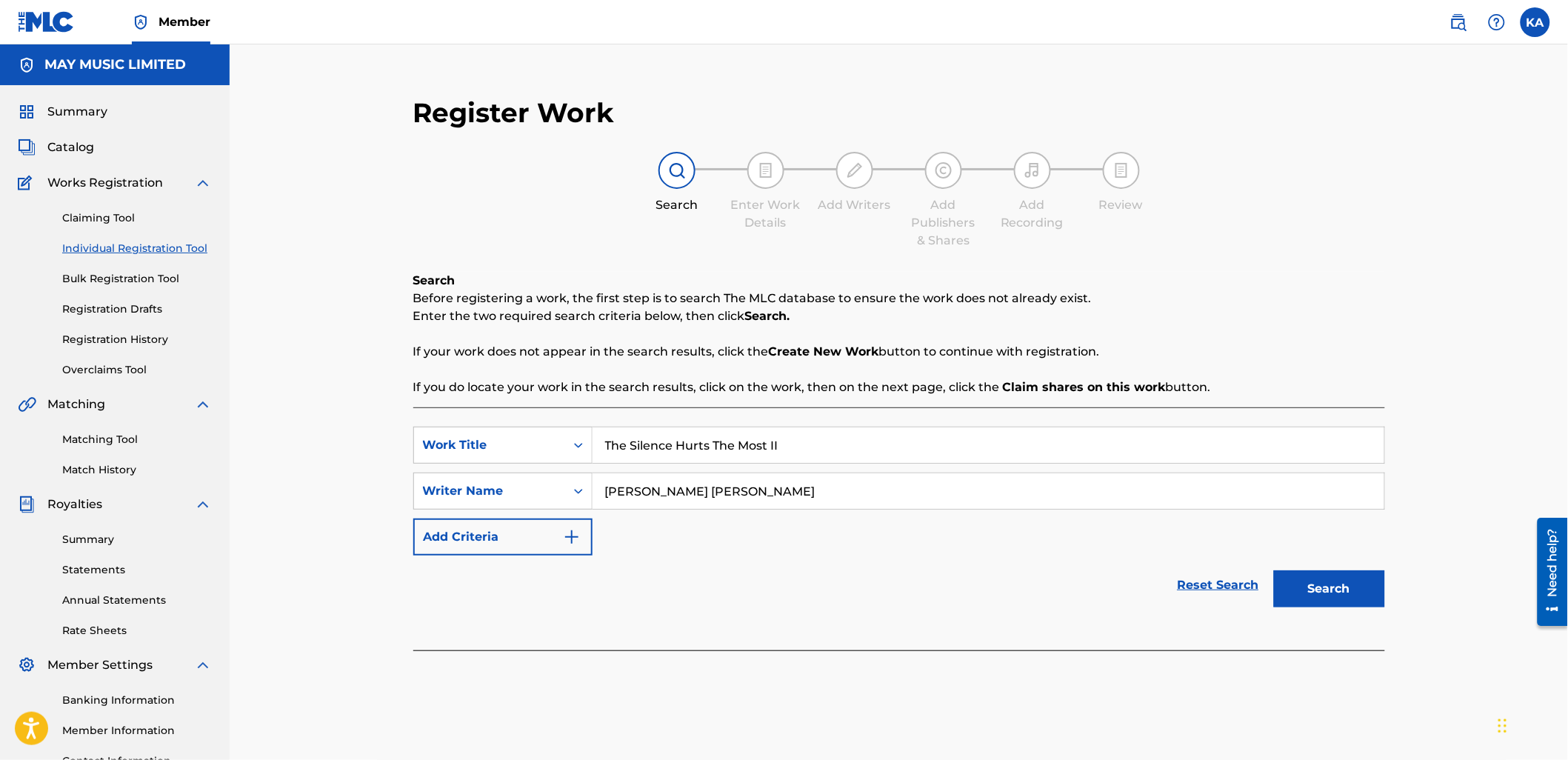
click at [1316, 593] on button "Search" at bounding box center [1329, 588] width 111 height 37
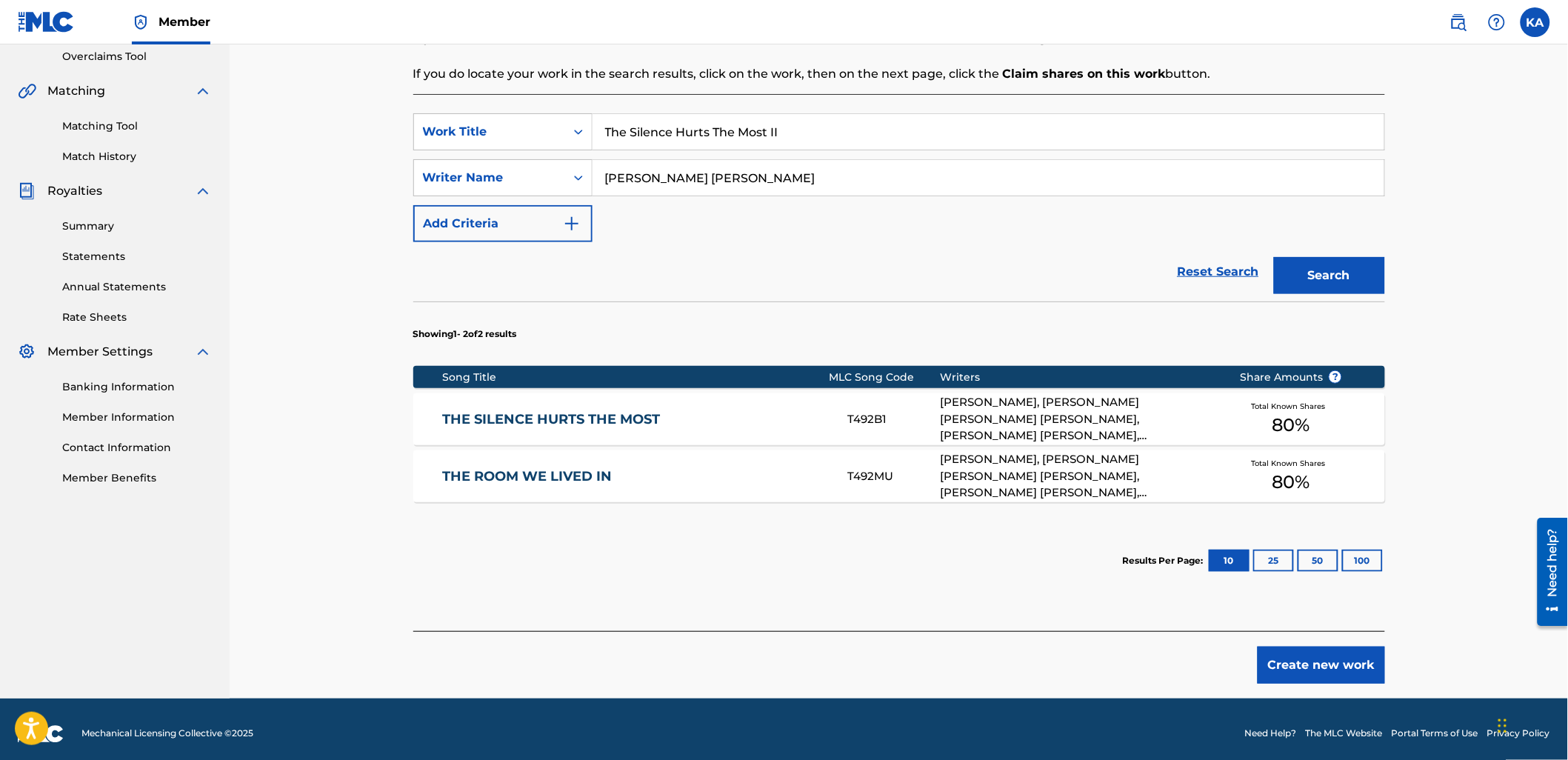
scroll to position [322, 0]
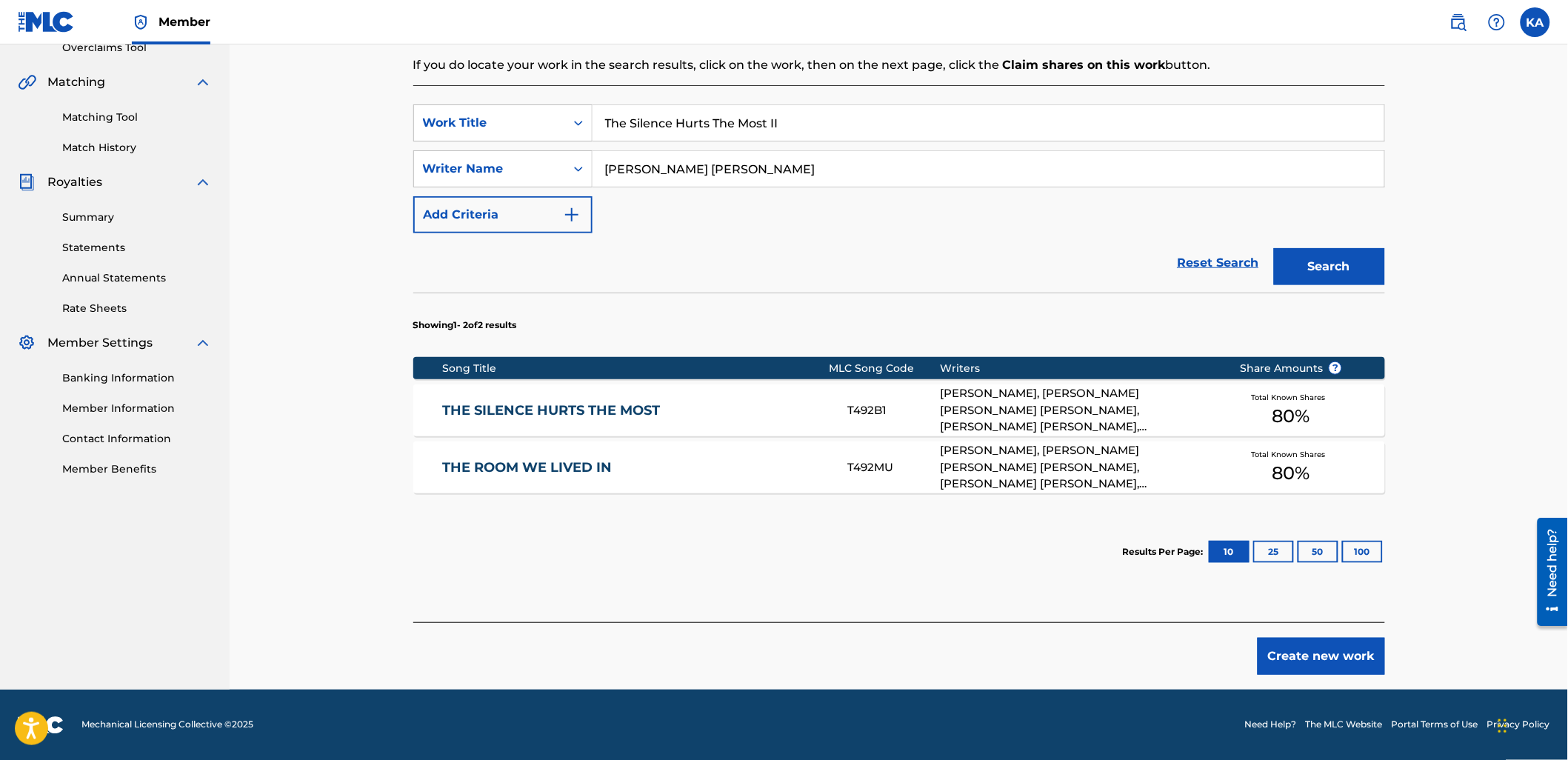
click at [1285, 662] on button "Create new work" at bounding box center [1321, 656] width 127 height 37
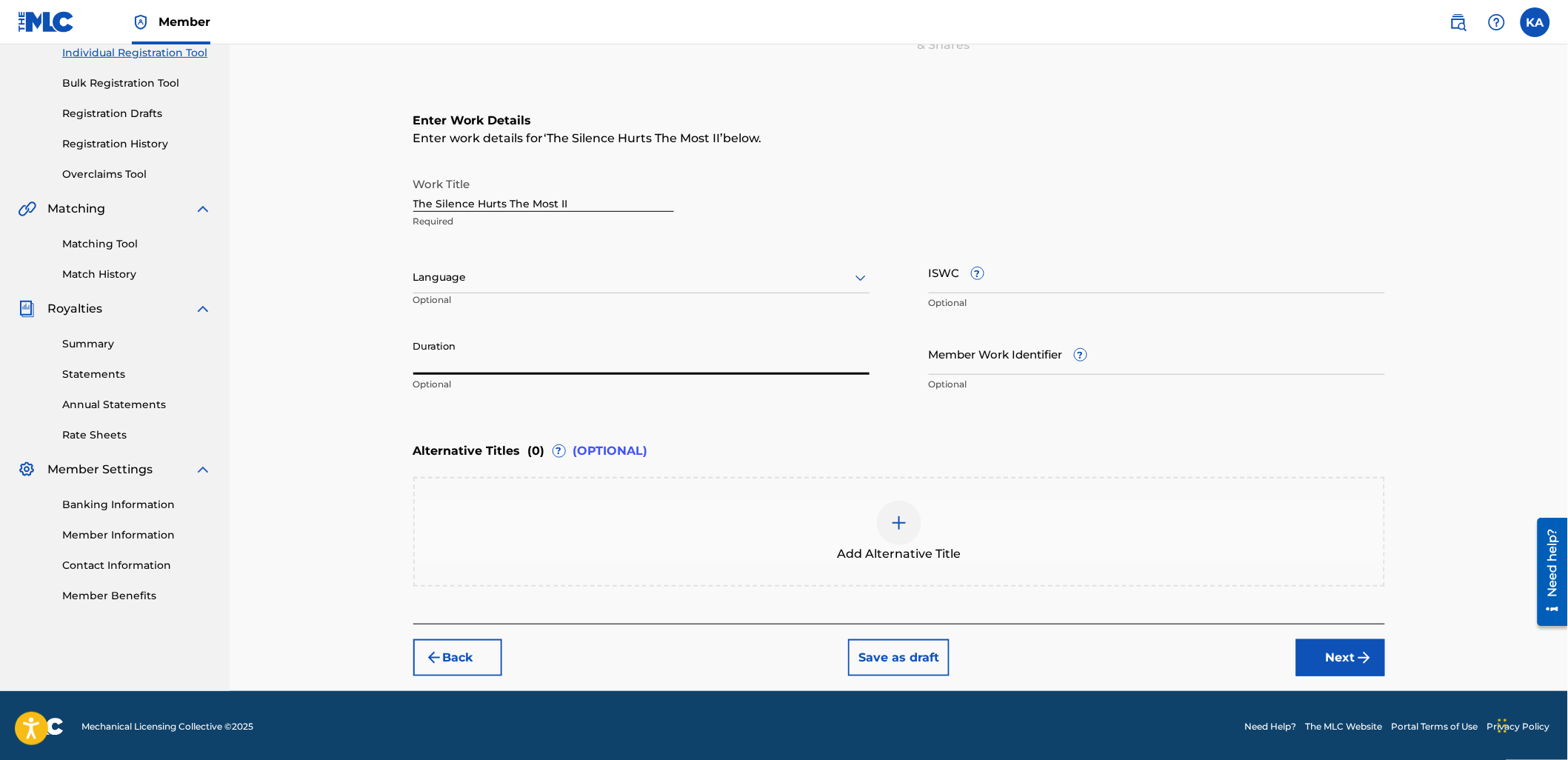
click at [674, 334] on input "Duration" at bounding box center [642, 353] width 456 height 42
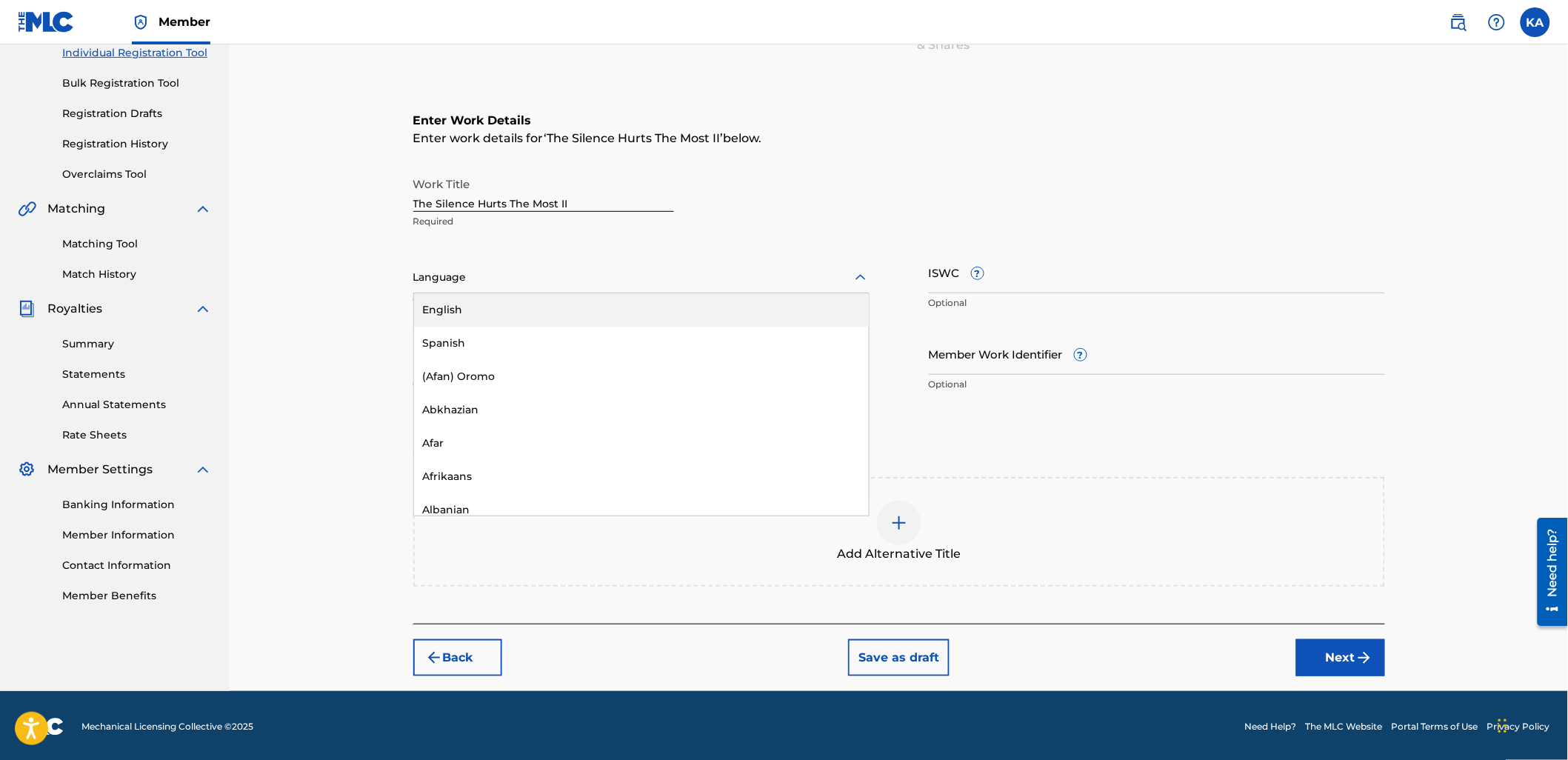
drag, startPoint x: 646, startPoint y: 272, endPoint x: 633, endPoint y: 305, distance: 35.5
click at [643, 274] on div at bounding box center [642, 277] width 456 height 18
click at [633, 307] on div "English" at bounding box center [641, 310] width 454 height 33
click at [626, 354] on input "Duration" at bounding box center [642, 353] width 456 height 42
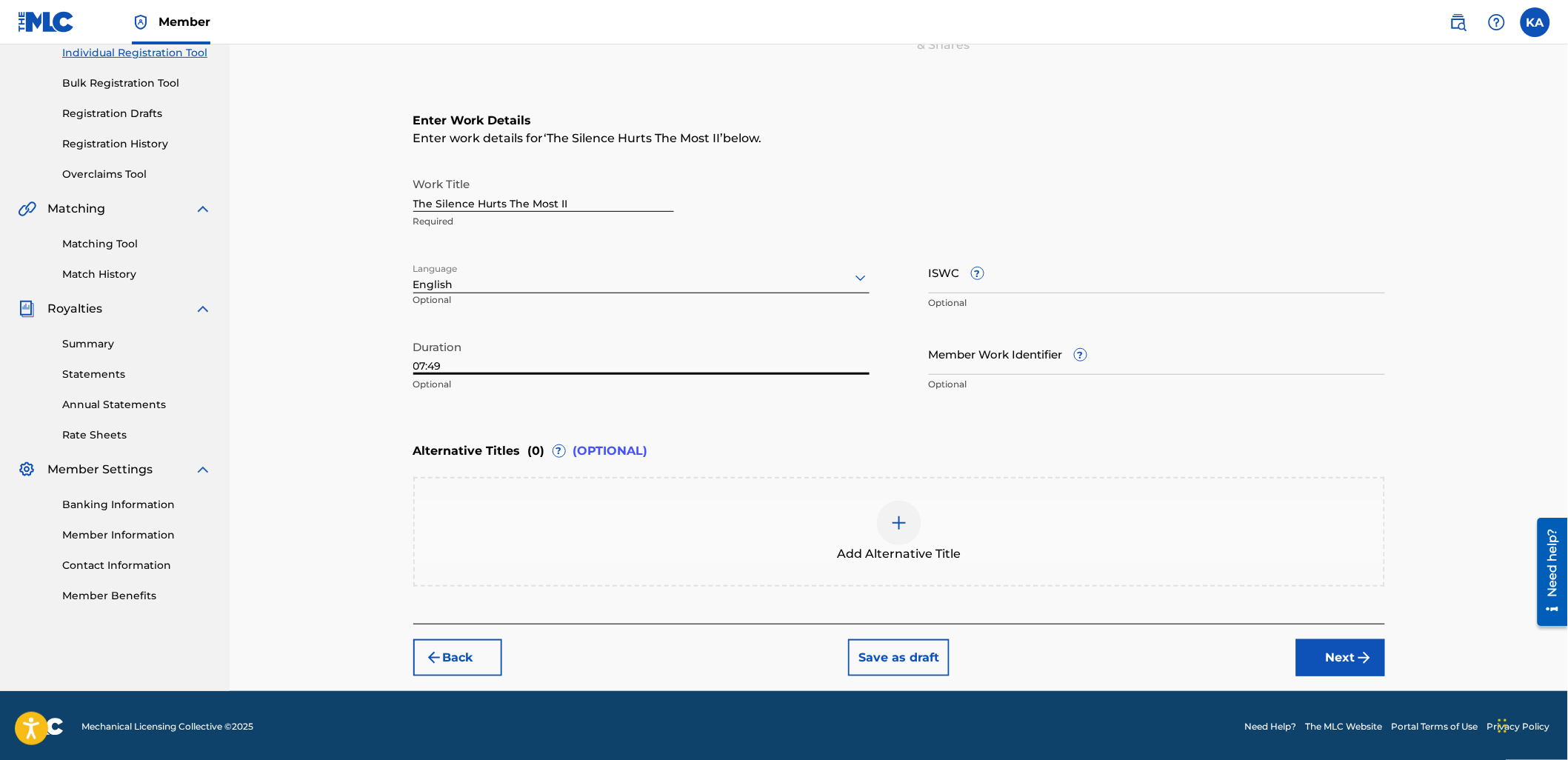
type input "07:49"
click at [1338, 650] on button "Next" at bounding box center [1340, 657] width 89 height 37
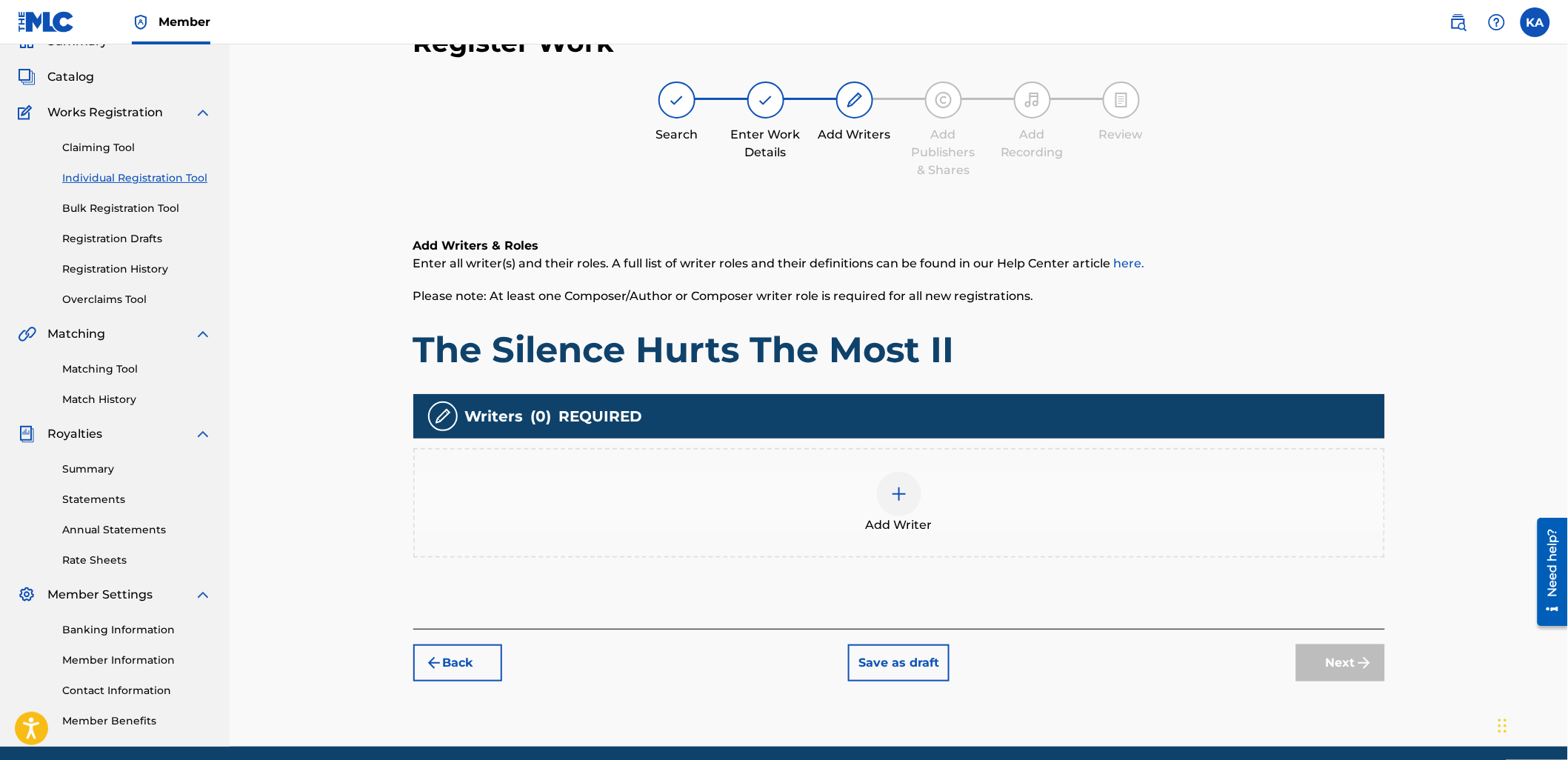
scroll to position [67, 0]
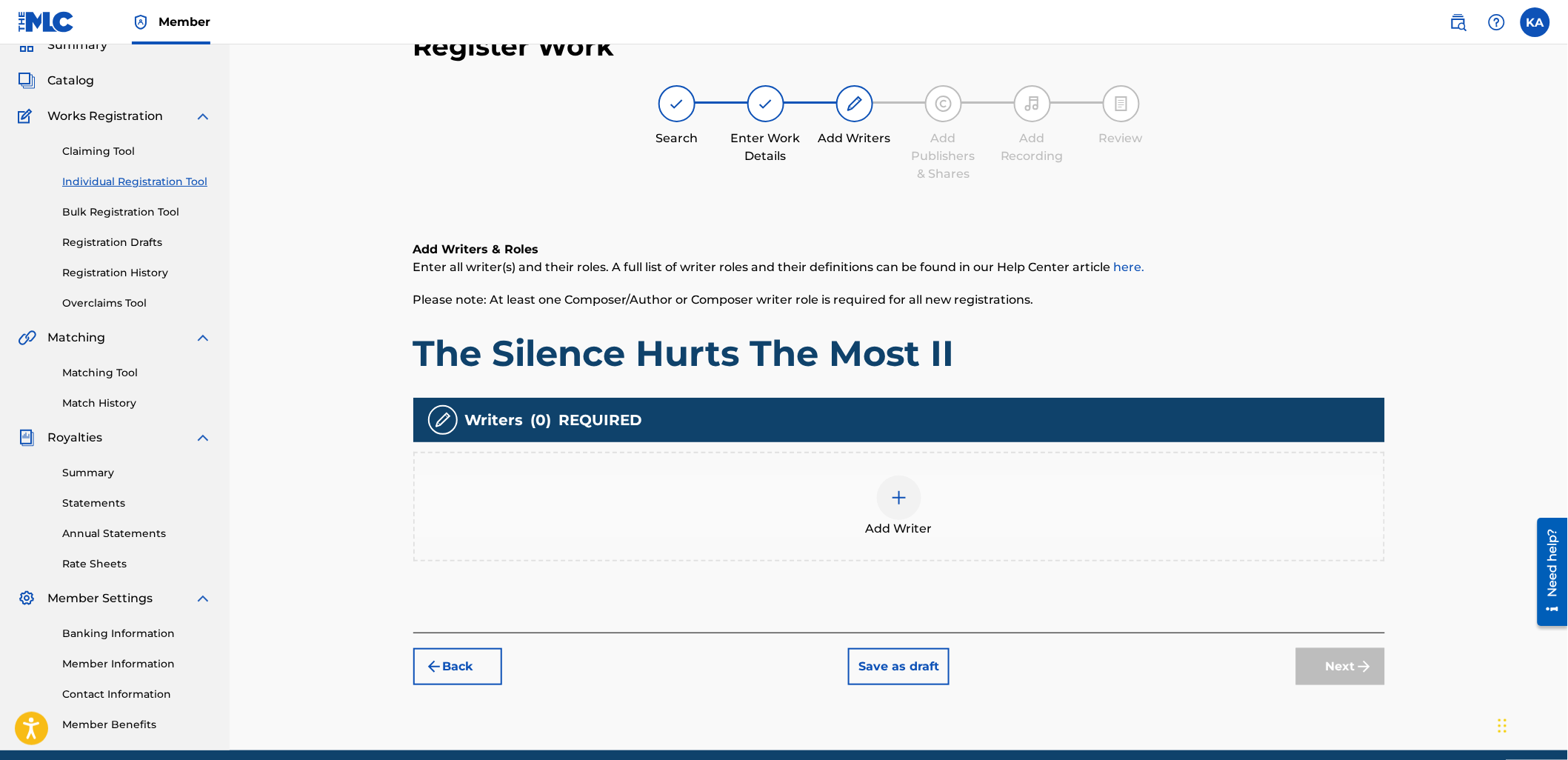
click at [939, 512] on div "Add Writer" at bounding box center [898, 506] width 968 height 62
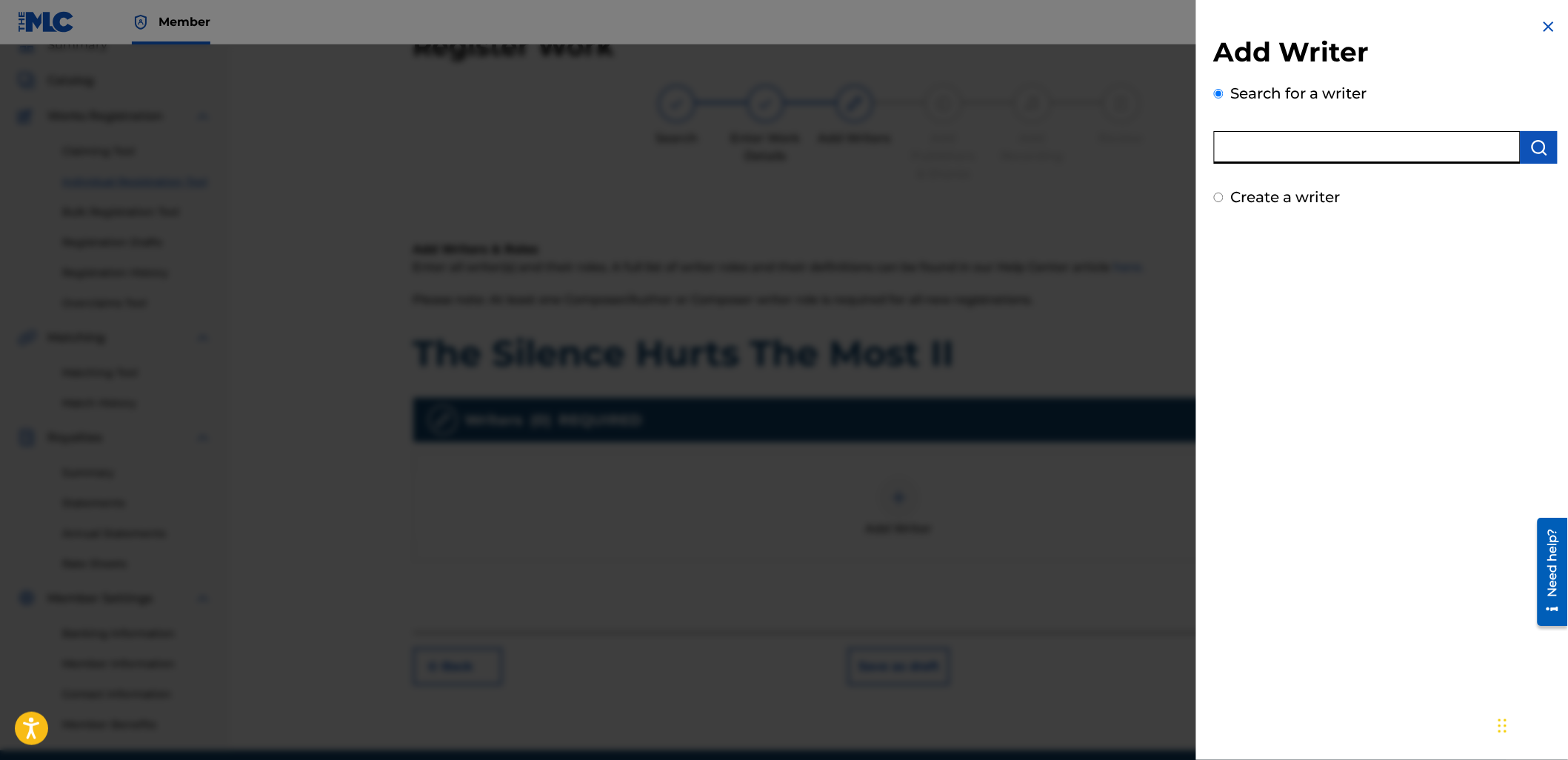
click at [1276, 145] on input "text" at bounding box center [1367, 147] width 306 height 32
paste input "1216775840"
type input "01216775840"
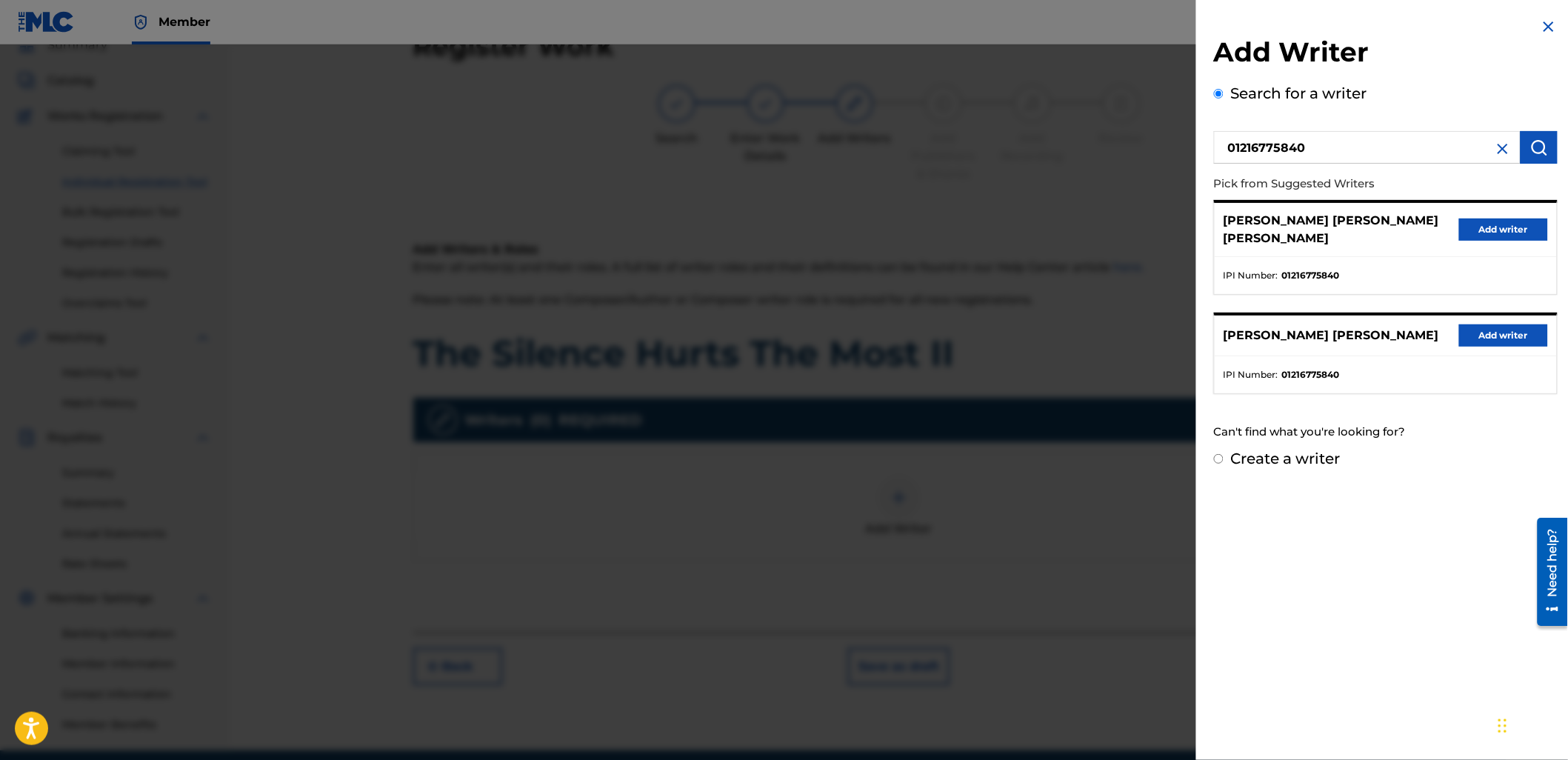
click at [1492, 332] on button "Add writer" at bounding box center [1504, 336] width 89 height 23
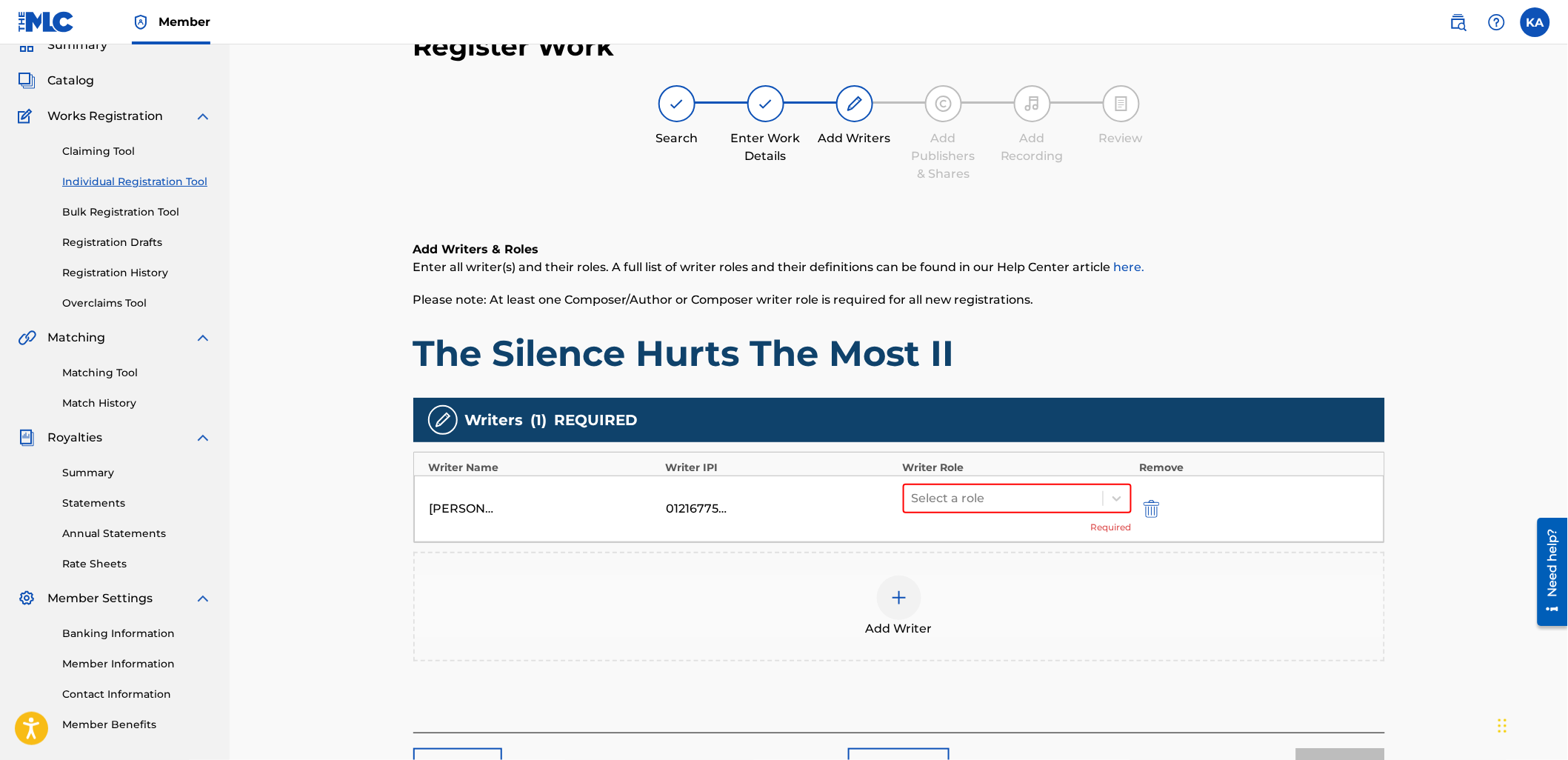
click at [1031, 608] on div "Add Writer" at bounding box center [898, 606] width 968 height 62
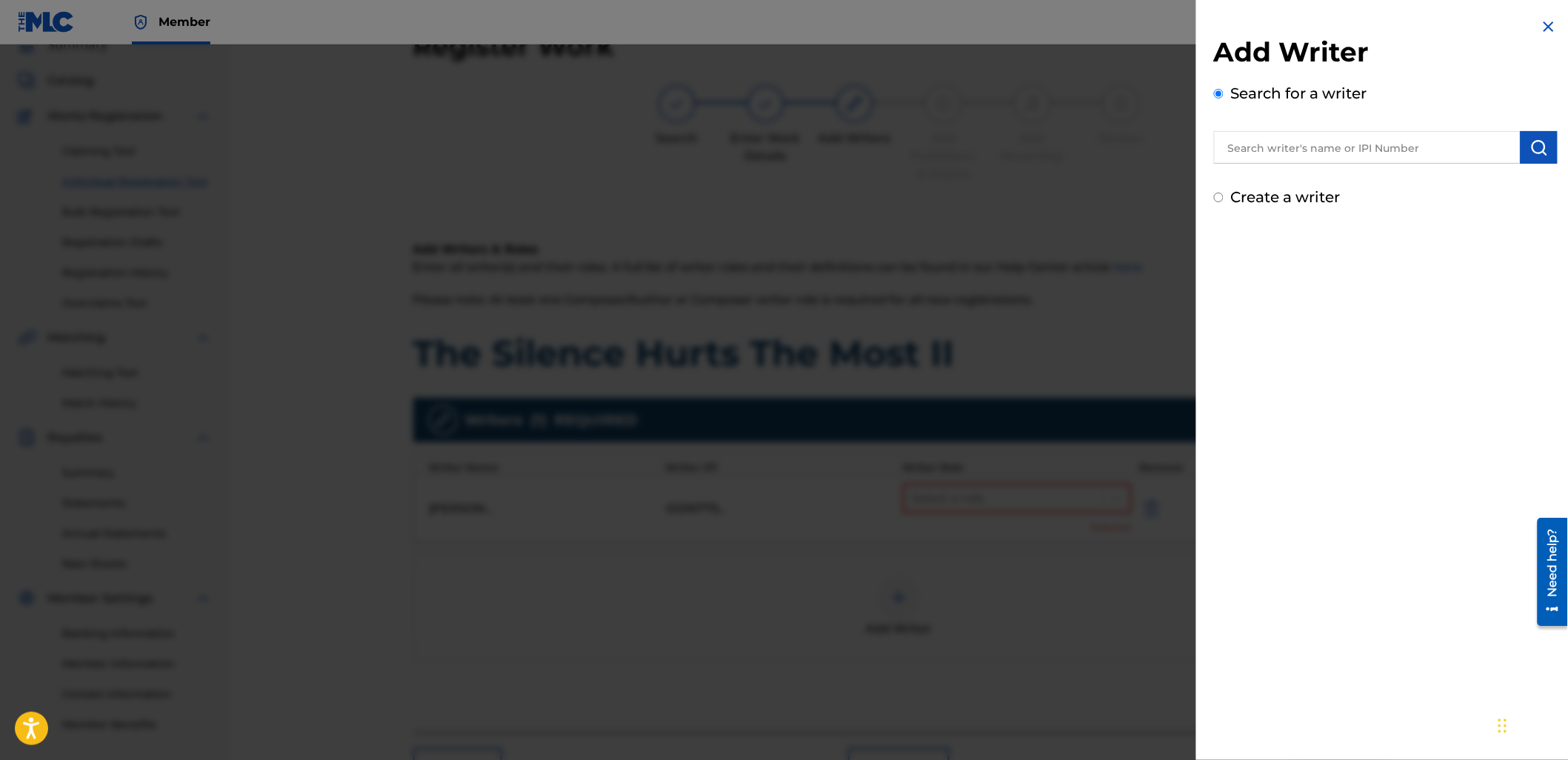
click at [1319, 126] on div "Search for a writer" at bounding box center [1385, 123] width 344 height 82
click at [1316, 156] on input "text" at bounding box center [1367, 147] width 306 height 32
paste input "1217954541"
type input "01217954541"
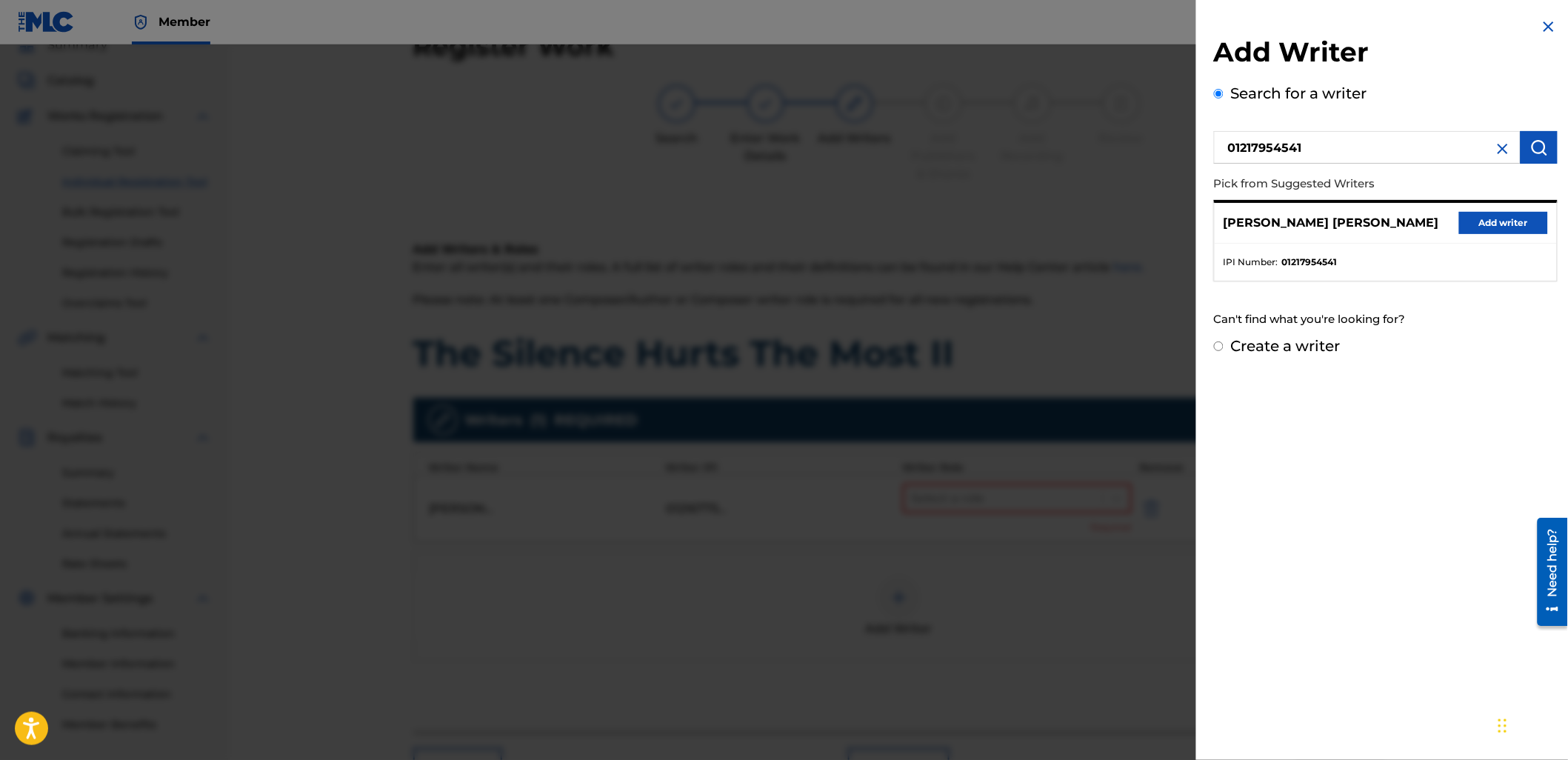
click at [1470, 232] on button "Add writer" at bounding box center [1504, 223] width 89 height 23
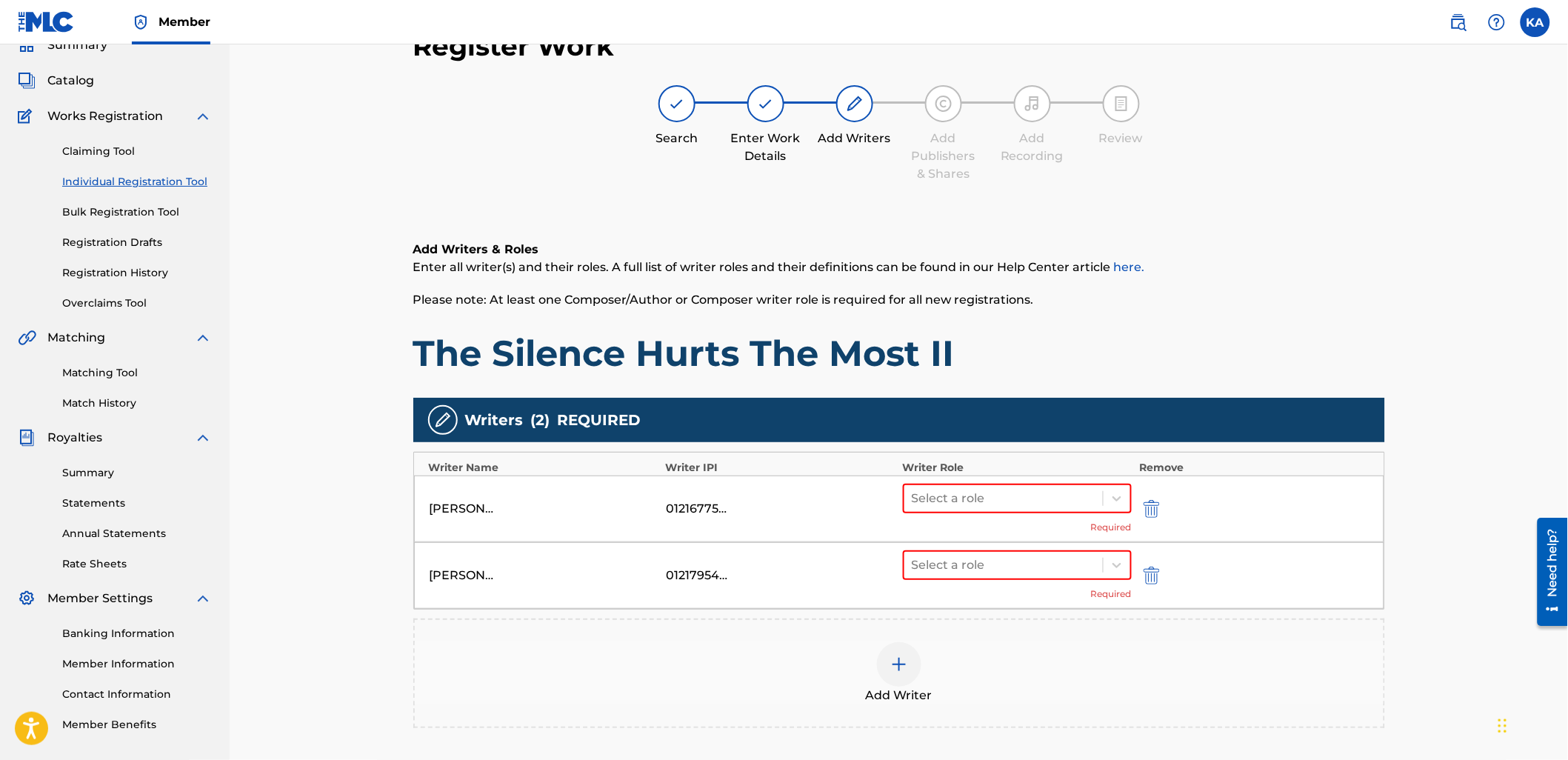
drag, startPoint x: 973, startPoint y: 644, endPoint x: 980, endPoint y: 642, distance: 7.3
click at [980, 642] on div "Add Writer" at bounding box center [898, 672] width 968 height 62
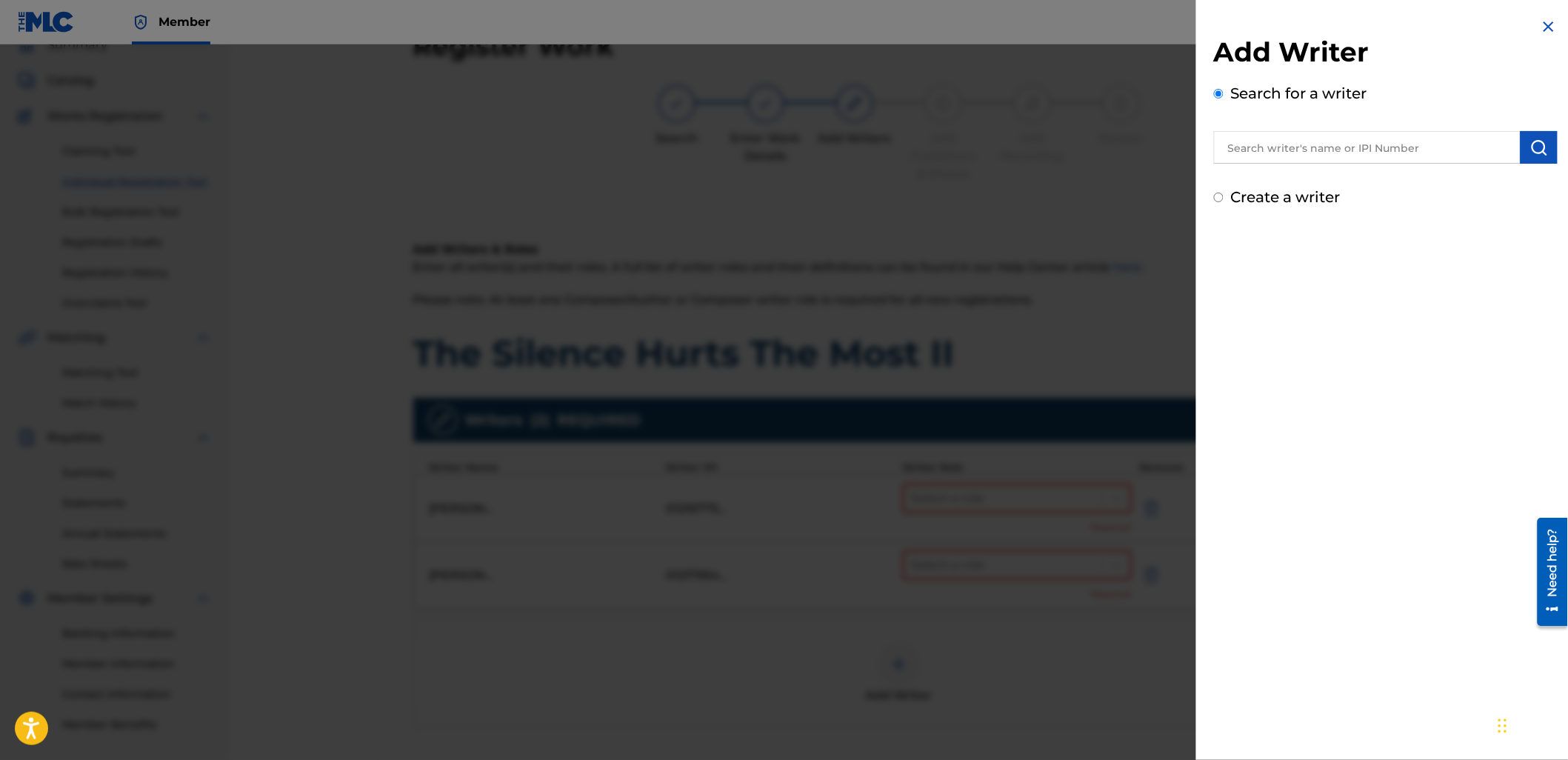
click at [1279, 136] on input "text" at bounding box center [1367, 147] width 306 height 32
paste input "1245855730"
type input "01245855730"
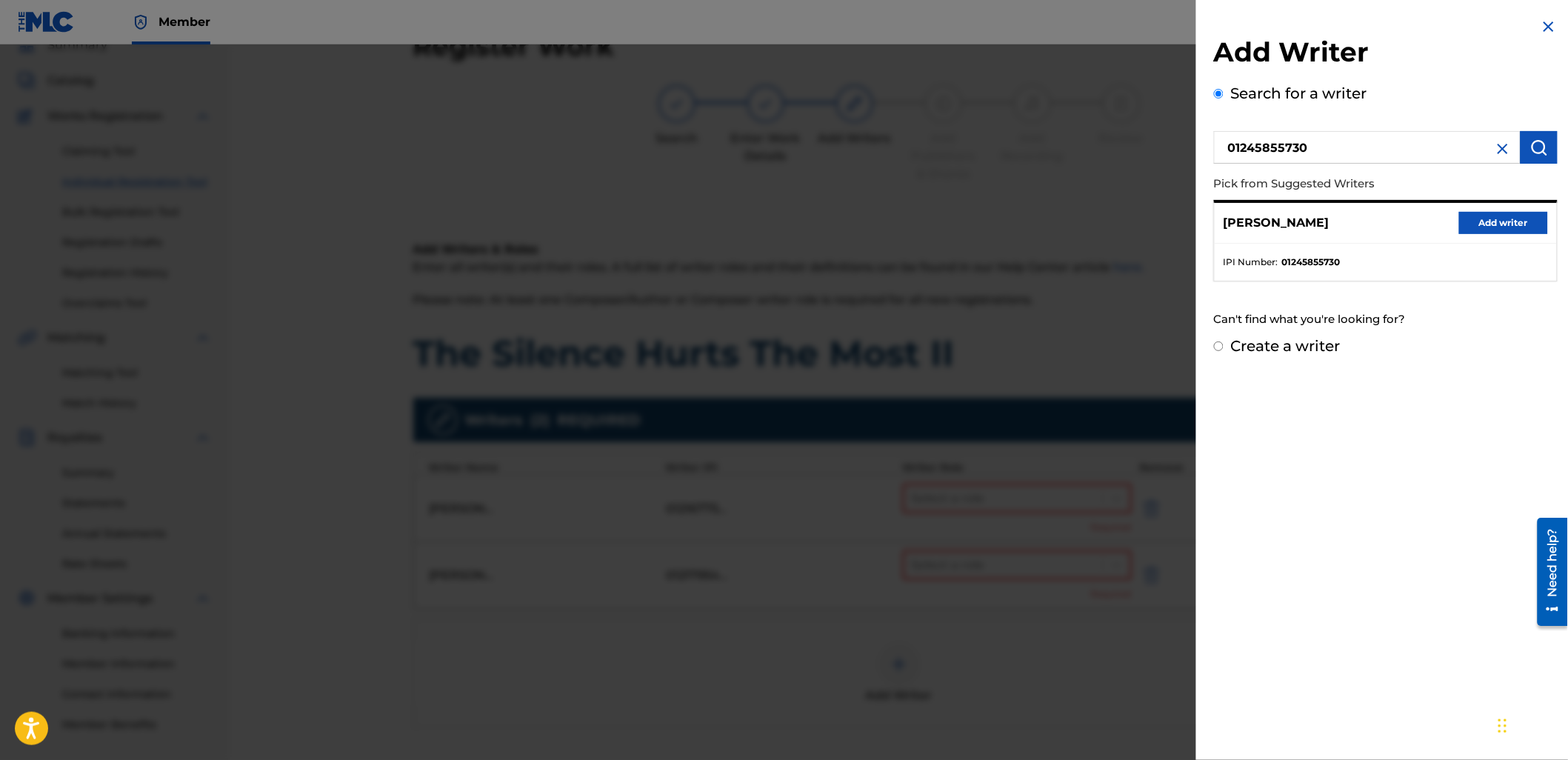
click at [1493, 224] on button "Add writer" at bounding box center [1504, 223] width 89 height 23
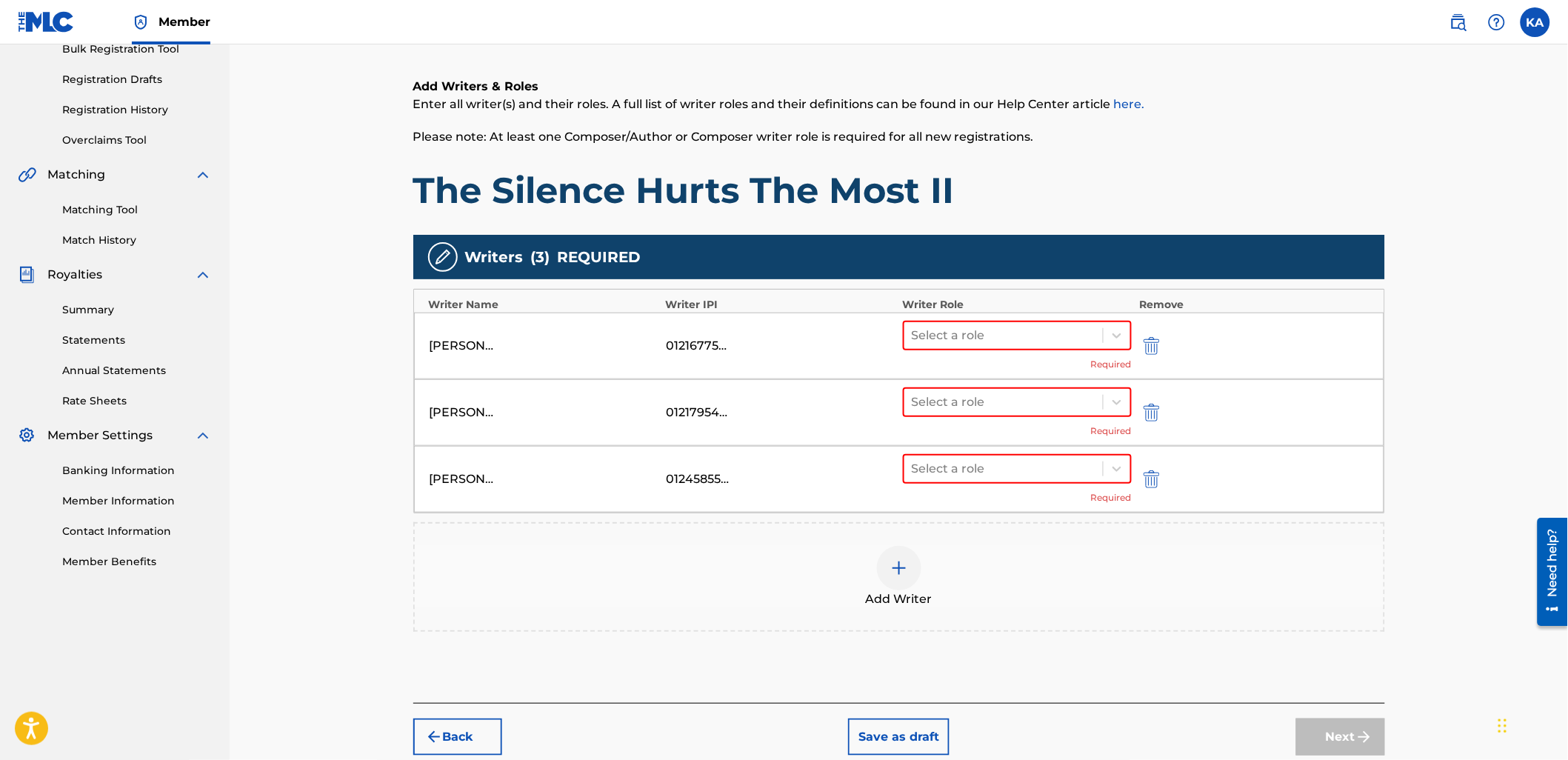
scroll to position [231, 0]
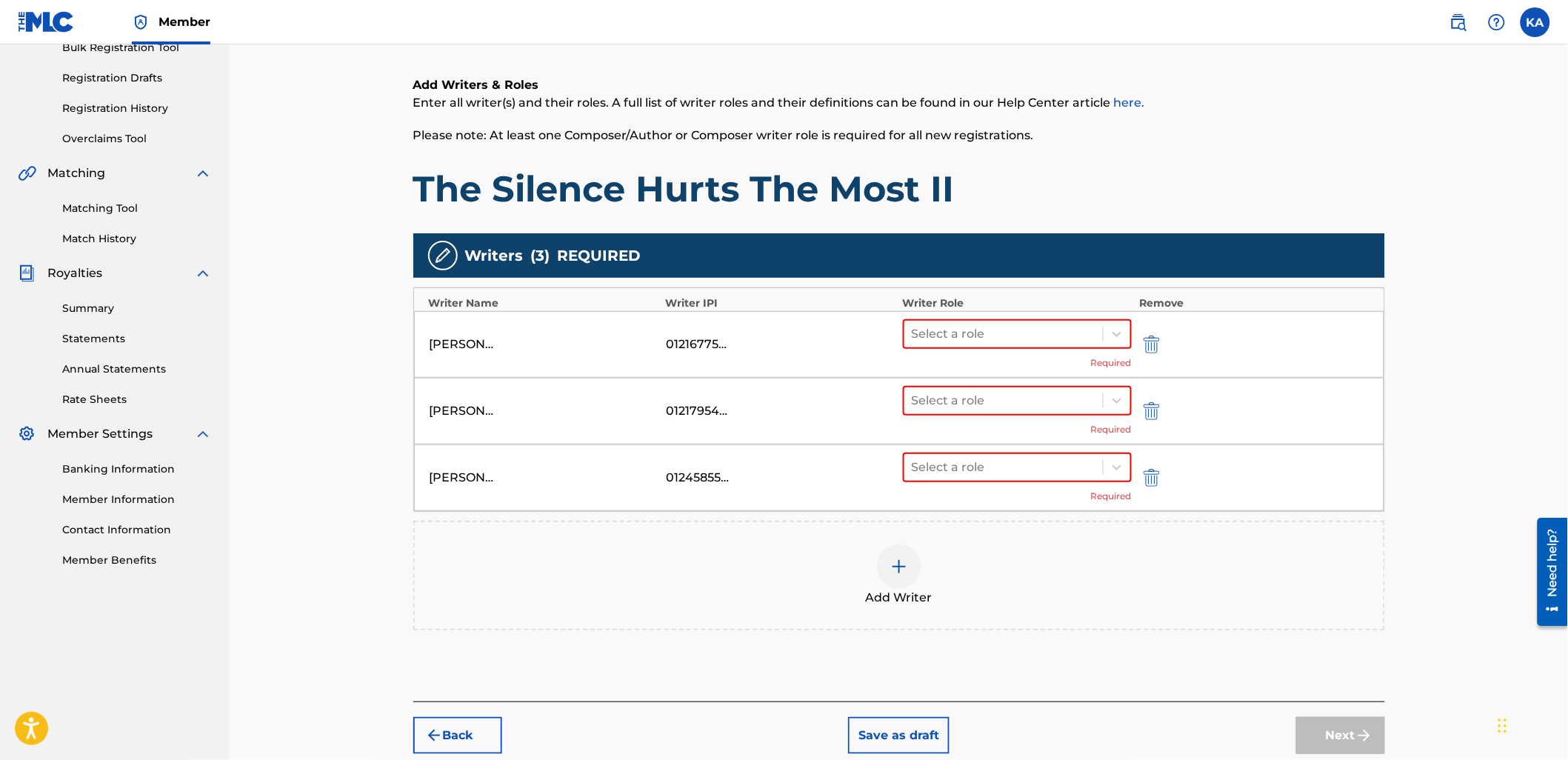
click at [958, 576] on div "Add Writer" at bounding box center [898, 575] width 968 height 62
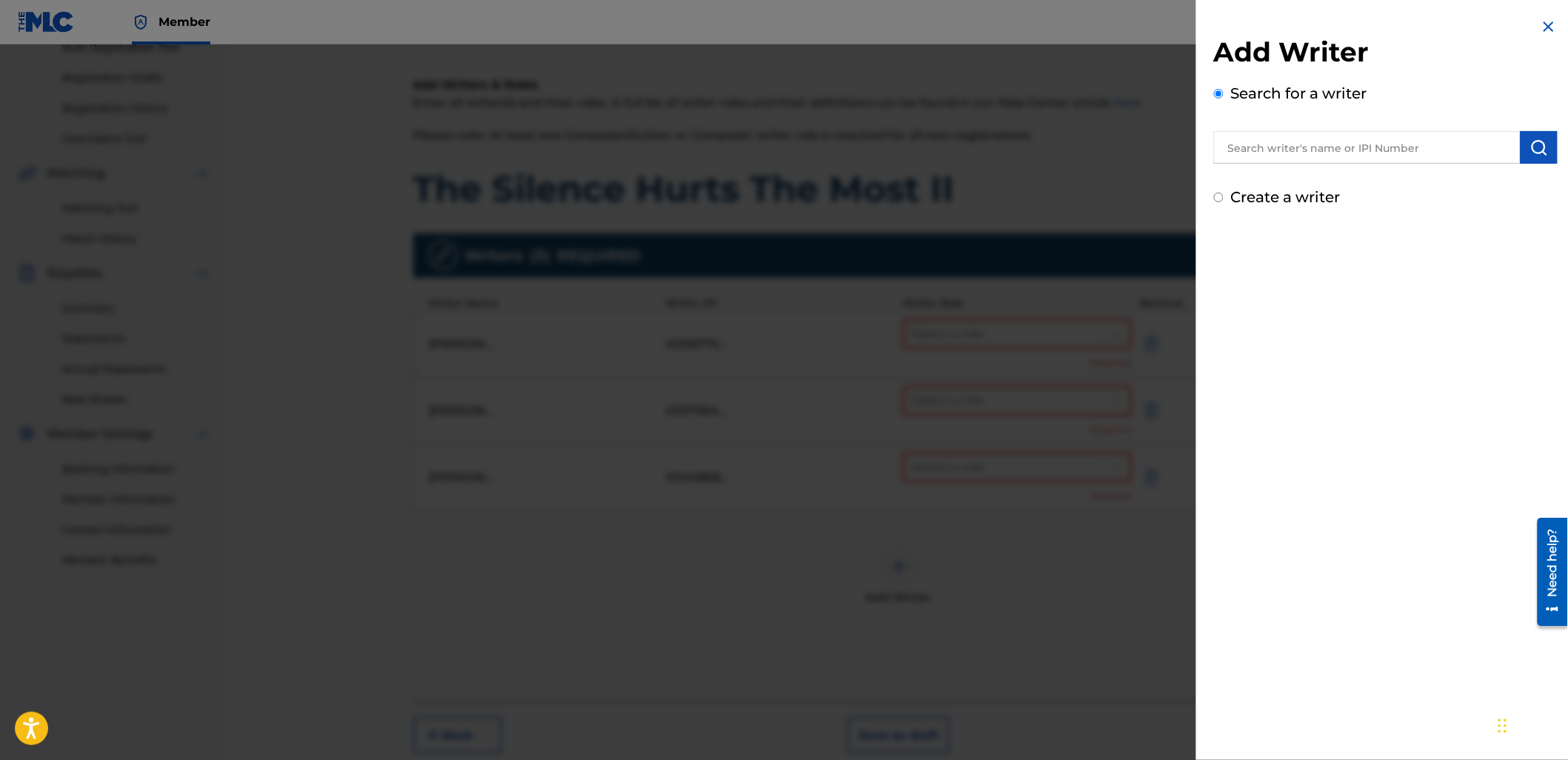
click at [1275, 144] on input "text" at bounding box center [1367, 147] width 306 height 32
paste input "1098706813"
type input "01098706813"
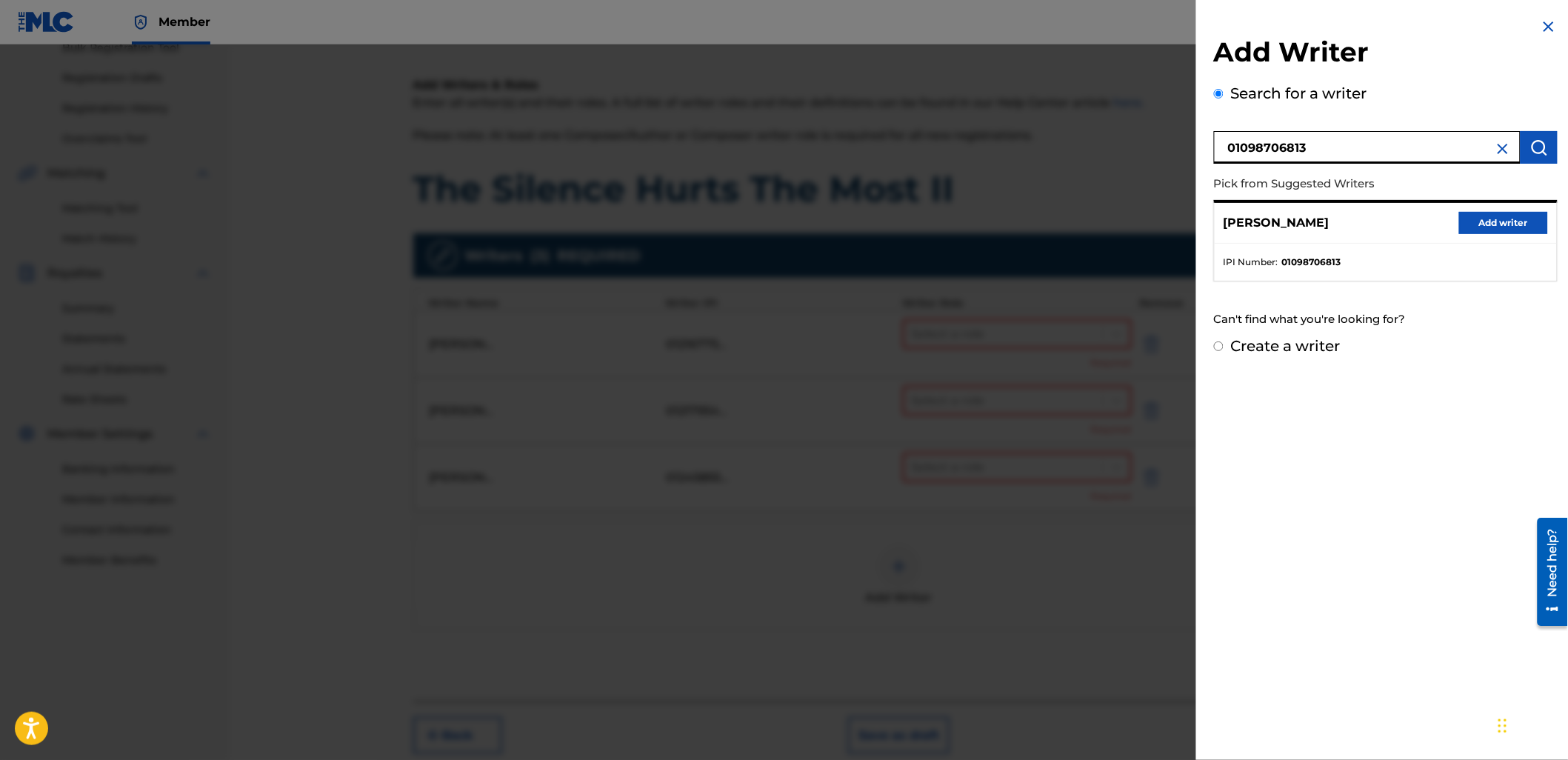
click at [1505, 220] on button "Add writer" at bounding box center [1504, 223] width 89 height 23
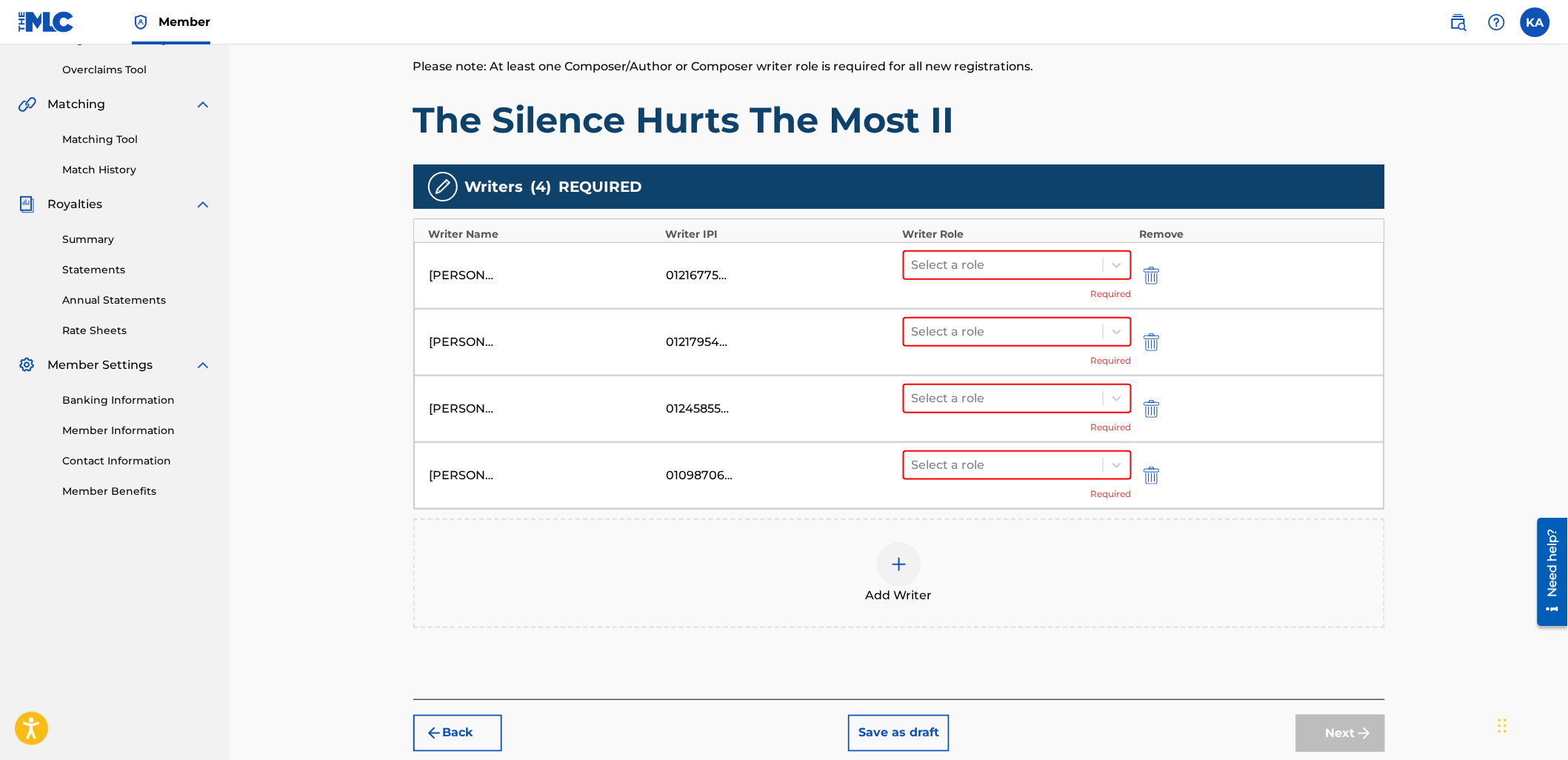
scroll to position [371, 0]
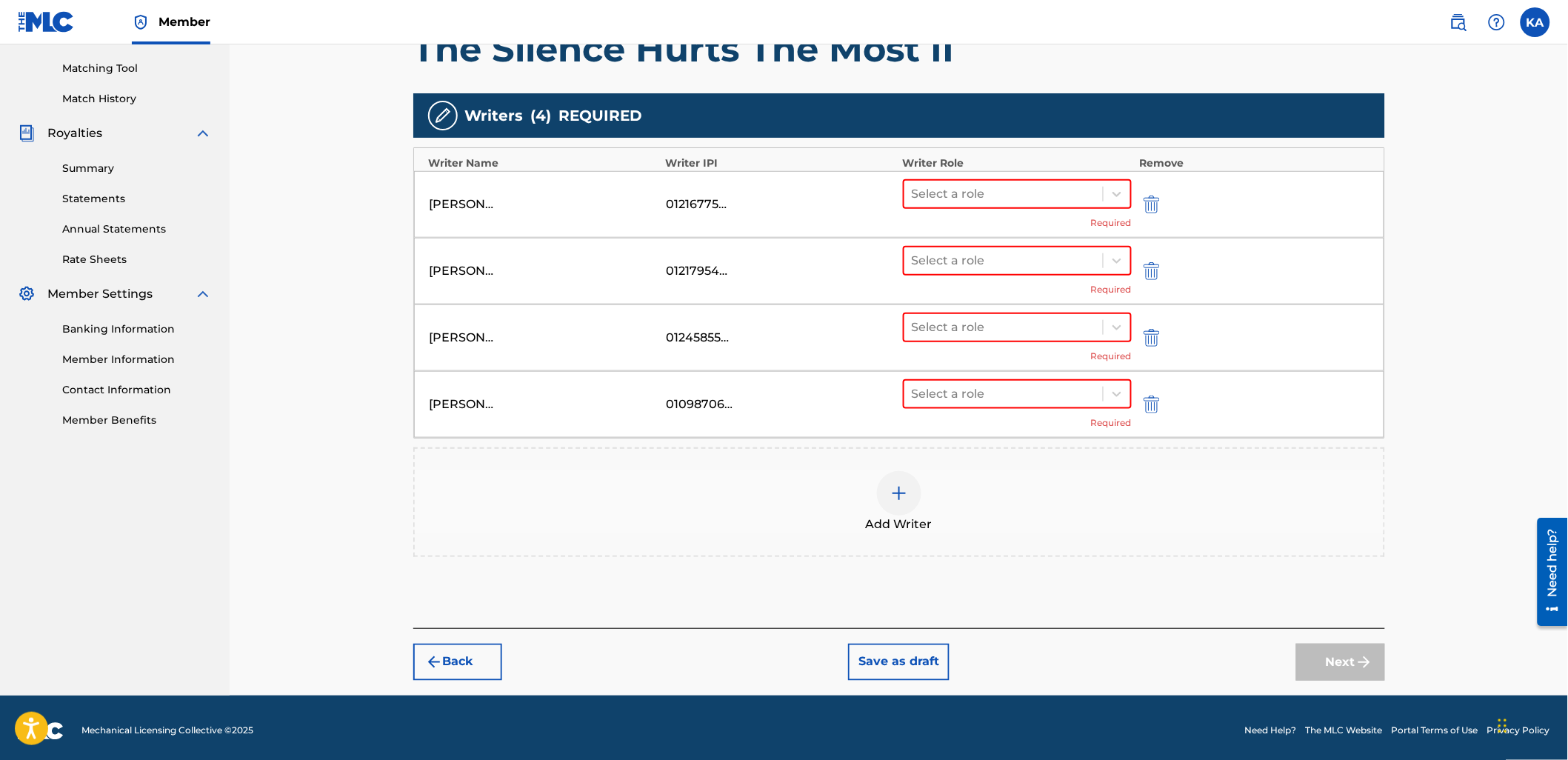
click at [1011, 505] on div "Add Writer" at bounding box center [898, 501] width 968 height 62
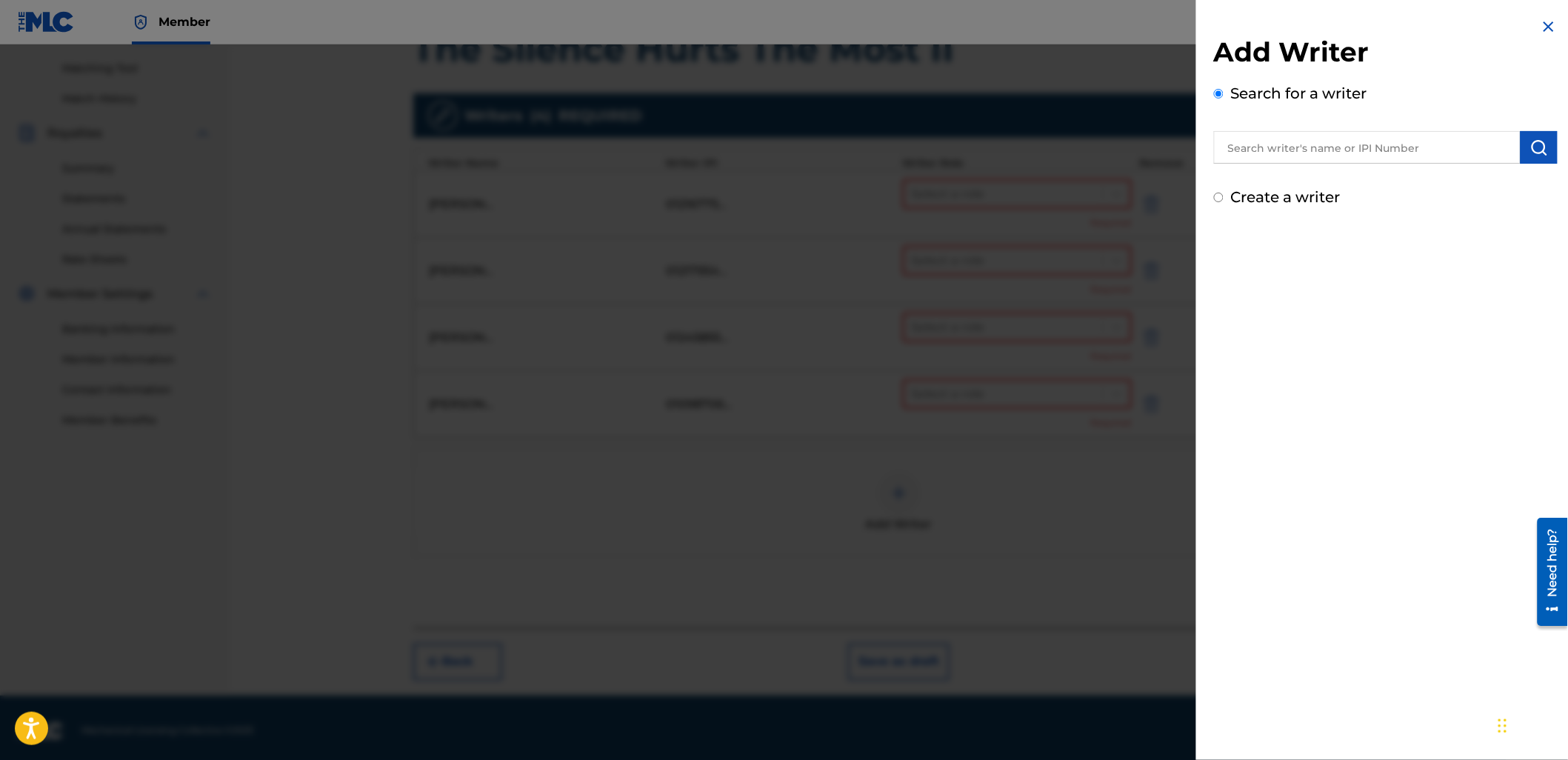
click at [1313, 154] on input "text" at bounding box center [1367, 147] width 306 height 32
paste input "1191914153"
type input "01191914153"
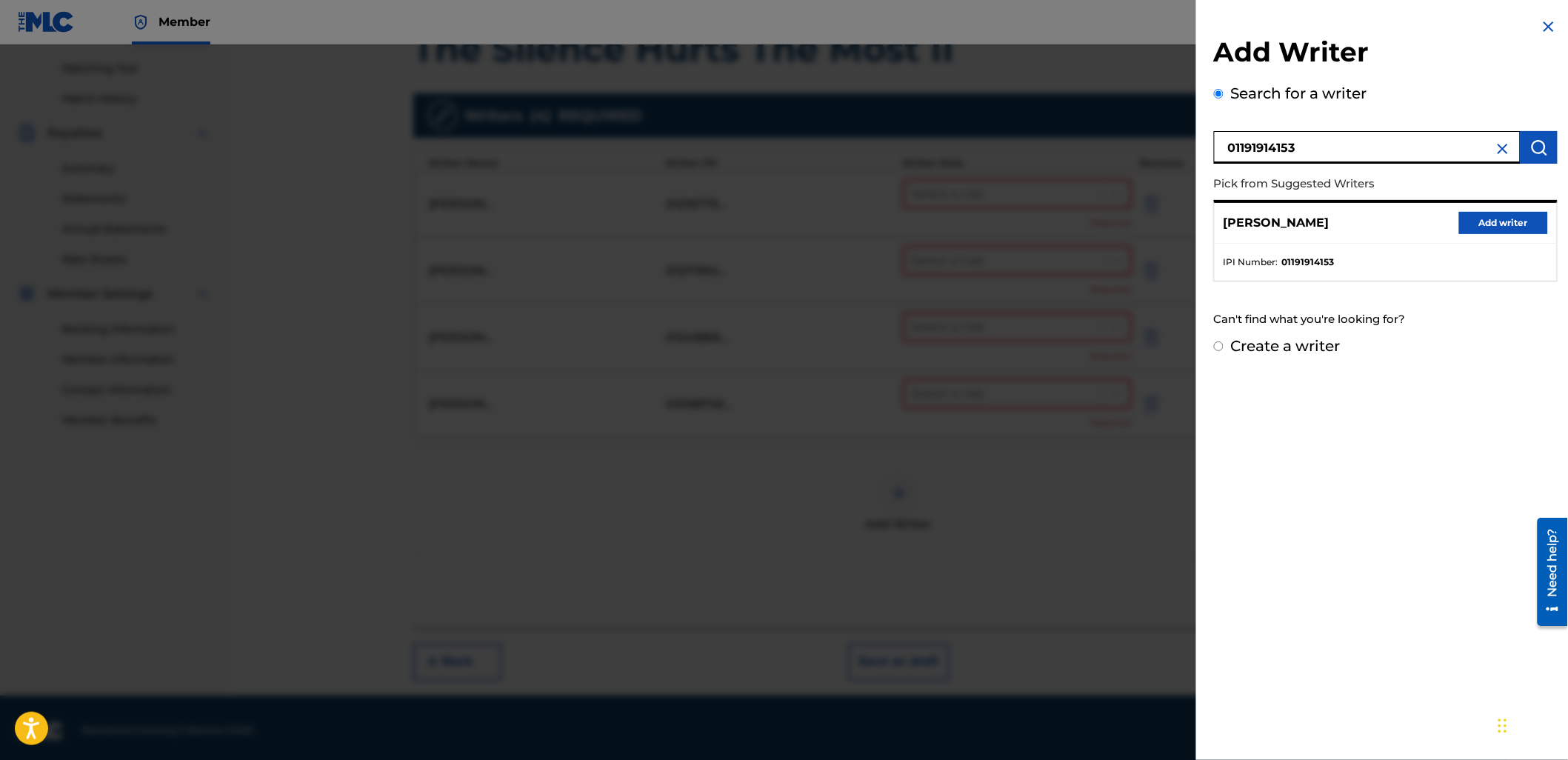
click at [1486, 224] on button "Add writer" at bounding box center [1504, 223] width 89 height 23
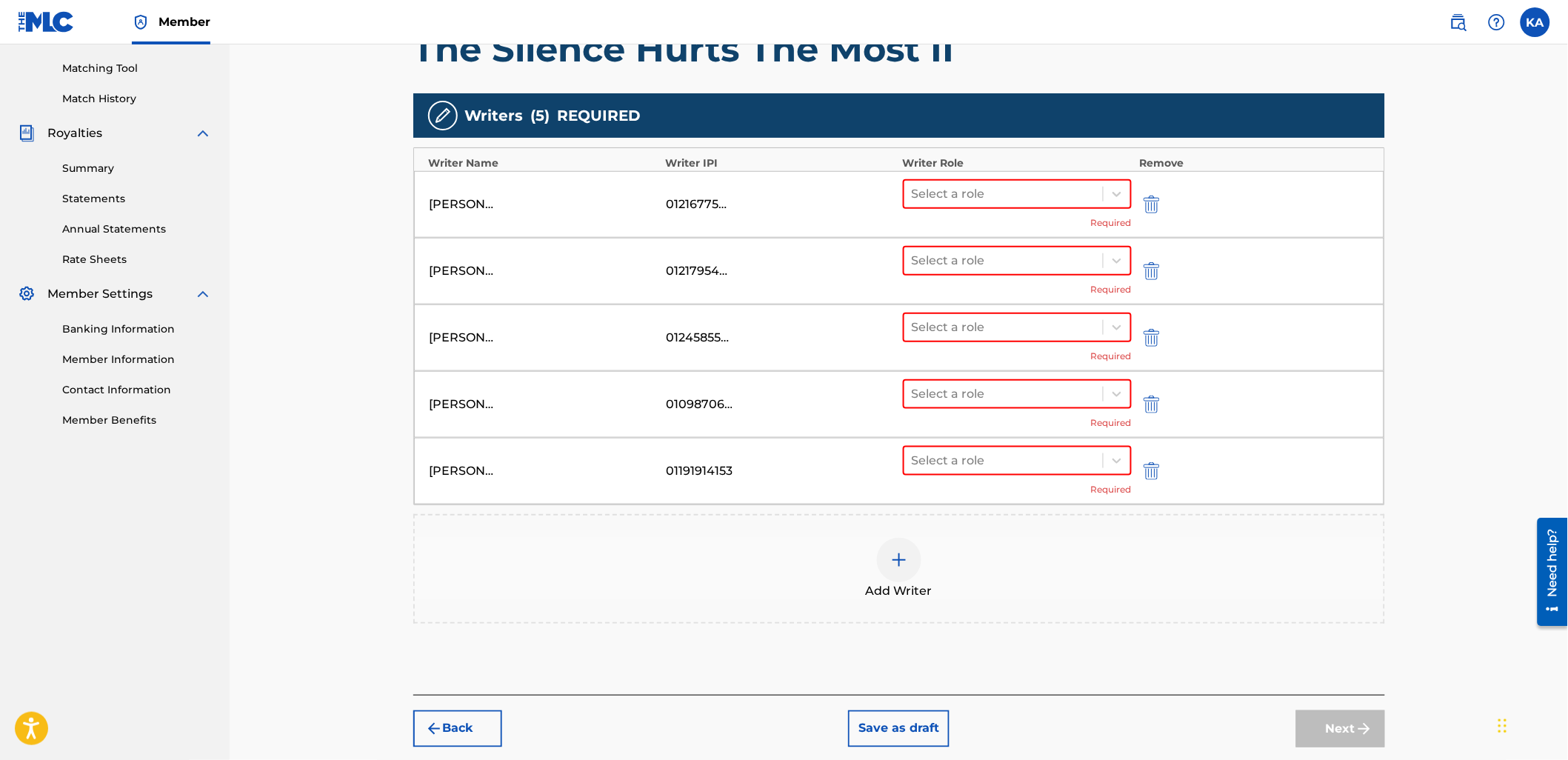
click at [1002, 209] on div "Select a role Required" at bounding box center [1018, 205] width 230 height 50
click at [986, 194] on div at bounding box center [1004, 194] width 185 height 21
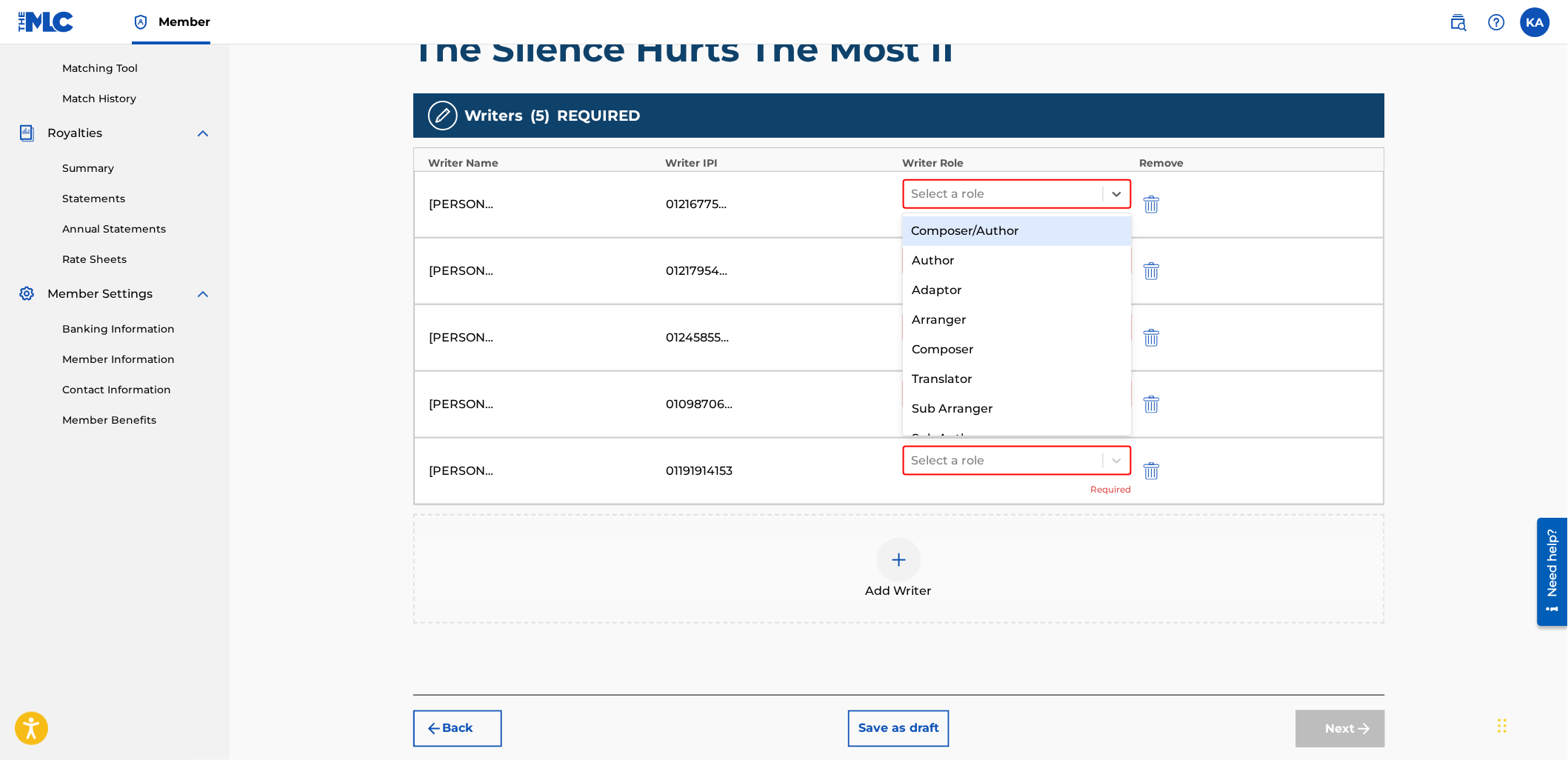
click at [983, 225] on div "Composer/Author" at bounding box center [1017, 231] width 229 height 30
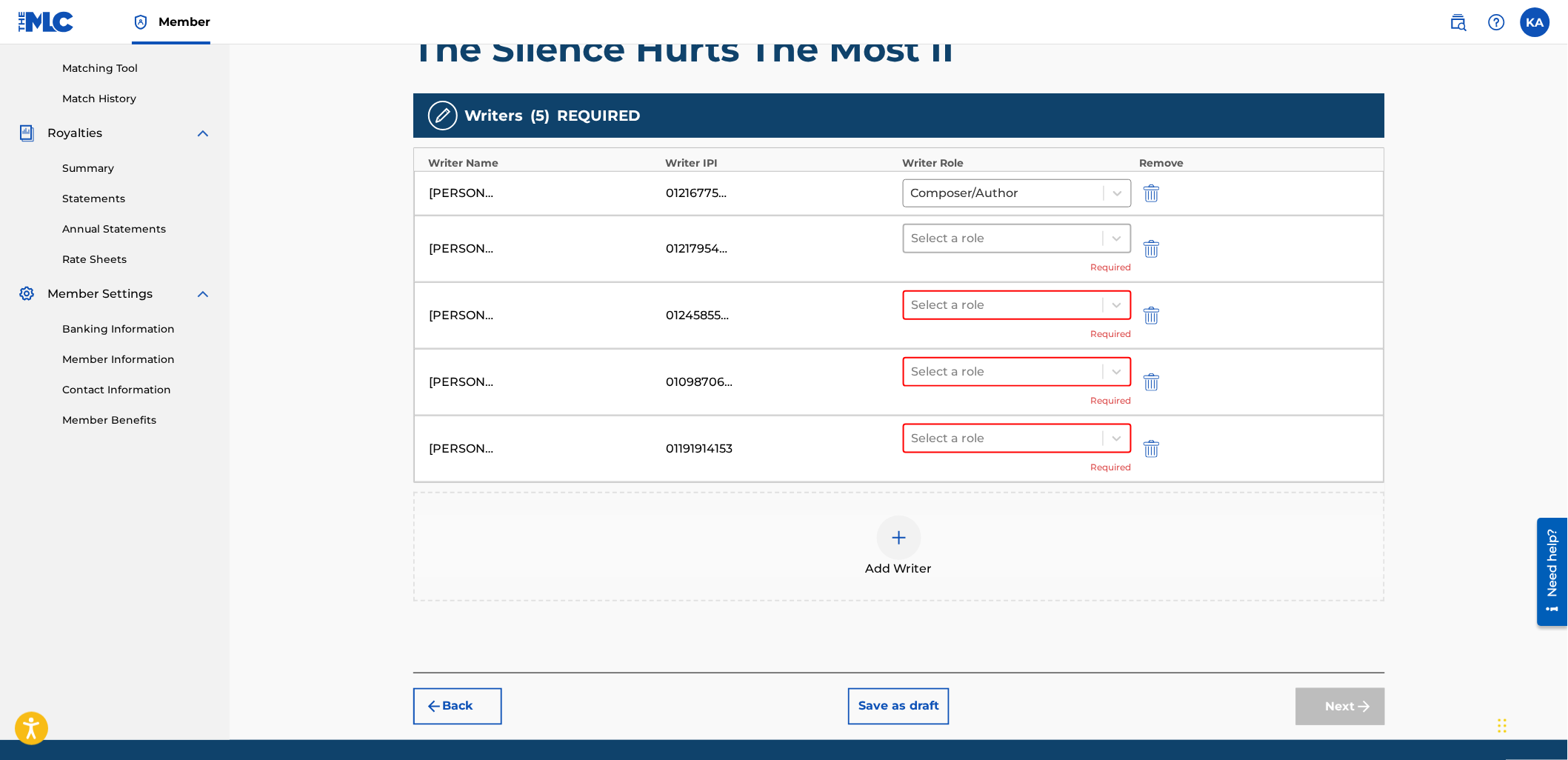
click at [983, 250] on div "Select a role" at bounding box center [1003, 239] width 199 height 27
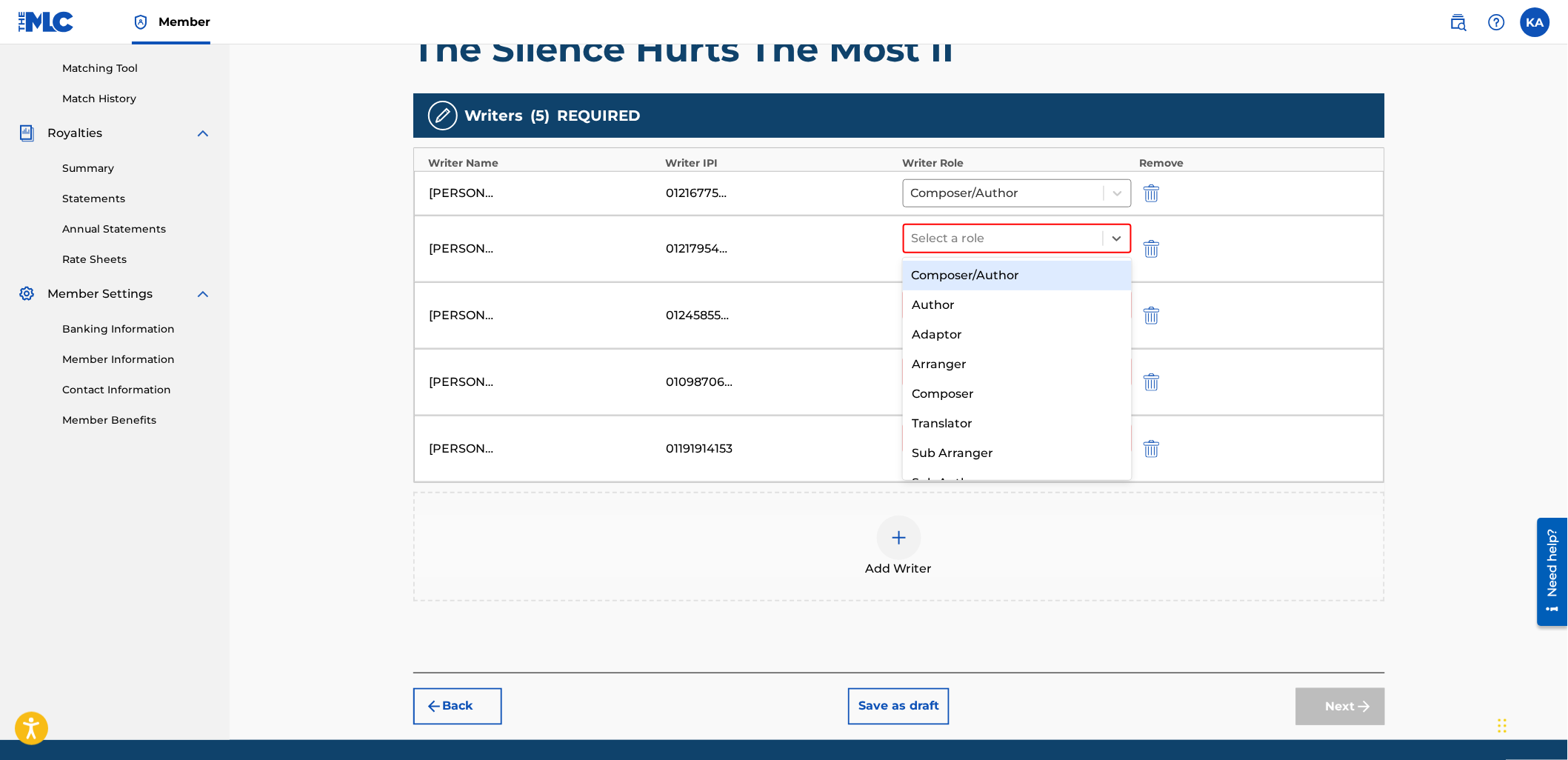
click at [979, 270] on div "Composer/Author" at bounding box center [1017, 275] width 229 height 30
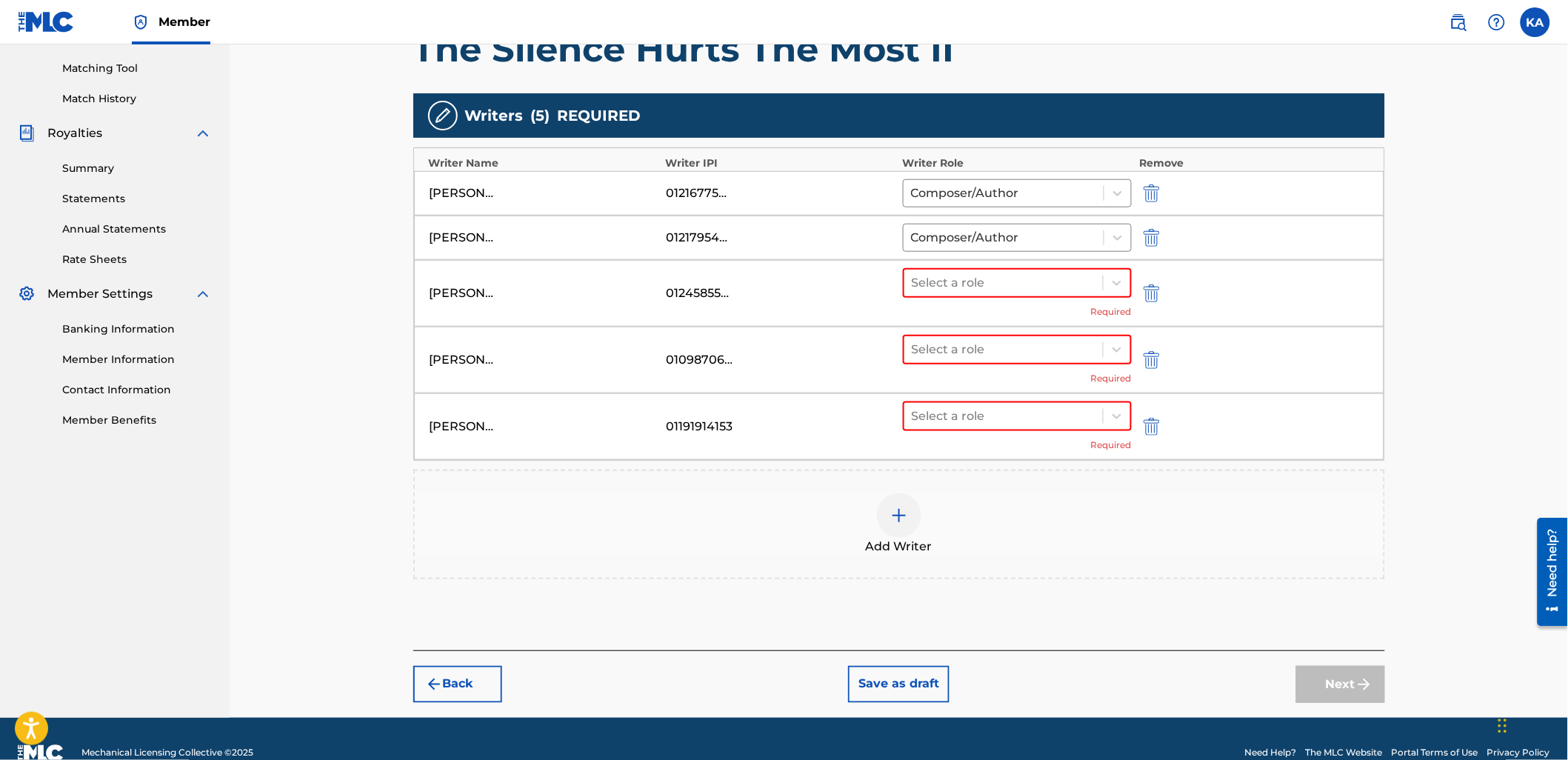
click at [978, 299] on div "Select a role Required" at bounding box center [1018, 293] width 230 height 50
click at [945, 292] on div at bounding box center [1004, 283] width 185 height 21
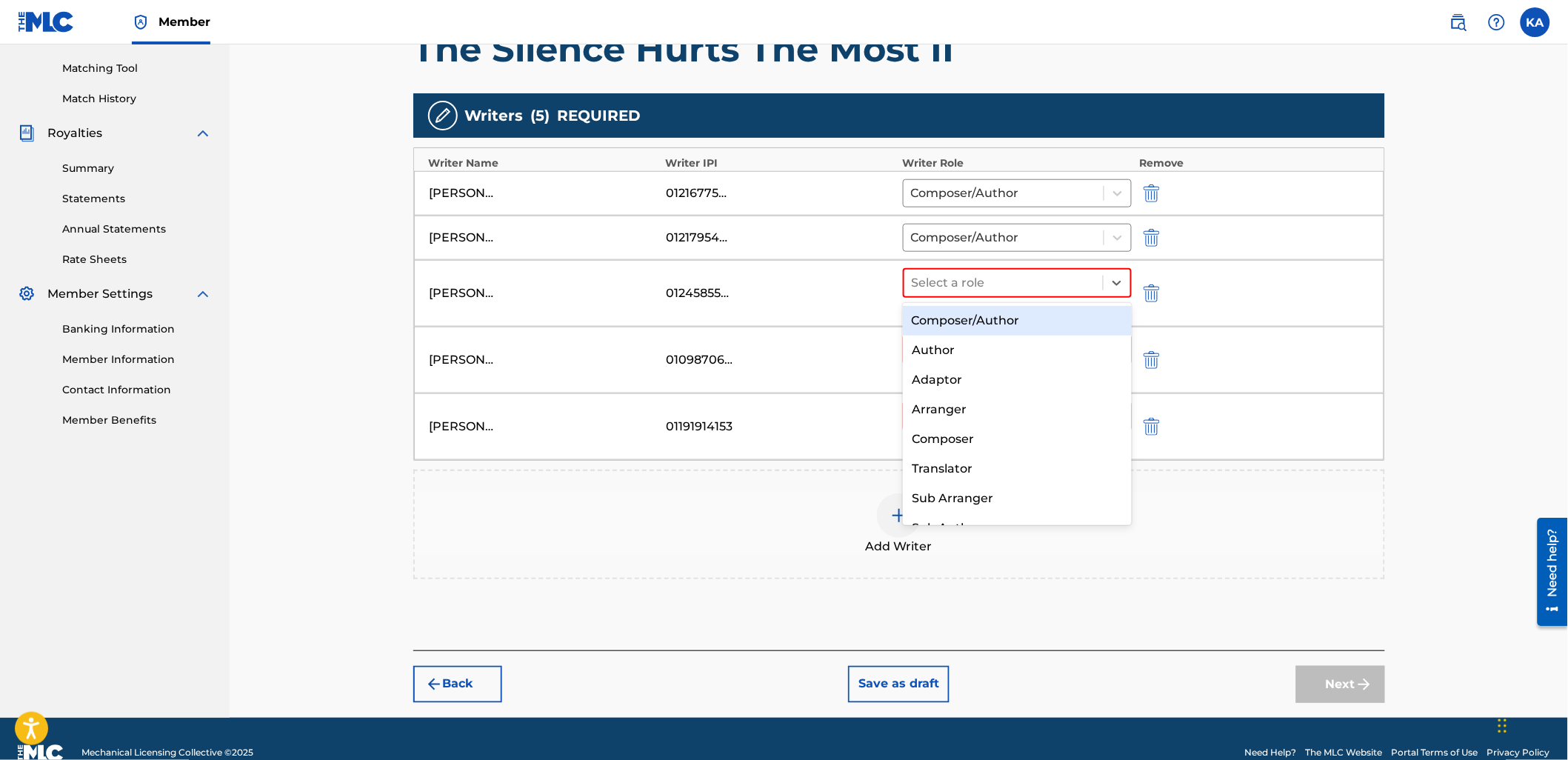
click at [939, 331] on div "Composer/Author" at bounding box center [1017, 320] width 229 height 30
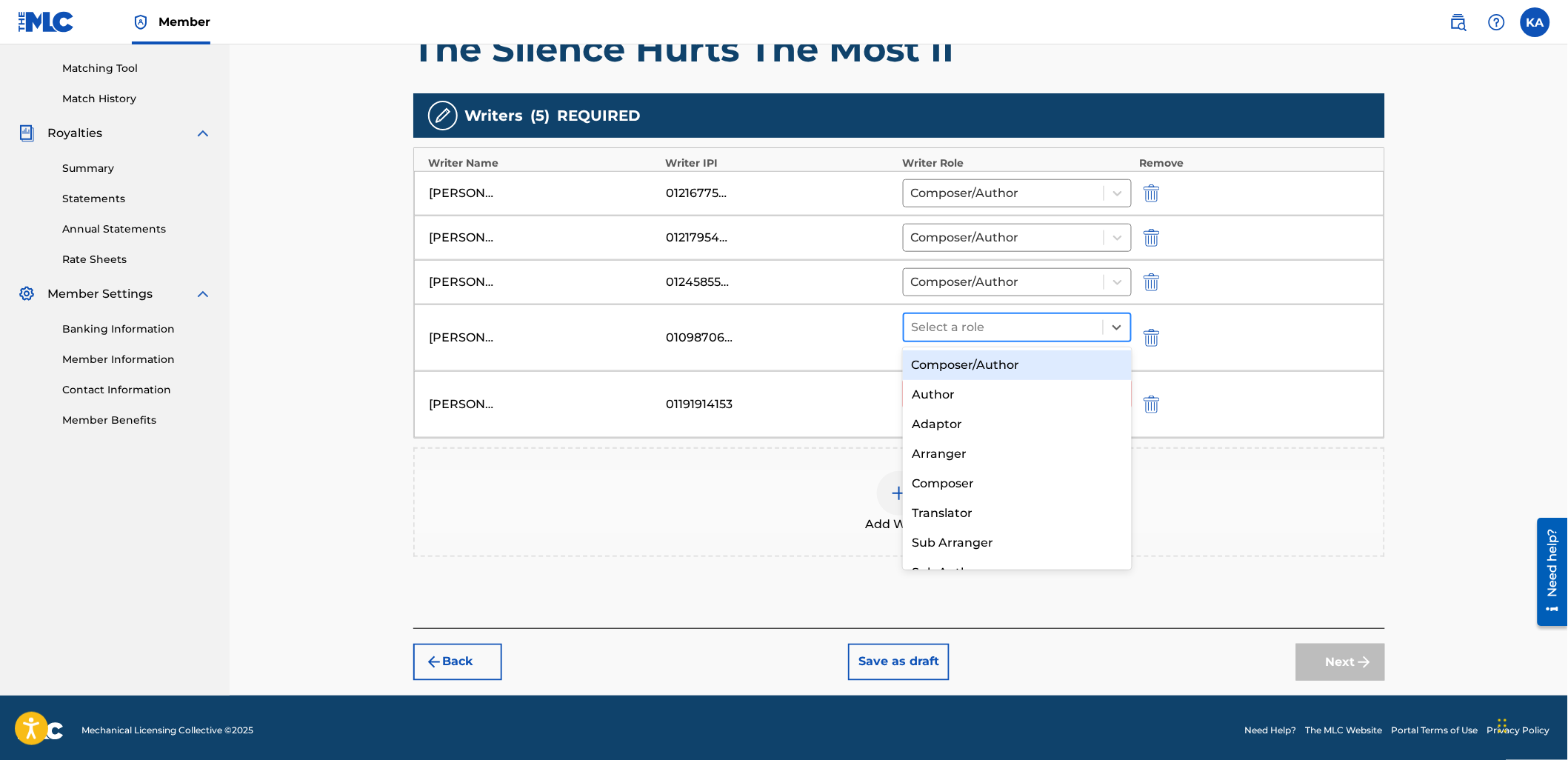
click at [941, 338] on div "Select a role" at bounding box center [1003, 327] width 199 height 27
click at [941, 350] on div "Composer/Author" at bounding box center [1017, 365] width 229 height 30
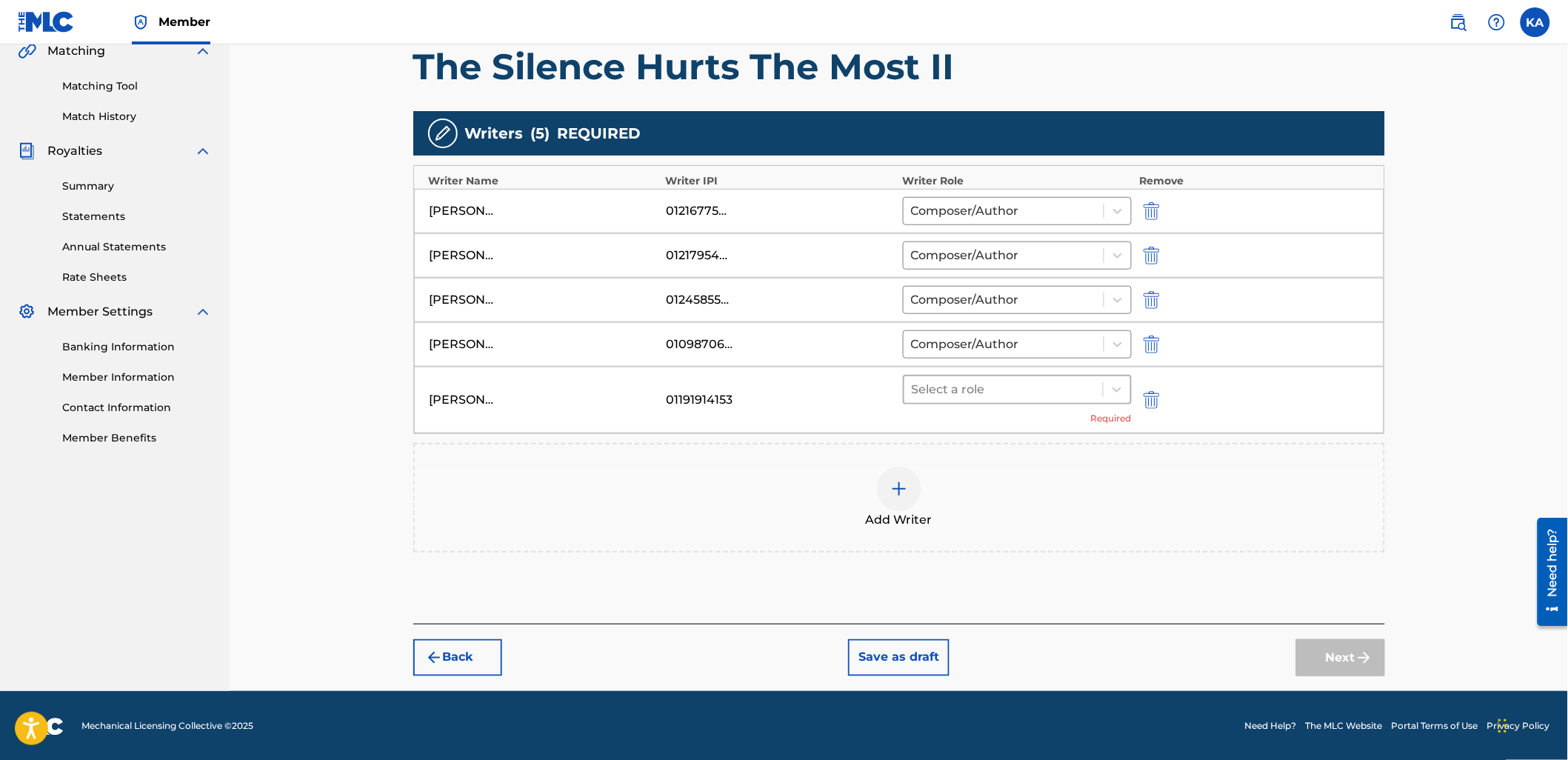
drag, startPoint x: 956, startPoint y: 370, endPoint x: 955, endPoint y: 380, distance: 10.0
click at [956, 378] on div "FREDERICK FRANCIS WHATMORE 01191914153 Select a role Required" at bounding box center [898, 400] width 970 height 67
click at [952, 393] on div at bounding box center [1004, 389] width 185 height 21
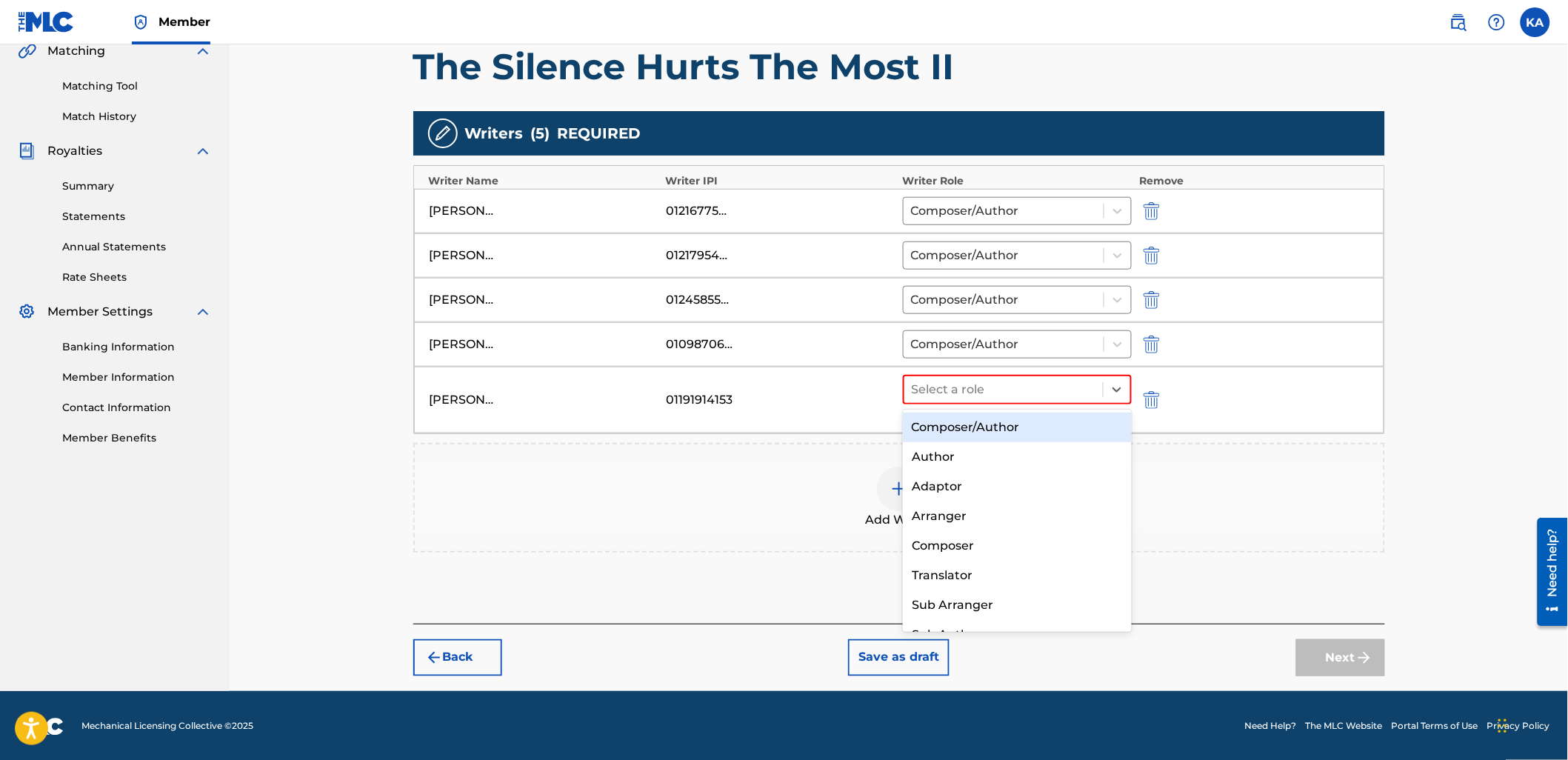
click at [952, 420] on div "Composer/Author" at bounding box center [1017, 427] width 229 height 30
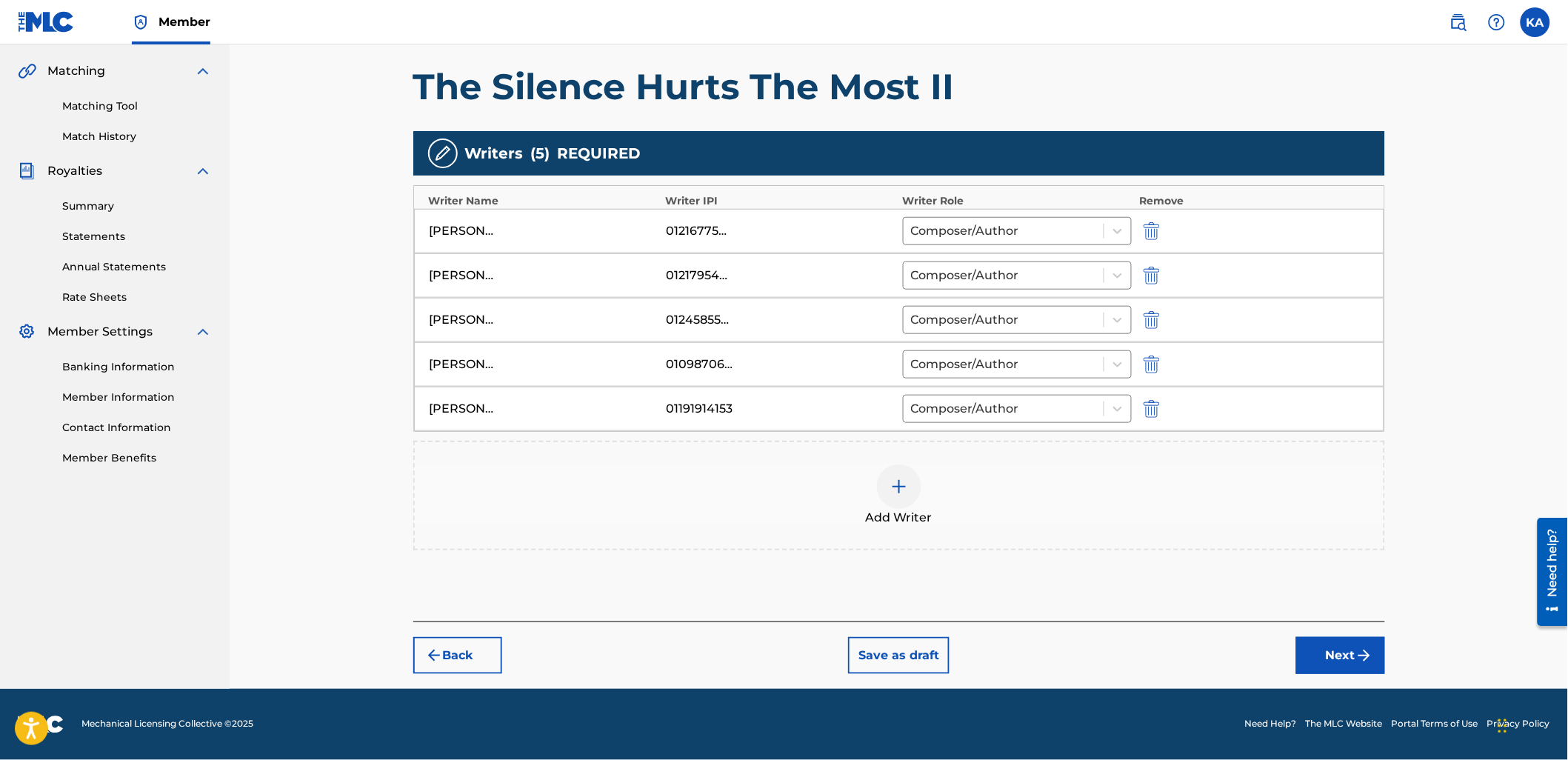
click at [1321, 656] on button "Next" at bounding box center [1340, 655] width 89 height 37
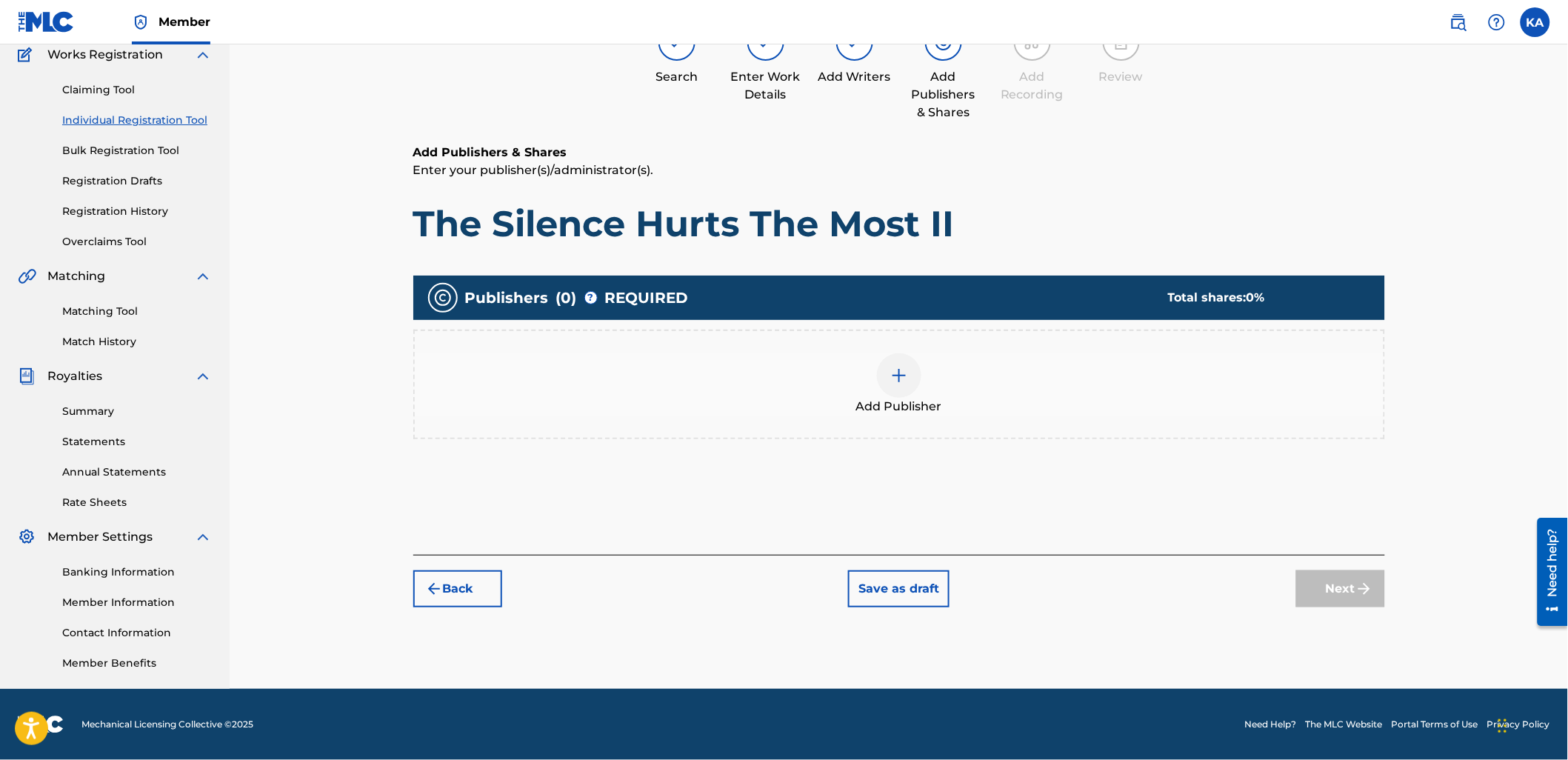
scroll to position [67, 0]
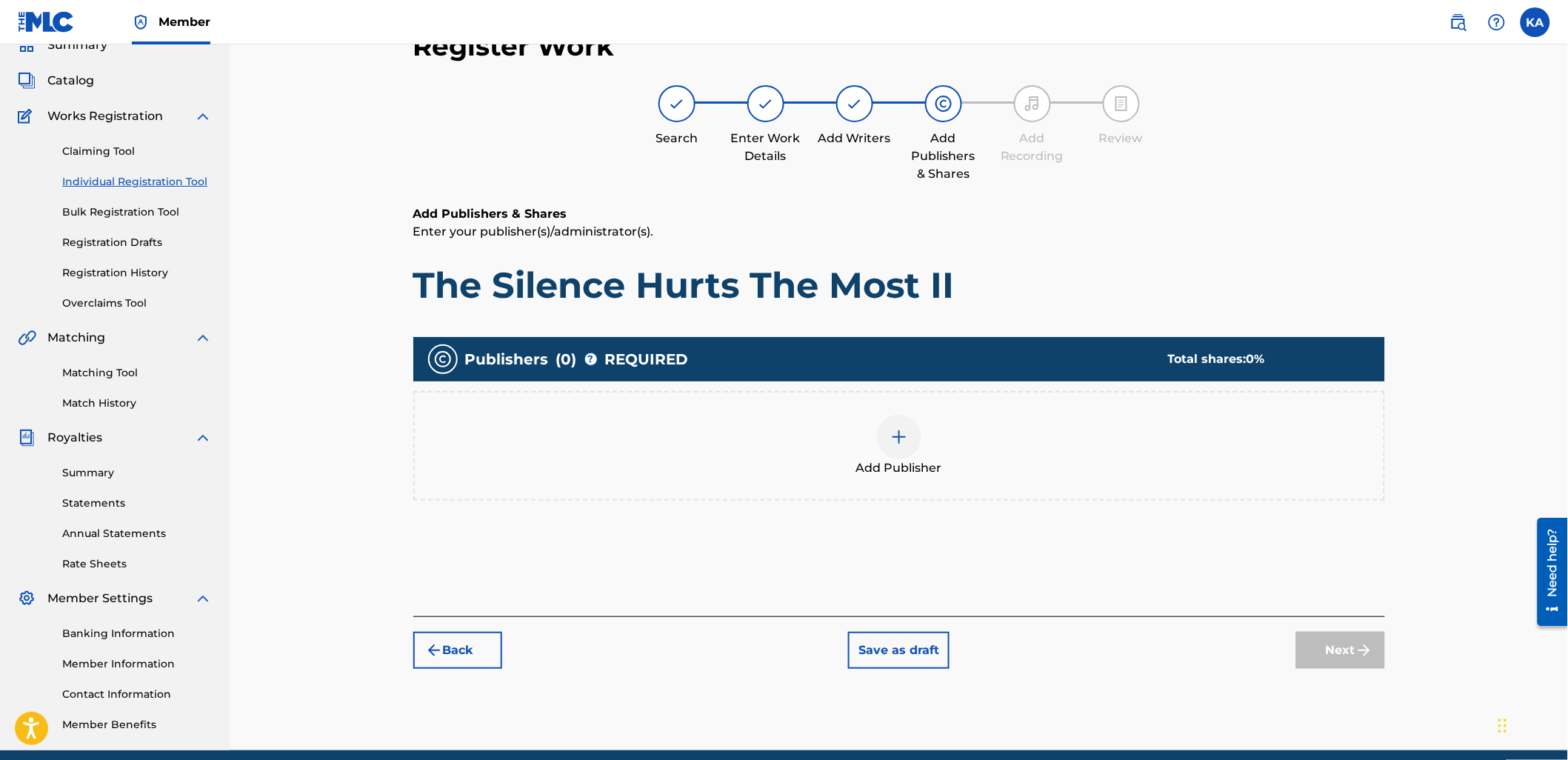
click at [720, 414] on div "Add Publisher" at bounding box center [898, 445] width 968 height 62
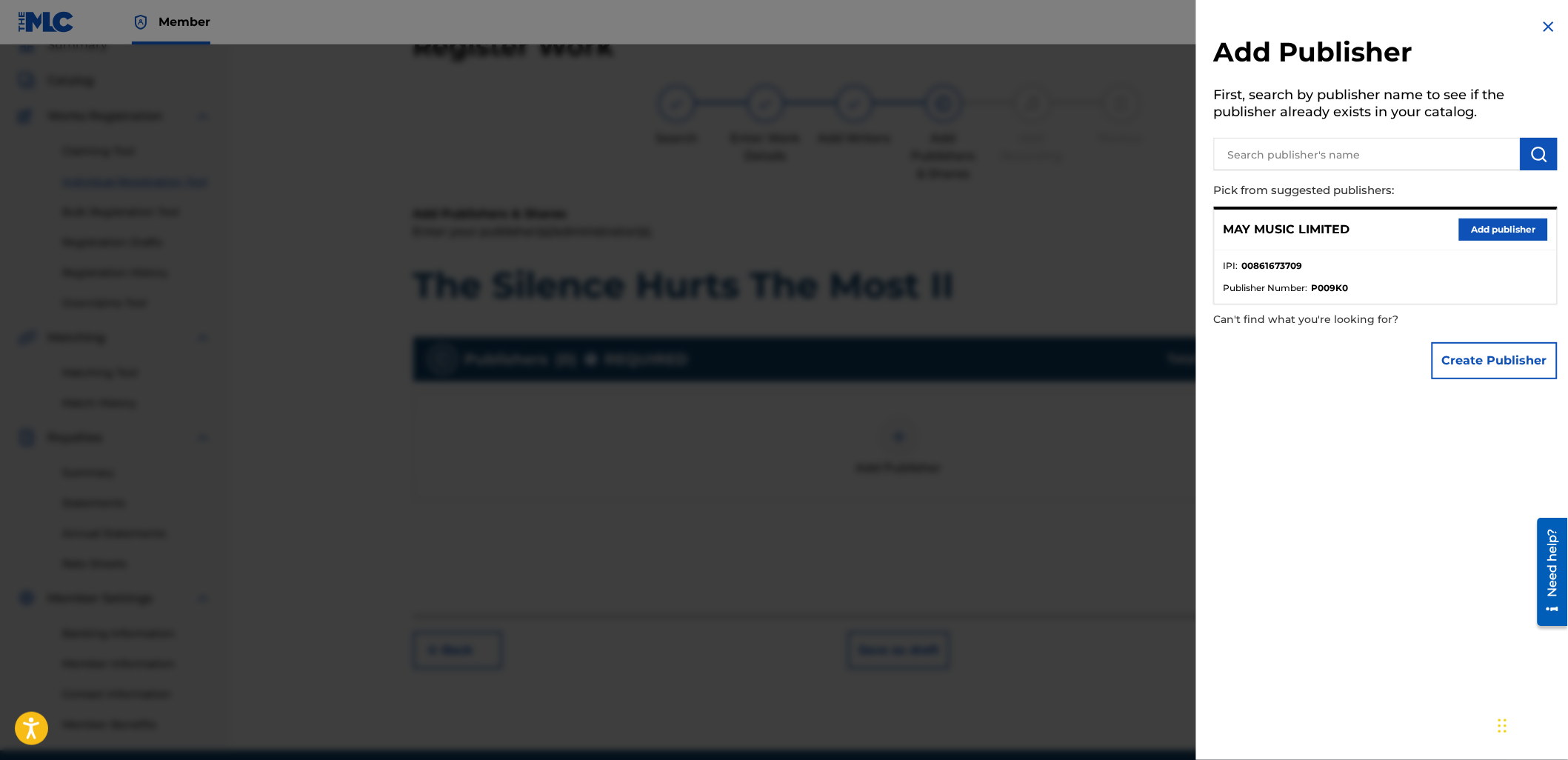
click at [1475, 222] on button "Add publisher" at bounding box center [1504, 230] width 89 height 23
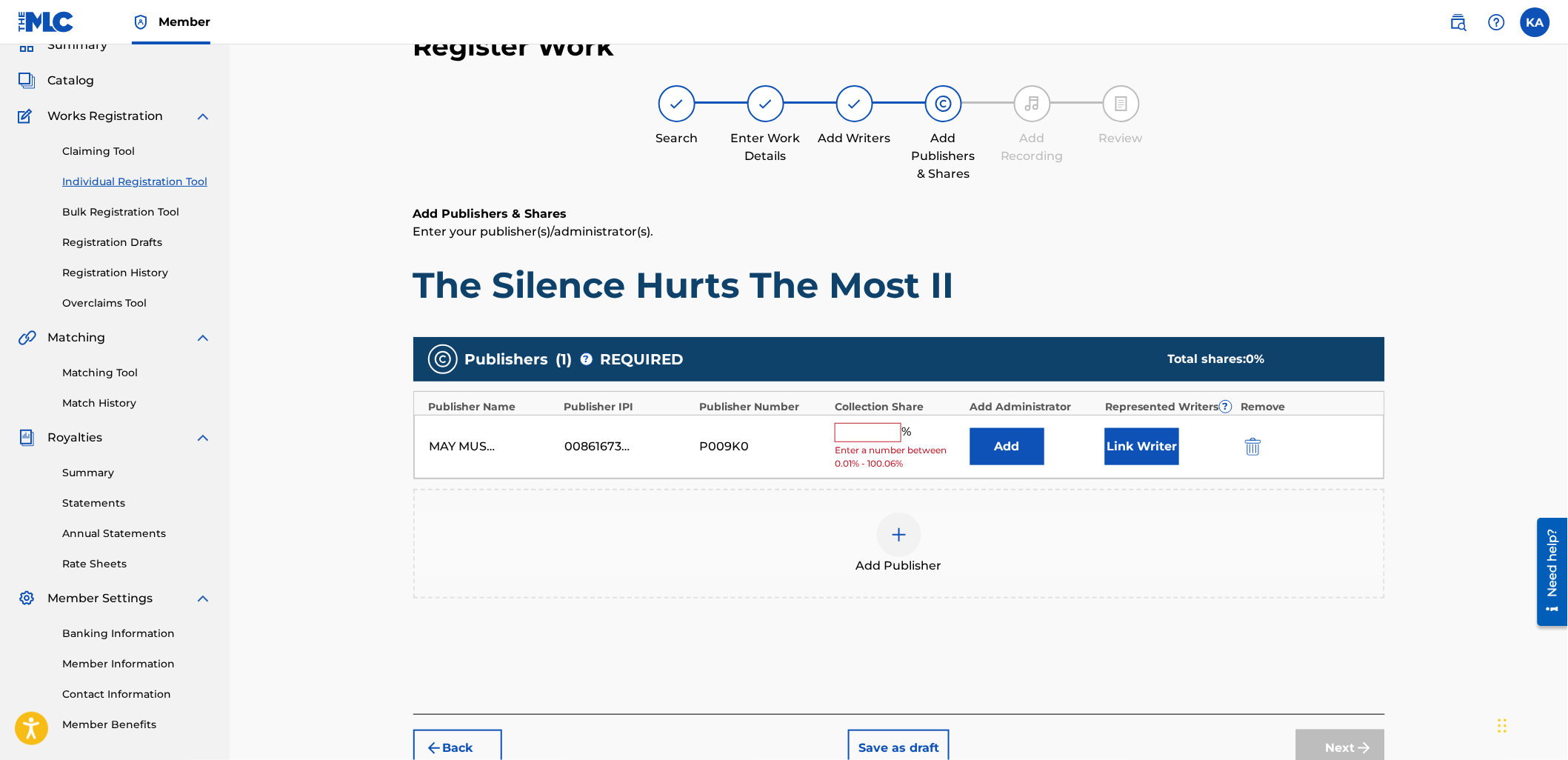
click at [863, 430] on input "text" at bounding box center [868, 433] width 67 height 19
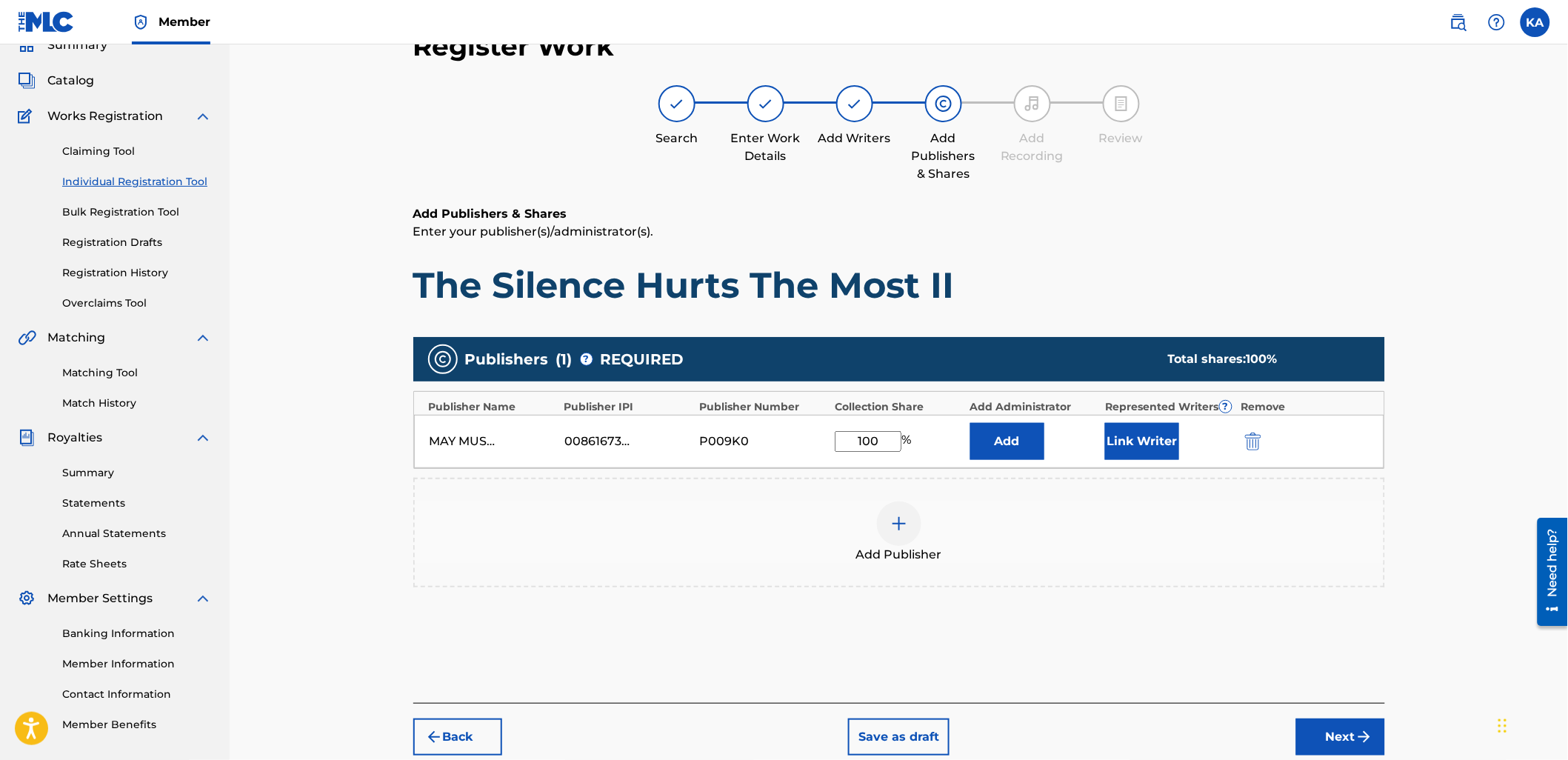
type input "100"
click at [1159, 440] on button "Link Writer" at bounding box center [1141, 441] width 74 height 37
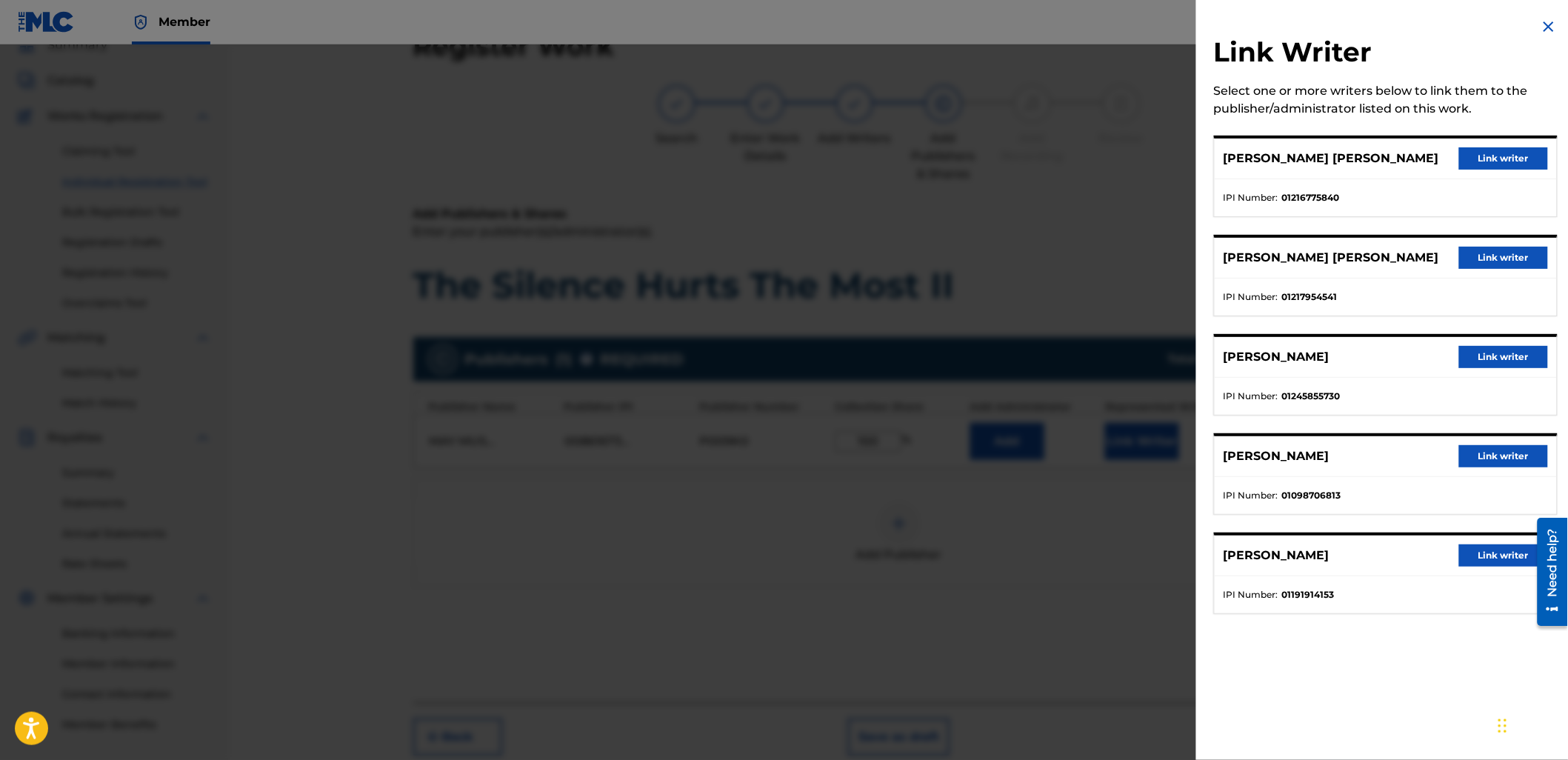
drag, startPoint x: 1486, startPoint y: 156, endPoint x: 1357, endPoint y: 488, distance: 356.2
click at [1486, 158] on button "Link writer" at bounding box center [1504, 158] width 89 height 23
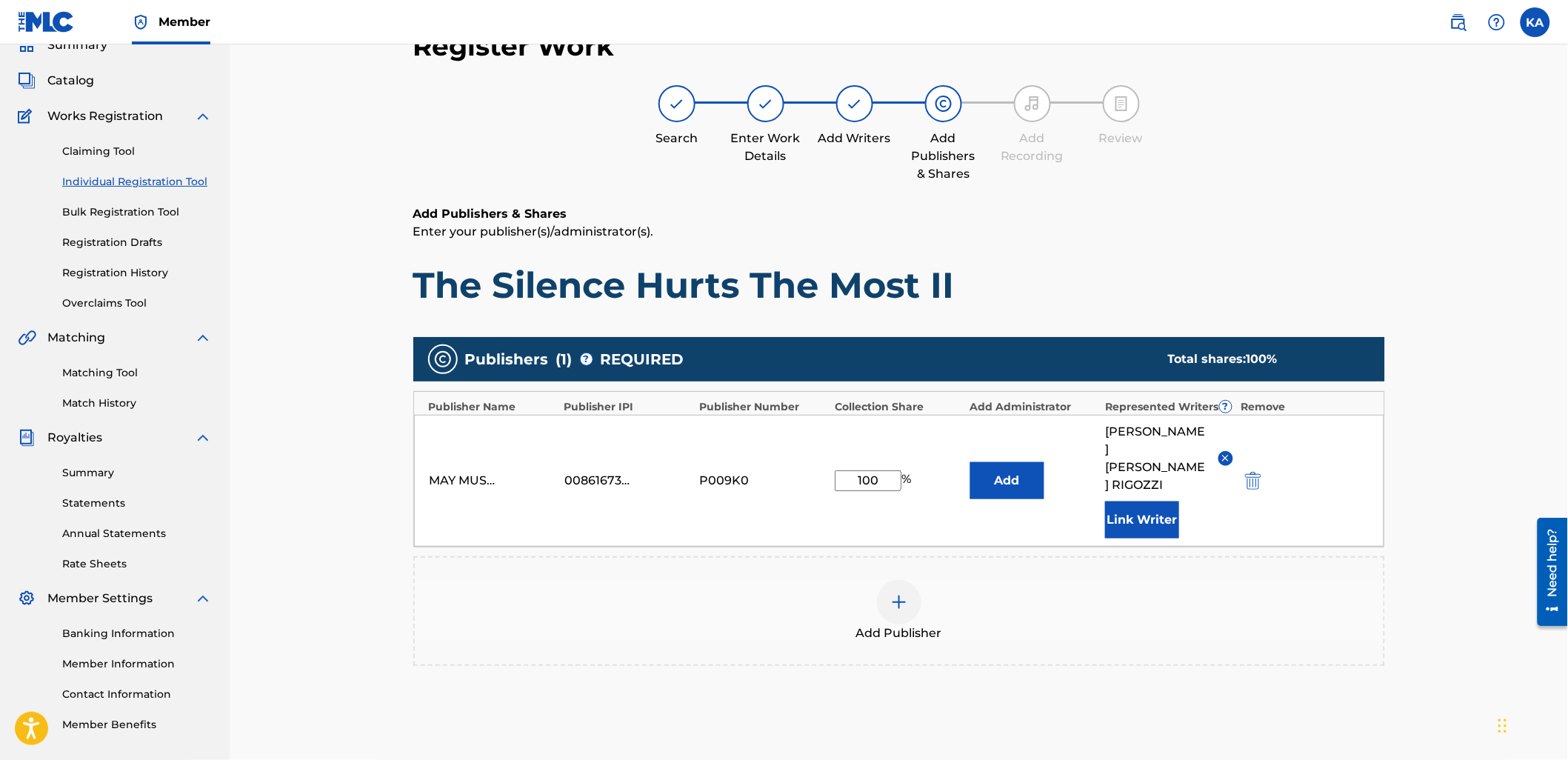
click at [1127, 501] on button "Link Writer" at bounding box center [1141, 520] width 74 height 37
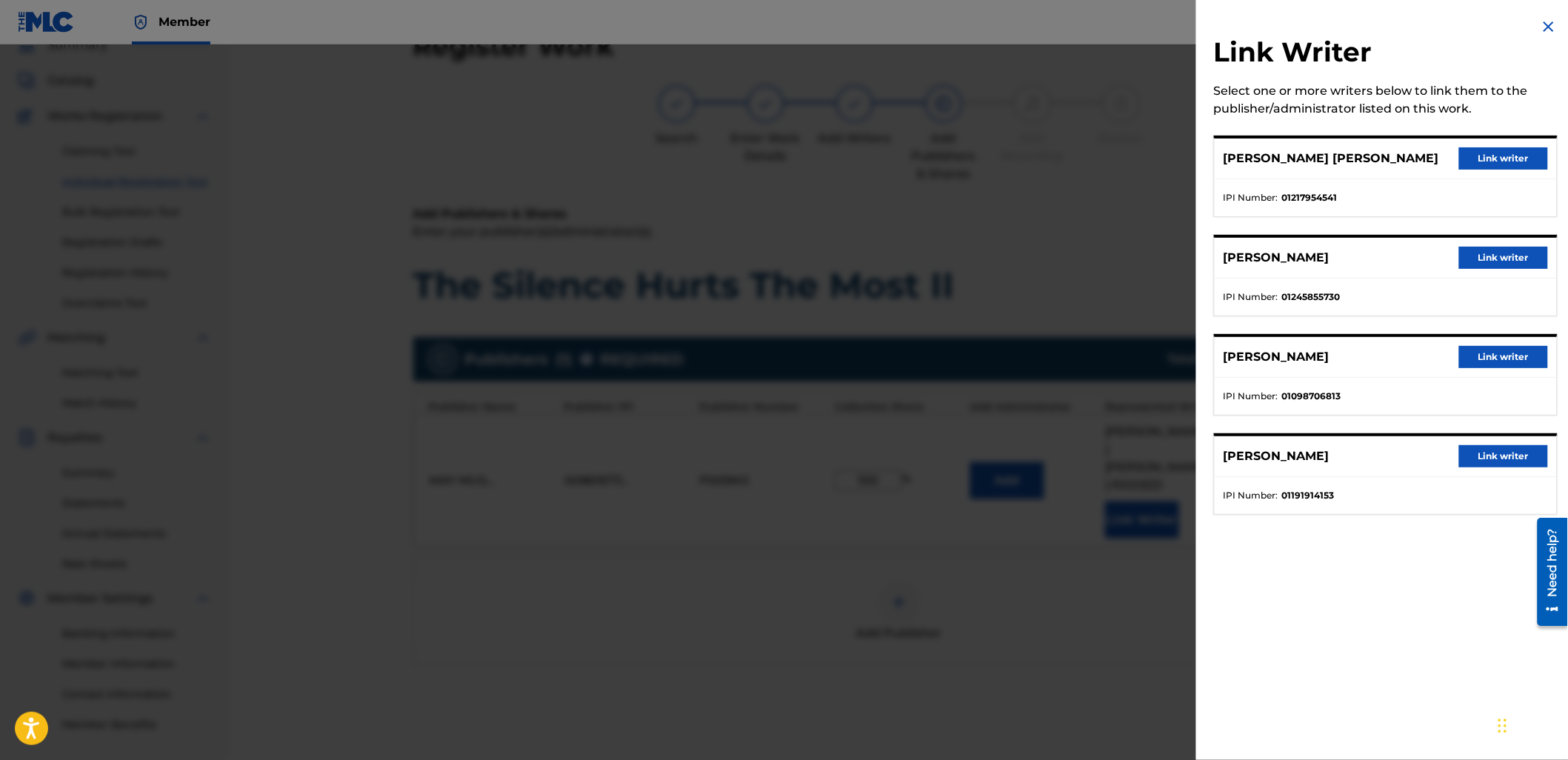
drag, startPoint x: 1504, startPoint y: 152, endPoint x: 1487, endPoint y: 182, distance: 34.5
click at [1499, 161] on button "Link writer" at bounding box center [1504, 158] width 89 height 23
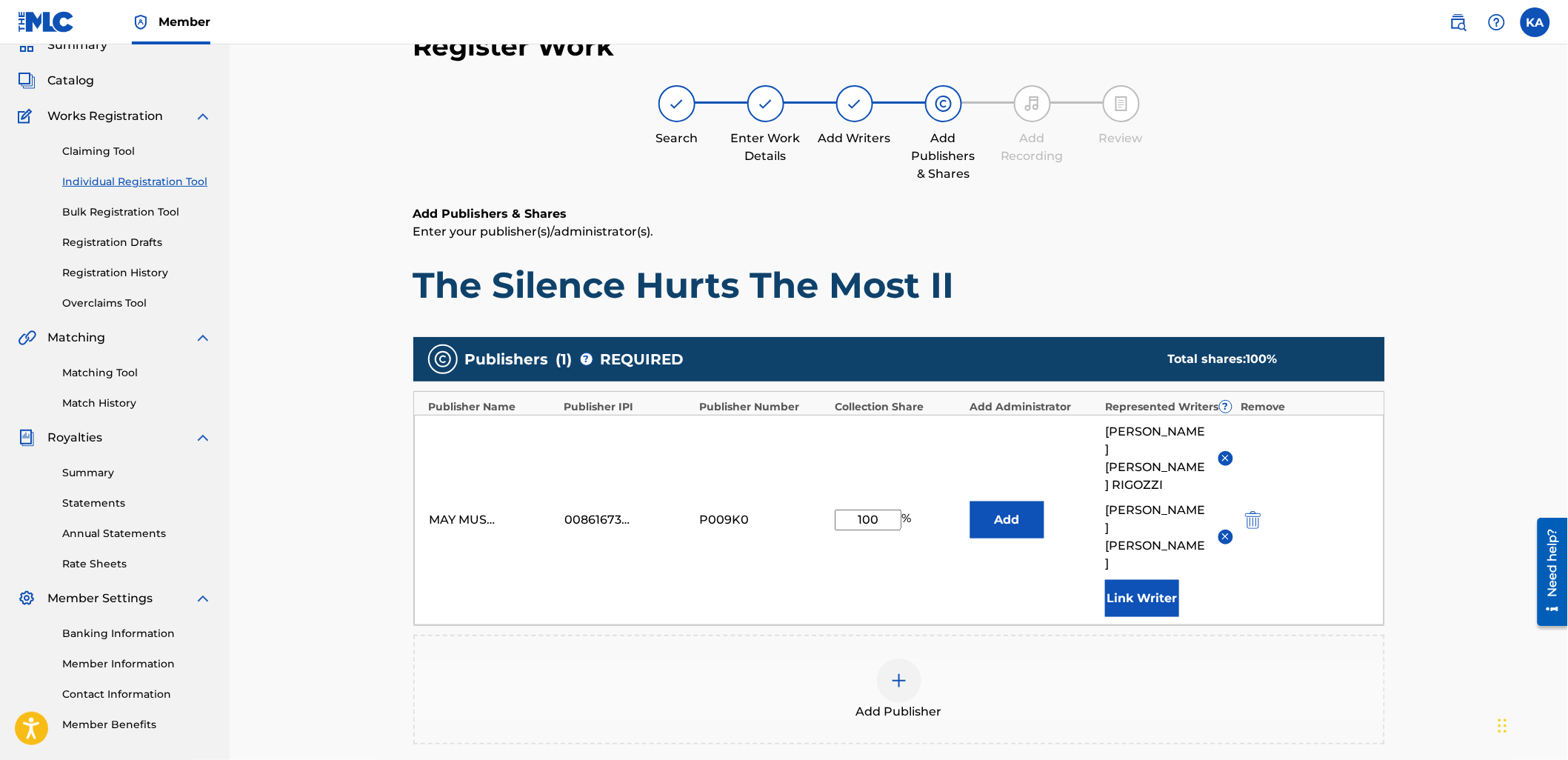
click at [1150, 580] on button "Link Writer" at bounding box center [1141, 598] width 74 height 37
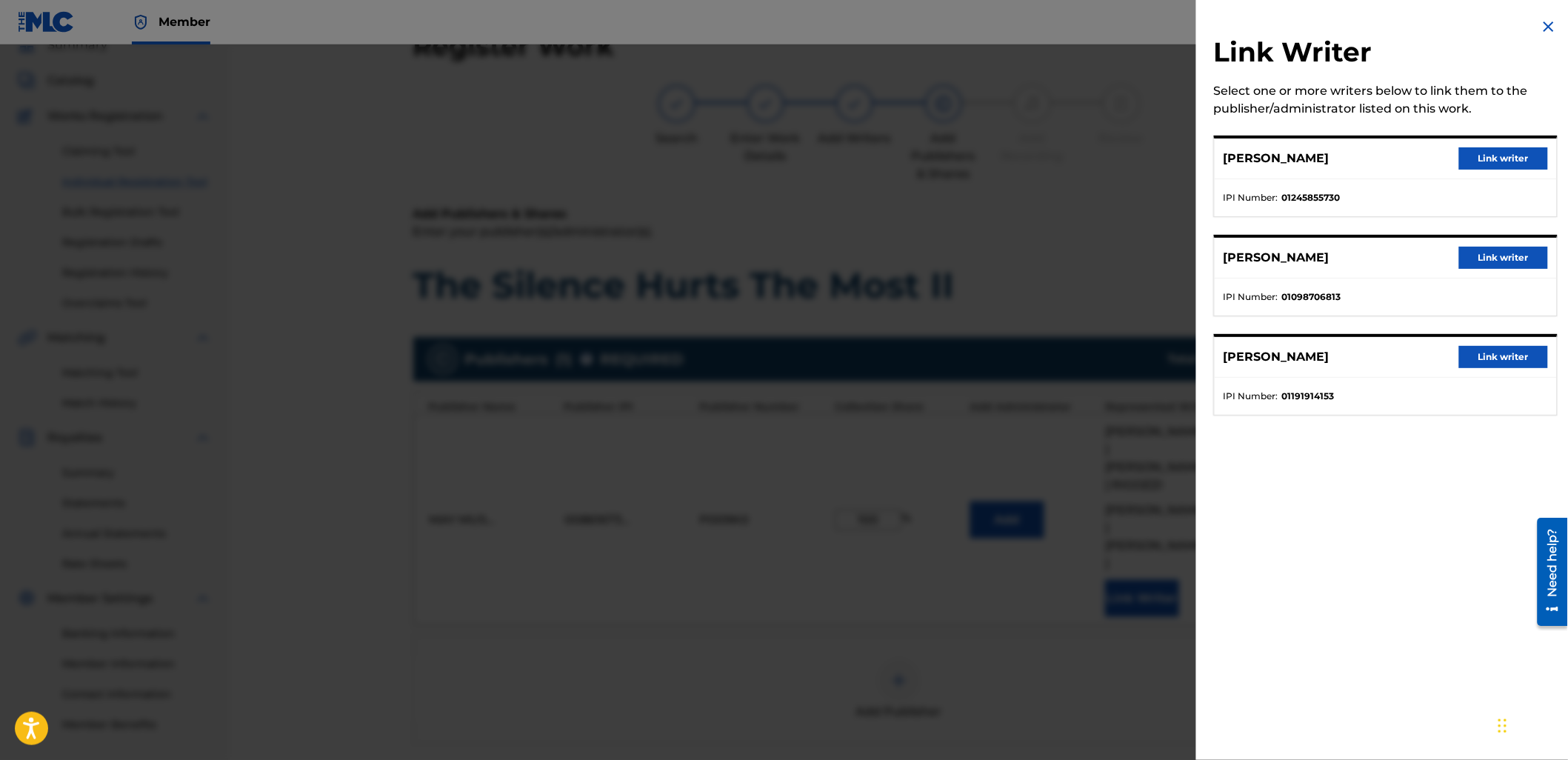
drag, startPoint x: 1478, startPoint y: 166, endPoint x: 1449, endPoint y: 202, distance: 46.2
click at [1478, 166] on button "Link writer" at bounding box center [1504, 158] width 89 height 23
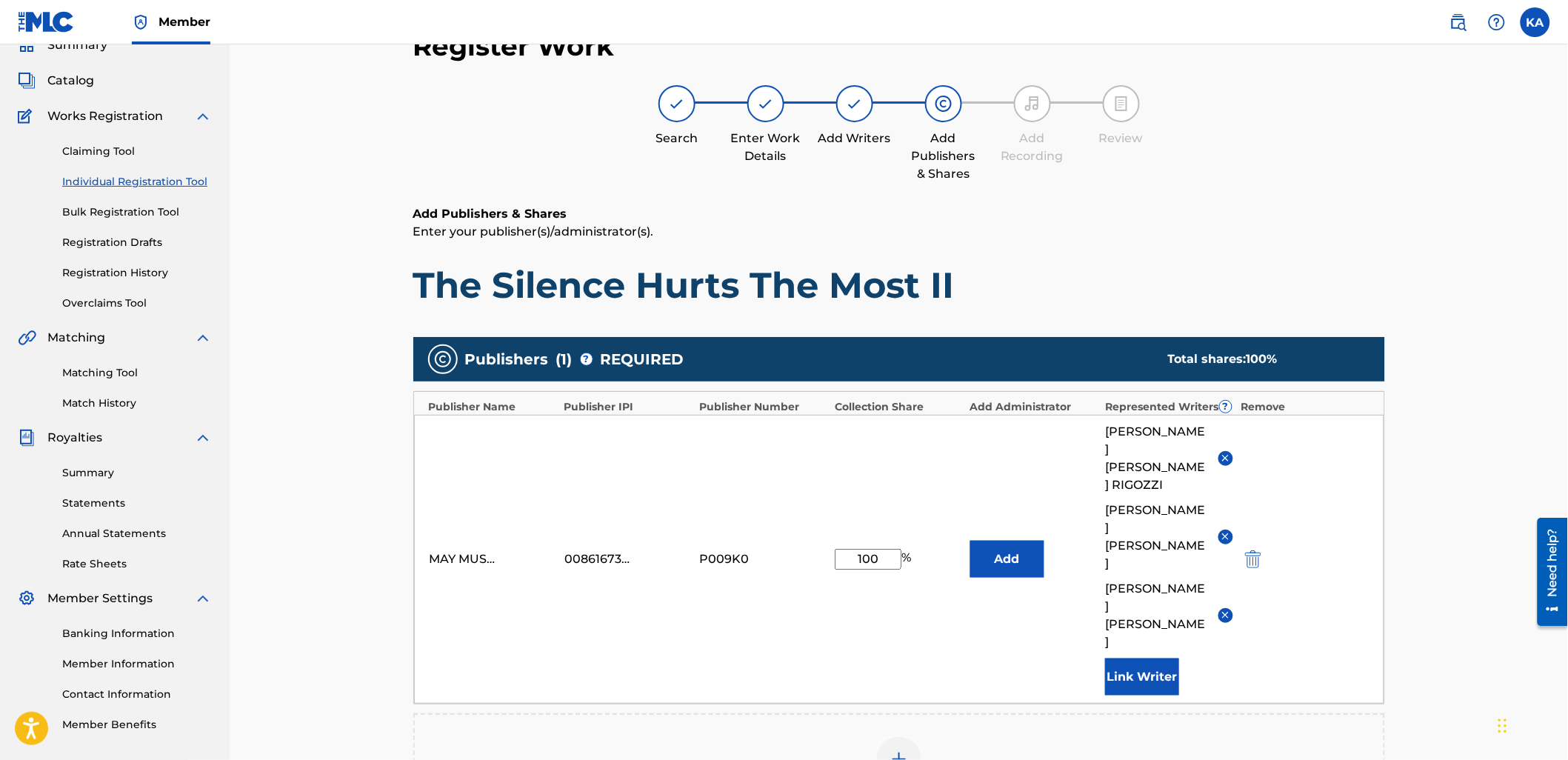
click at [1141, 658] on button "Link Writer" at bounding box center [1141, 676] width 74 height 37
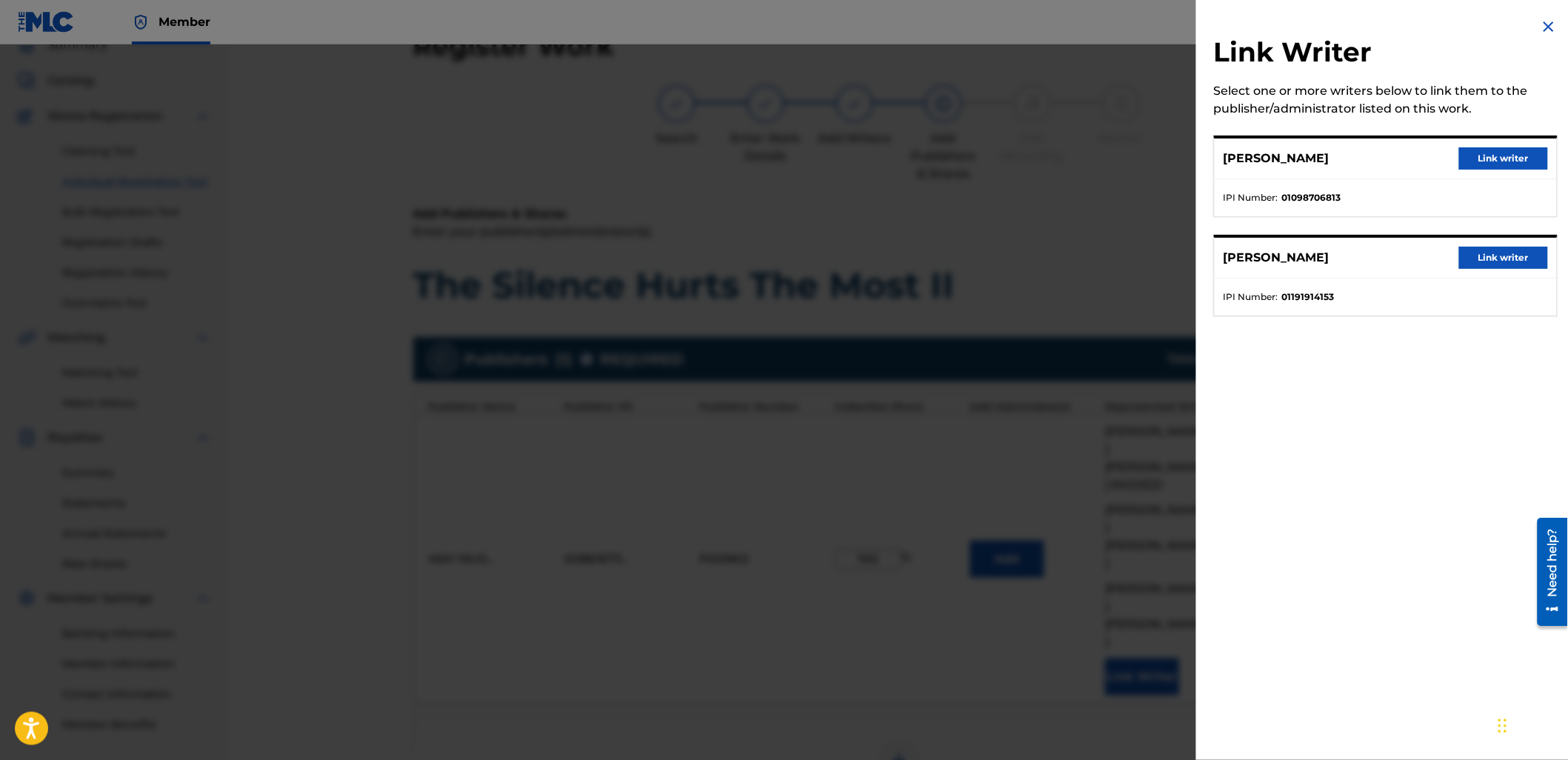
click at [1489, 158] on button "Link writer" at bounding box center [1504, 158] width 89 height 23
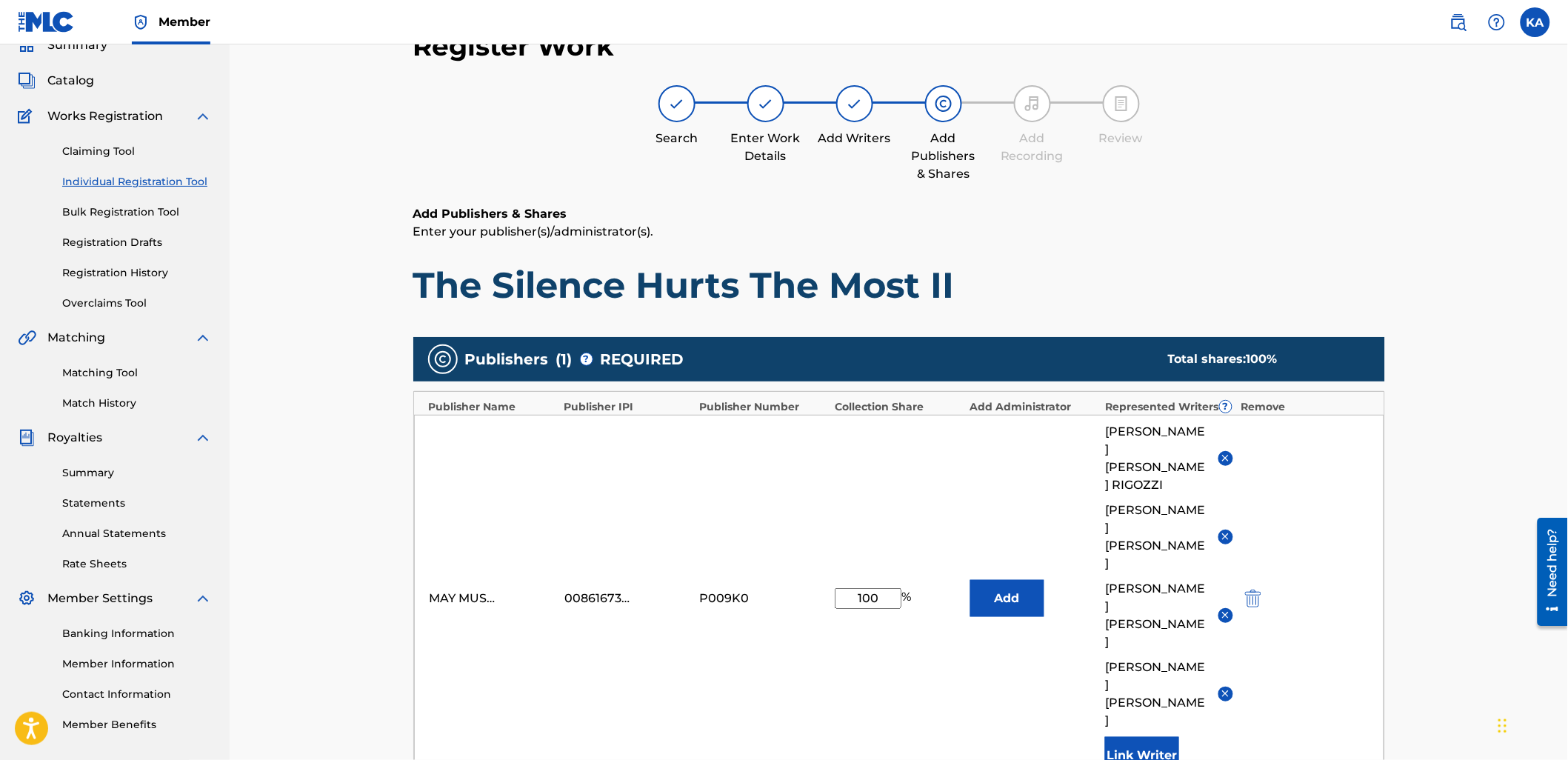
click at [1129, 736] on button "Link Writer" at bounding box center [1141, 755] width 74 height 37
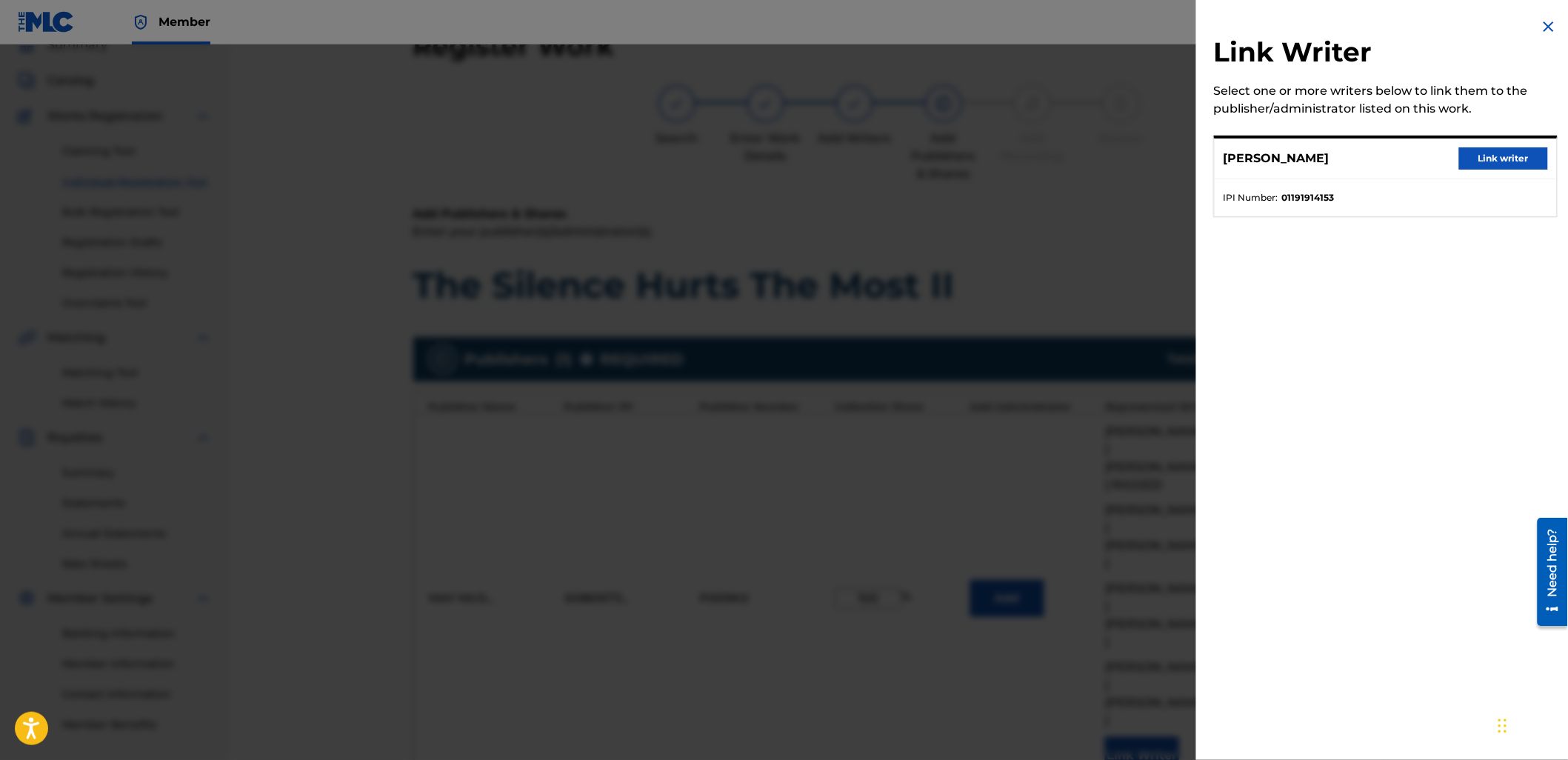
click at [1484, 156] on button "Link writer" at bounding box center [1504, 158] width 89 height 23
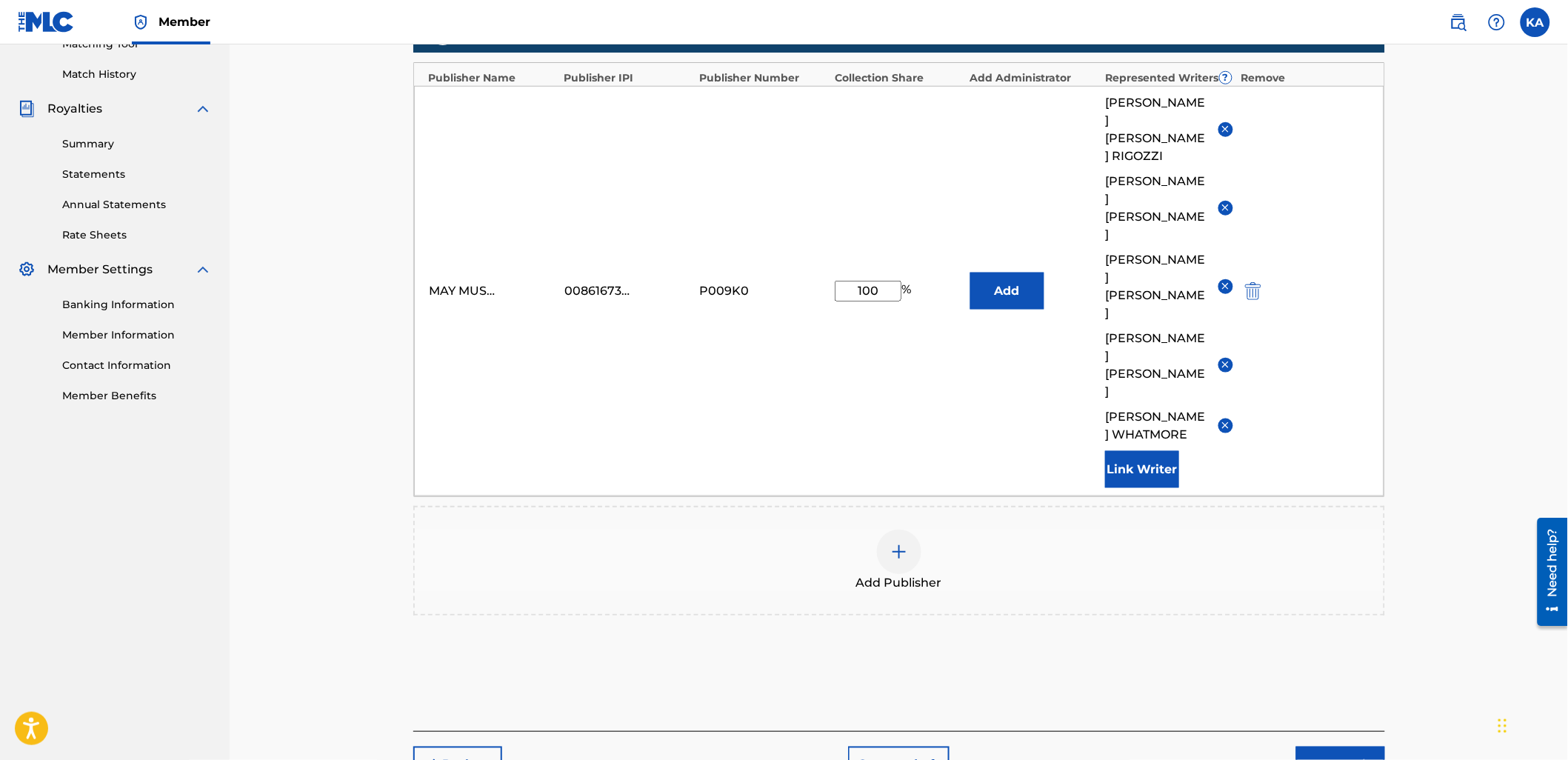
click at [1336, 746] on button "Next" at bounding box center [1340, 764] width 89 height 37
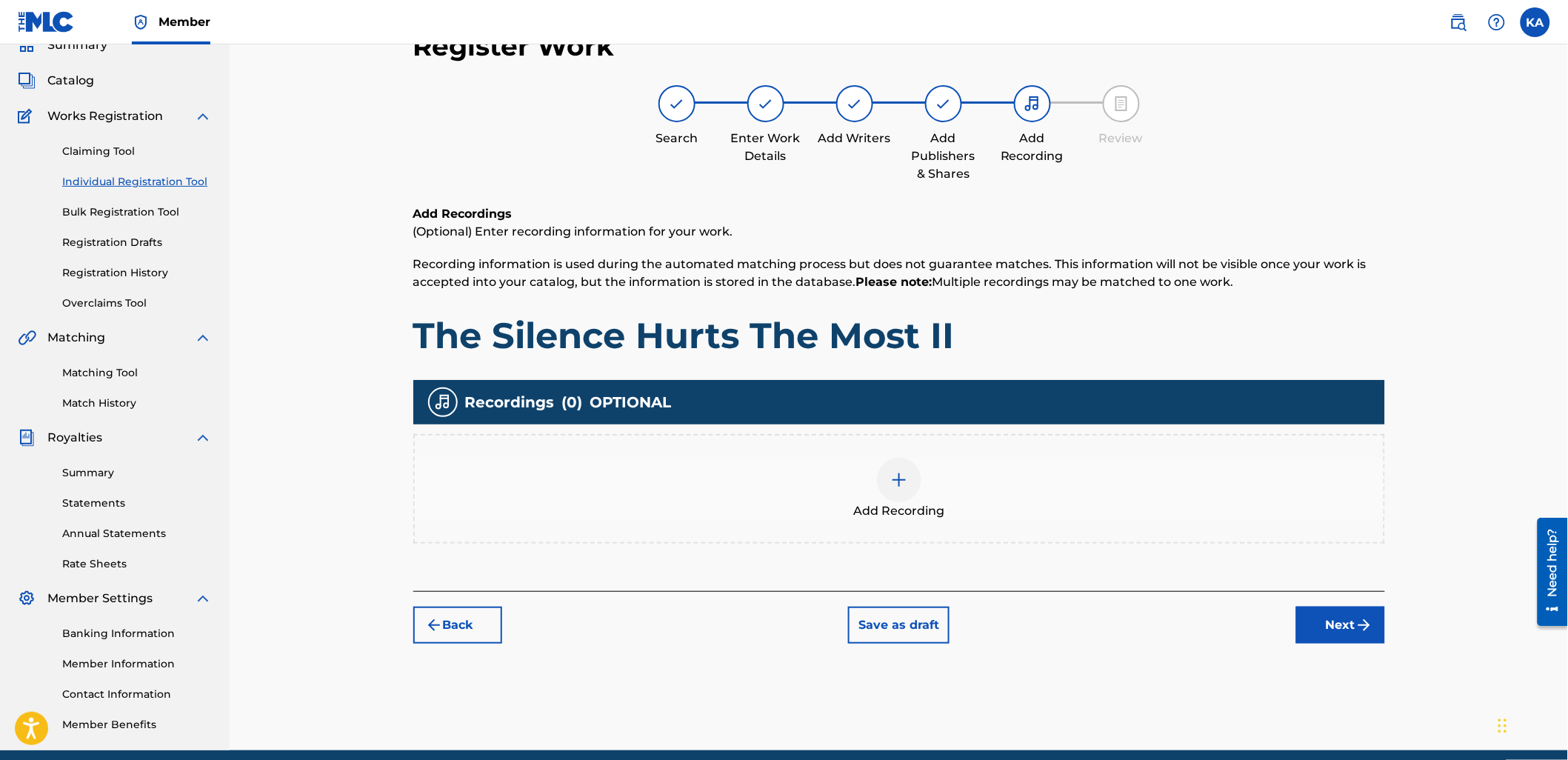
click at [1015, 474] on div "Add Recording" at bounding box center [898, 488] width 968 height 62
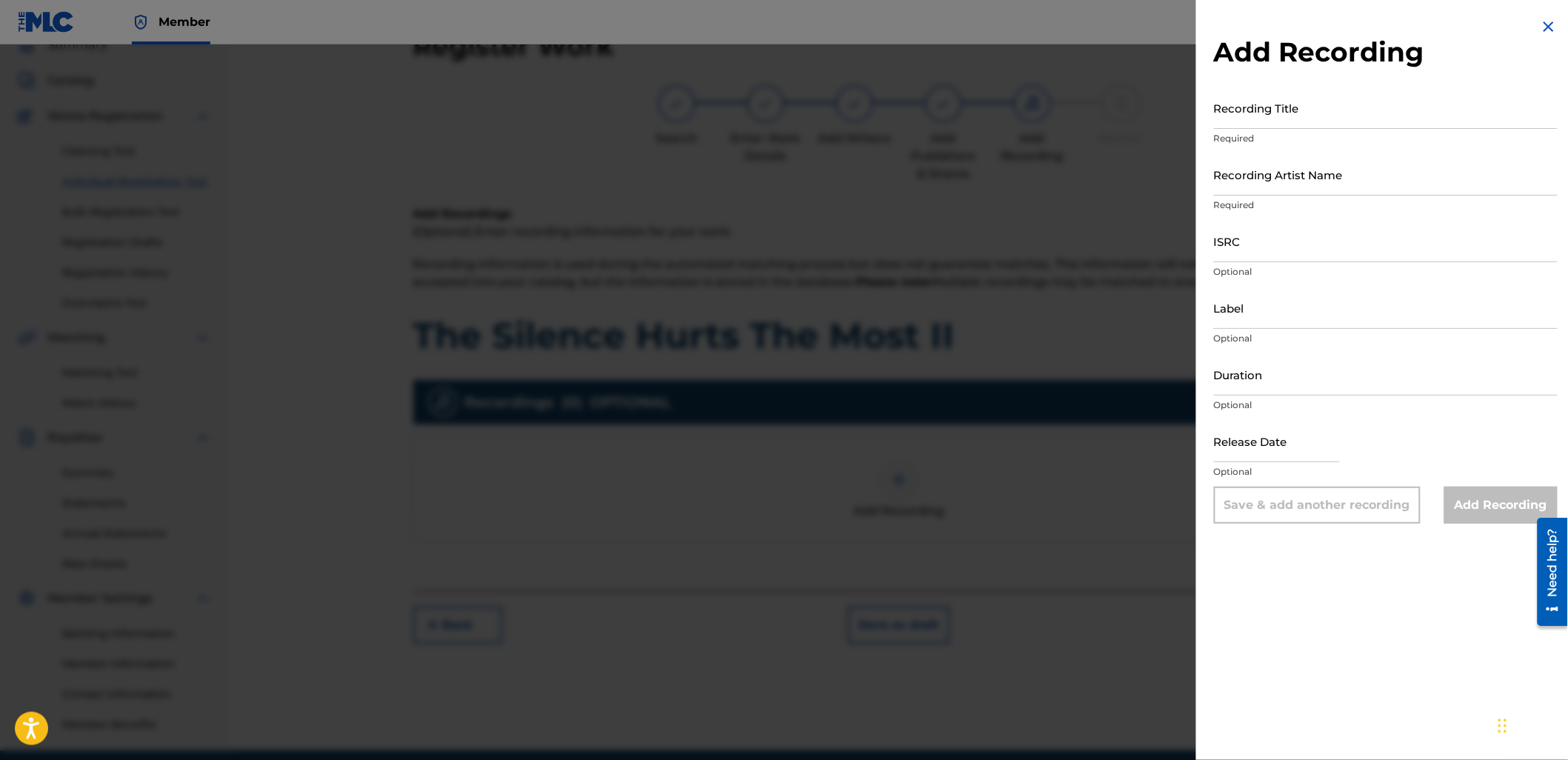
click at [1290, 91] on input "Recording Title" at bounding box center [1385, 108] width 344 height 42
paste input "The Silence Hurts The Most II"
type input "The Silence Hurts The Most II"
click at [1311, 167] on input "Recording Artist Name" at bounding box center [1385, 174] width 344 height 42
type input "Lastelle"
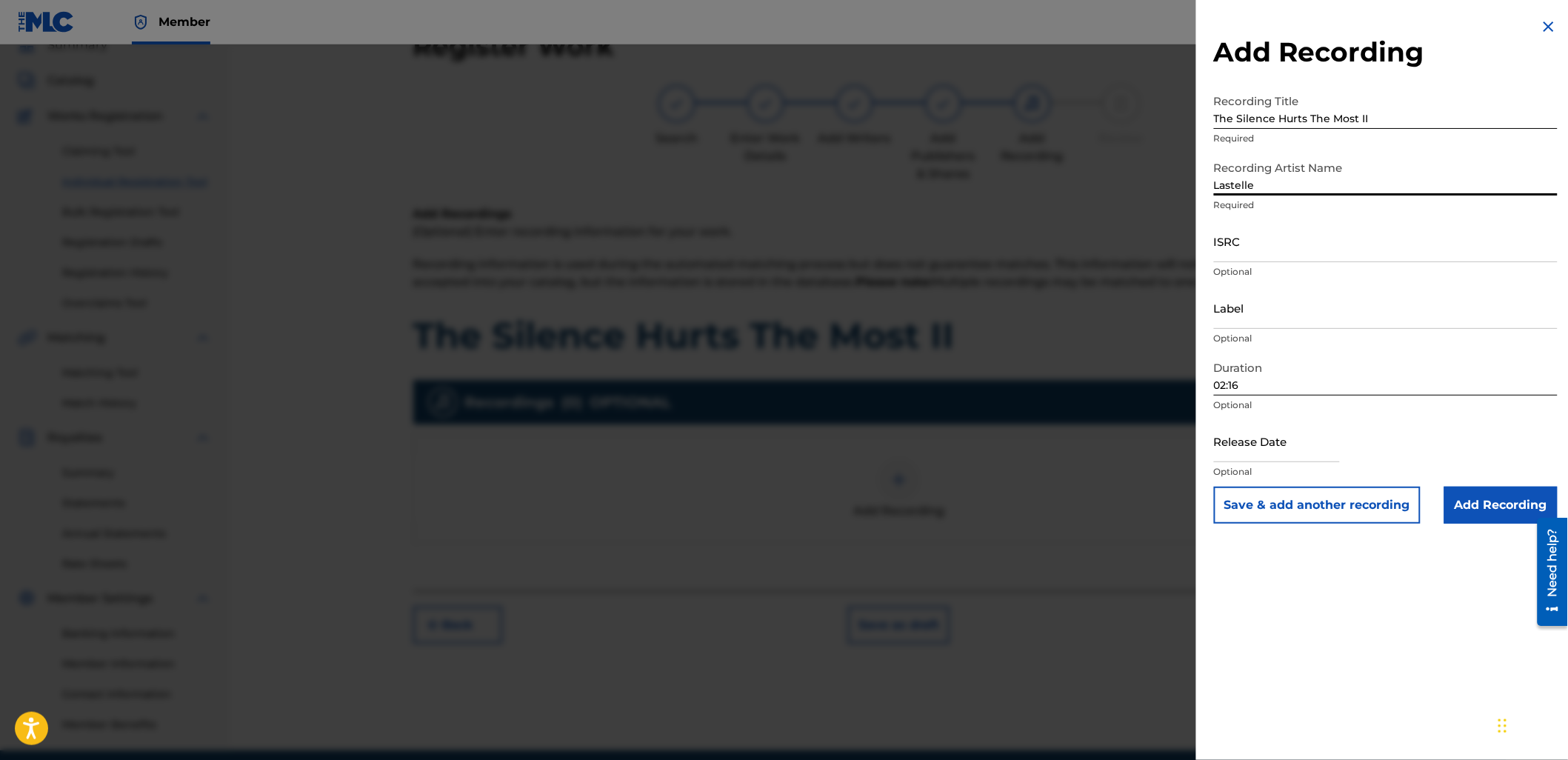
click at [1246, 370] on input "02:16" at bounding box center [1385, 374] width 344 height 42
type input "07:49"
click at [1284, 250] on input "ISRC" at bounding box center [1385, 241] width 344 height 42
paste input "UKW3Z2501215"
type input "UKW3Z2501215"
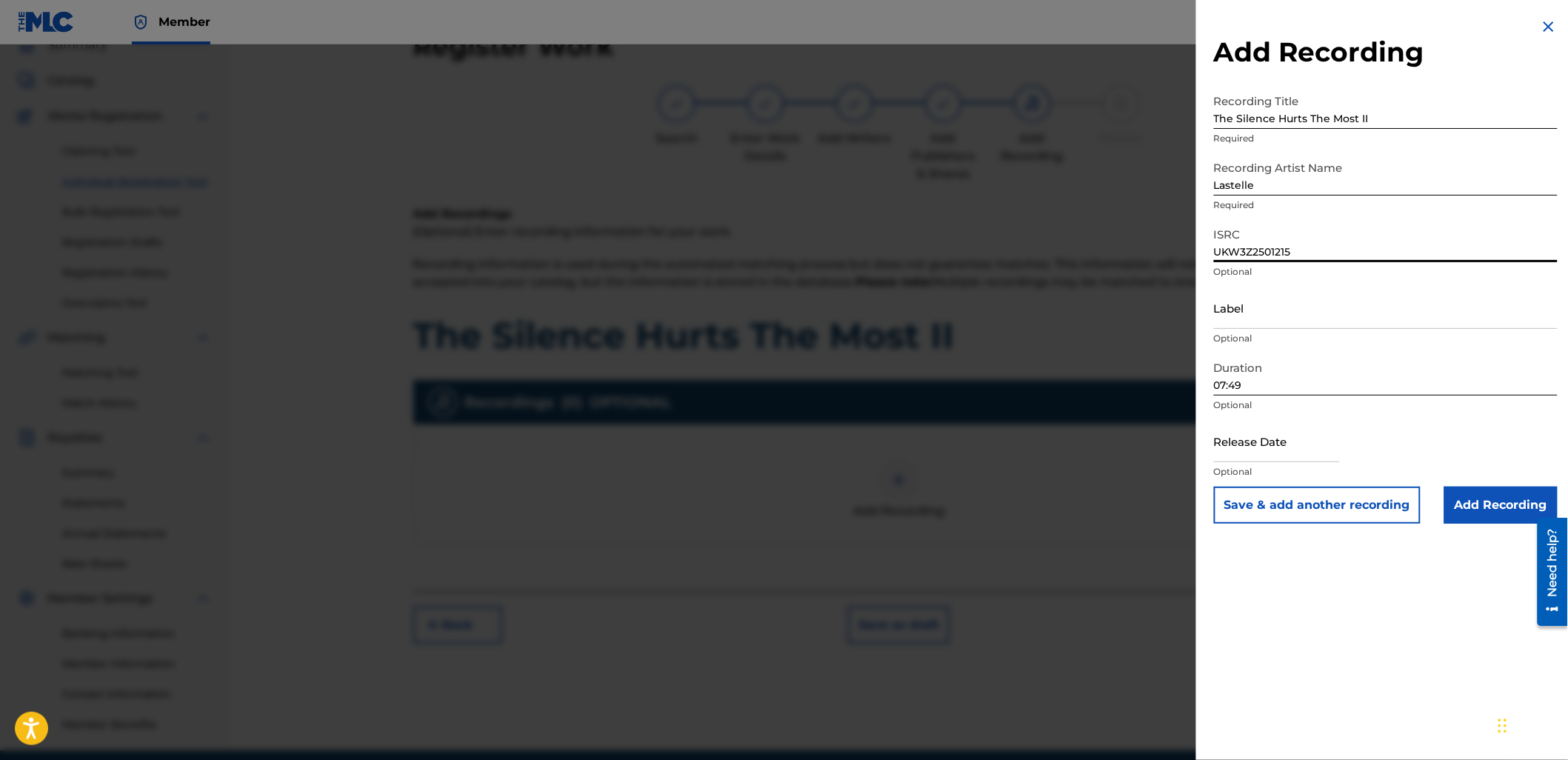
click at [1479, 501] on input "Add Recording" at bounding box center [1500, 505] width 113 height 37
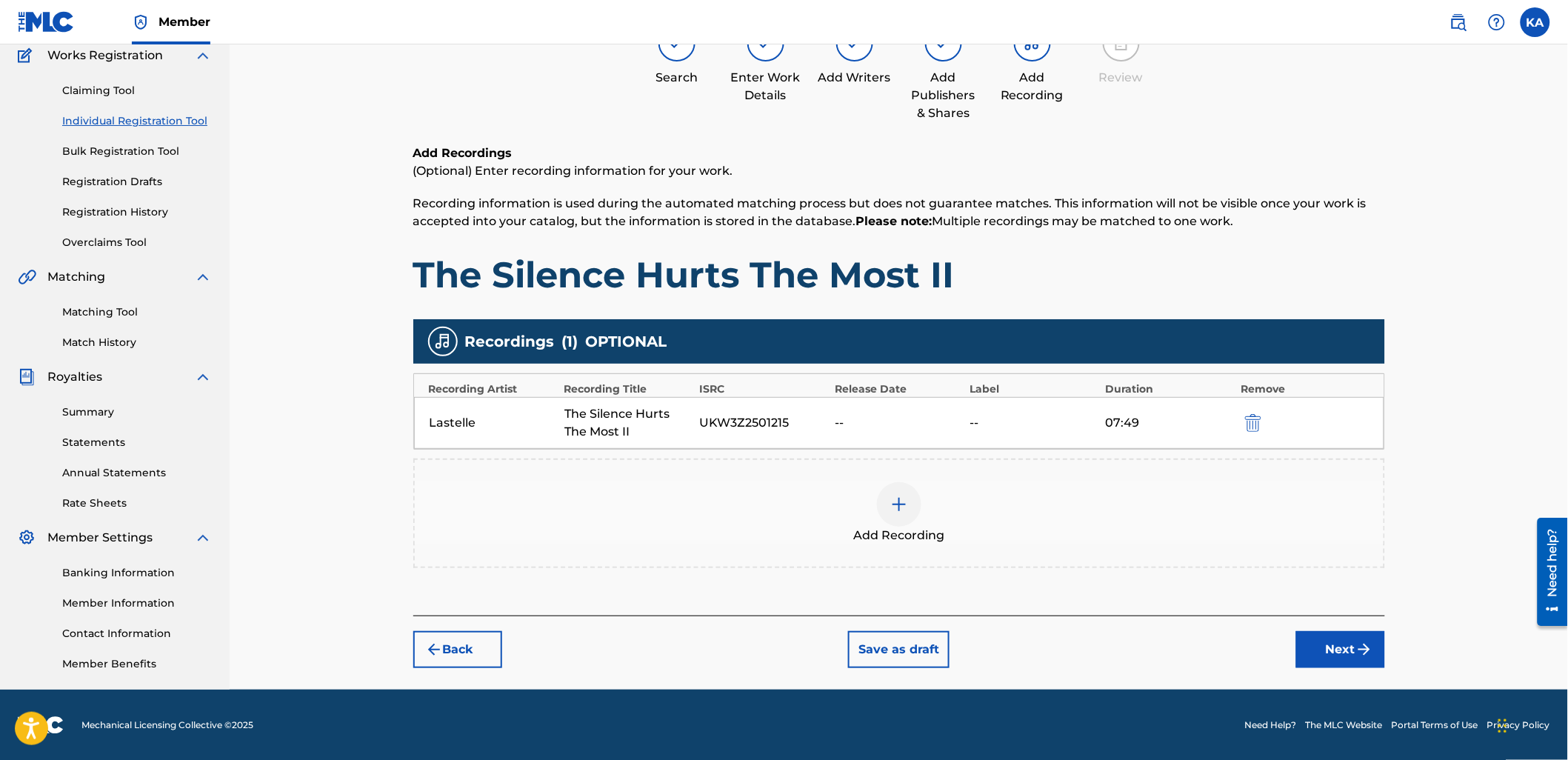
click at [1335, 662] on button "Next" at bounding box center [1340, 649] width 89 height 37
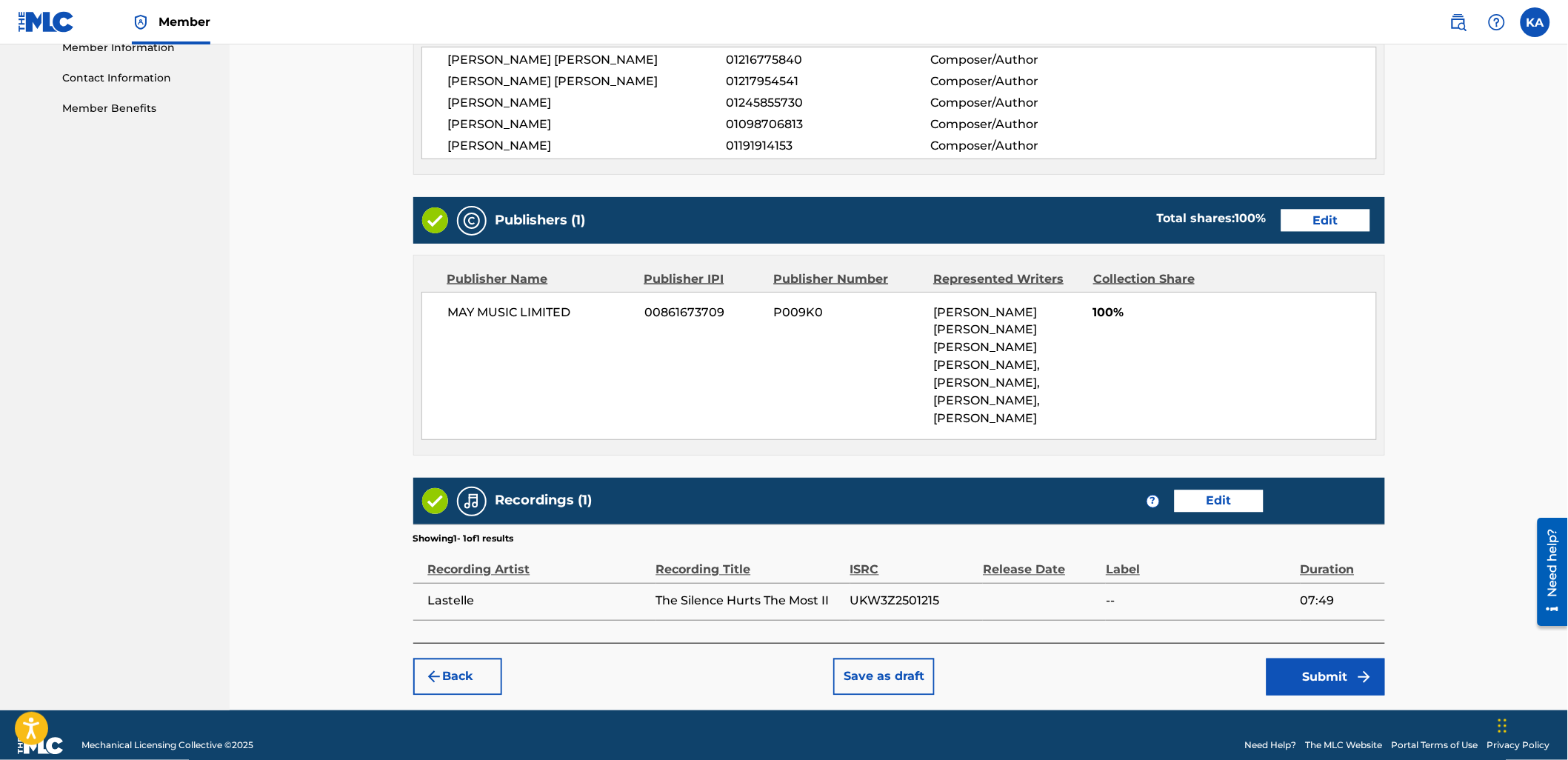
scroll to position [722, 0]
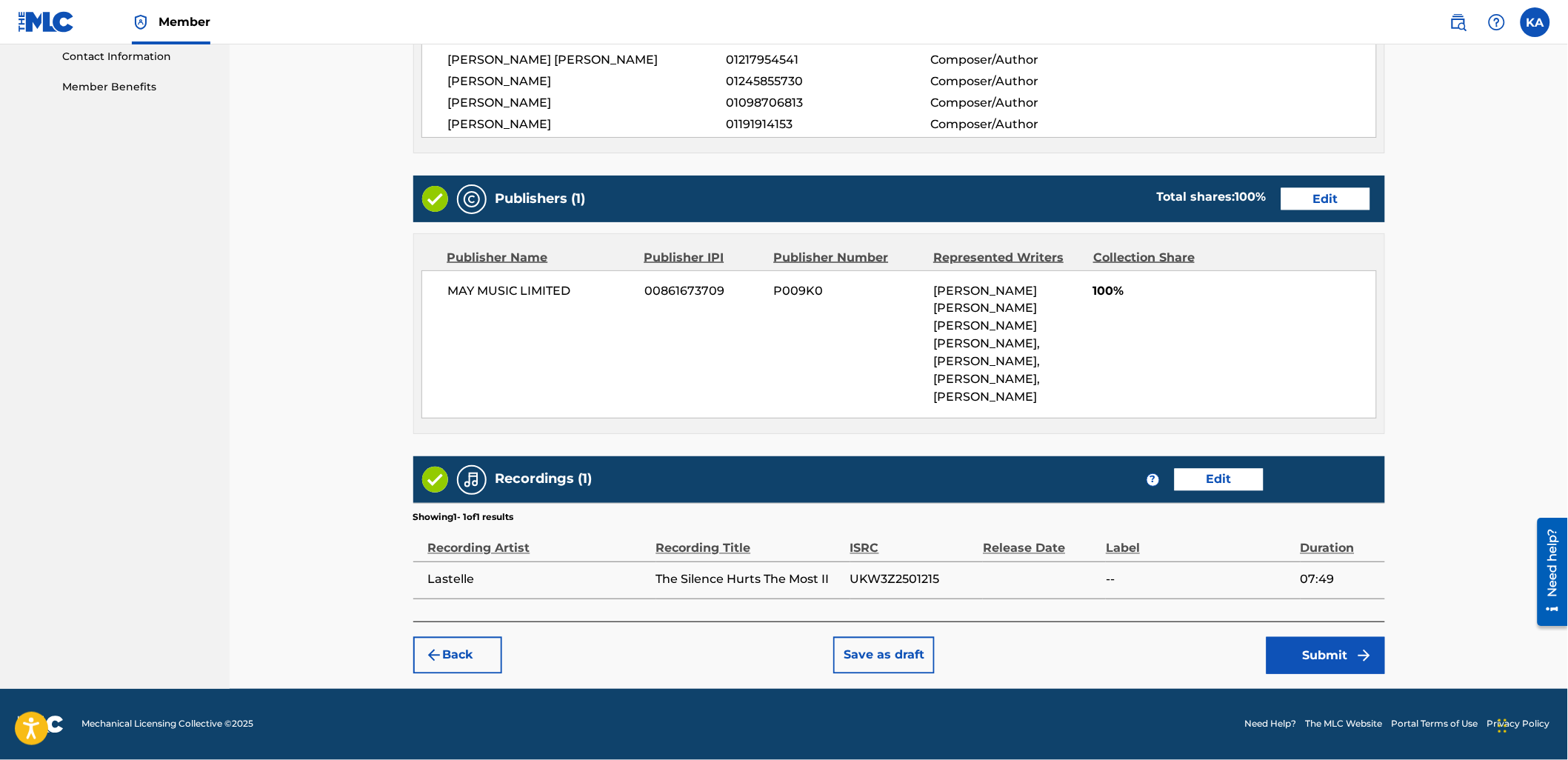
click at [1308, 662] on button "Submit" at bounding box center [1325, 655] width 118 height 37
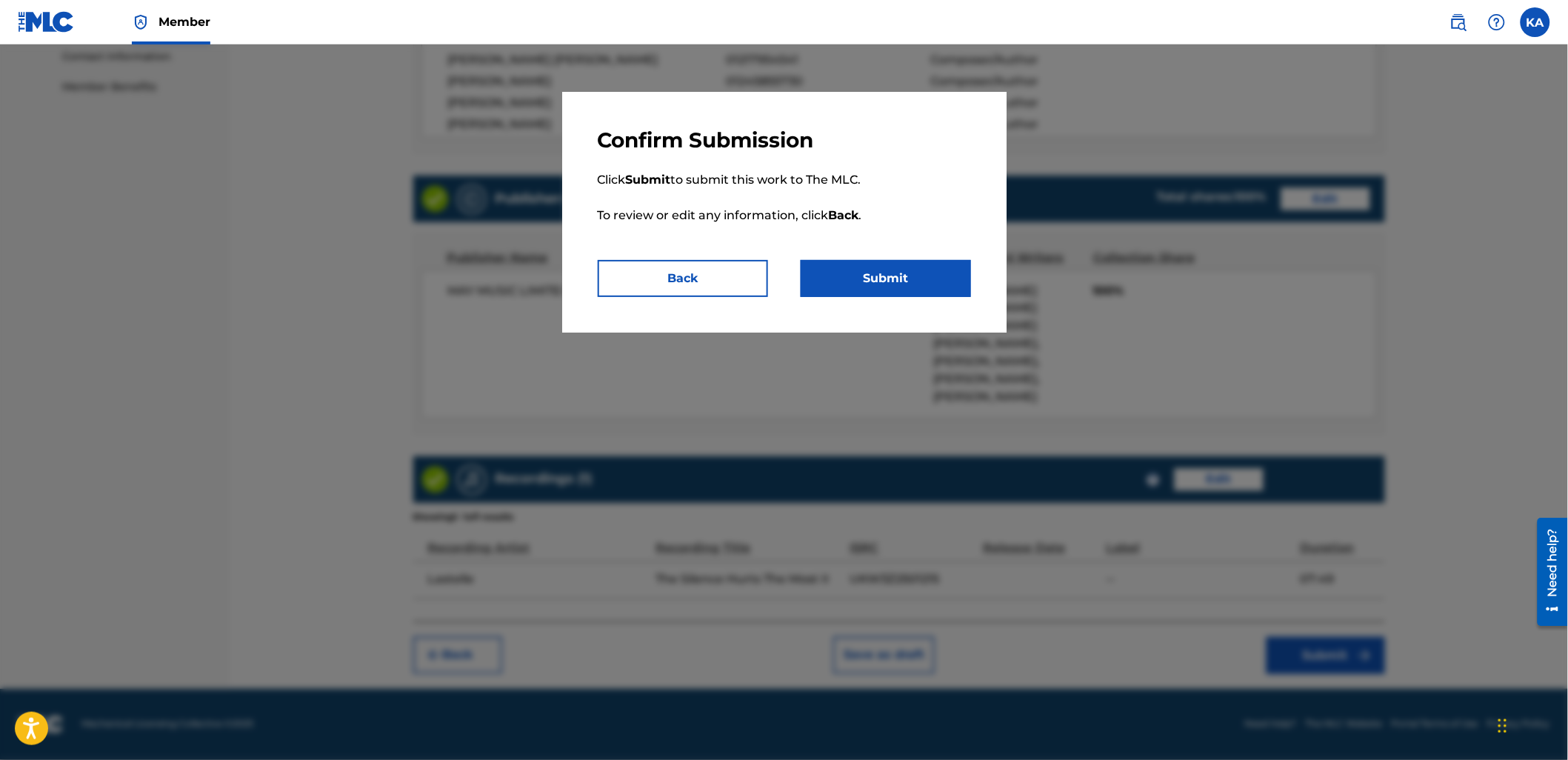
drag, startPoint x: 916, startPoint y: 279, endPoint x: 1478, endPoint y: 363, distance: 568.2
click at [917, 279] on button "Submit" at bounding box center [885, 279] width 171 height 37
